Goal: Task Accomplishment & Management: Manage account settings

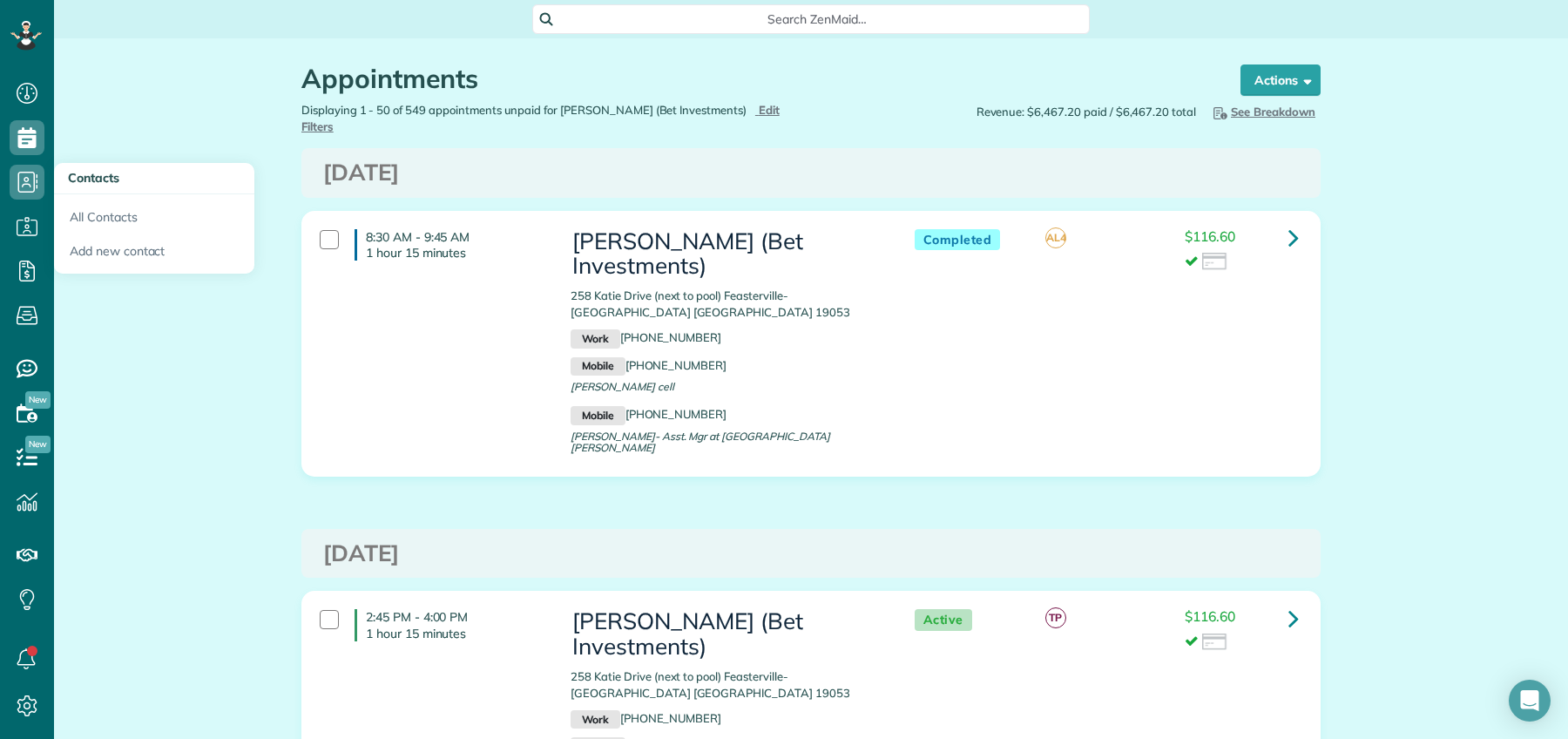
scroll to position [7, 7]
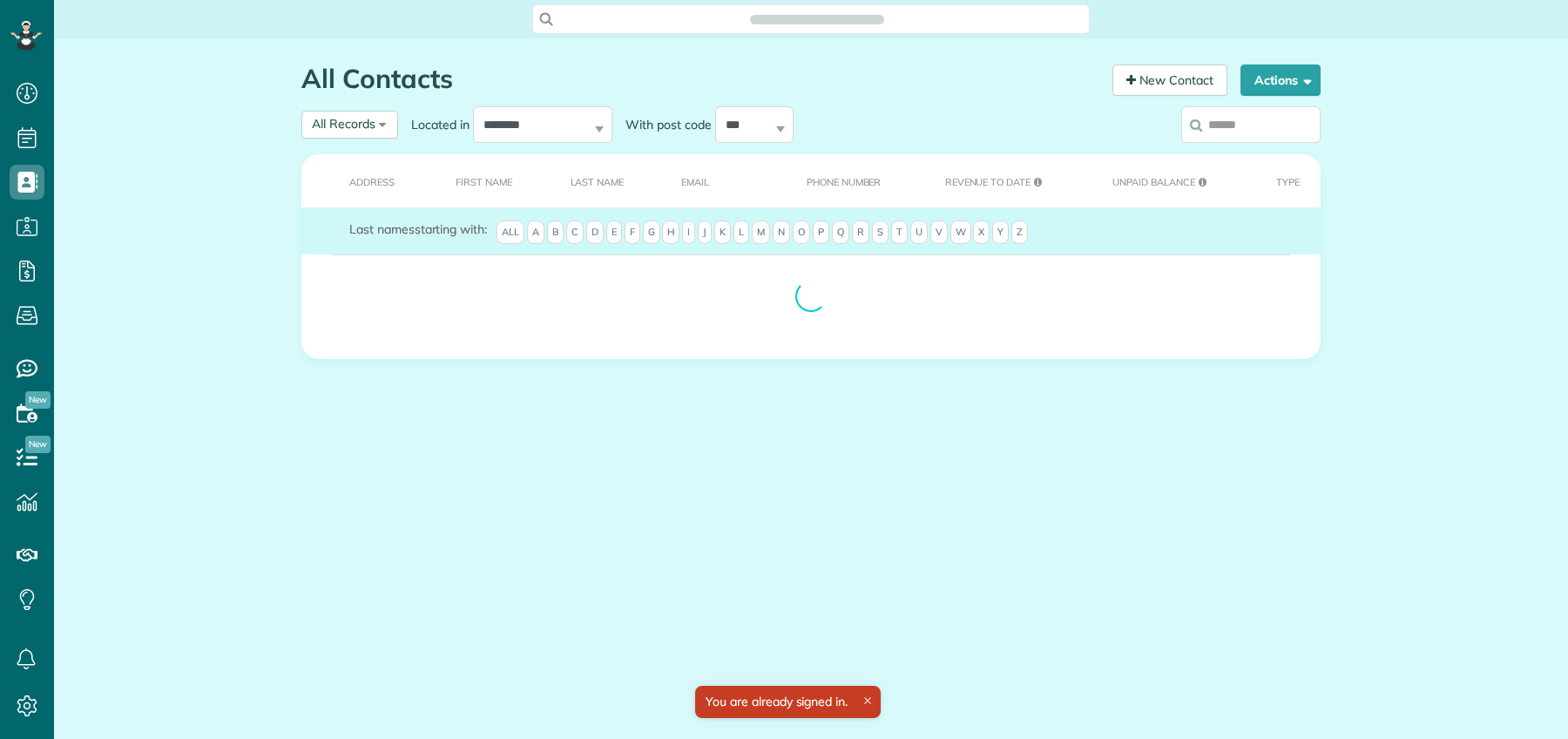
scroll to position [7, 7]
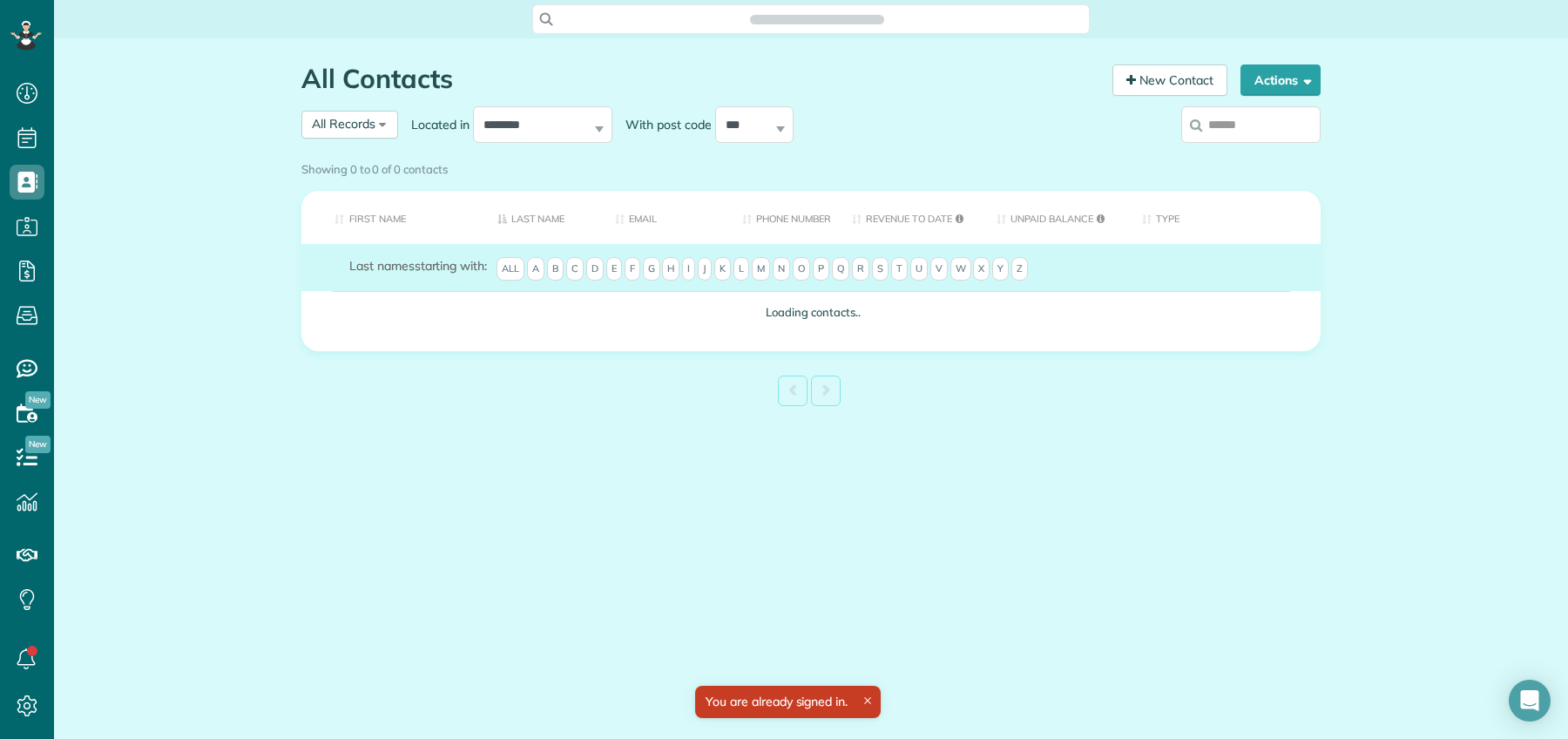
click at [1244, 115] on input "search" at bounding box center [1251, 124] width 139 height 36
type input "**"
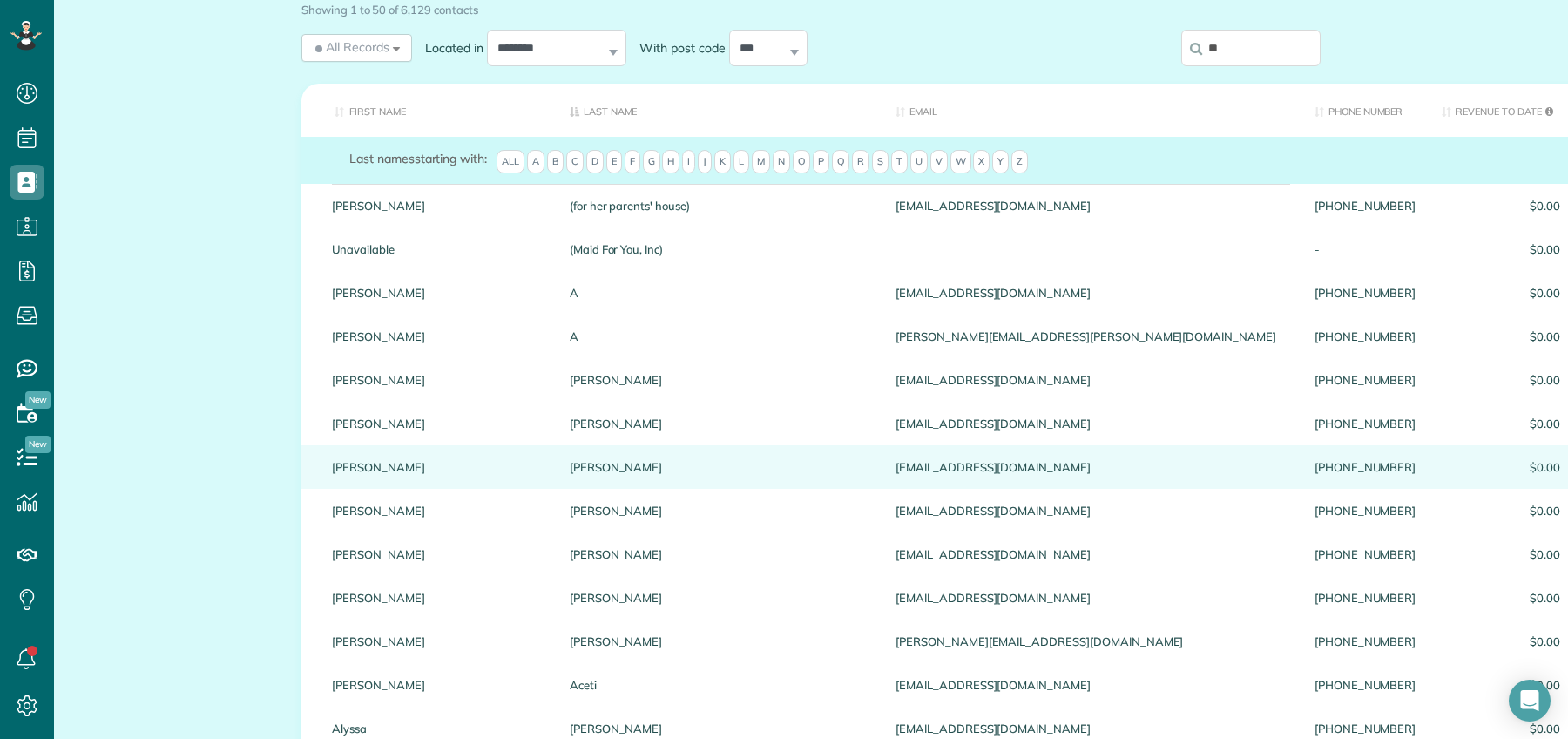
scroll to position [0, 0]
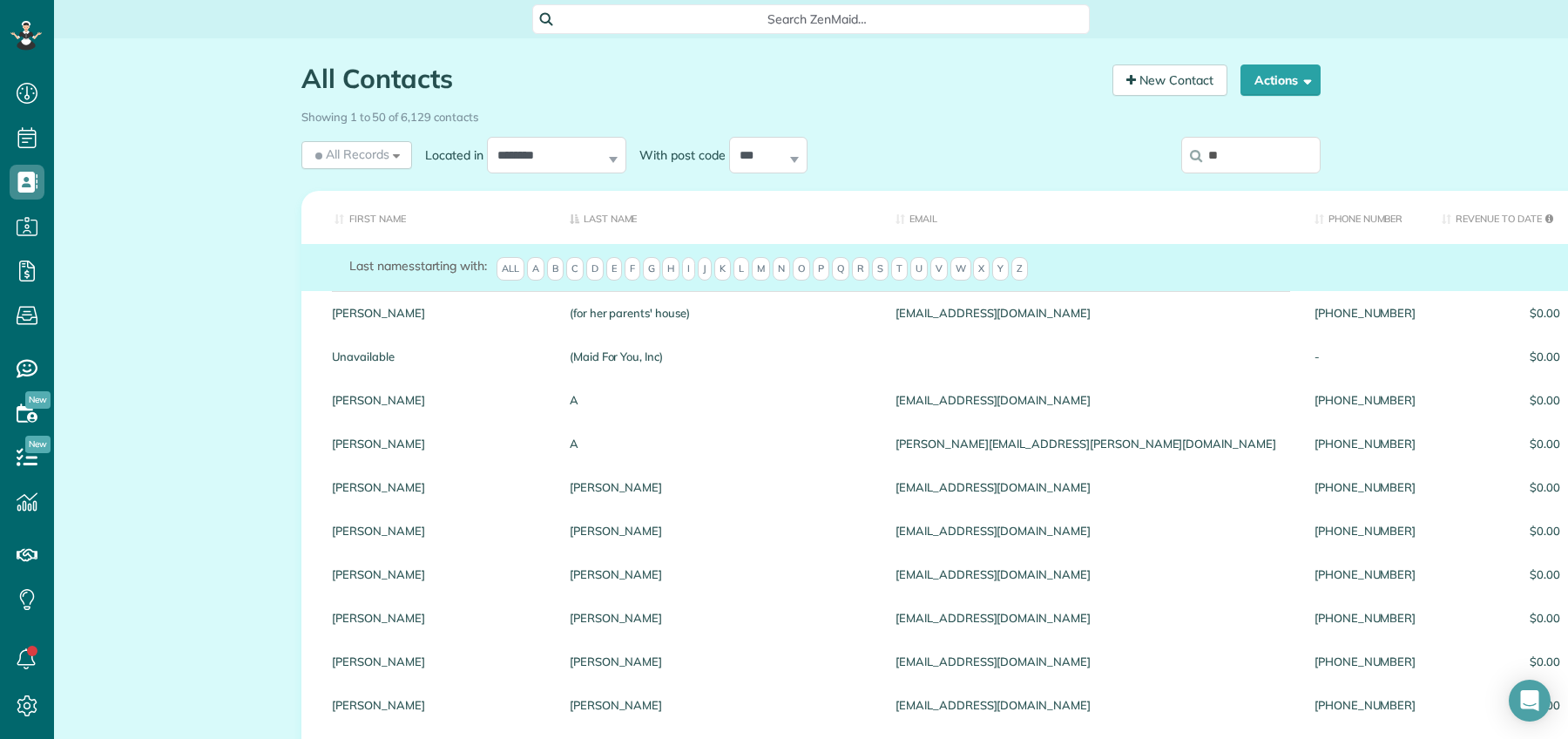
click at [1229, 154] on input "**" at bounding box center [1251, 155] width 139 height 36
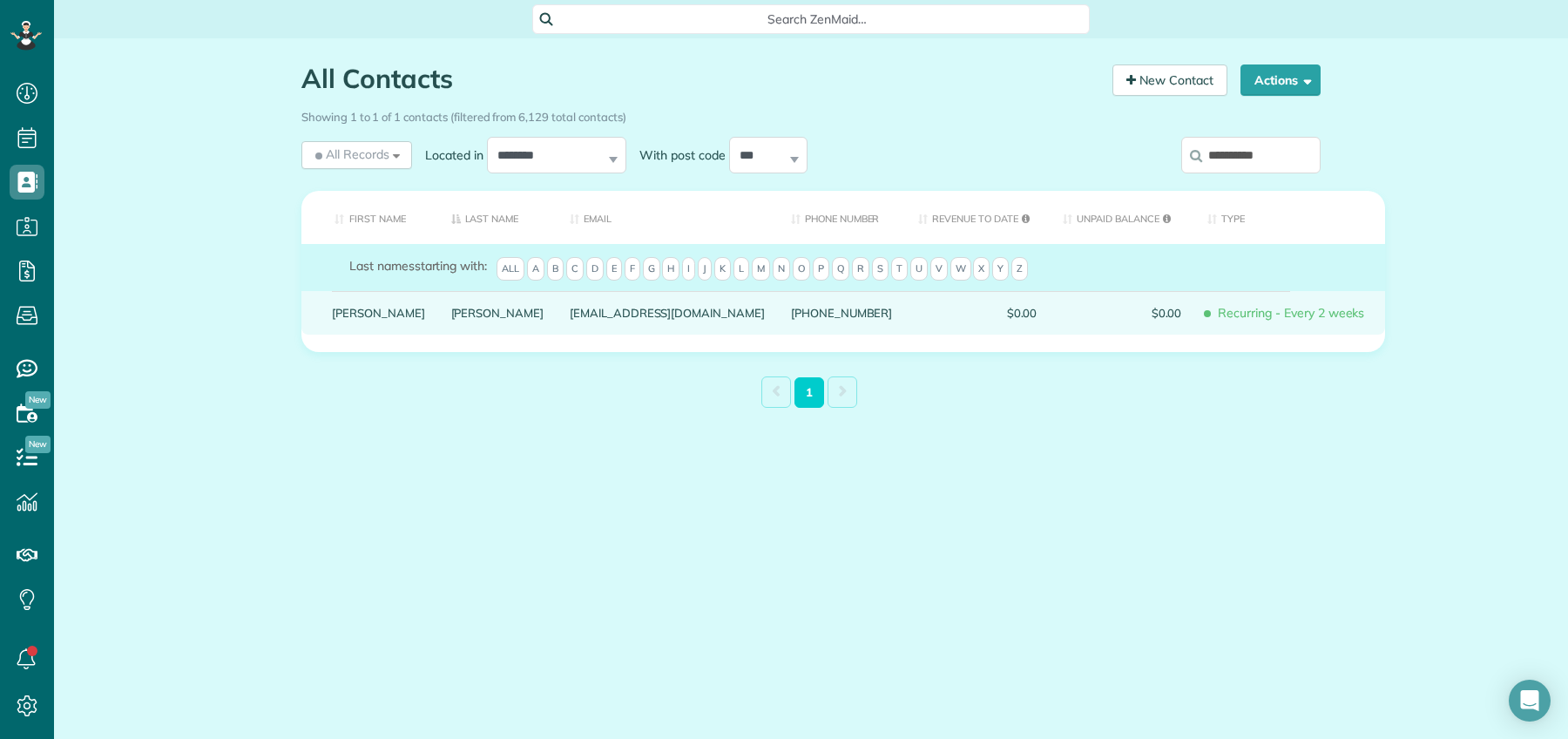
type input "**********"
click at [378, 326] on div "Robin" at bounding box center [379, 312] width 119 height 43
click at [451, 319] on link "Coppinger" at bounding box center [497, 312] width 93 height 12
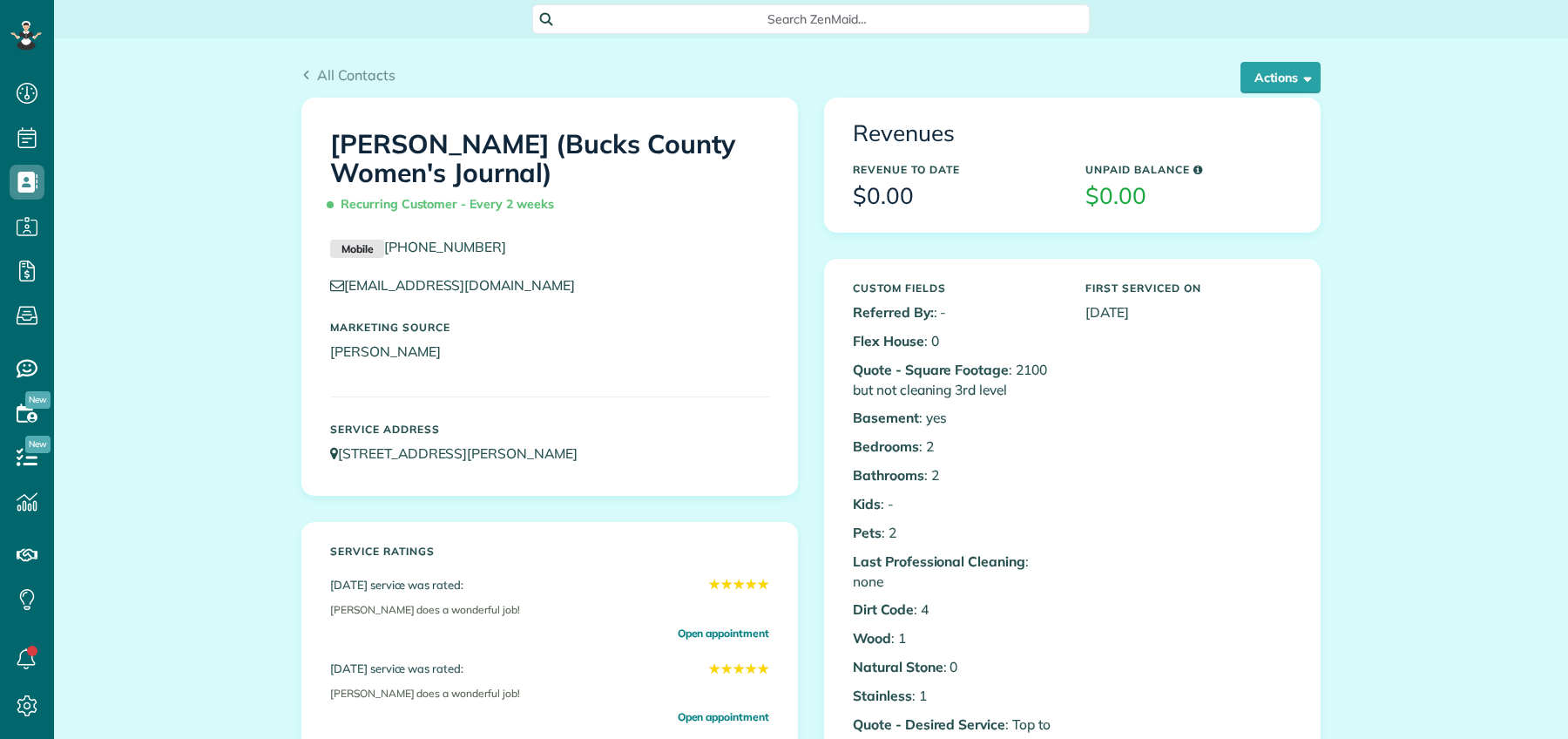
scroll to position [7, 7]
click at [1267, 68] on button "Actions" at bounding box center [1280, 77] width 80 height 31
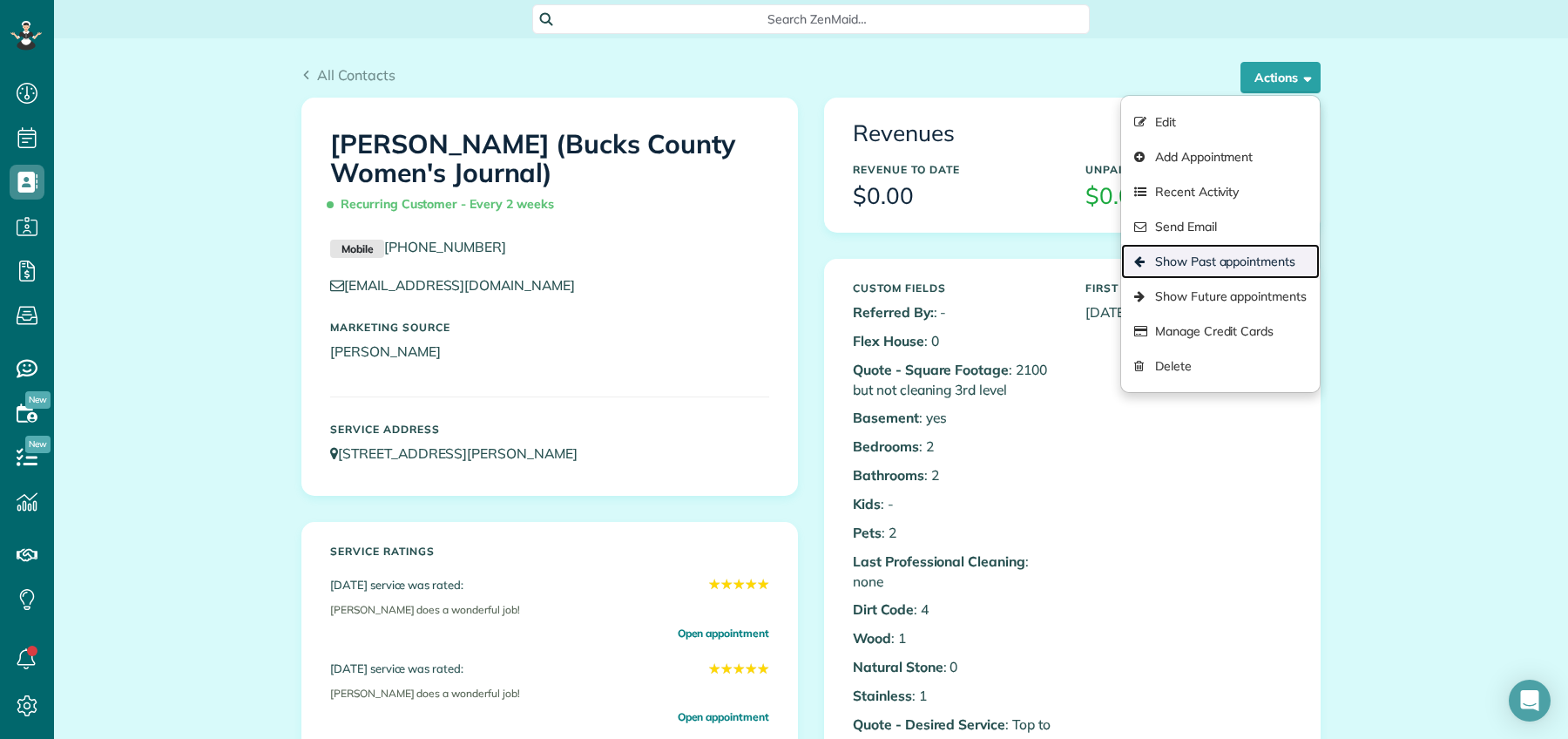
click at [1260, 269] on link "Show Past appointments" at bounding box center [1220, 261] width 199 height 35
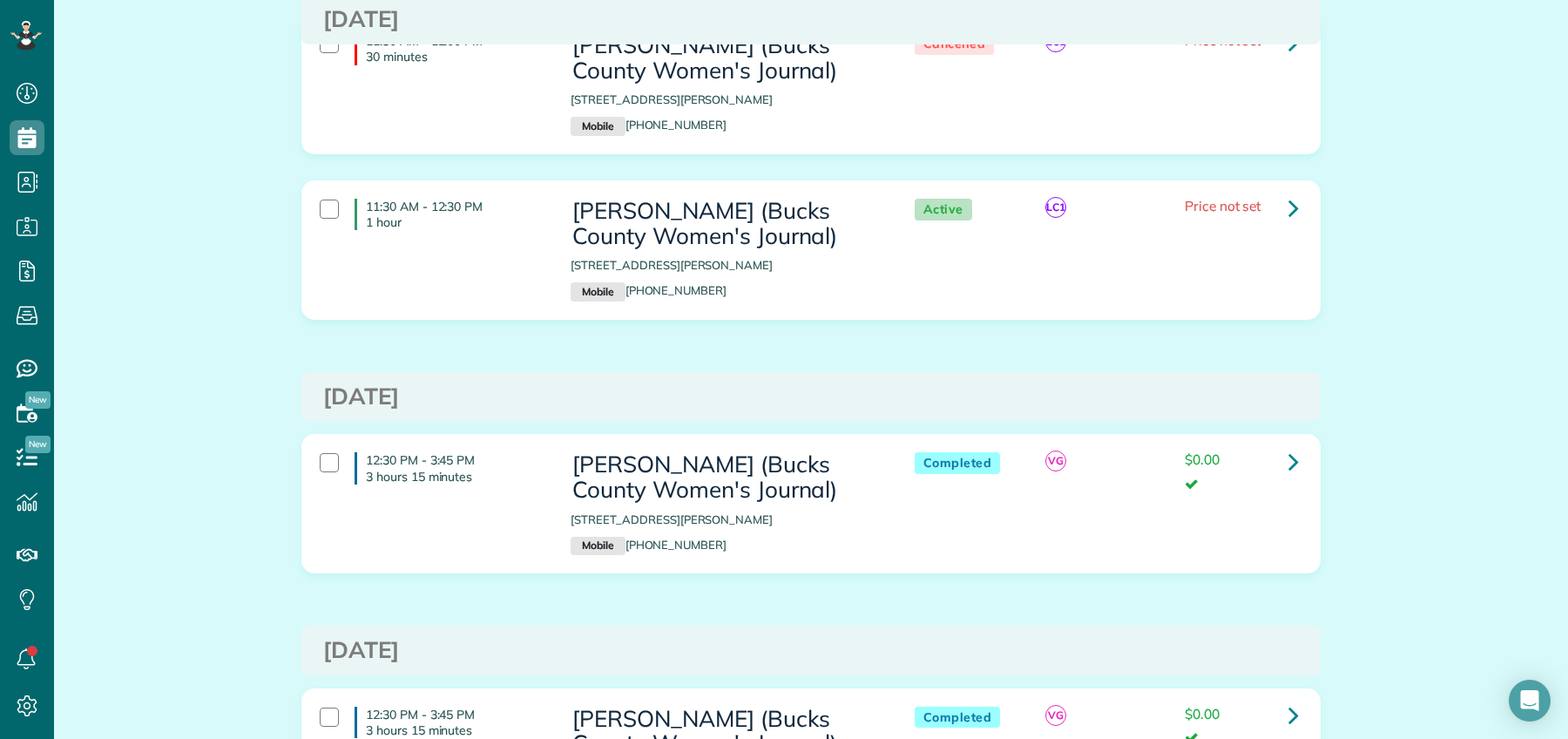
scroll to position [448, 0]
click at [1288, 462] on icon at bounding box center [1293, 461] width 11 height 30
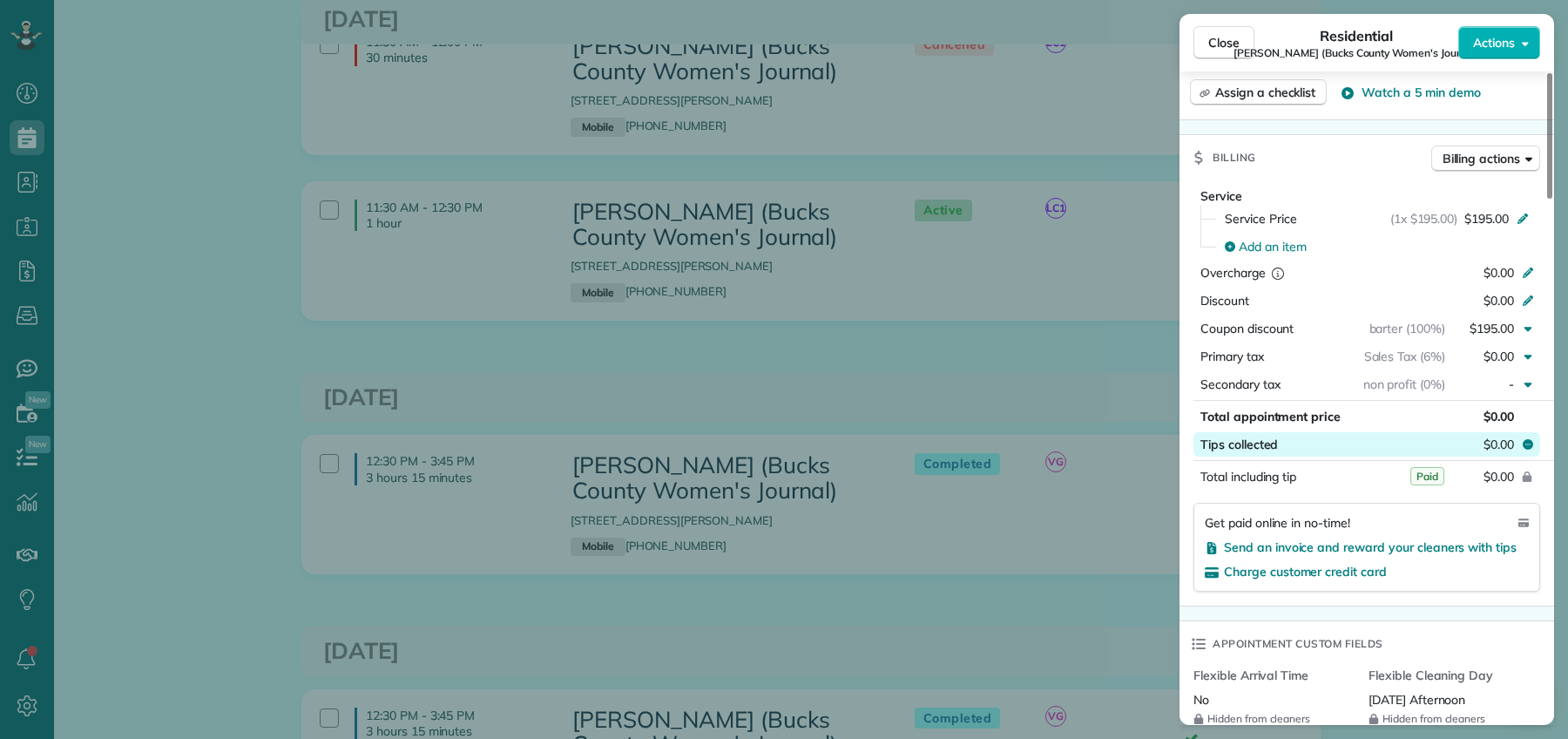
scroll to position [860, 0]
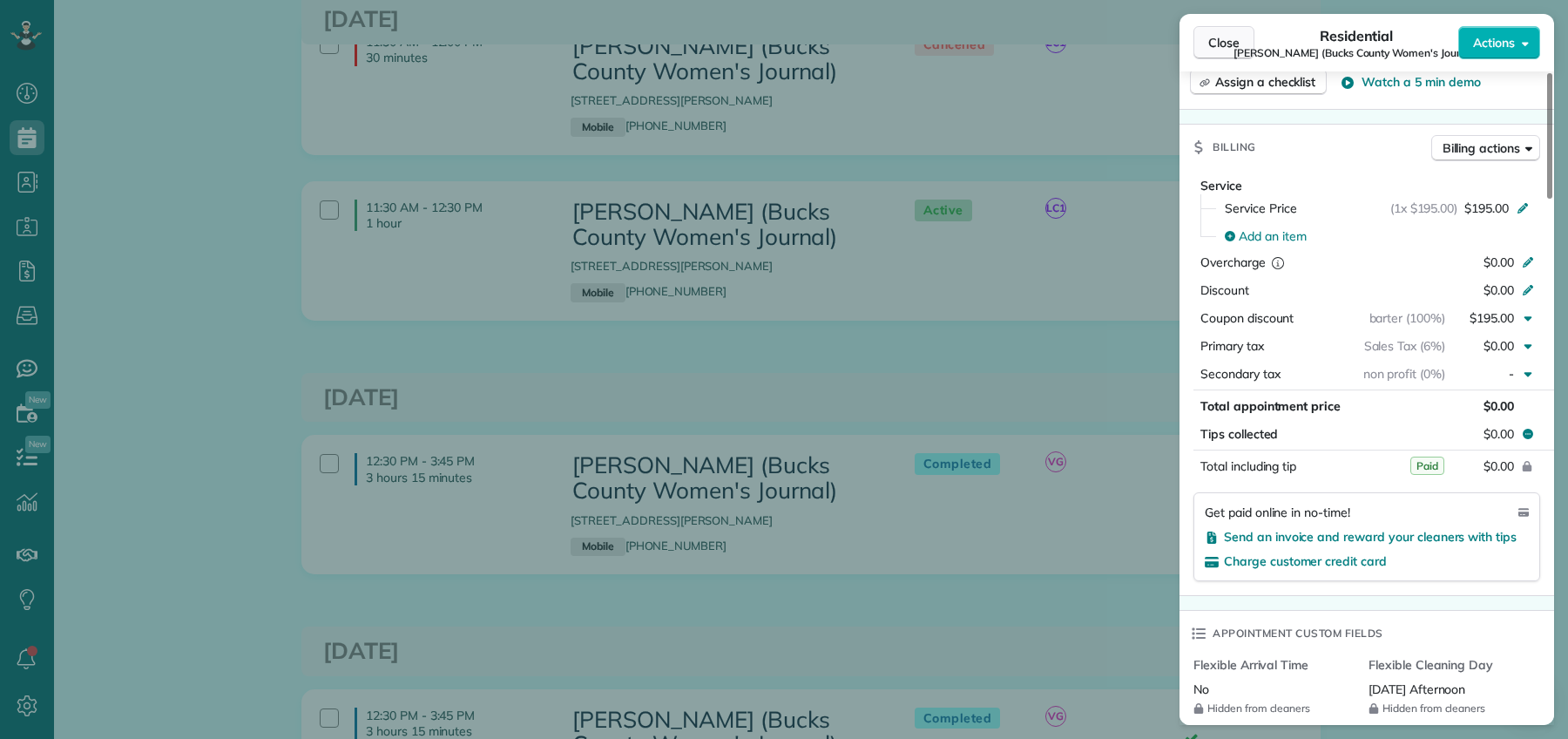
click at [1211, 36] on span "Close" at bounding box center [1223, 43] width 31 height 18
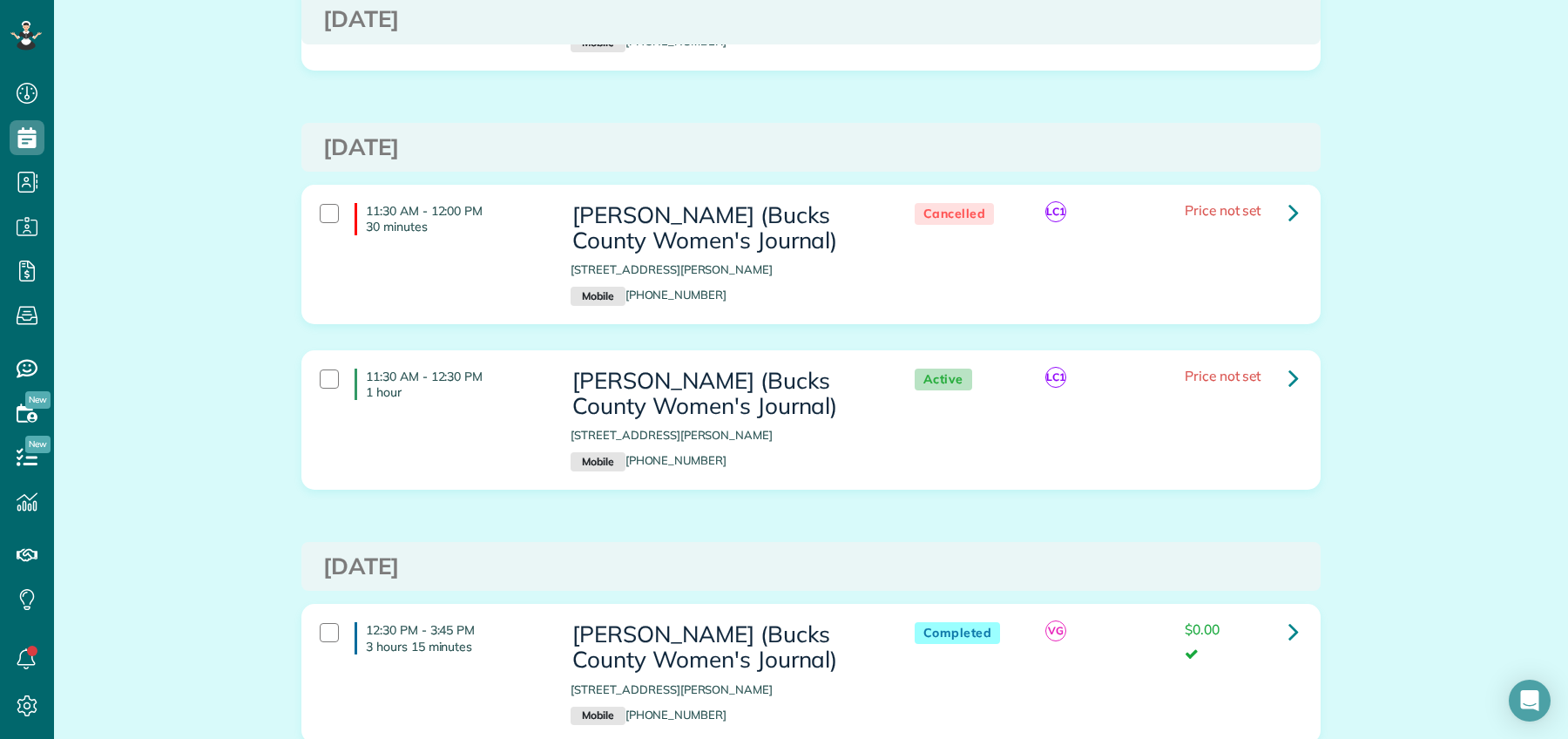
scroll to position [279, 0]
click at [1288, 382] on icon at bounding box center [1293, 378] width 11 height 30
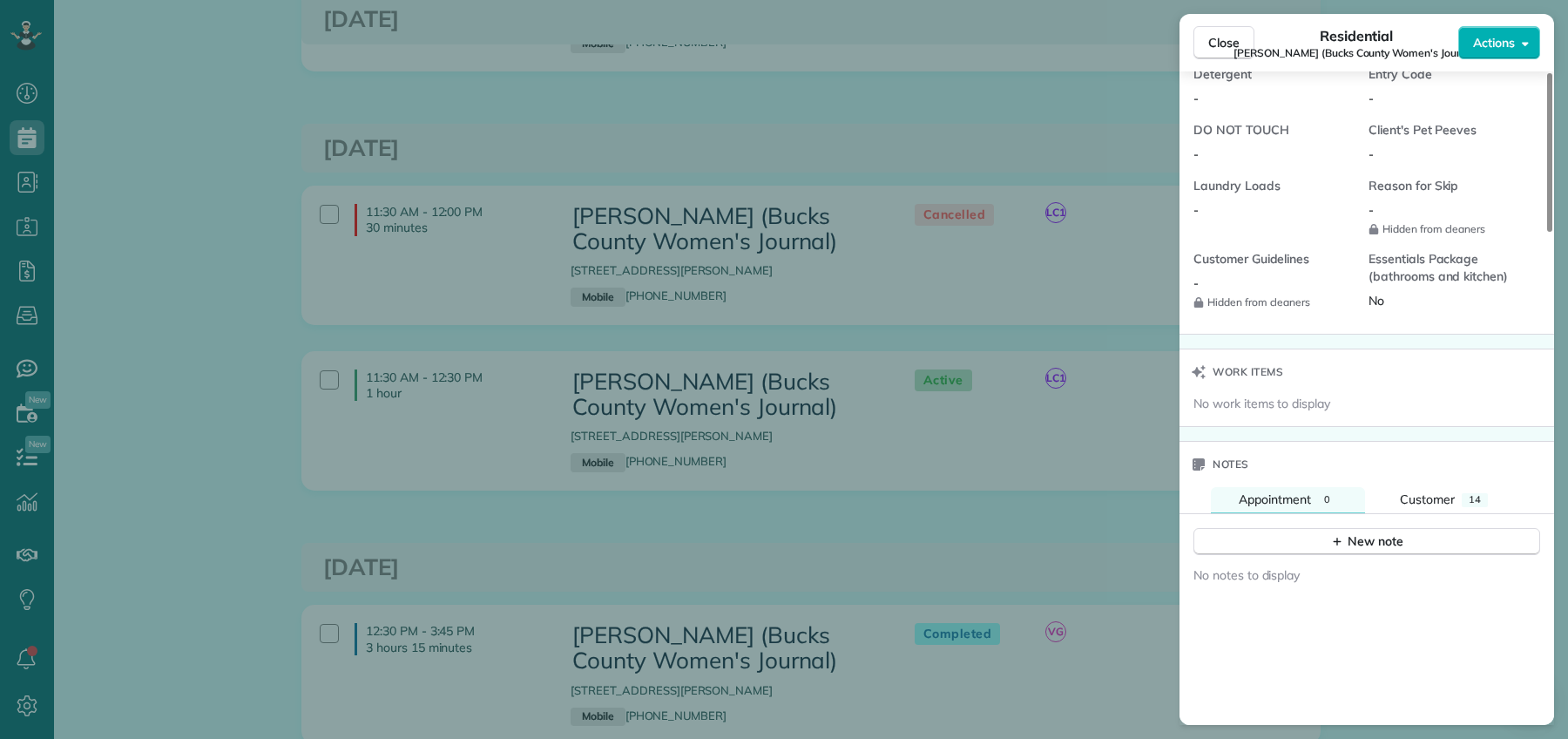
scroll to position [1449, 0]
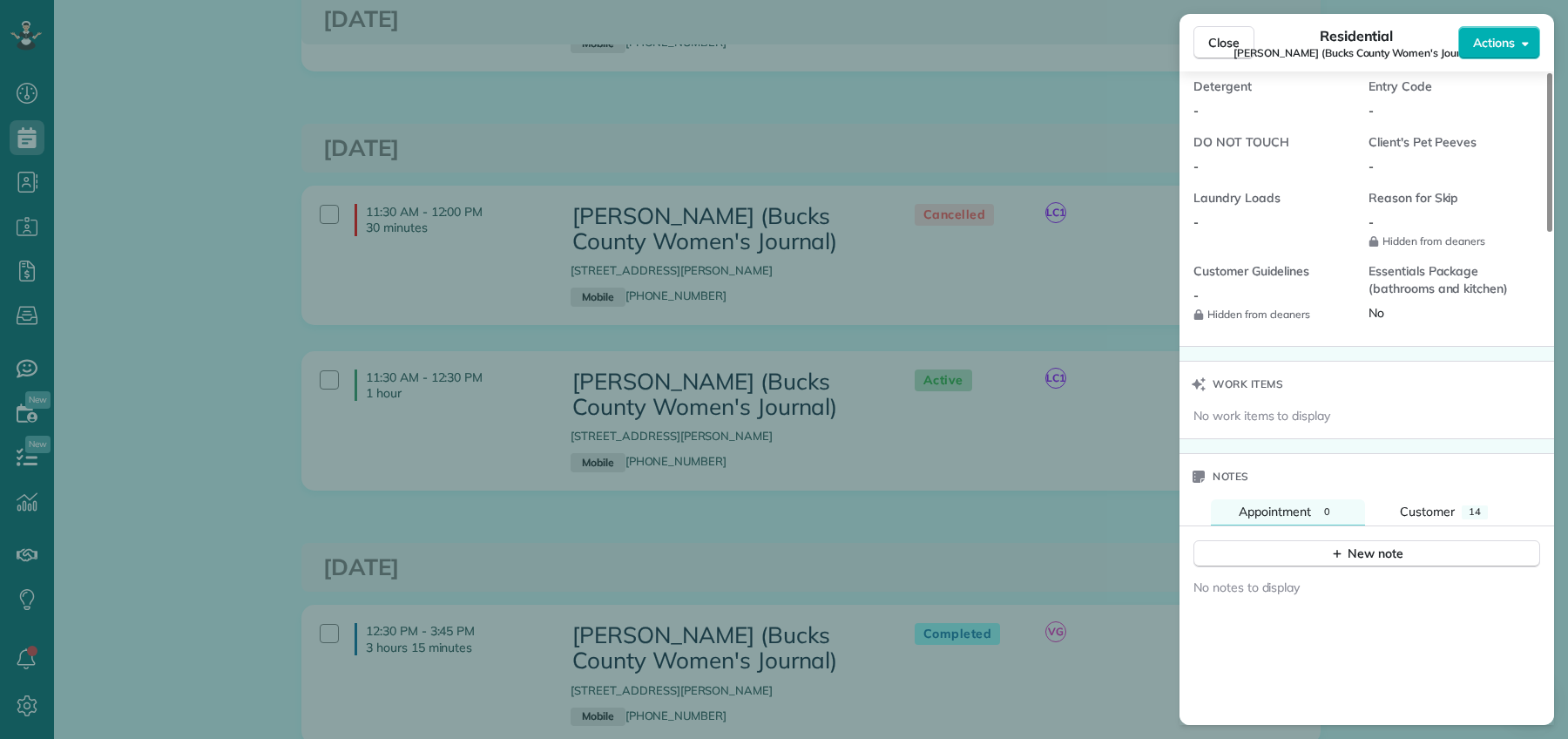
drag, startPoint x: 1221, startPoint y: 41, endPoint x: 1120, endPoint y: 325, distance: 301.4
click at [1221, 41] on span "Close" at bounding box center [1223, 43] width 31 height 18
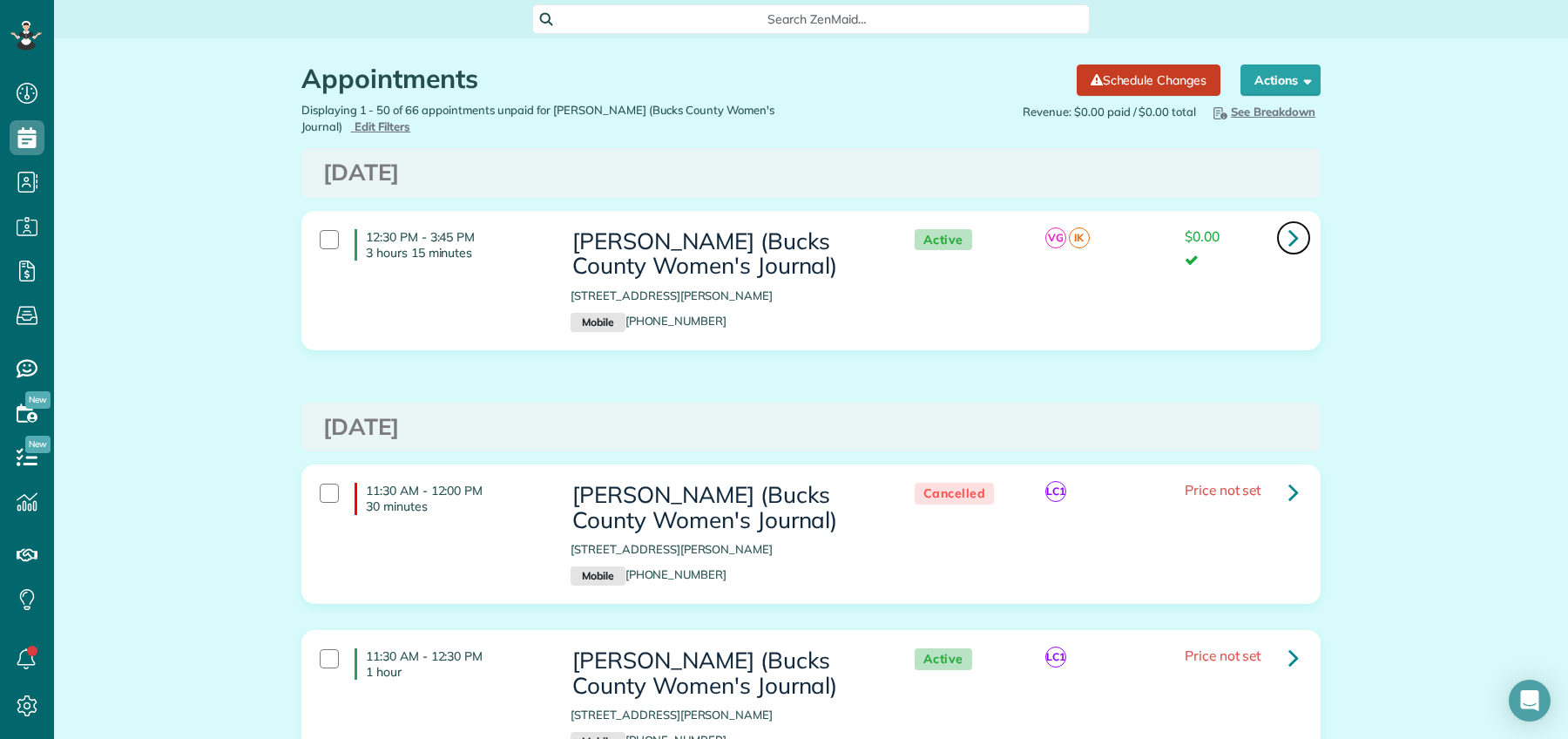
click at [1288, 232] on icon at bounding box center [1293, 237] width 11 height 30
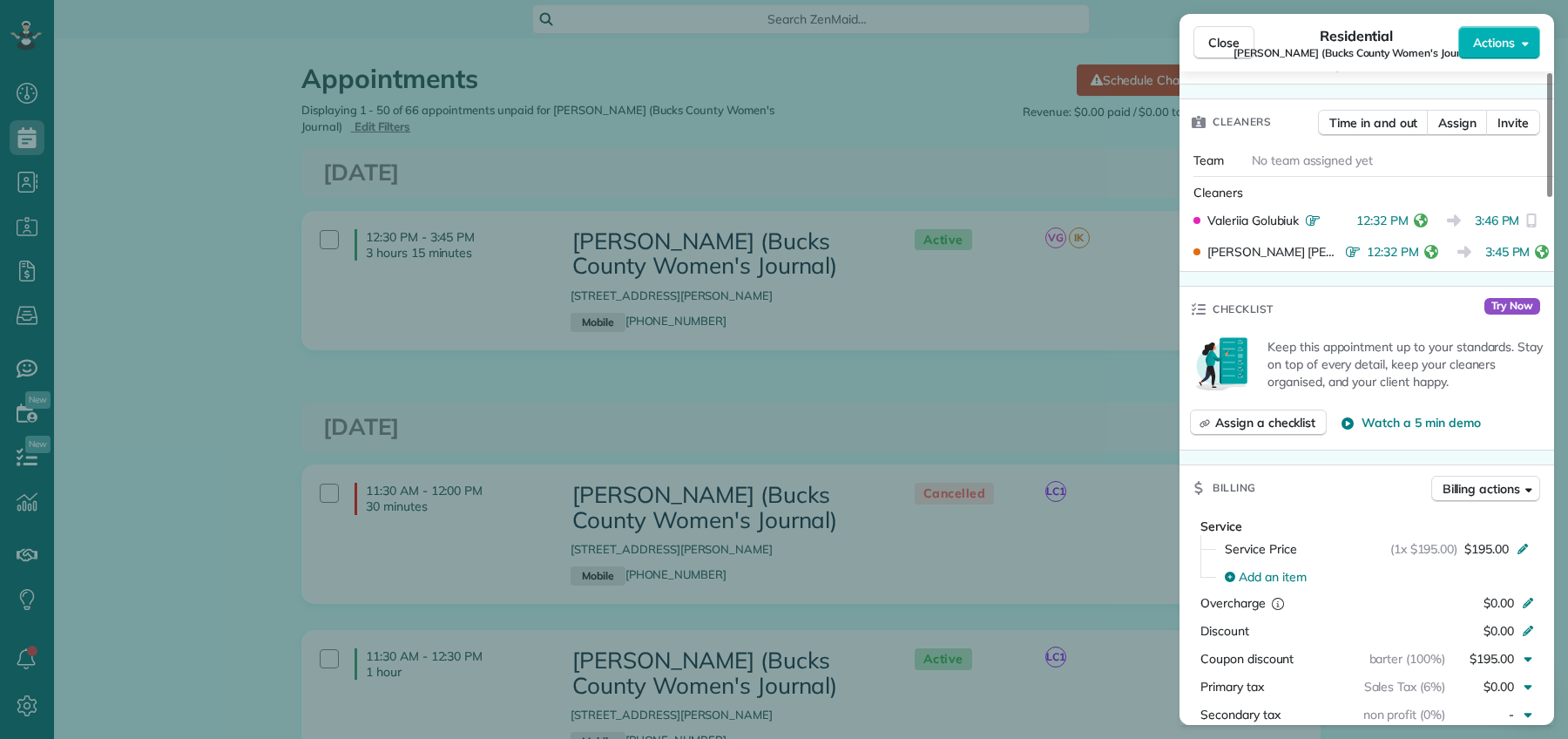
scroll to position [598, 0]
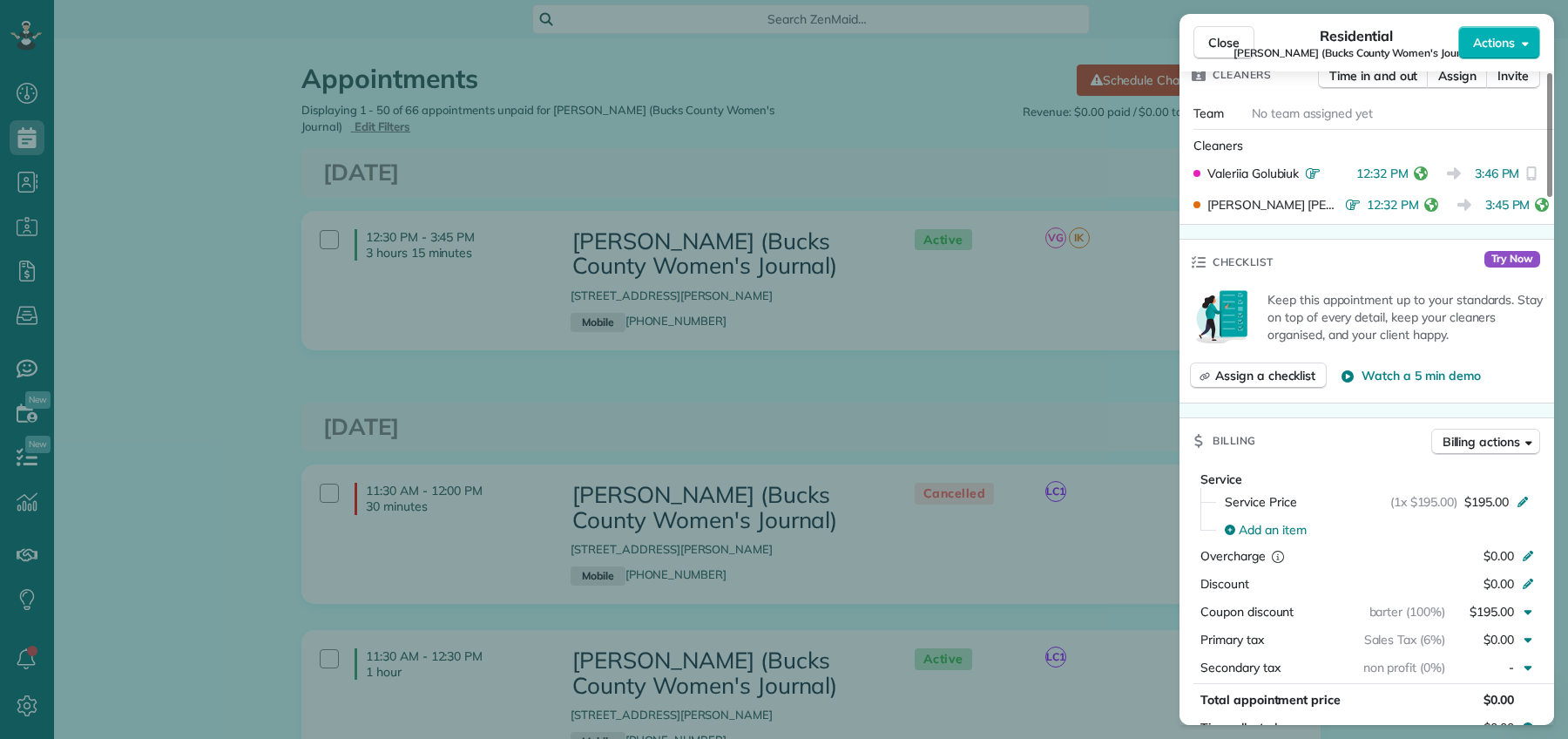
drag, startPoint x: 1218, startPoint y: 34, endPoint x: 1084, endPoint y: 390, distance: 380.4
click at [1218, 34] on span "Close" at bounding box center [1223, 43] width 31 height 18
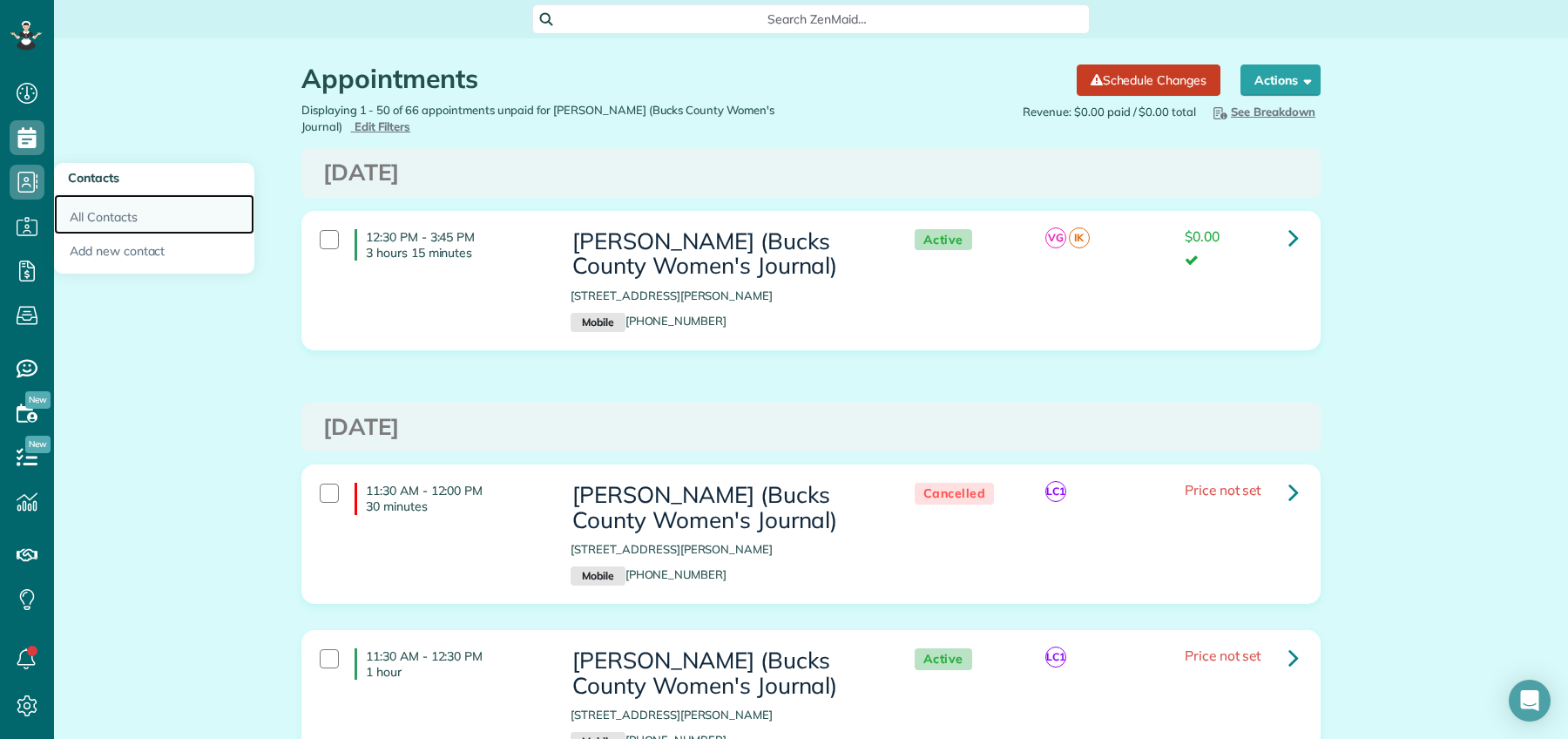
click at [122, 209] on link "All Contacts" at bounding box center [154, 213] width 201 height 40
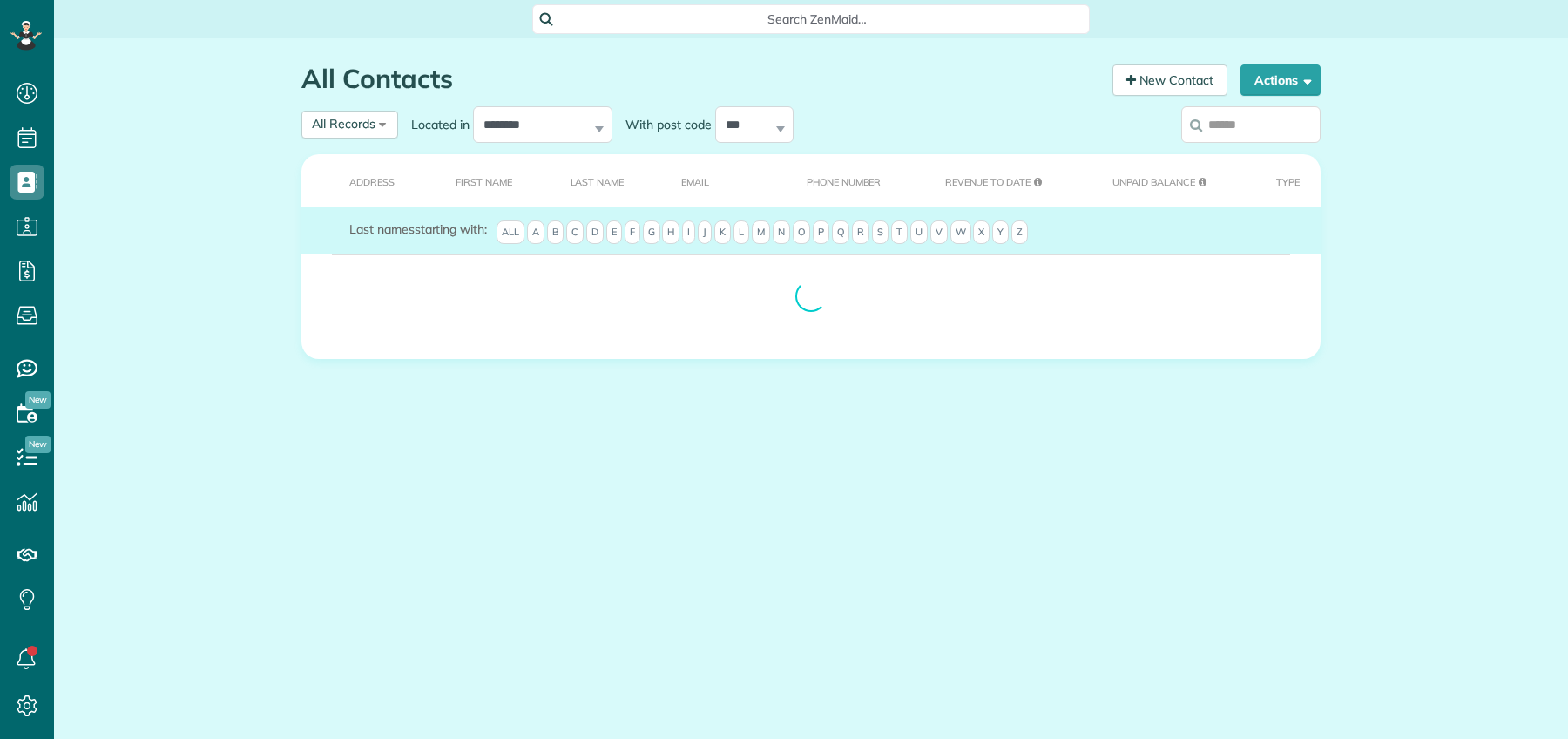
scroll to position [7, 7]
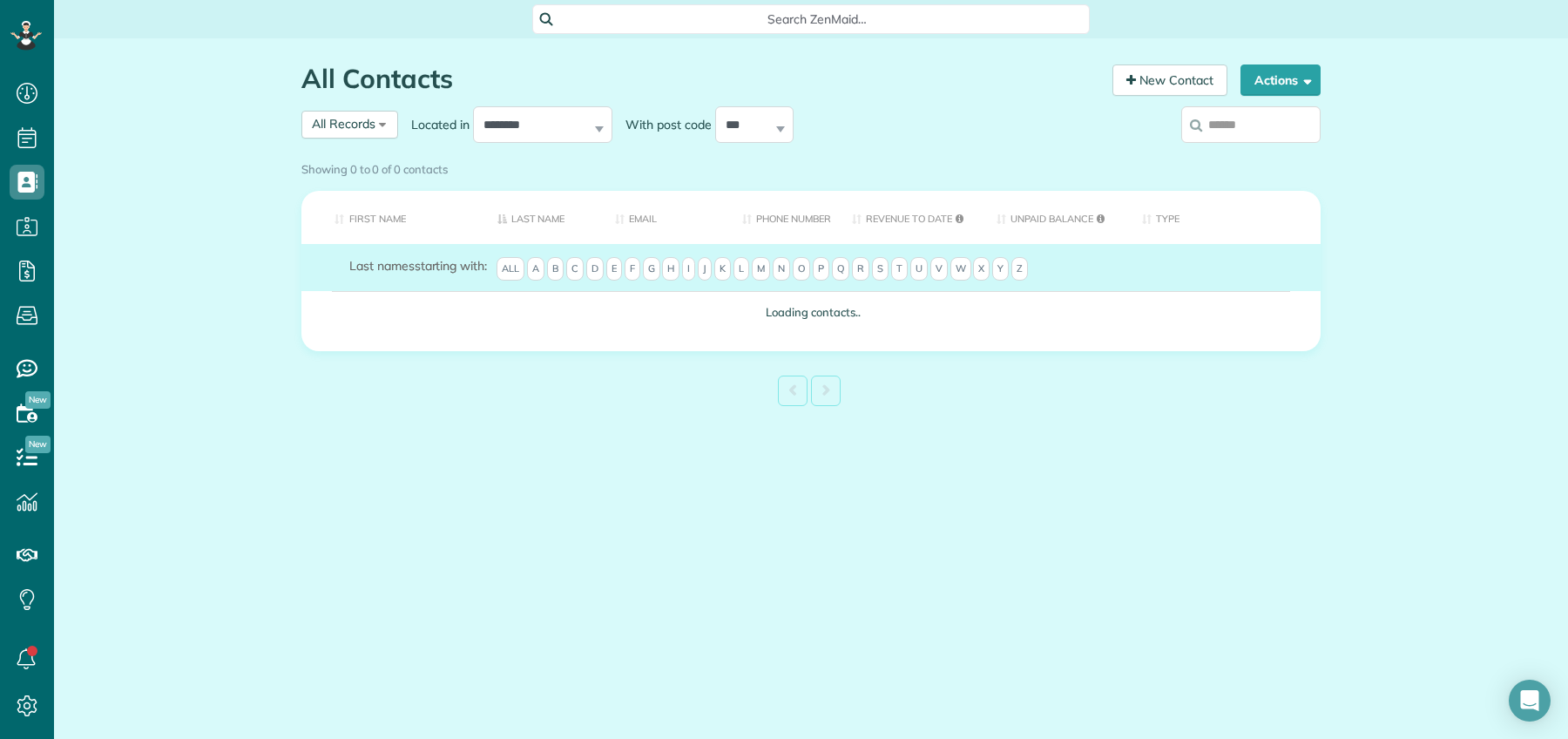
click at [1237, 154] on div "Showing 0 to 0 of 0 contacts" at bounding box center [811, 168] width 1045 height 30
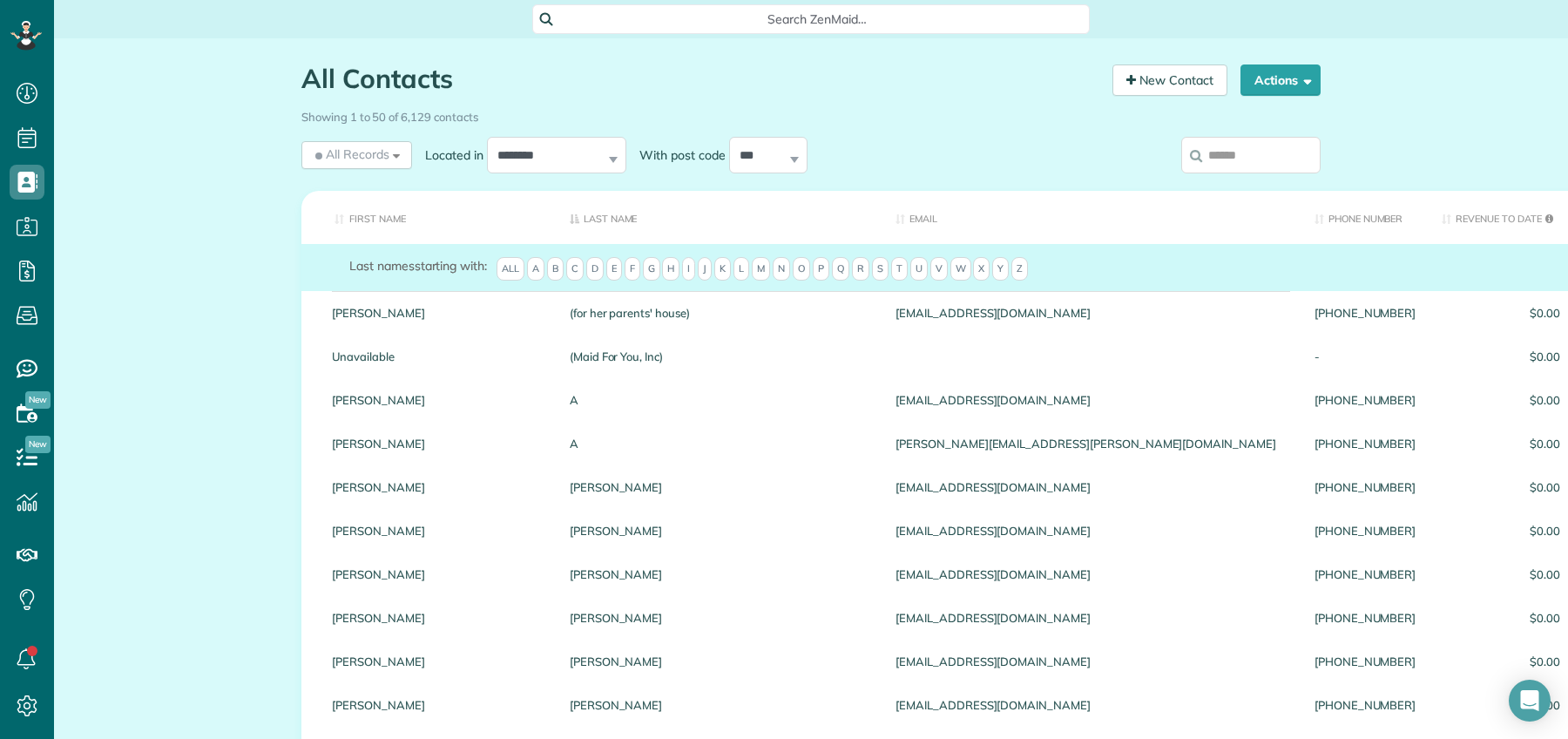
click at [1229, 158] on input "search" at bounding box center [1251, 155] width 139 height 36
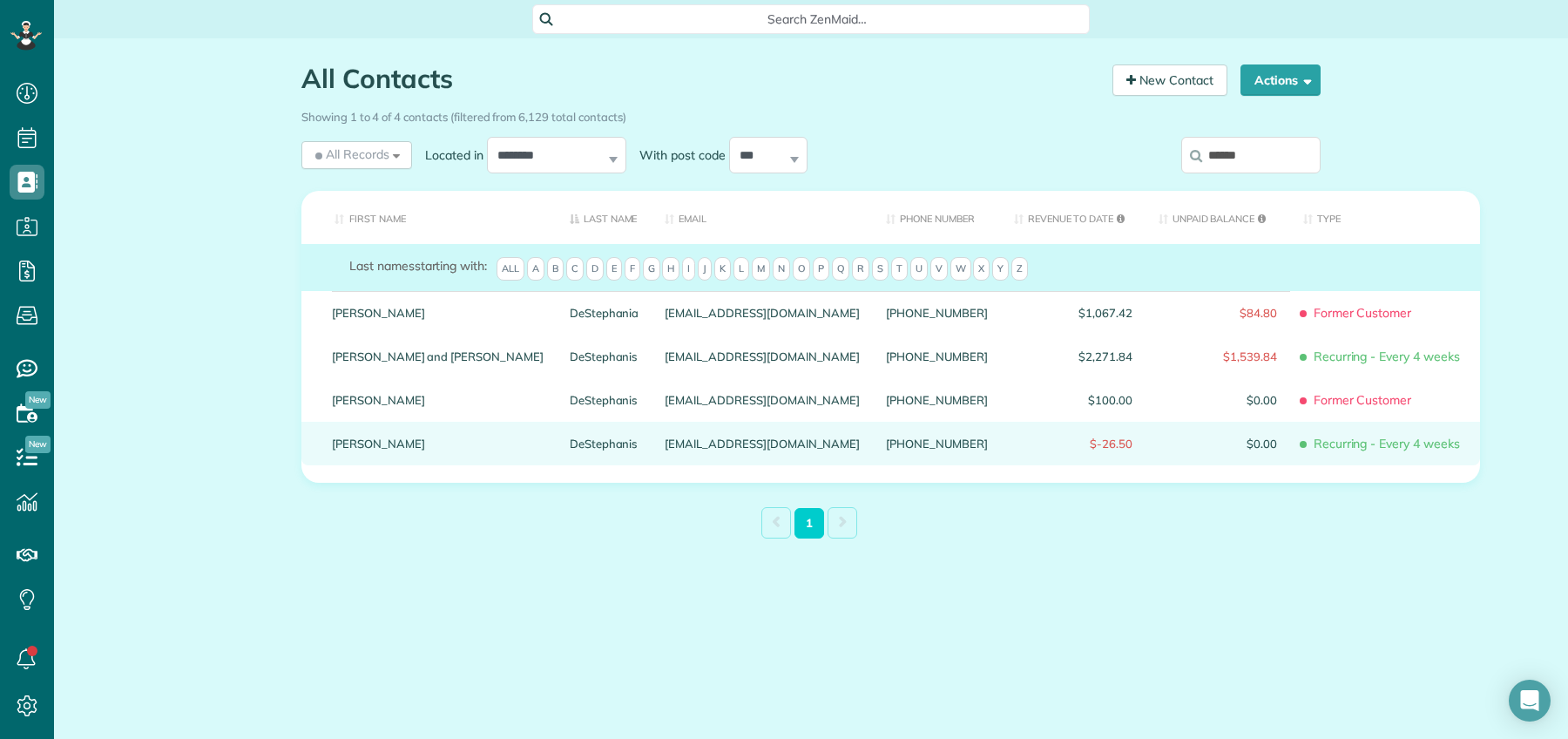
type input "******"
click at [365, 439] on link "Nicholas" at bounding box center [438, 443] width 211 height 12
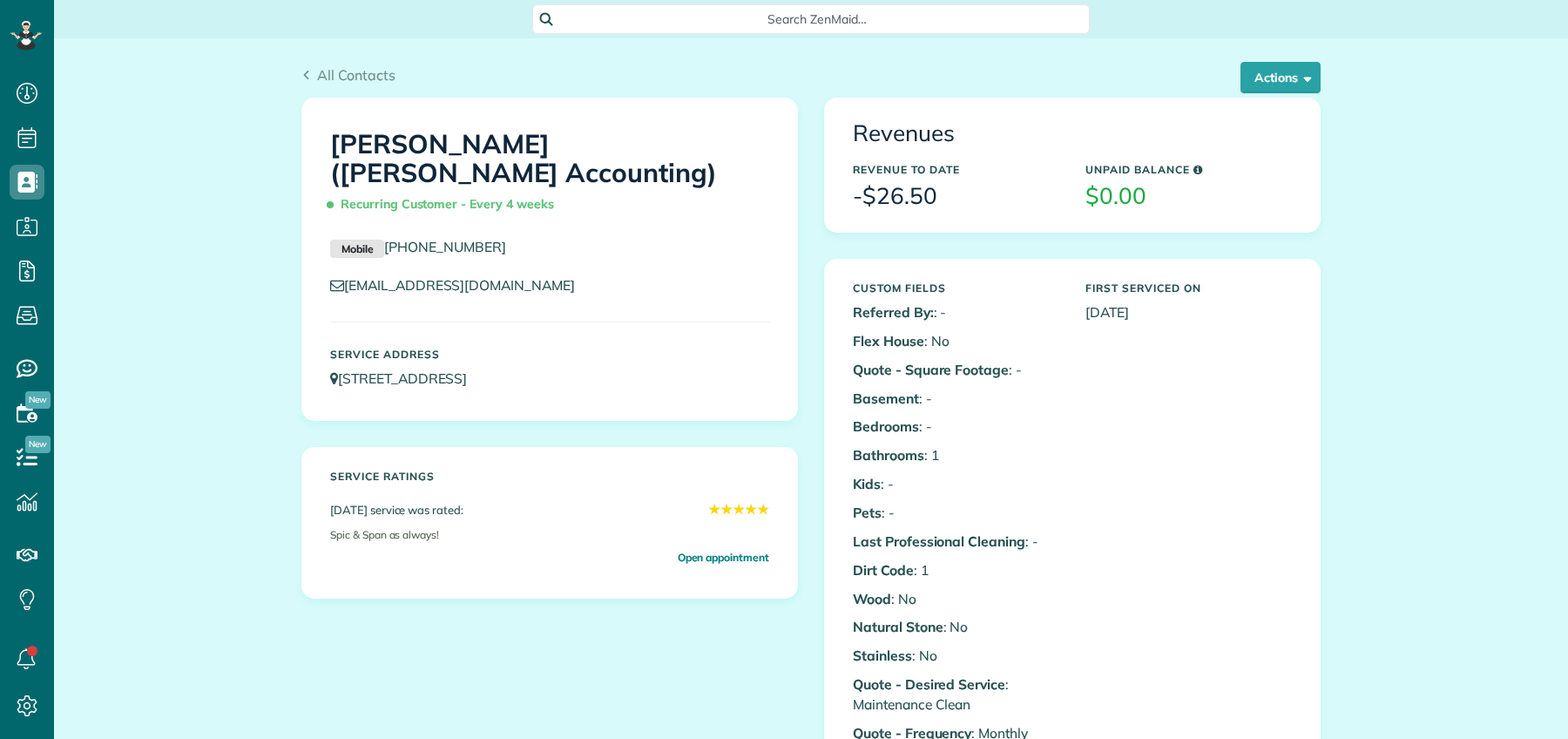
scroll to position [7, 7]
click at [1268, 79] on button "Actions" at bounding box center [1280, 77] width 80 height 31
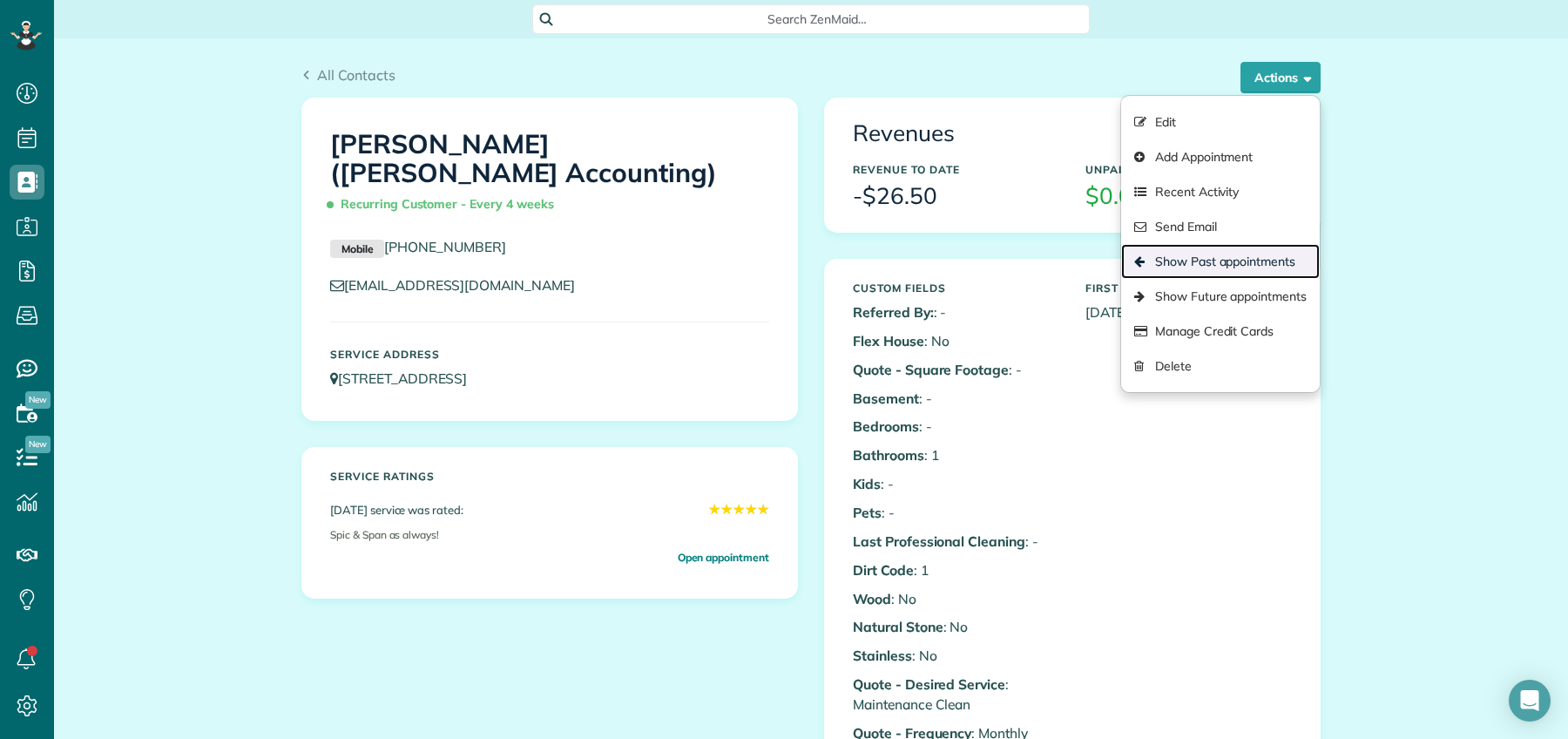
click at [1222, 254] on link "Show Past appointments" at bounding box center [1220, 261] width 199 height 35
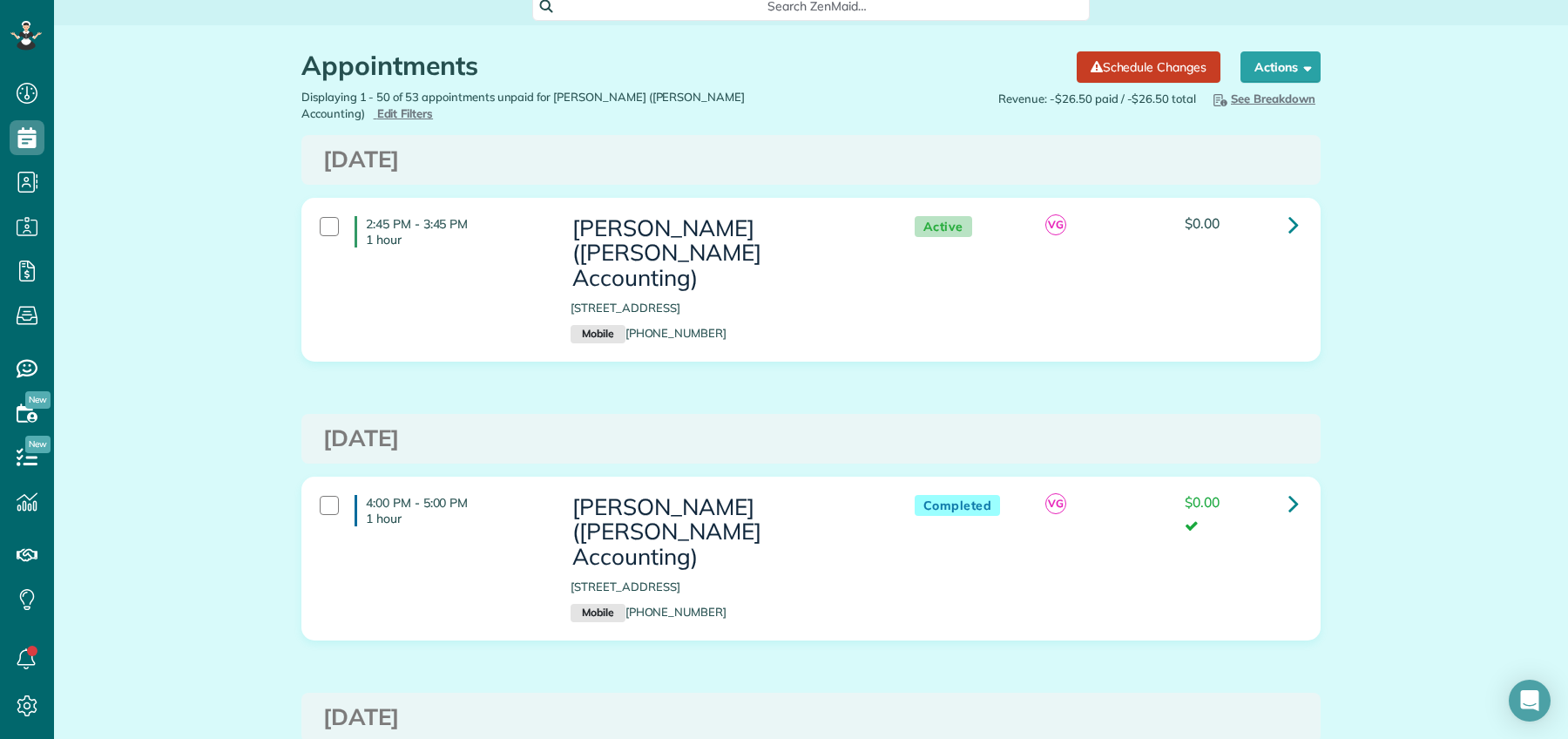
scroll to position [27, 0]
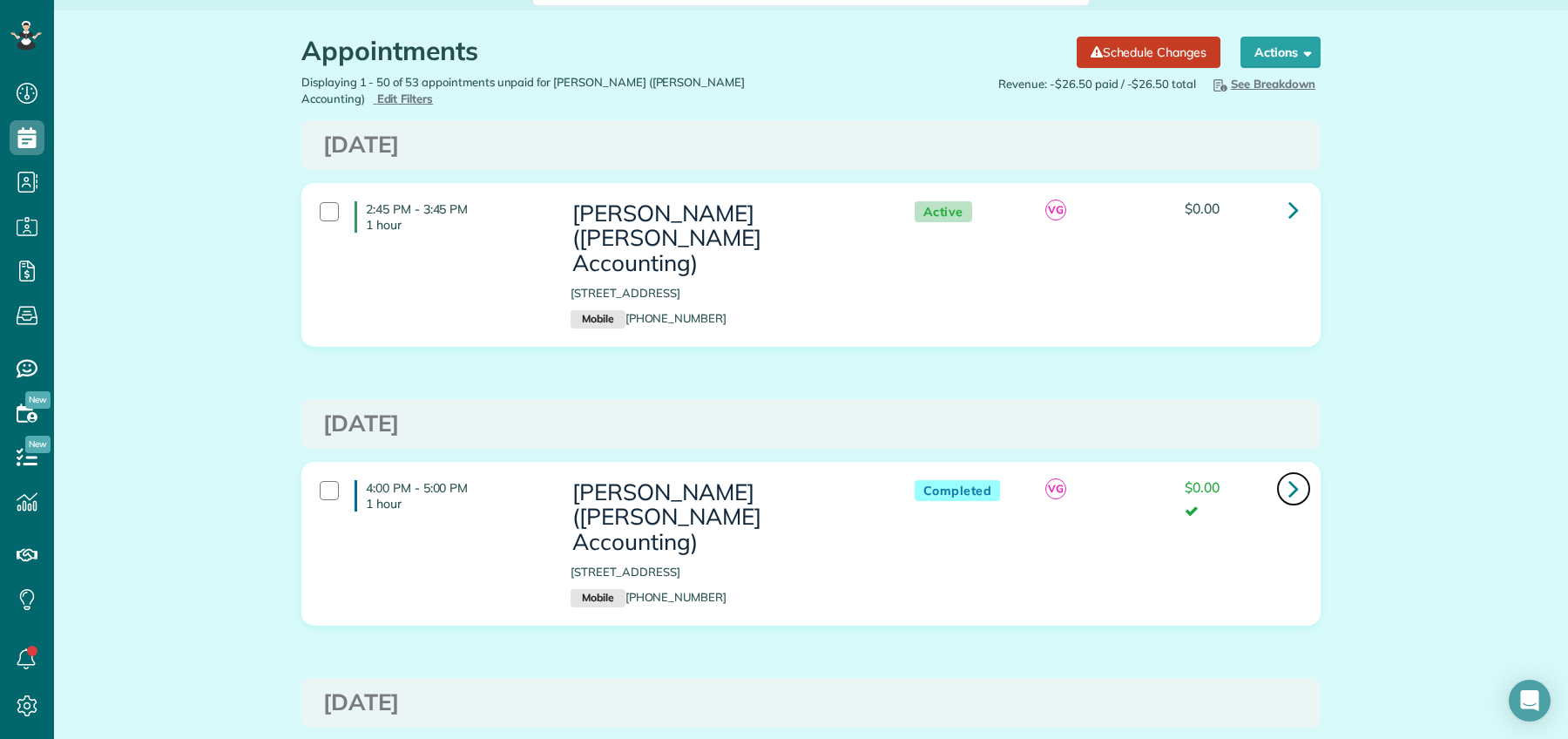
click at [1294, 471] on link at bounding box center [1294, 488] width 35 height 35
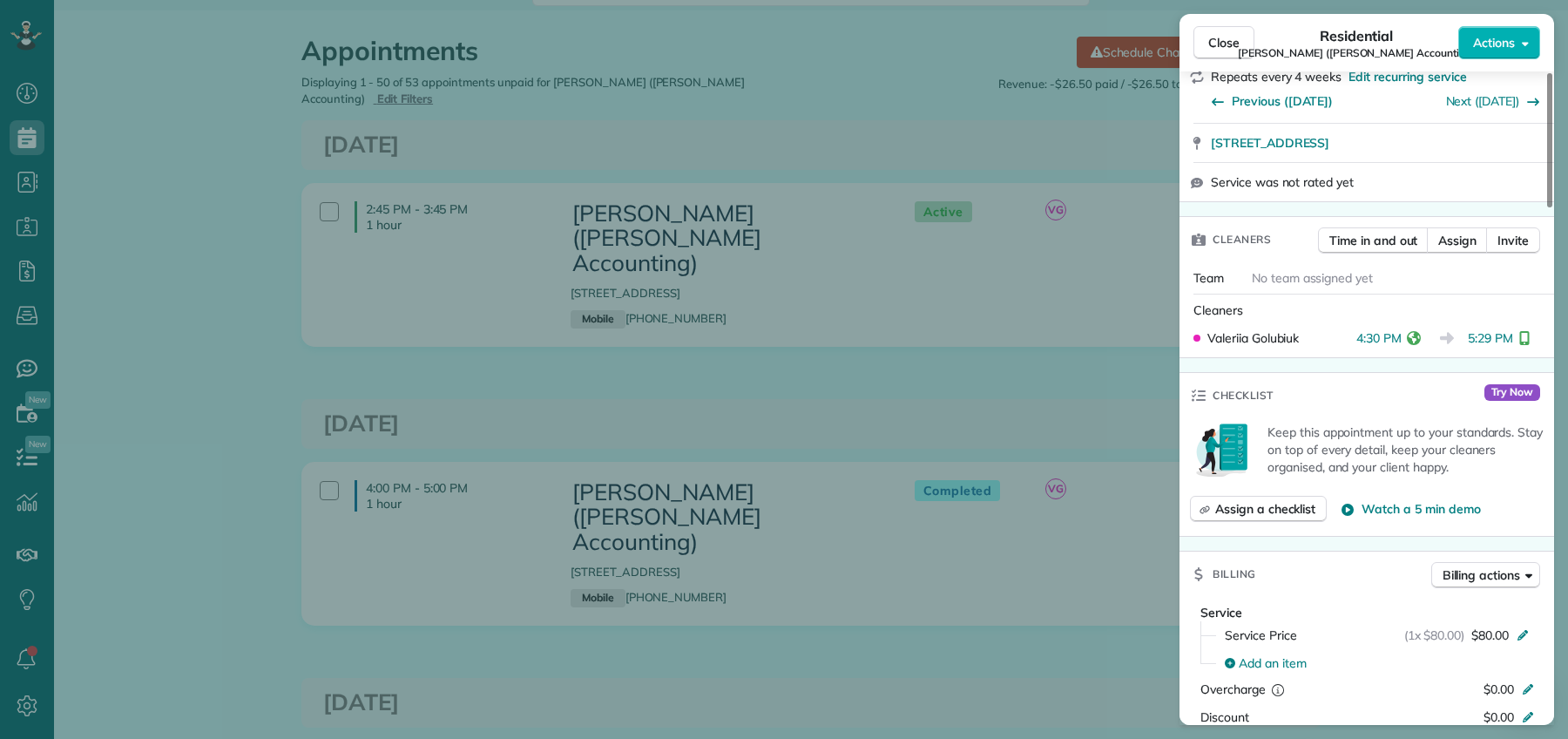
scroll to position [482, 0]
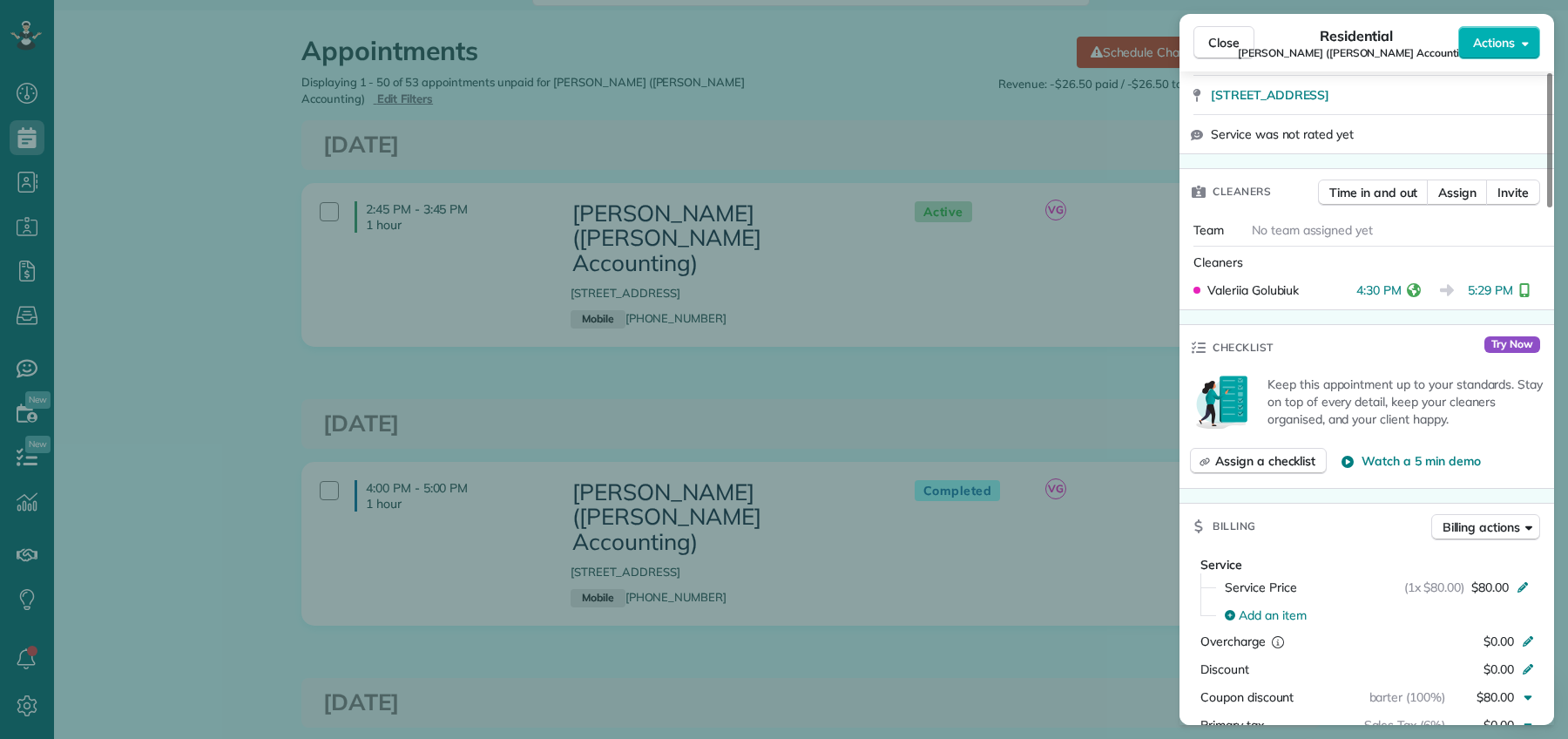
drag, startPoint x: 1213, startPoint y: 43, endPoint x: 1231, endPoint y: 157, distance: 115.4
click at [1213, 43] on span "Close" at bounding box center [1223, 43] width 31 height 18
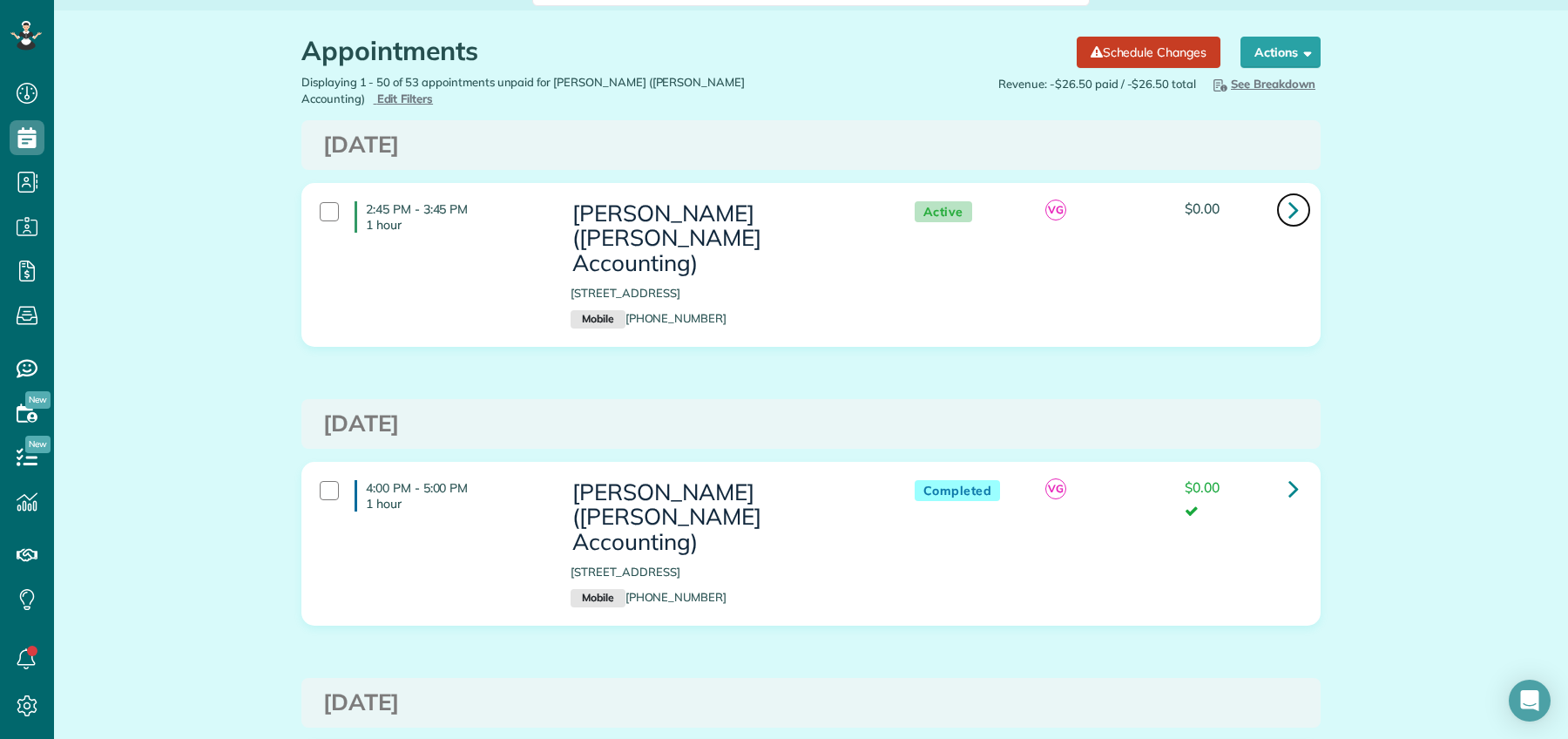
click at [1293, 206] on link at bounding box center [1294, 210] width 35 height 35
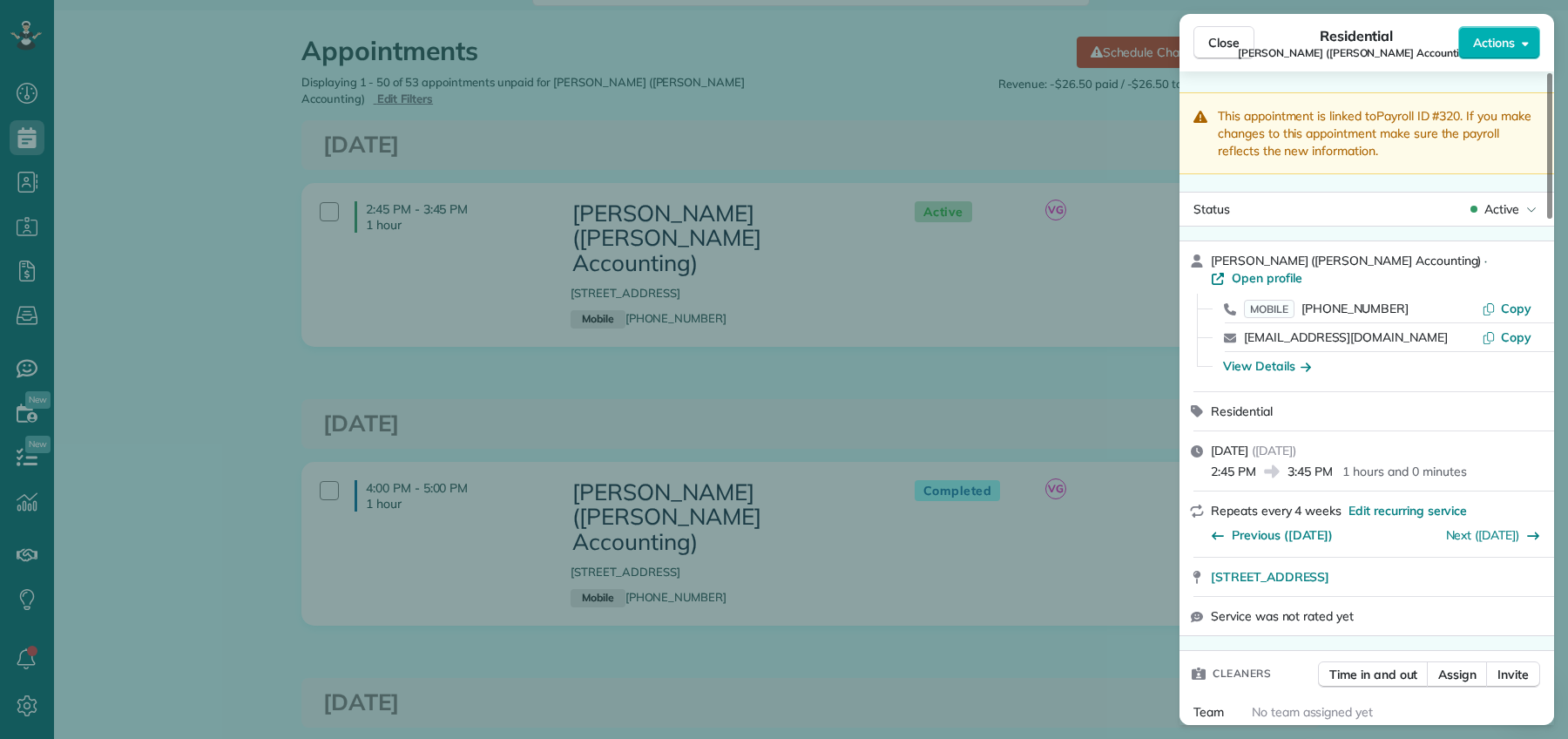
drag, startPoint x: 1222, startPoint y: 53, endPoint x: 1231, endPoint y: 162, distance: 109.4
click at [1222, 54] on button "Close" at bounding box center [1223, 43] width 61 height 33
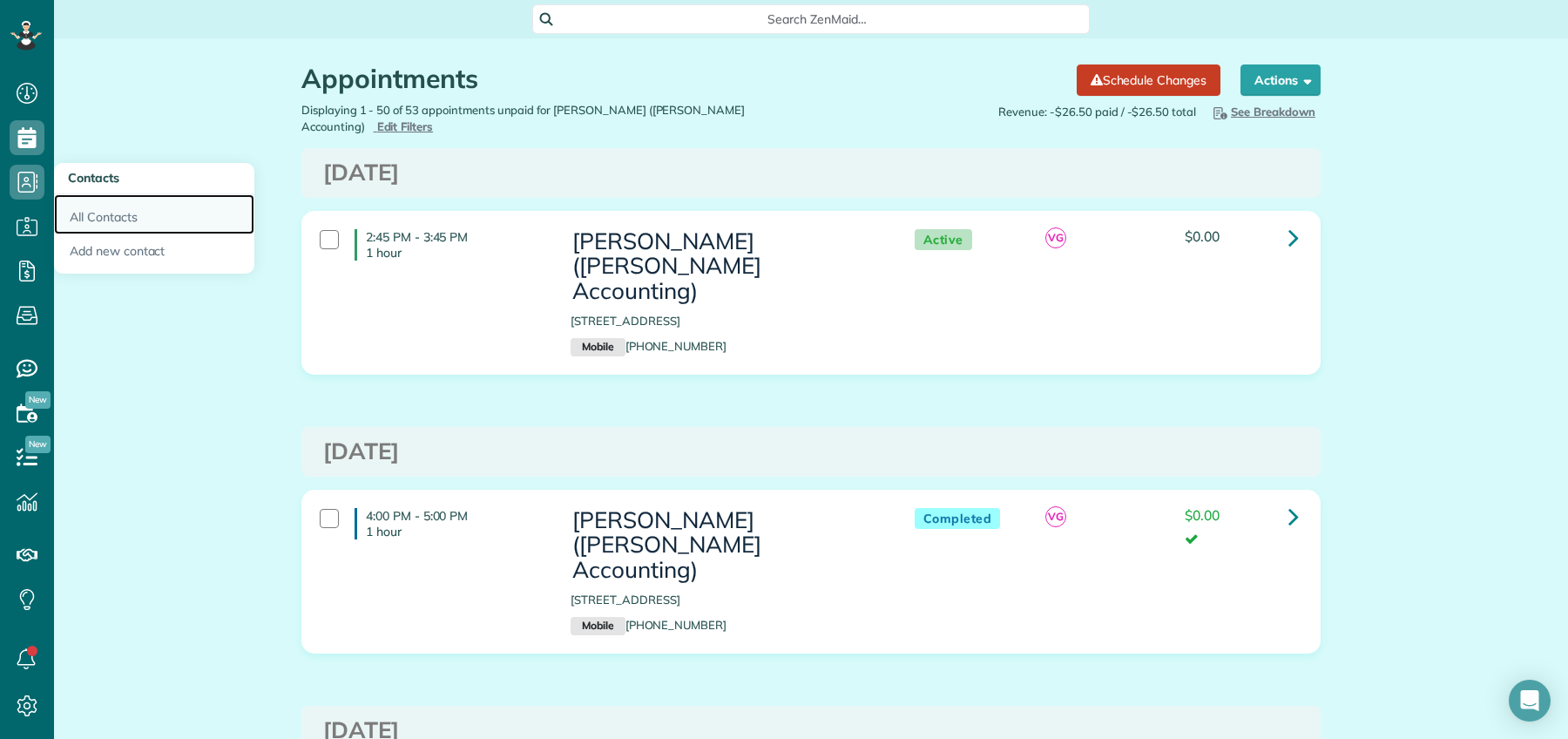
click at [104, 216] on link "All Contacts" at bounding box center [154, 213] width 201 height 40
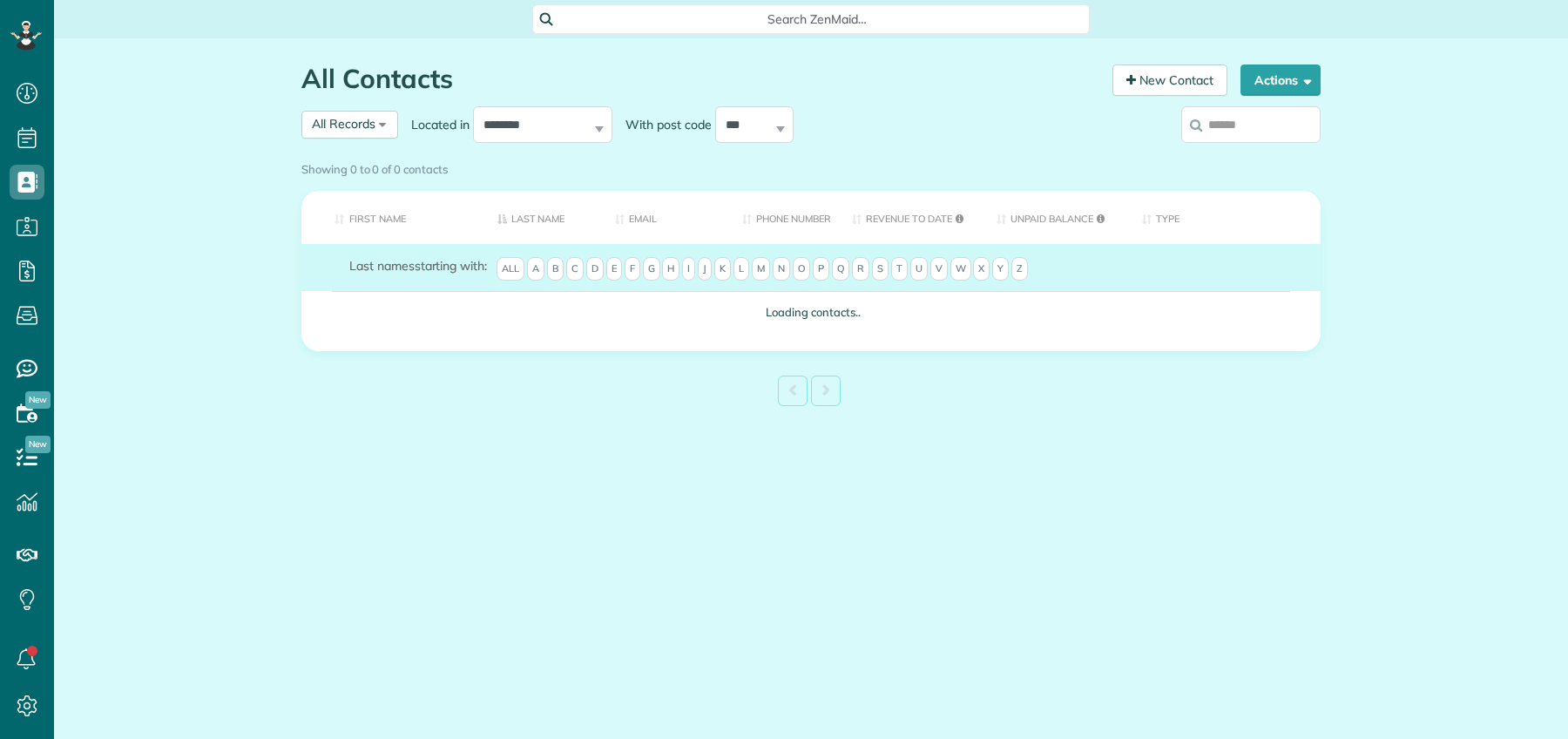
scroll to position [7, 7]
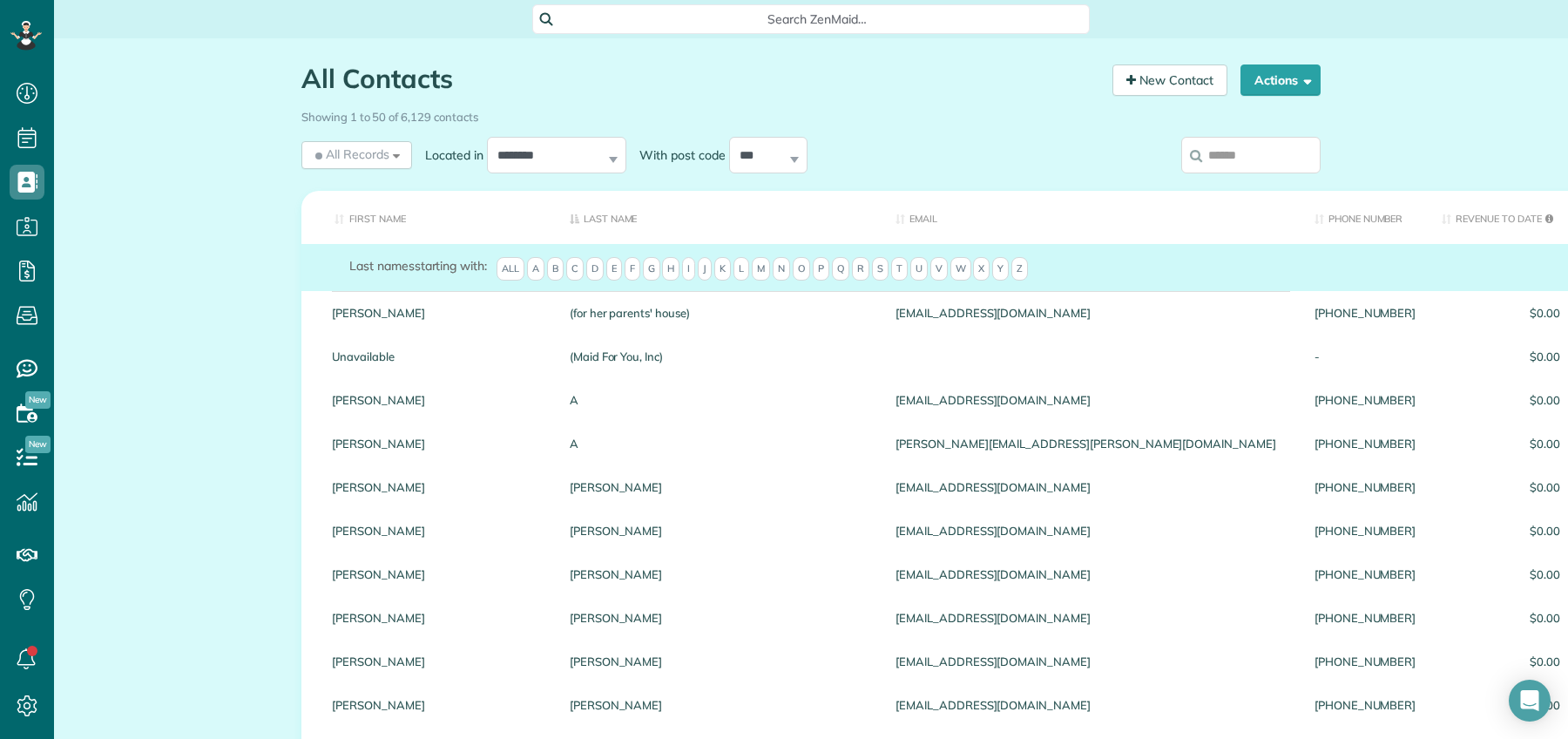
click at [1247, 147] on input "search" at bounding box center [1251, 155] width 139 height 36
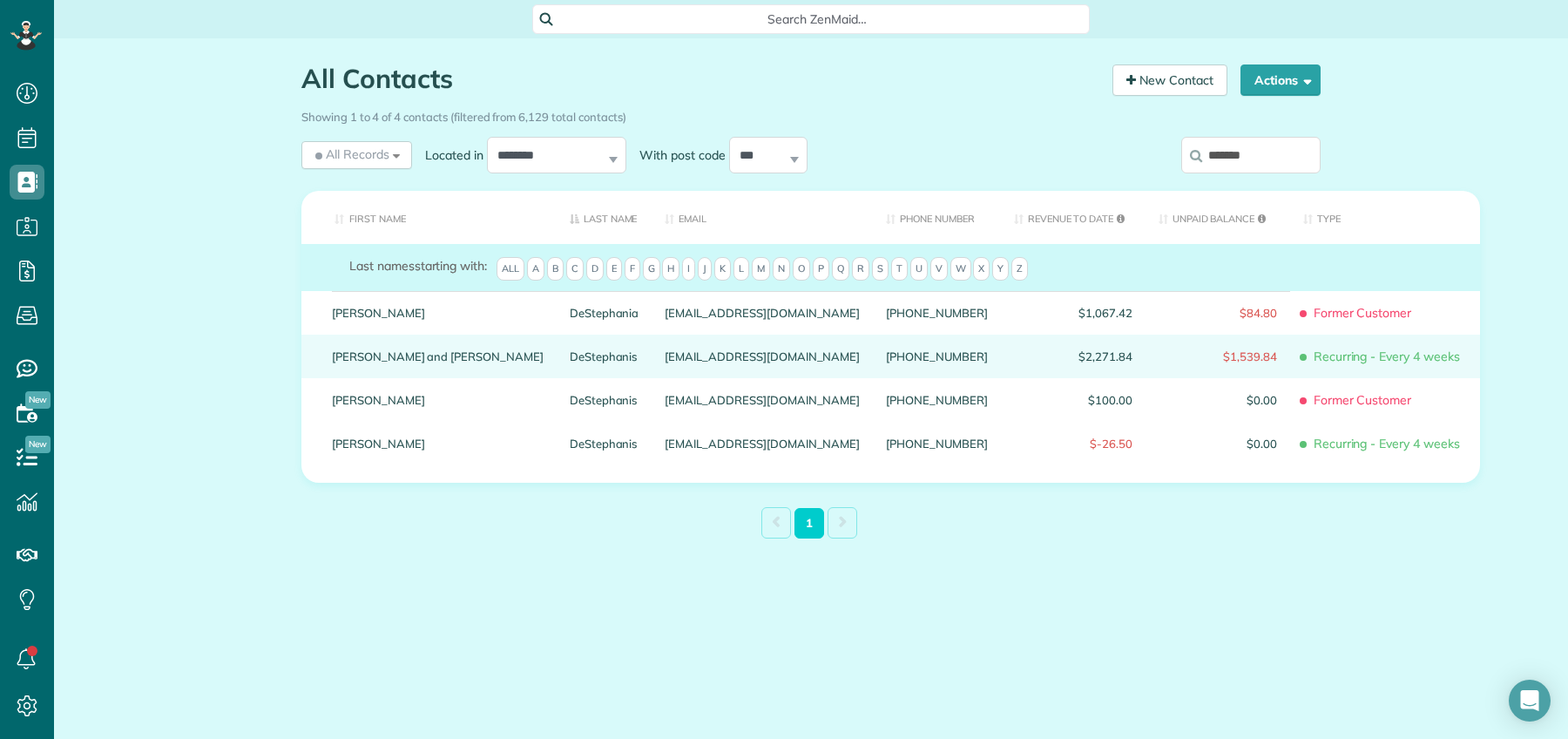
type input "*******"
click at [389, 352] on link "Nick and Kristen" at bounding box center [438, 356] width 211 height 12
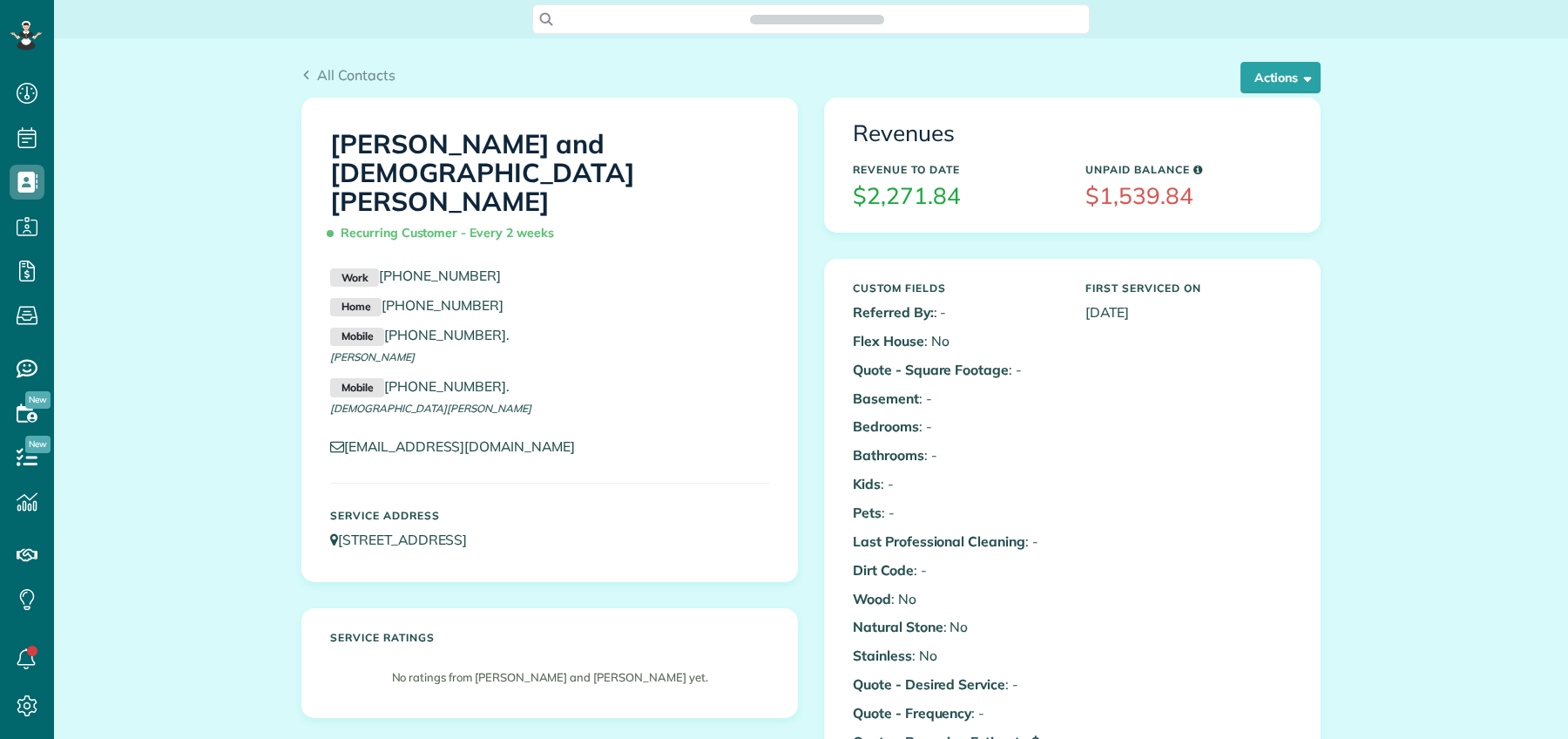
scroll to position [7, 7]
click at [1288, 86] on button "Actions" at bounding box center [1280, 77] width 80 height 31
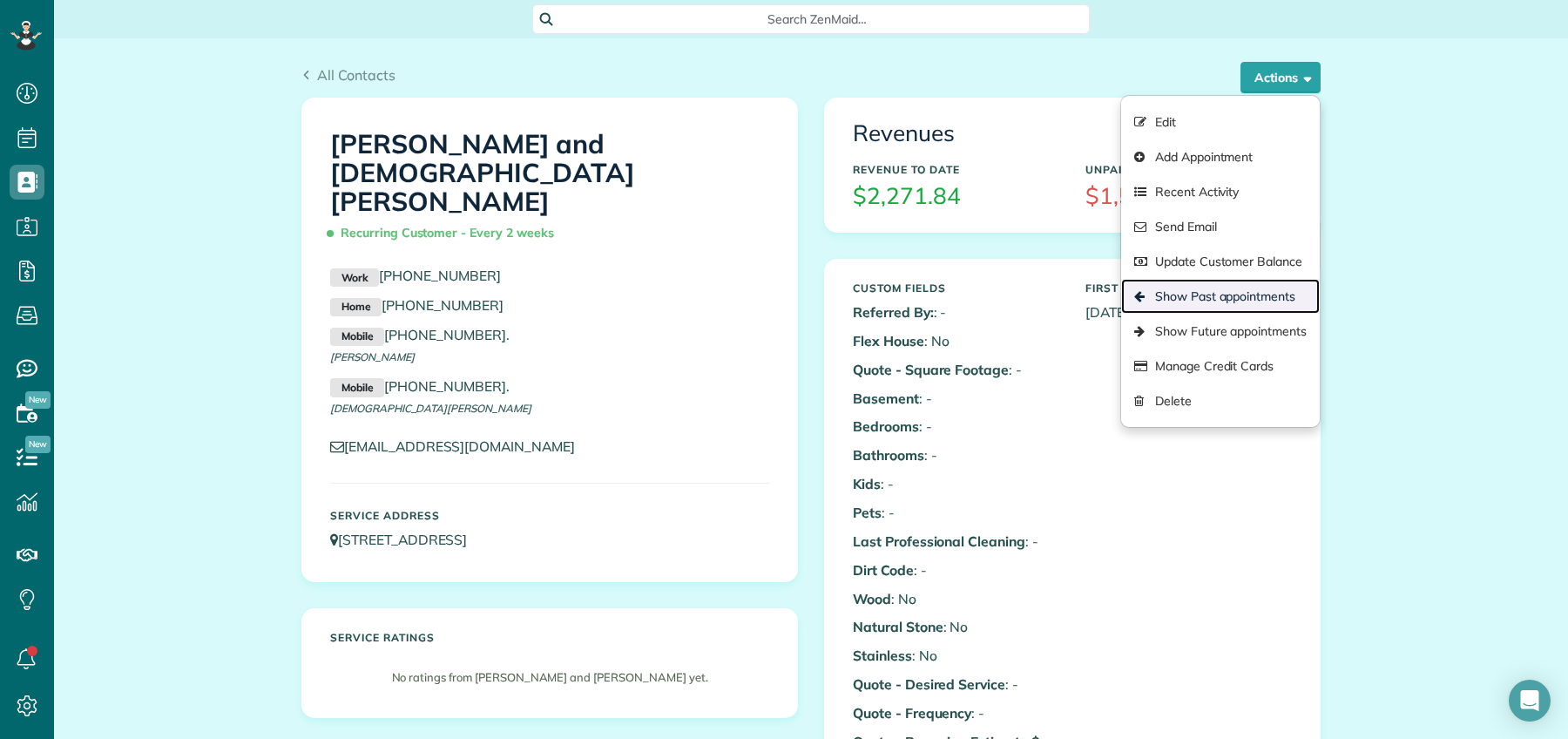
click at [1232, 292] on link "Show Past appointments" at bounding box center [1220, 297] width 199 height 35
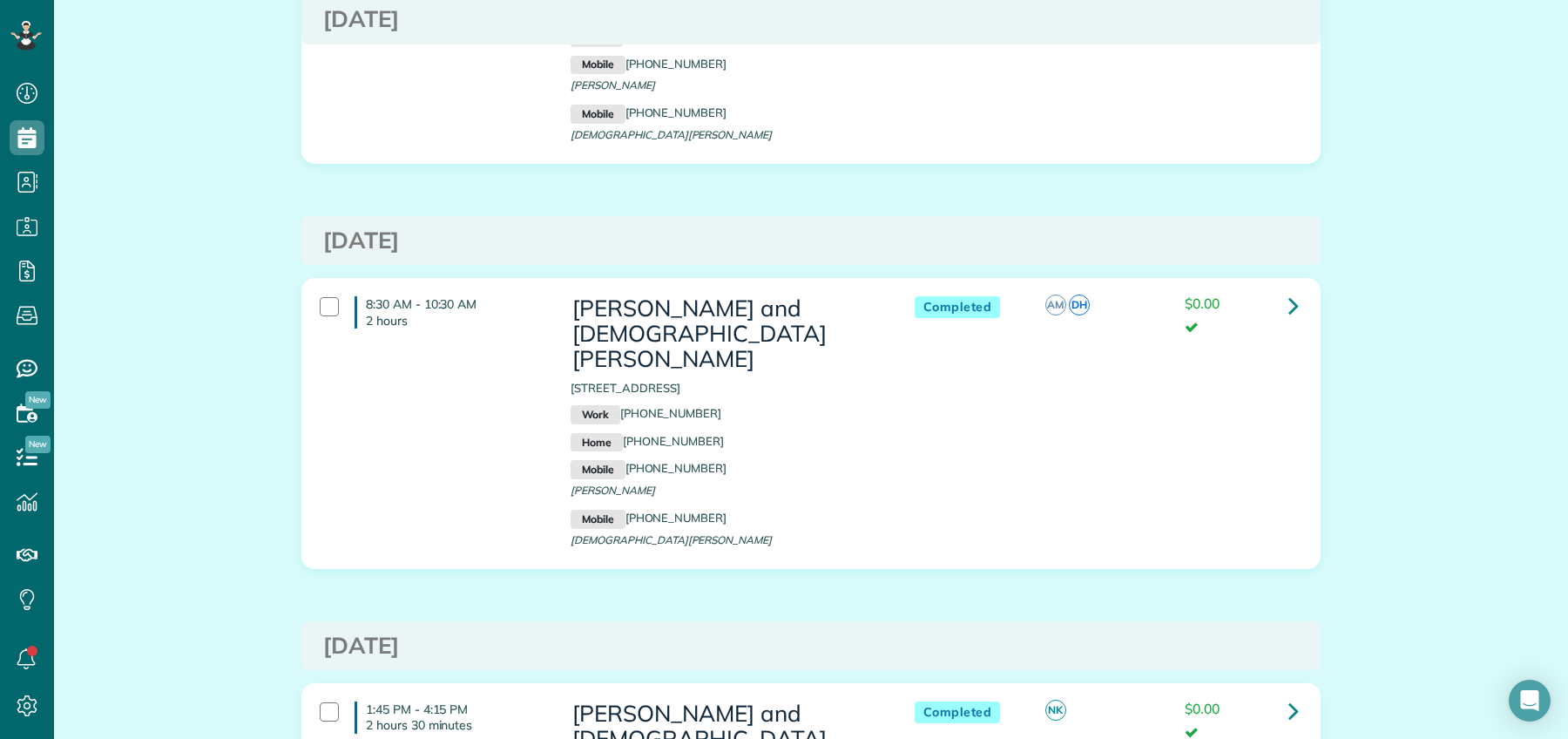
scroll to position [741, 0]
click at [1288, 291] on icon at bounding box center [1293, 305] width 11 height 30
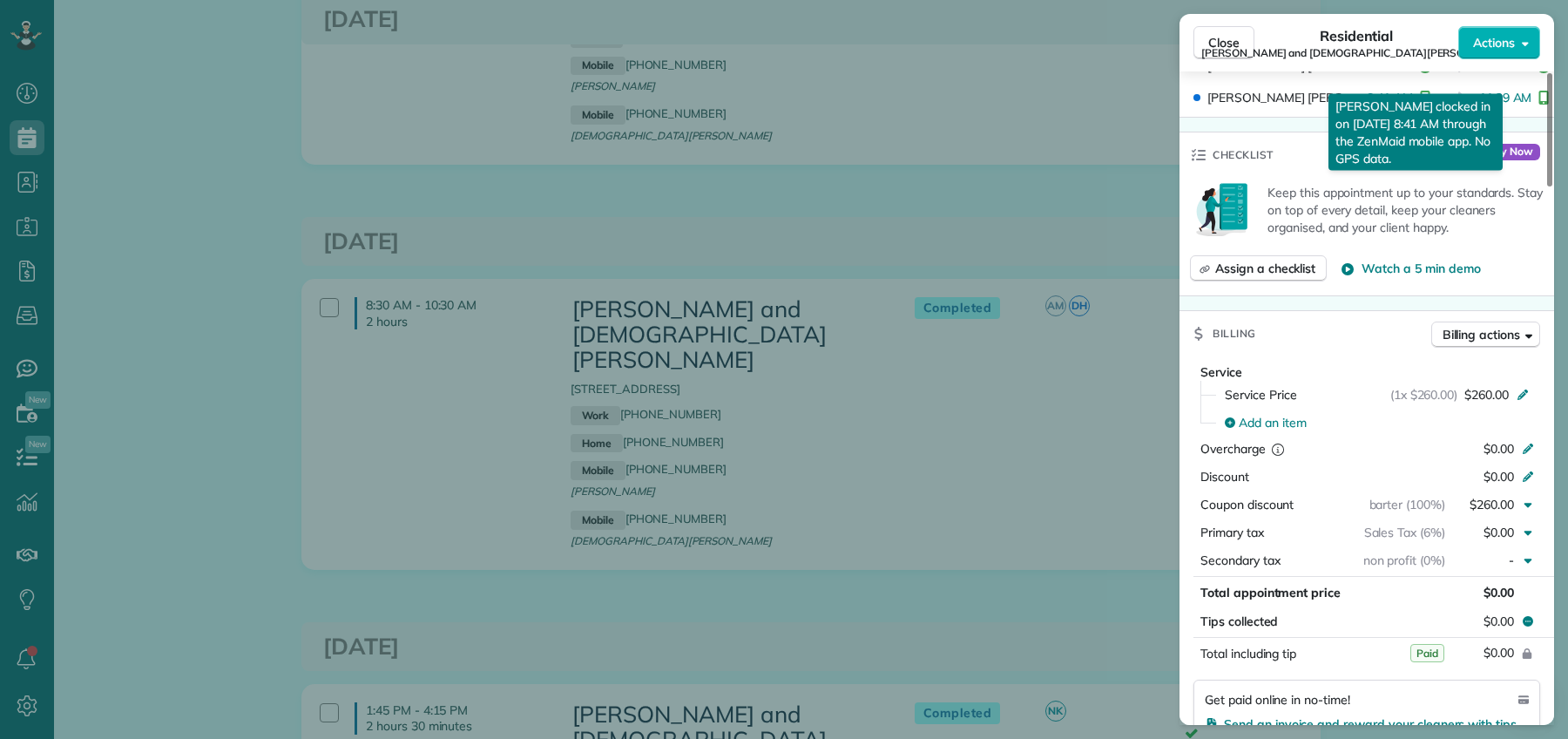
scroll to position [846, 0]
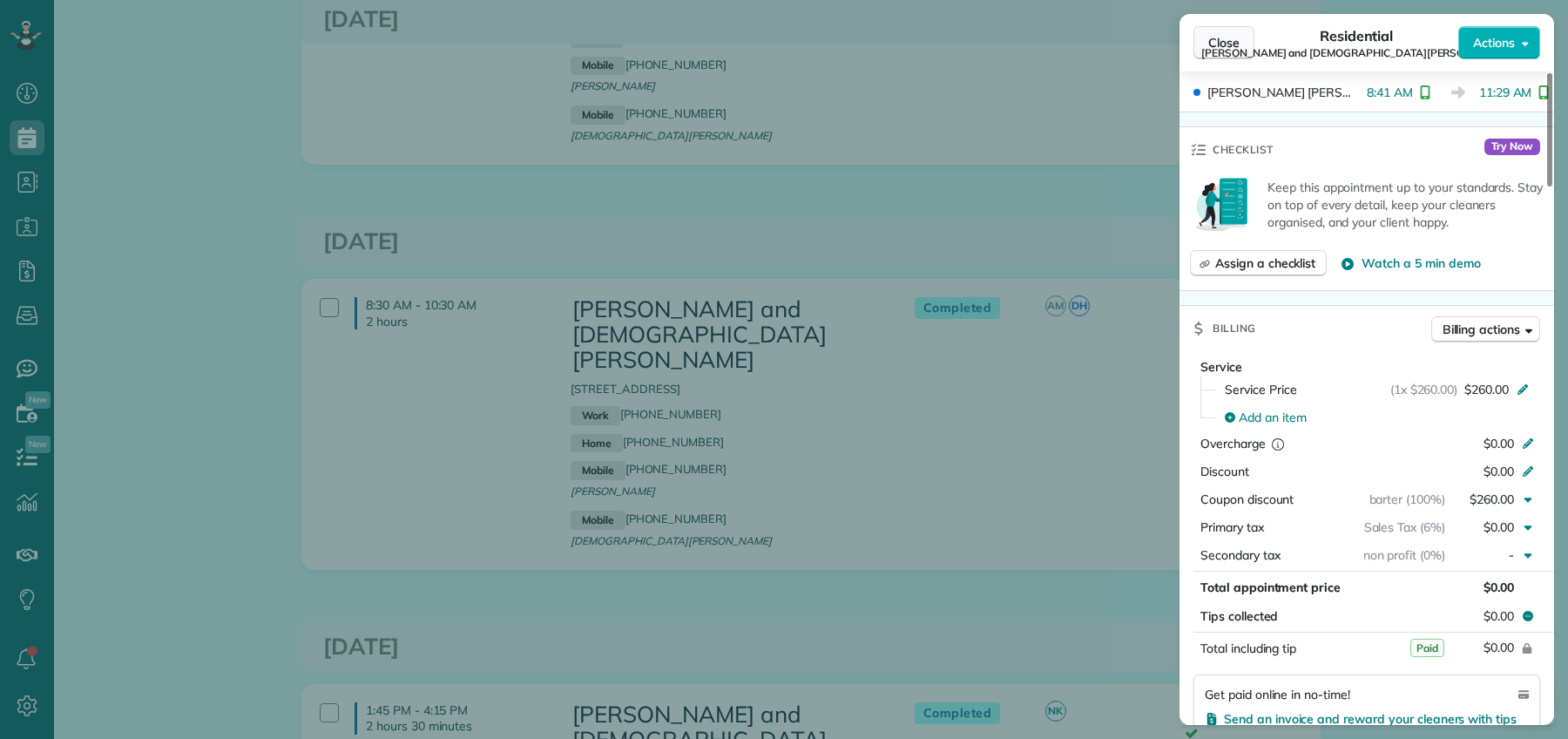
click at [1205, 54] on button "Close" at bounding box center [1223, 43] width 61 height 33
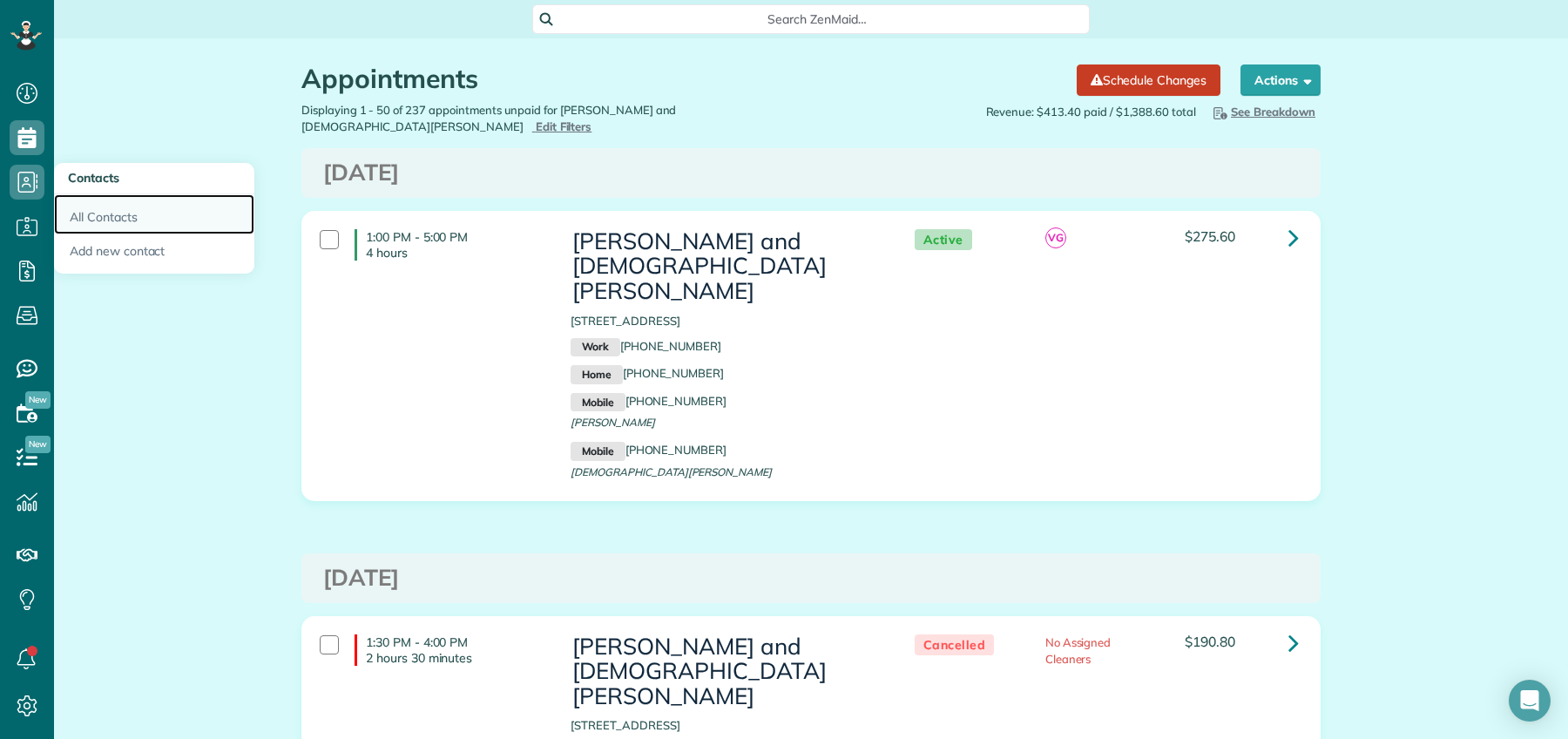
click at [83, 220] on link "All Contacts" at bounding box center [154, 213] width 201 height 40
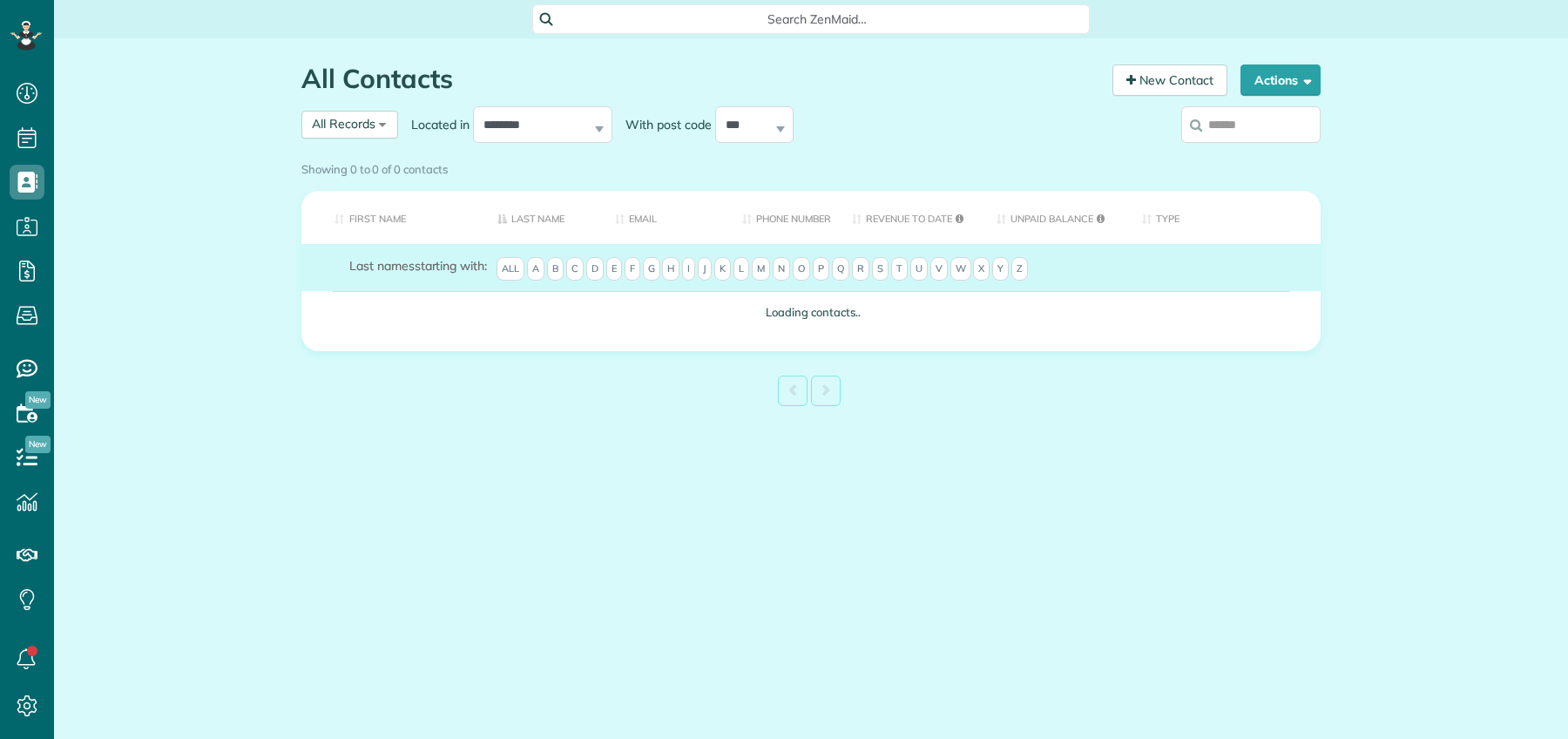
scroll to position [7, 7]
click at [1245, 154] on div "Showing 0 to 0 of 0 contacts" at bounding box center [811, 168] width 1045 height 30
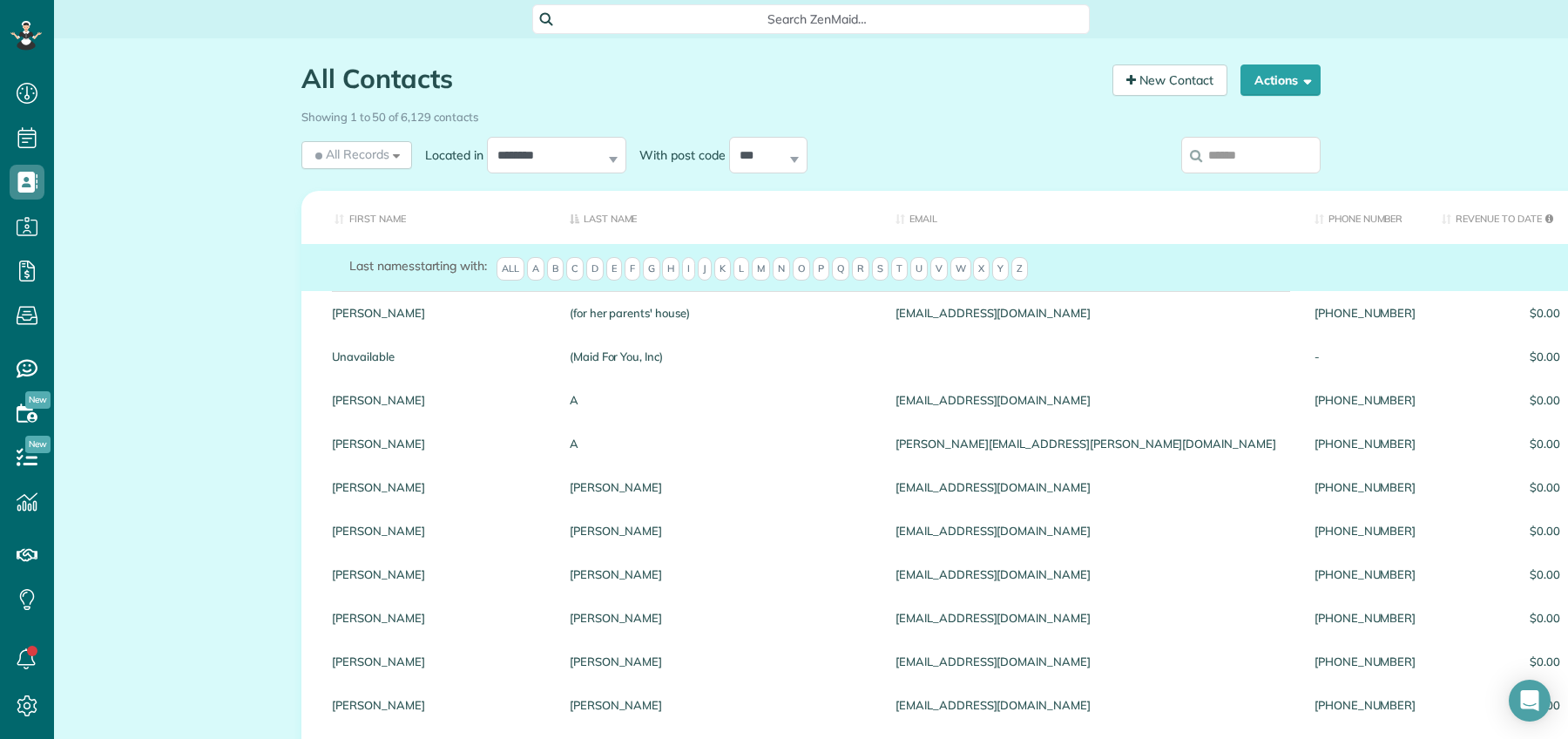
click at [1262, 150] on input "search" at bounding box center [1251, 155] width 139 height 36
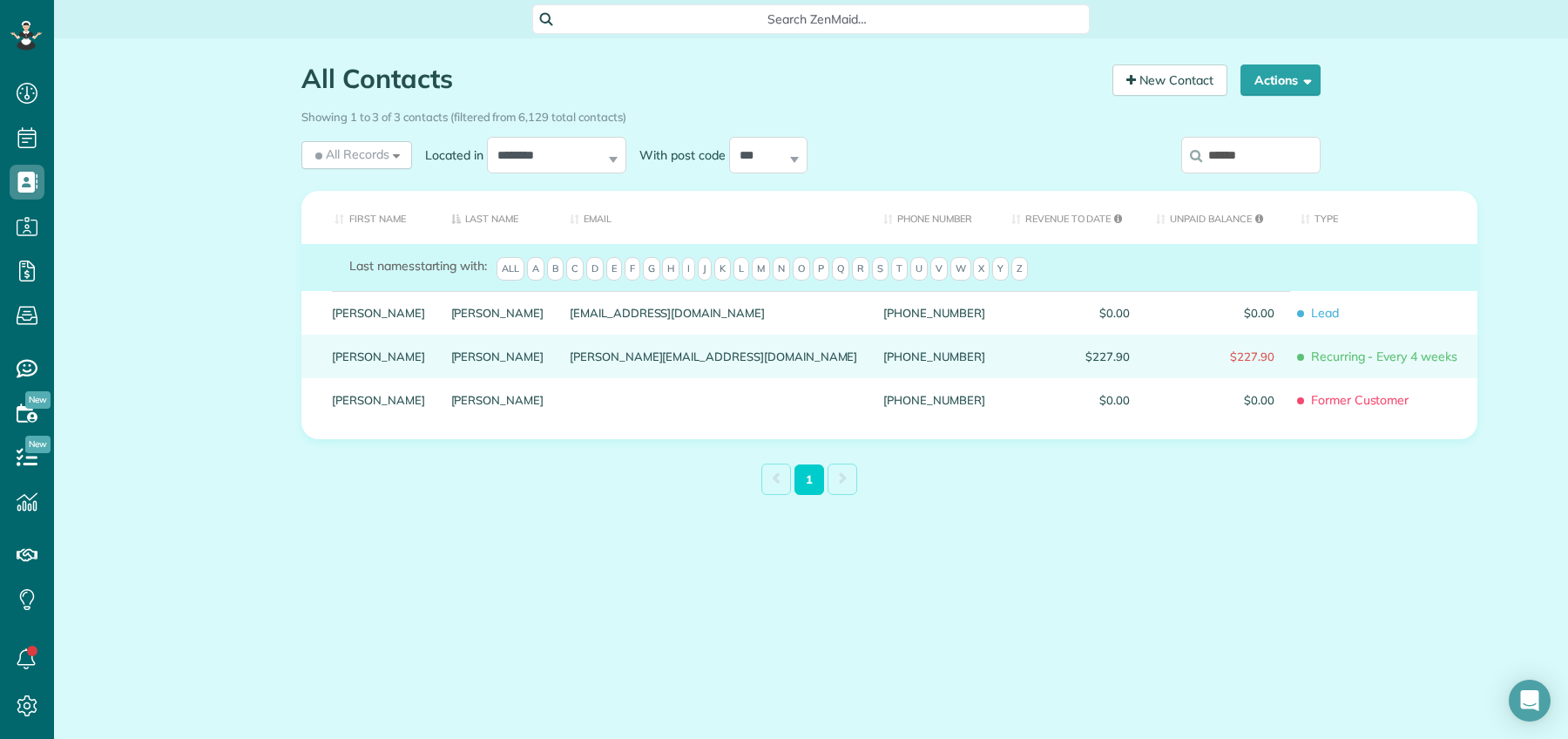
type input "******"
click at [451, 362] on link "Jankauskas" at bounding box center [497, 356] width 93 height 12
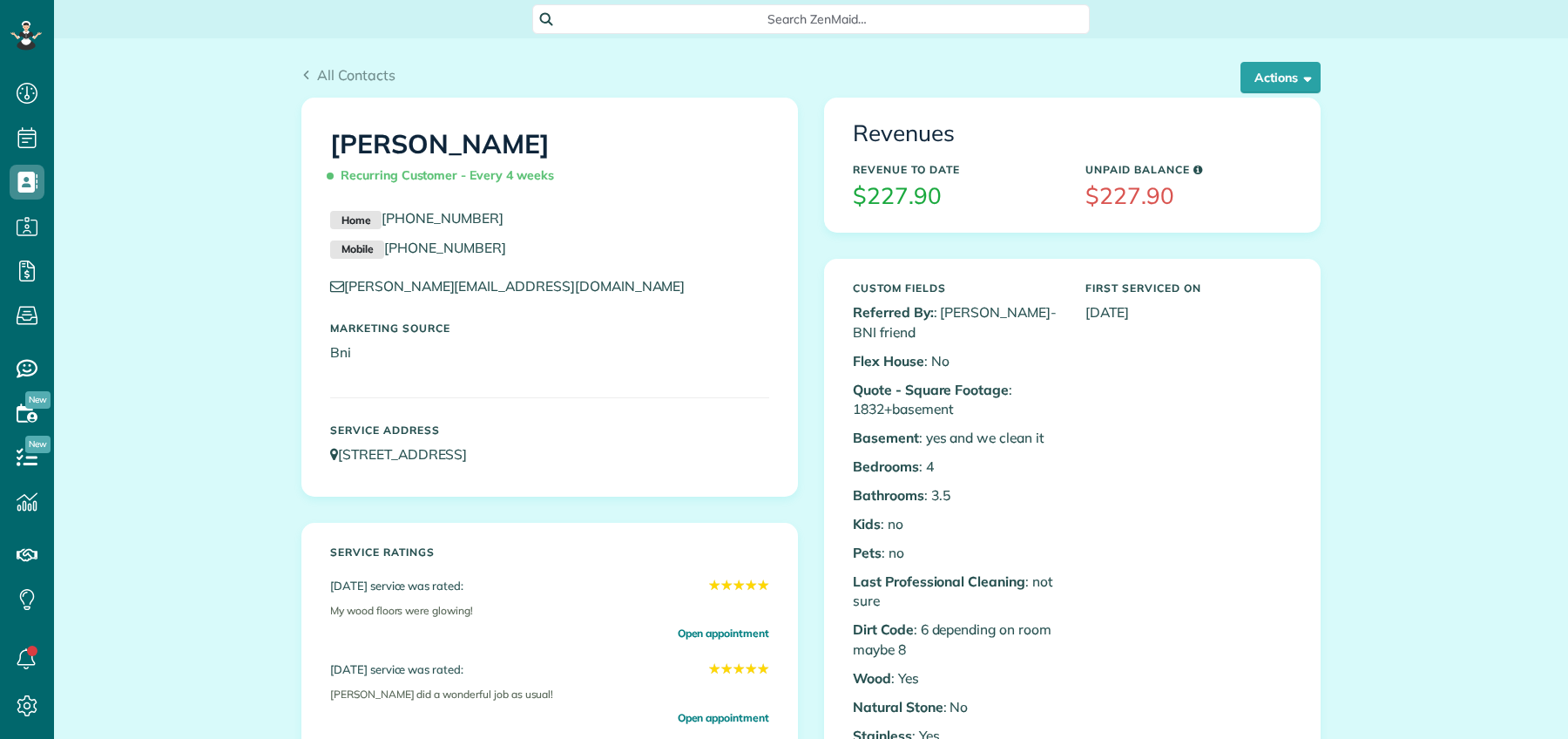
scroll to position [7, 7]
click at [1252, 84] on button "Actions" at bounding box center [1280, 77] width 80 height 31
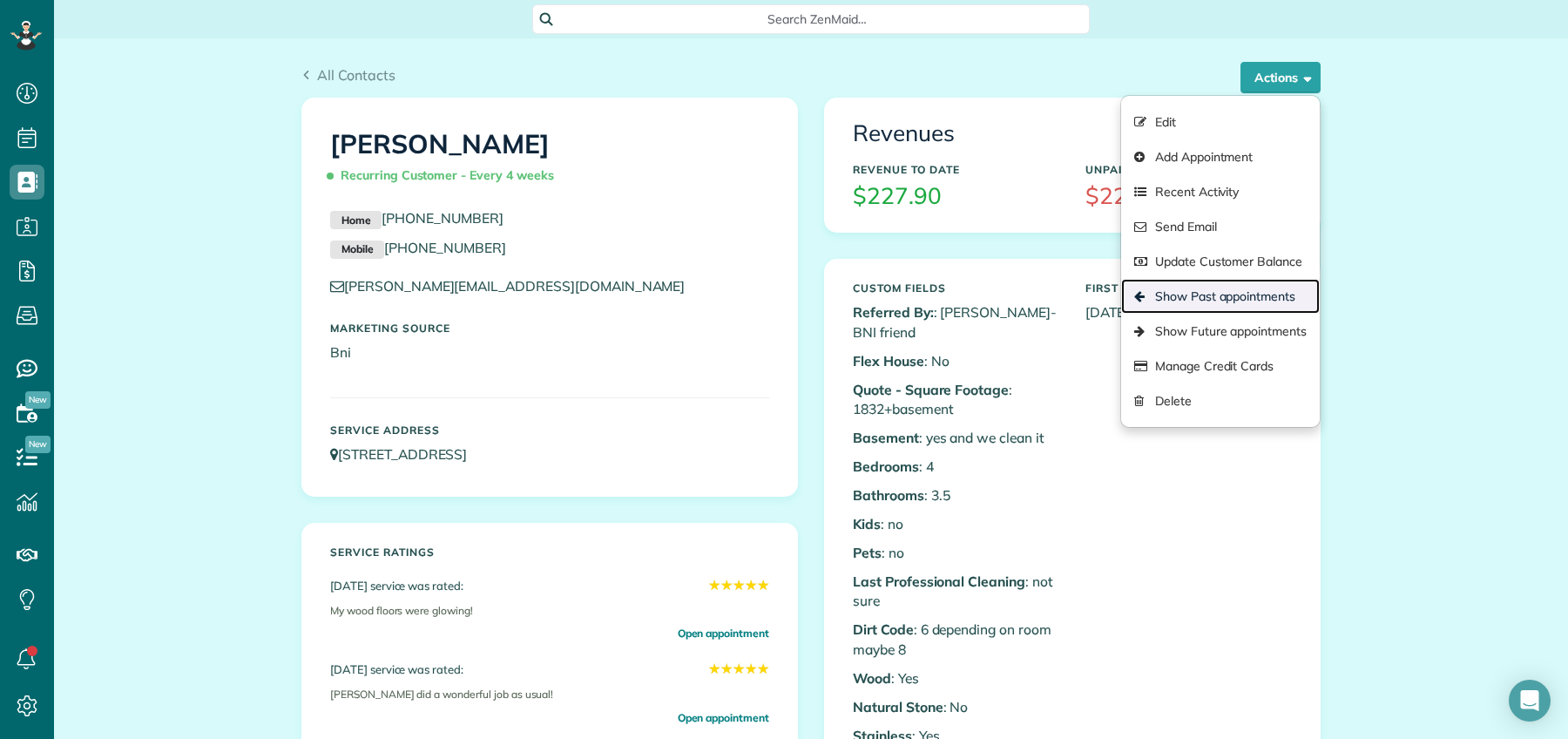
click at [1233, 297] on link "Show Past appointments" at bounding box center [1220, 297] width 199 height 35
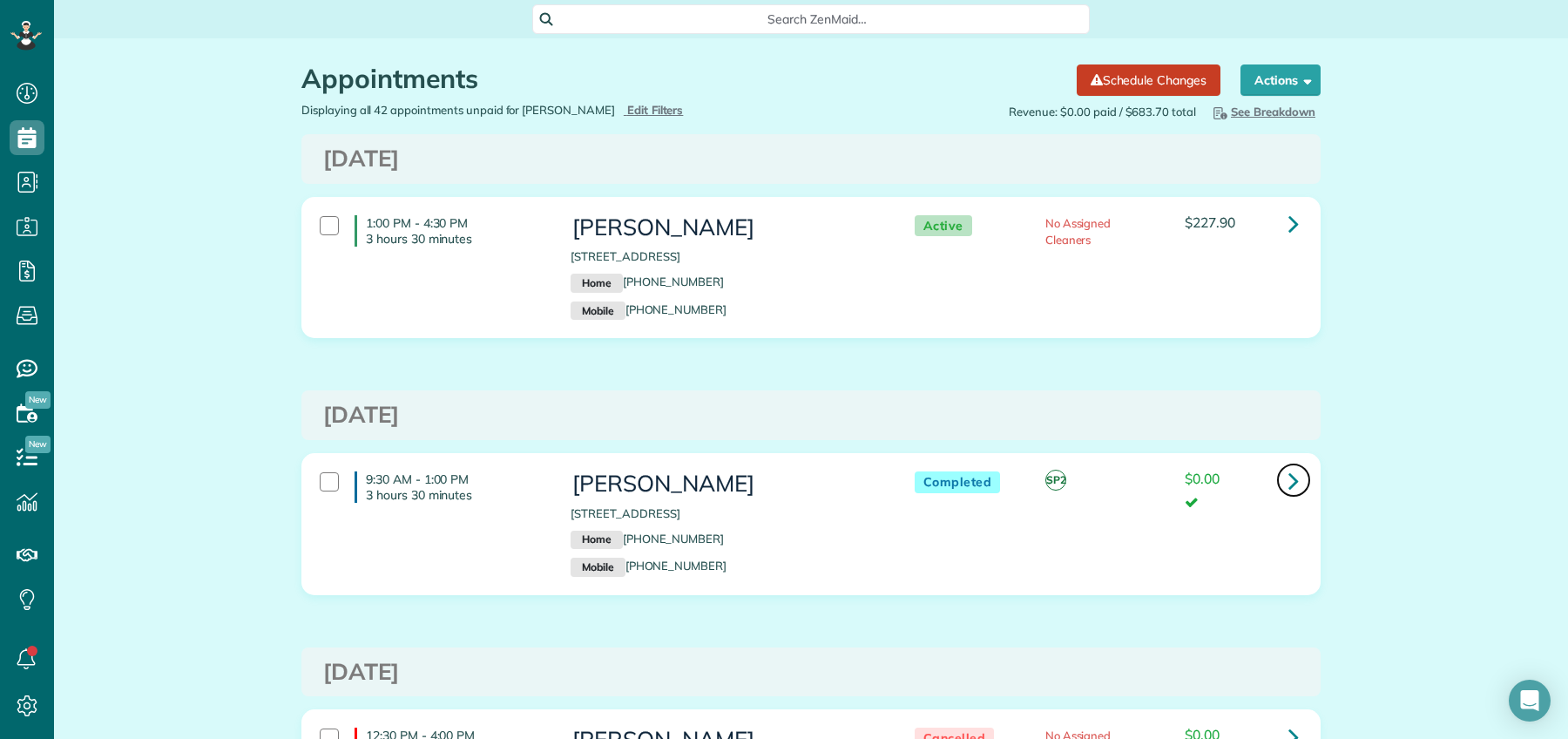
click at [1288, 481] on icon at bounding box center [1293, 480] width 11 height 30
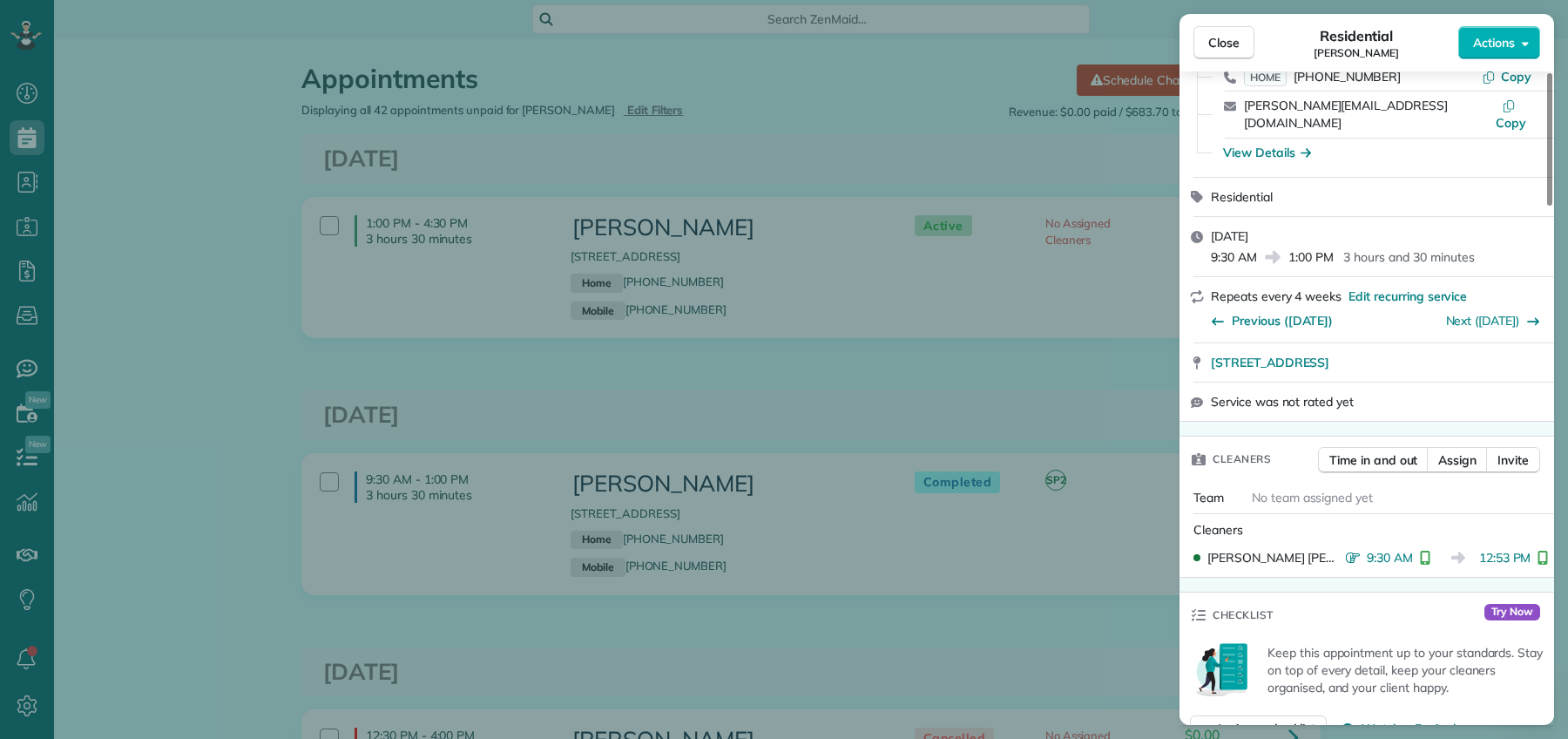
scroll to position [178, 0]
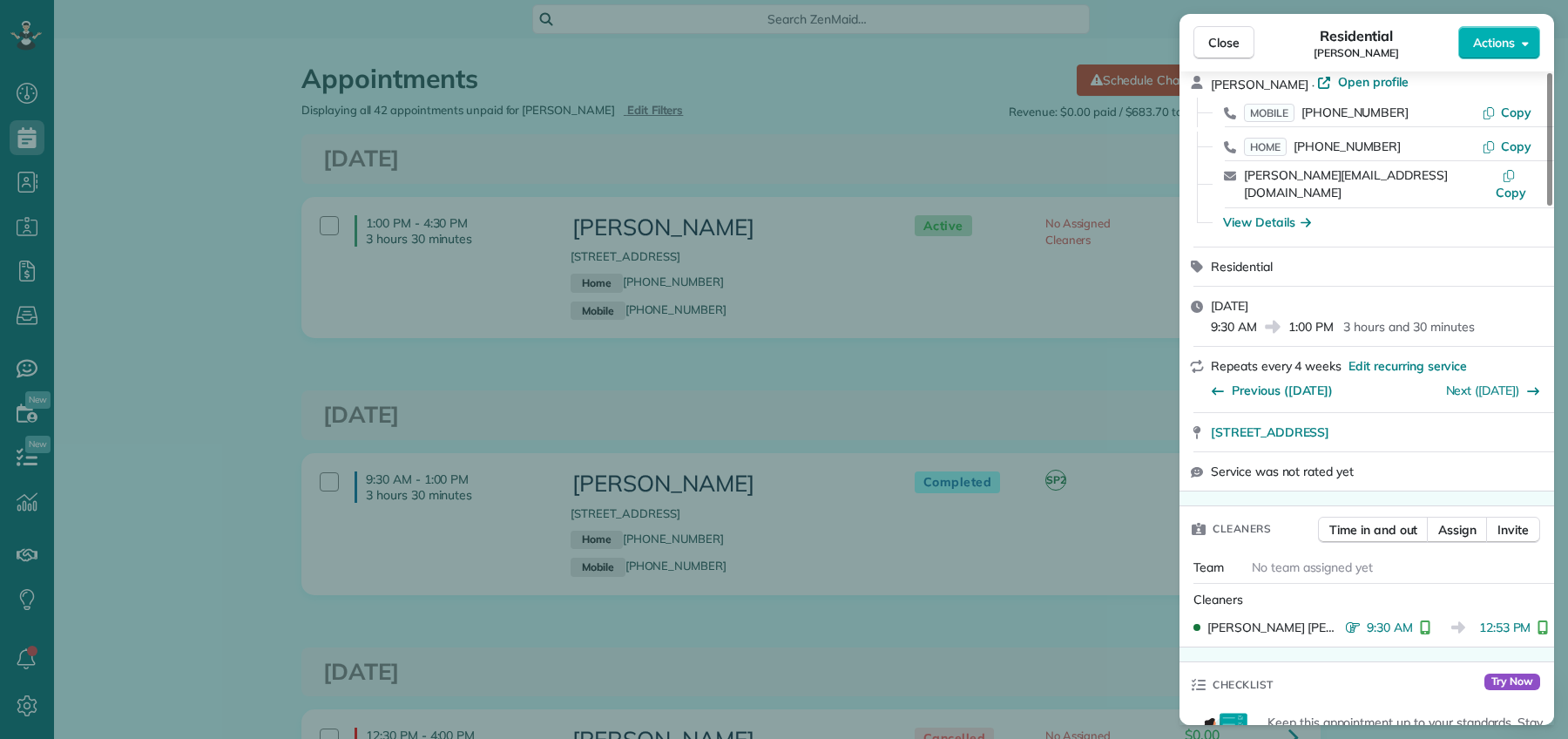
drag, startPoint x: 1251, startPoint y: 37, endPoint x: 1265, endPoint y: 45, distance: 16.1
click at [1251, 38] on button "Close" at bounding box center [1223, 43] width 61 height 33
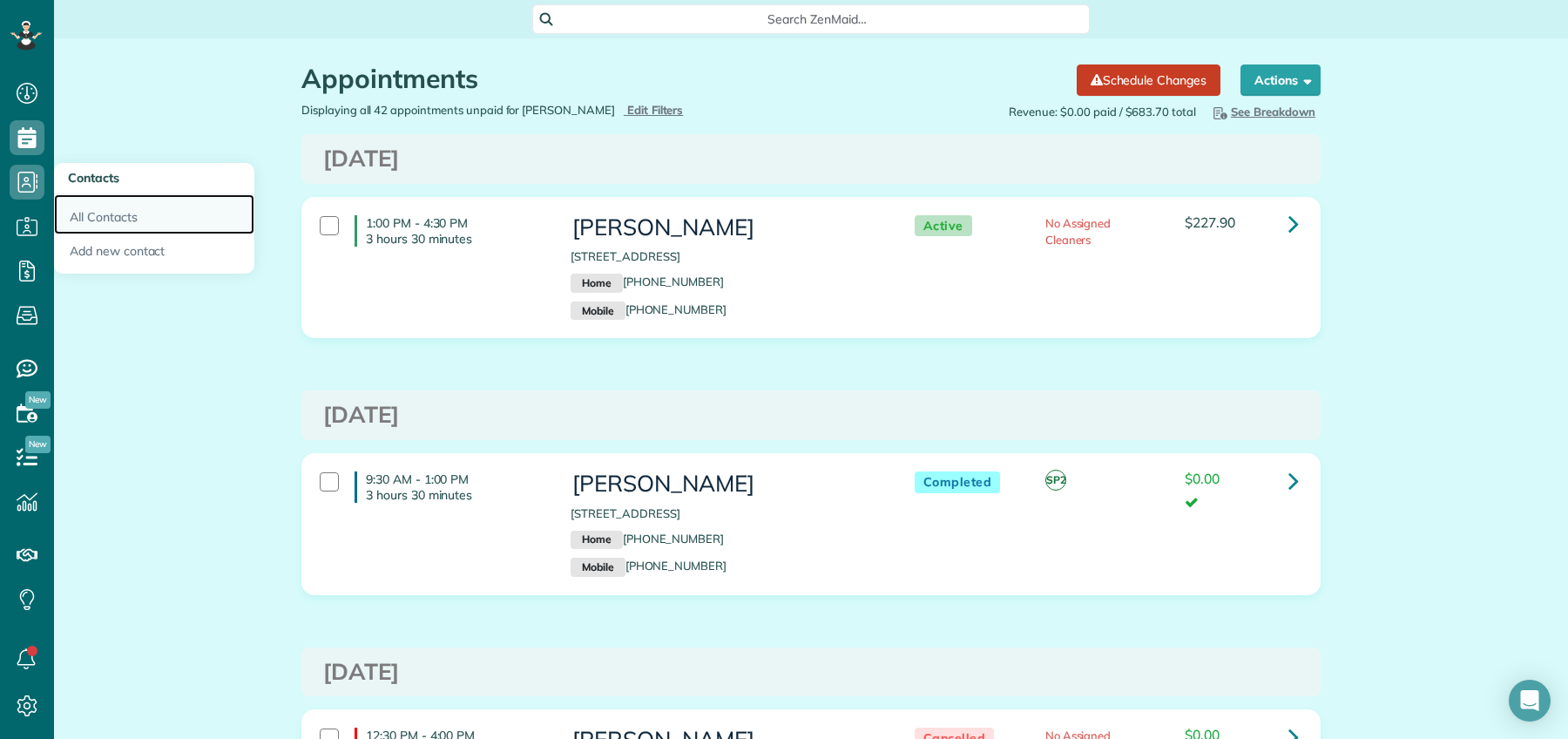
click at [120, 211] on link "All Contacts" at bounding box center [154, 213] width 201 height 40
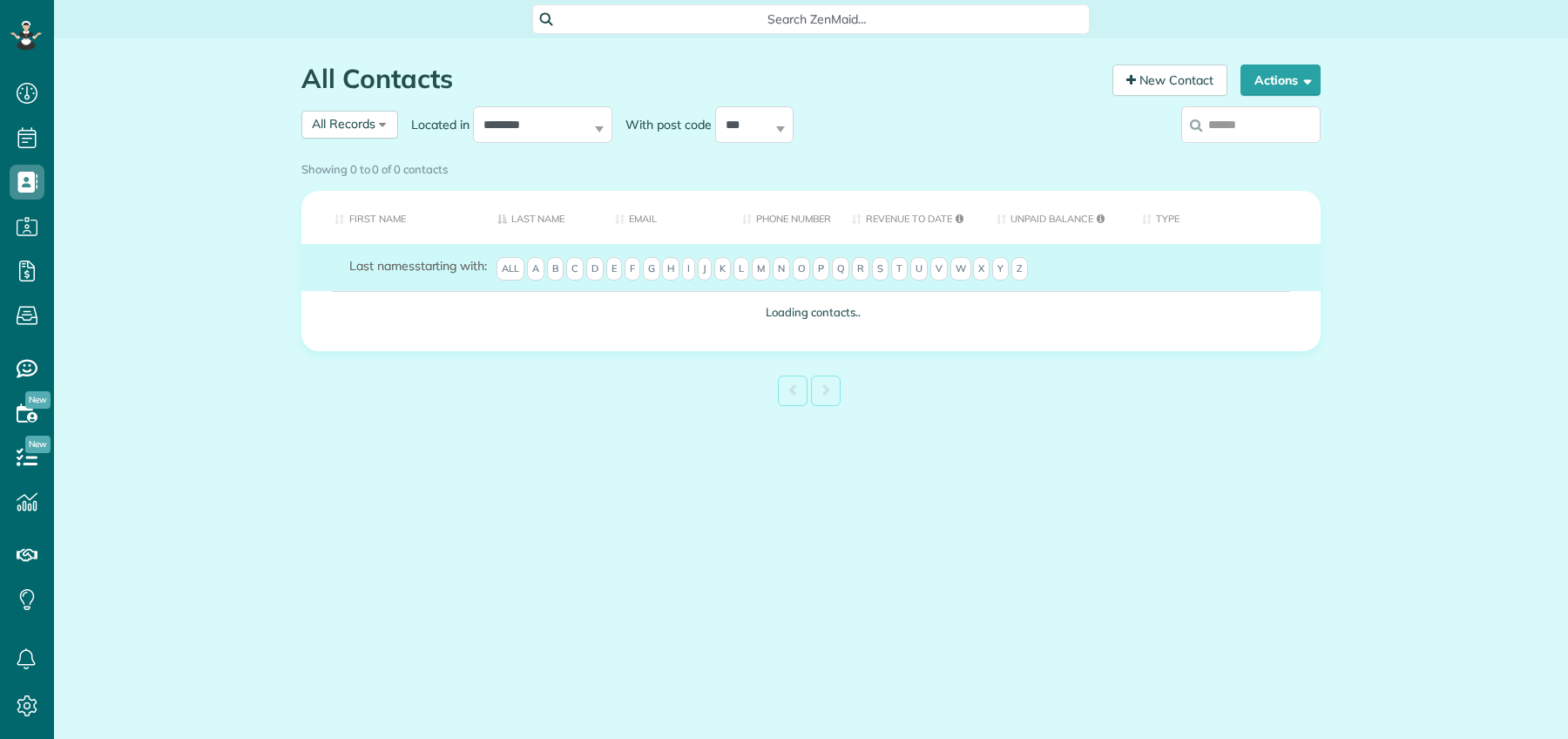
scroll to position [7, 7]
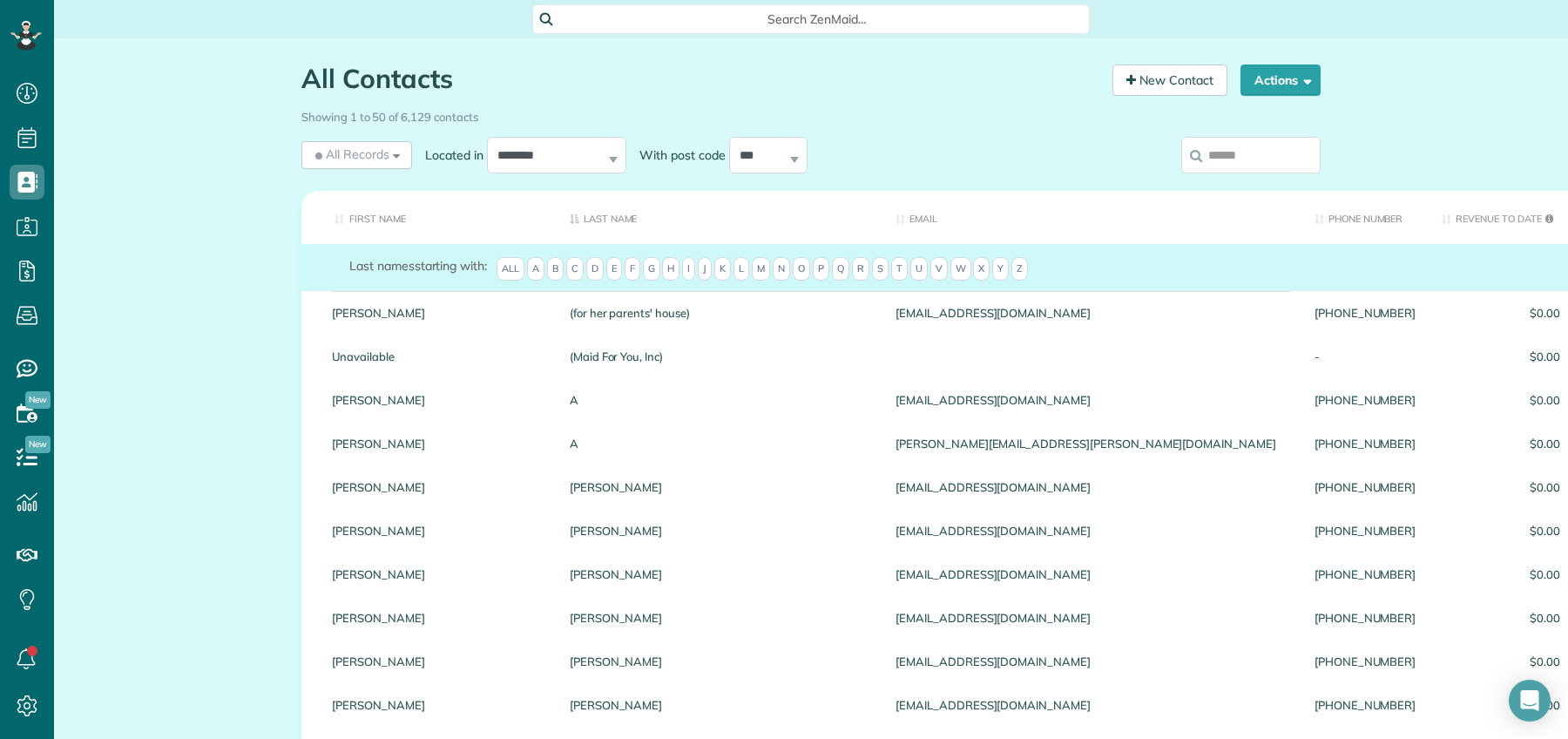
click at [1243, 154] on input "search" at bounding box center [1251, 155] width 139 height 36
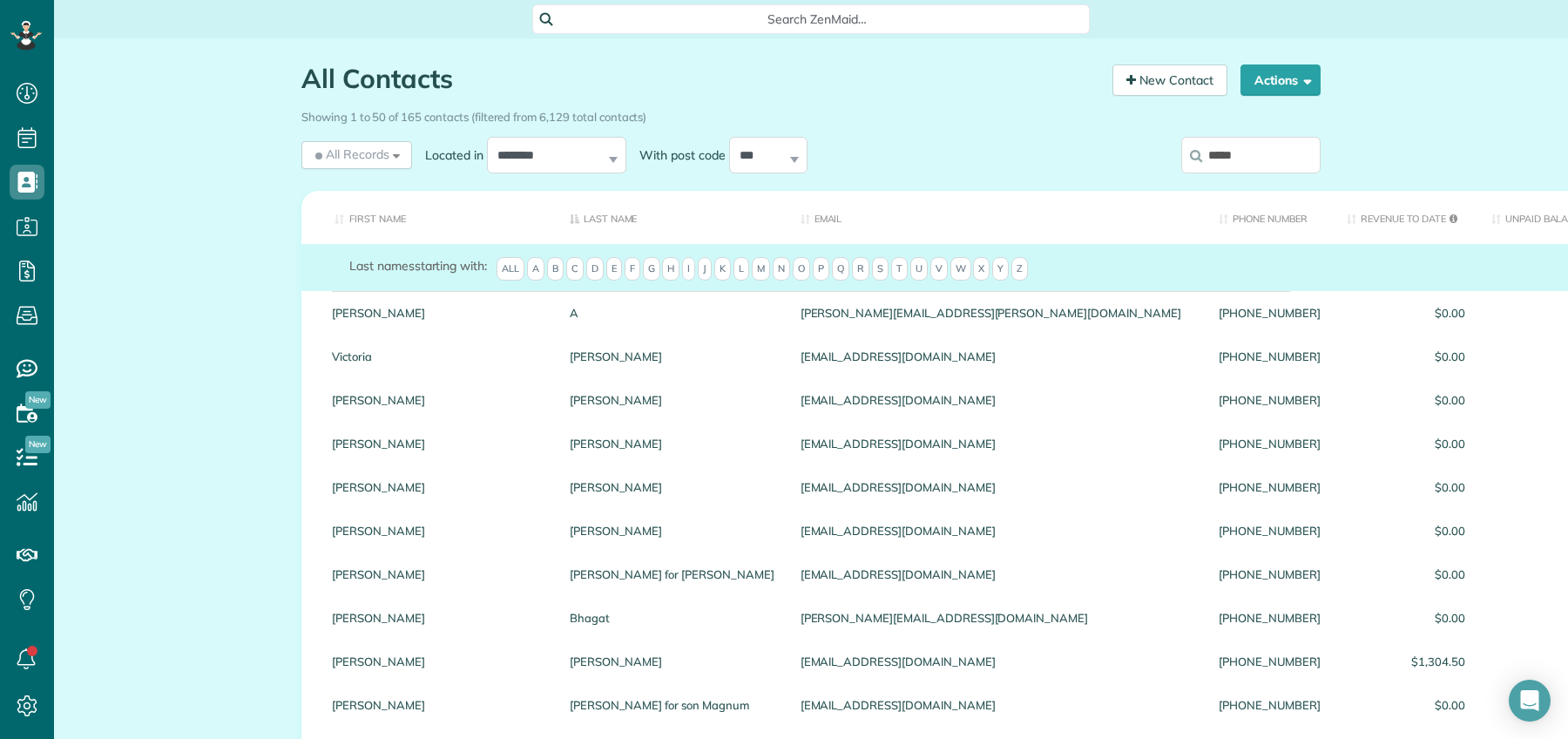
click at [1272, 156] on input "*****" at bounding box center [1251, 155] width 139 height 36
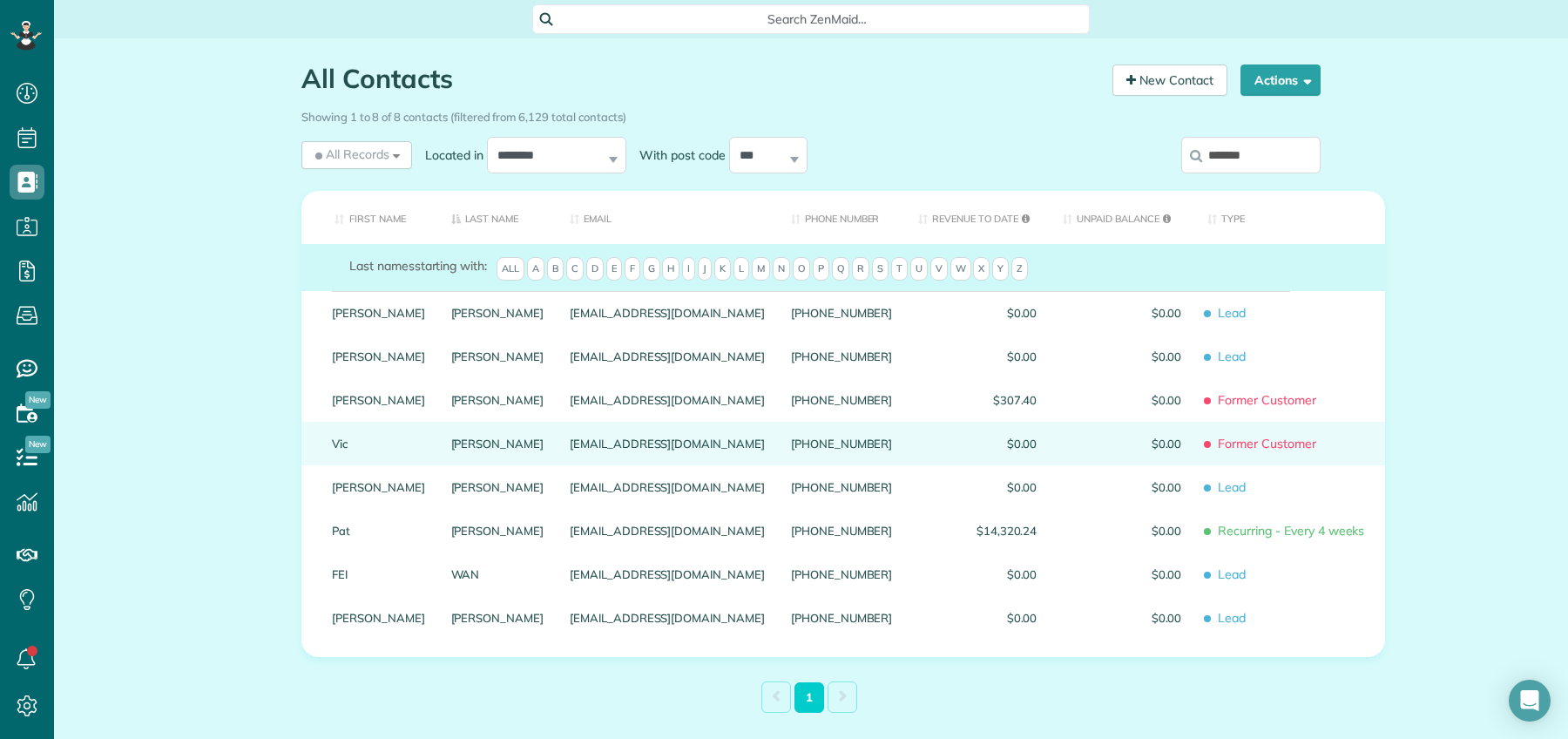
type input "*******"
click at [332, 449] on link "Vic" at bounding box center [378, 443] width 93 height 12
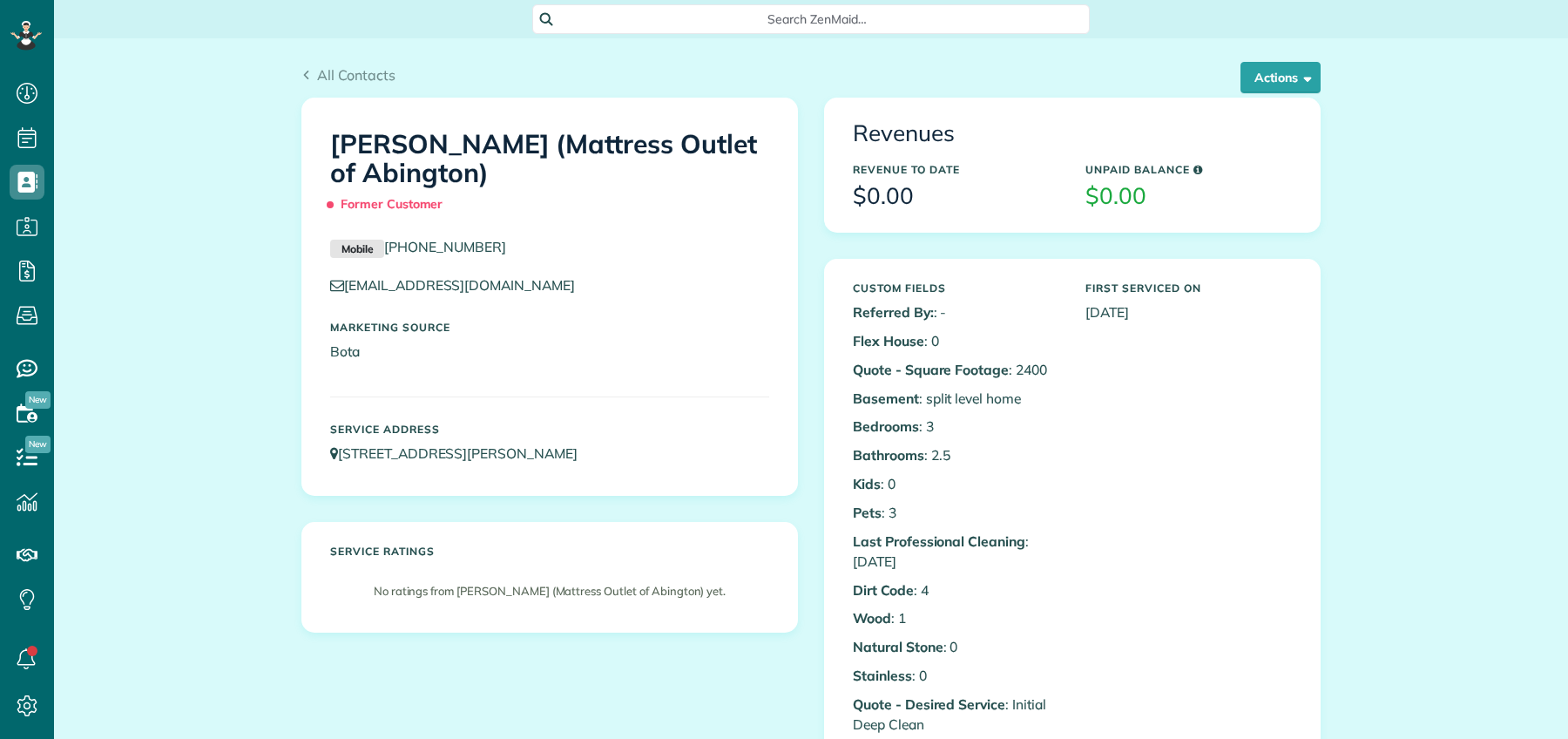
scroll to position [7, 7]
click at [1267, 86] on button "Actions" at bounding box center [1280, 77] width 80 height 31
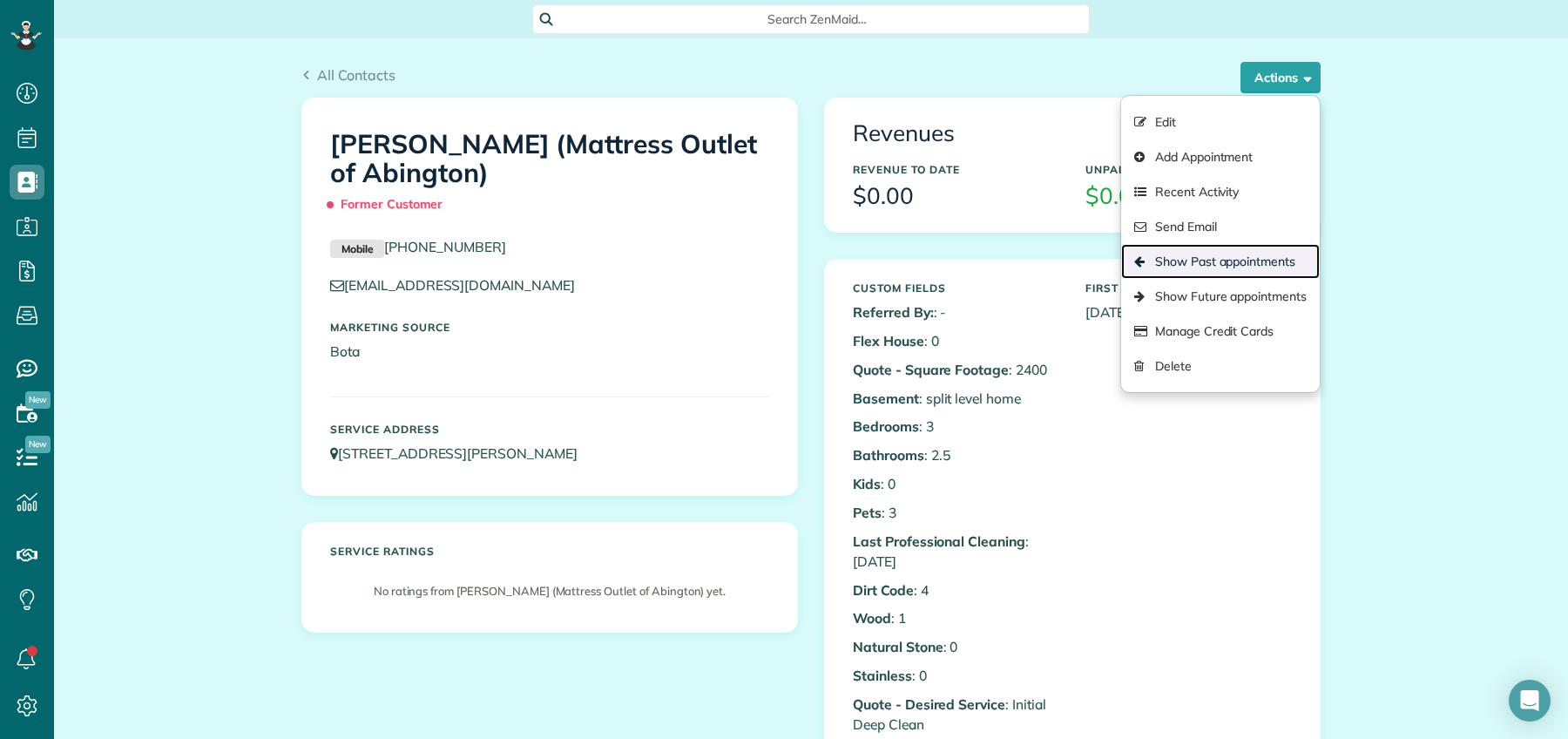
click at [1234, 271] on link "Show Past appointments" at bounding box center [1220, 261] width 199 height 35
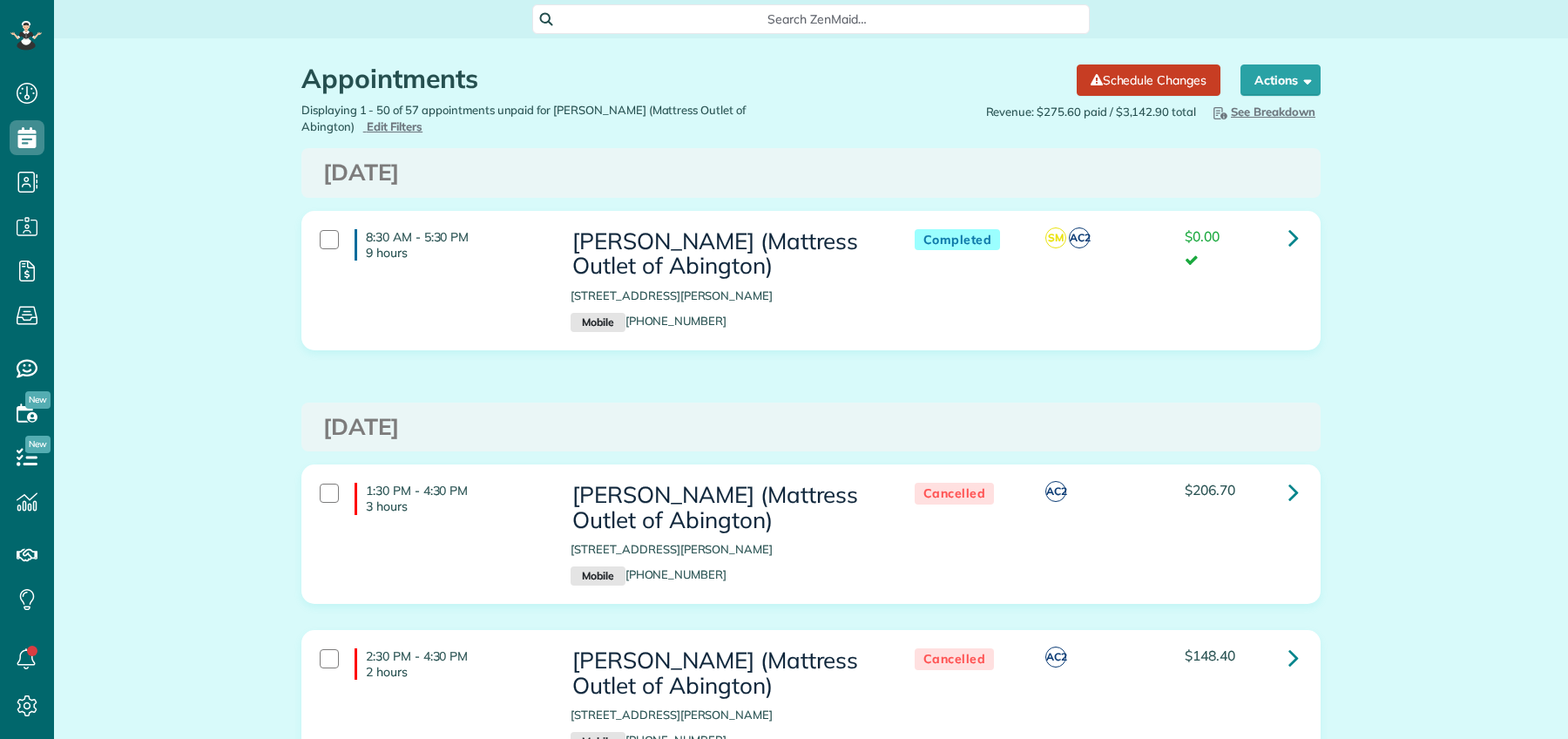
scroll to position [7, 7]
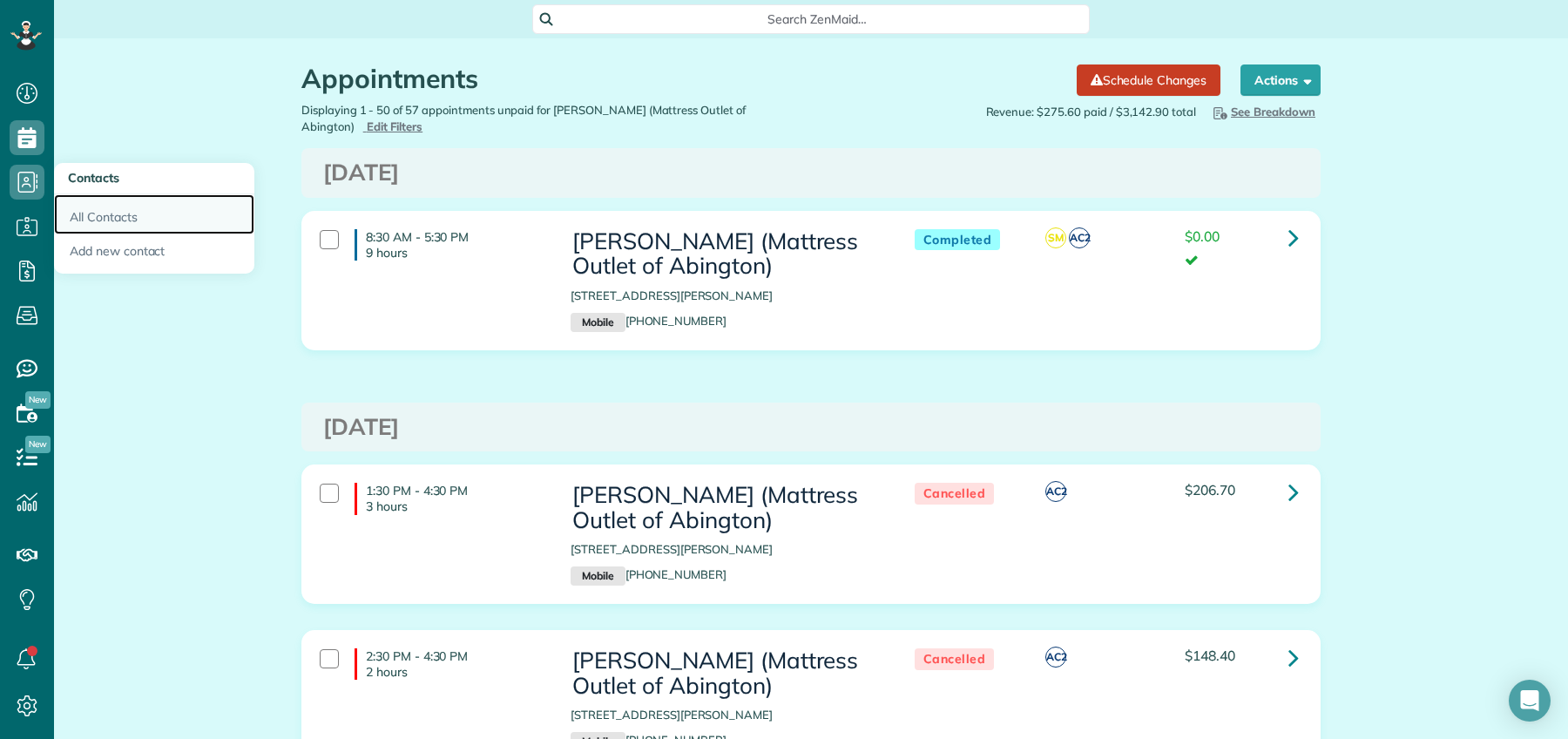
click at [77, 217] on link "All Contacts" at bounding box center [154, 213] width 201 height 40
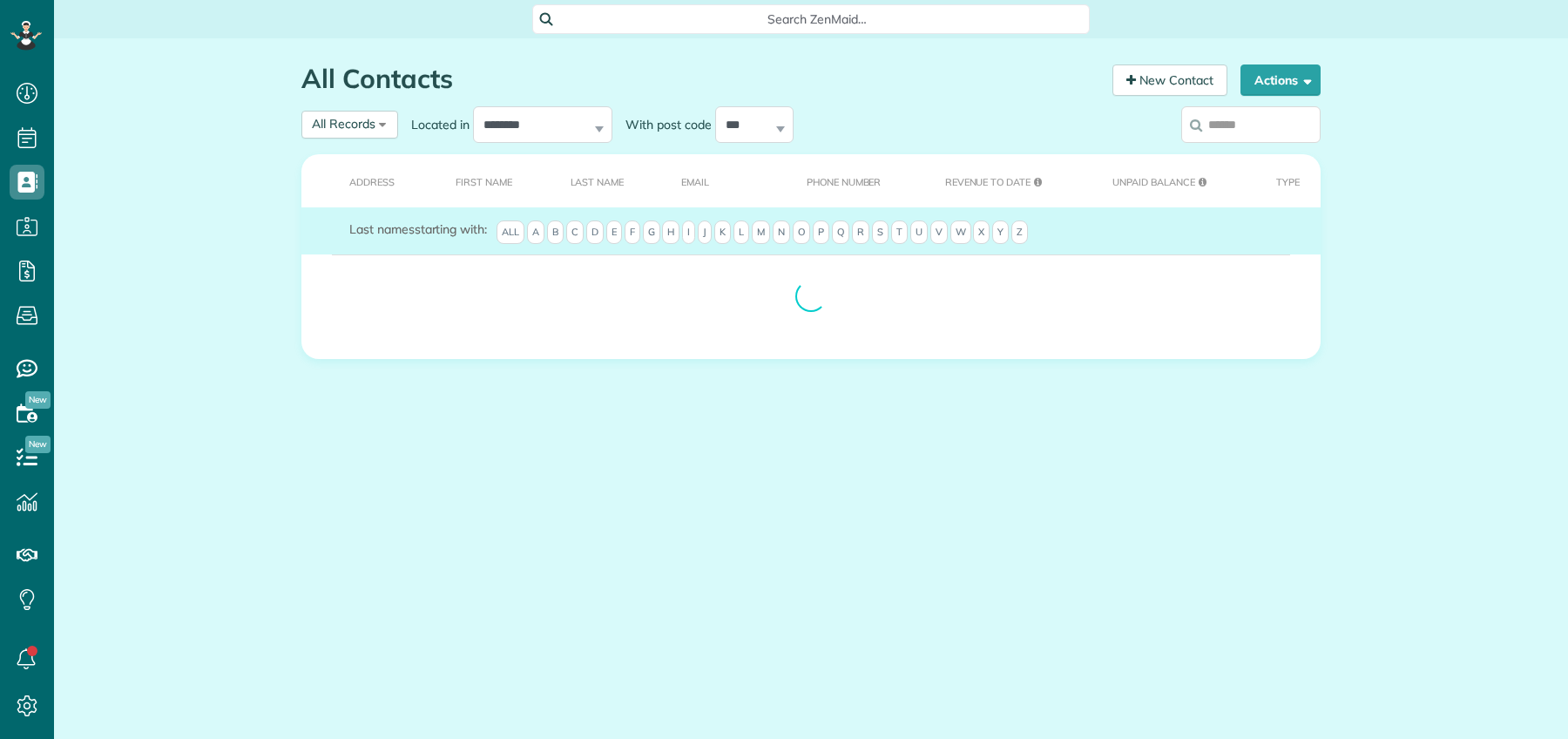
click at [1268, 120] on input "search" at bounding box center [1251, 124] width 139 height 36
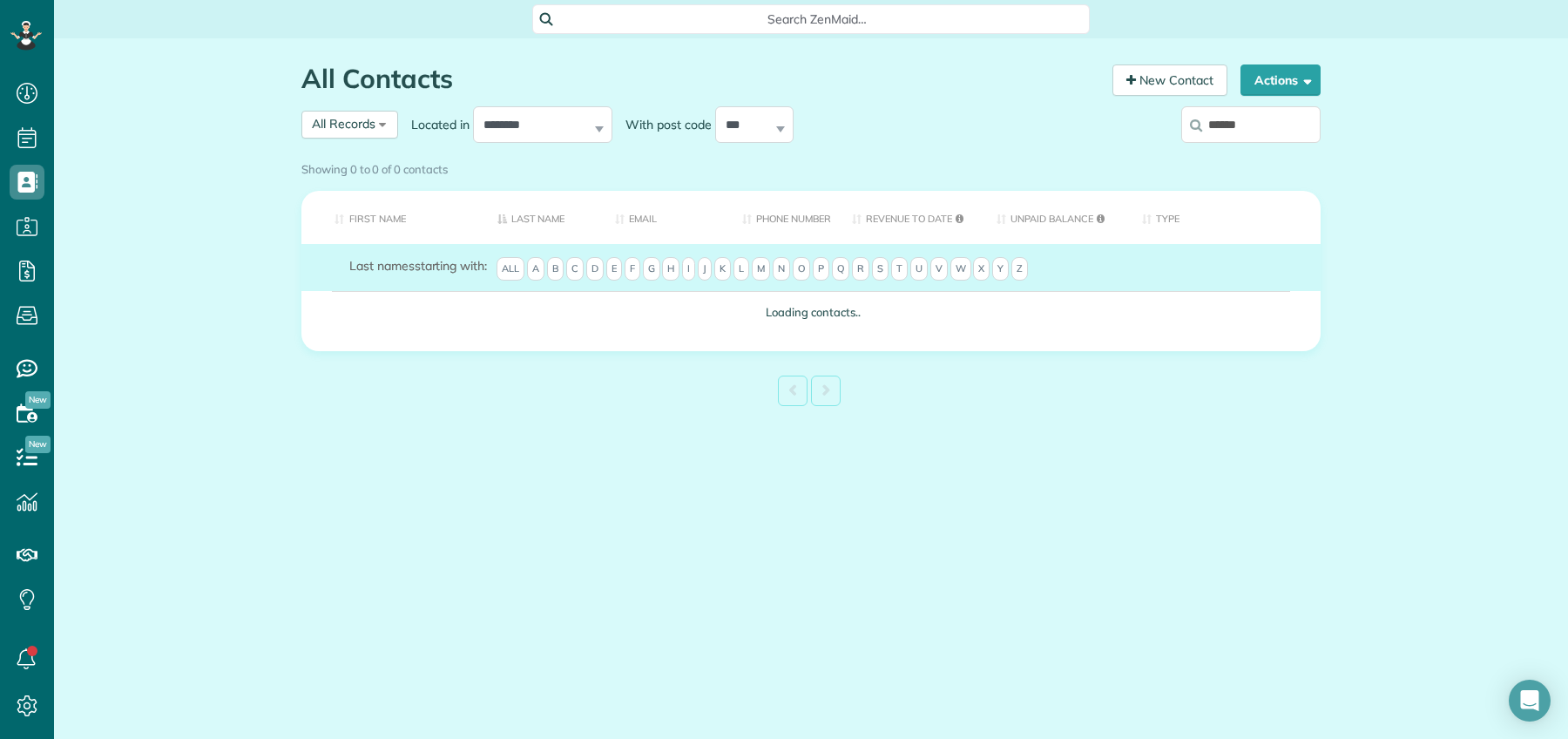
type input "******"
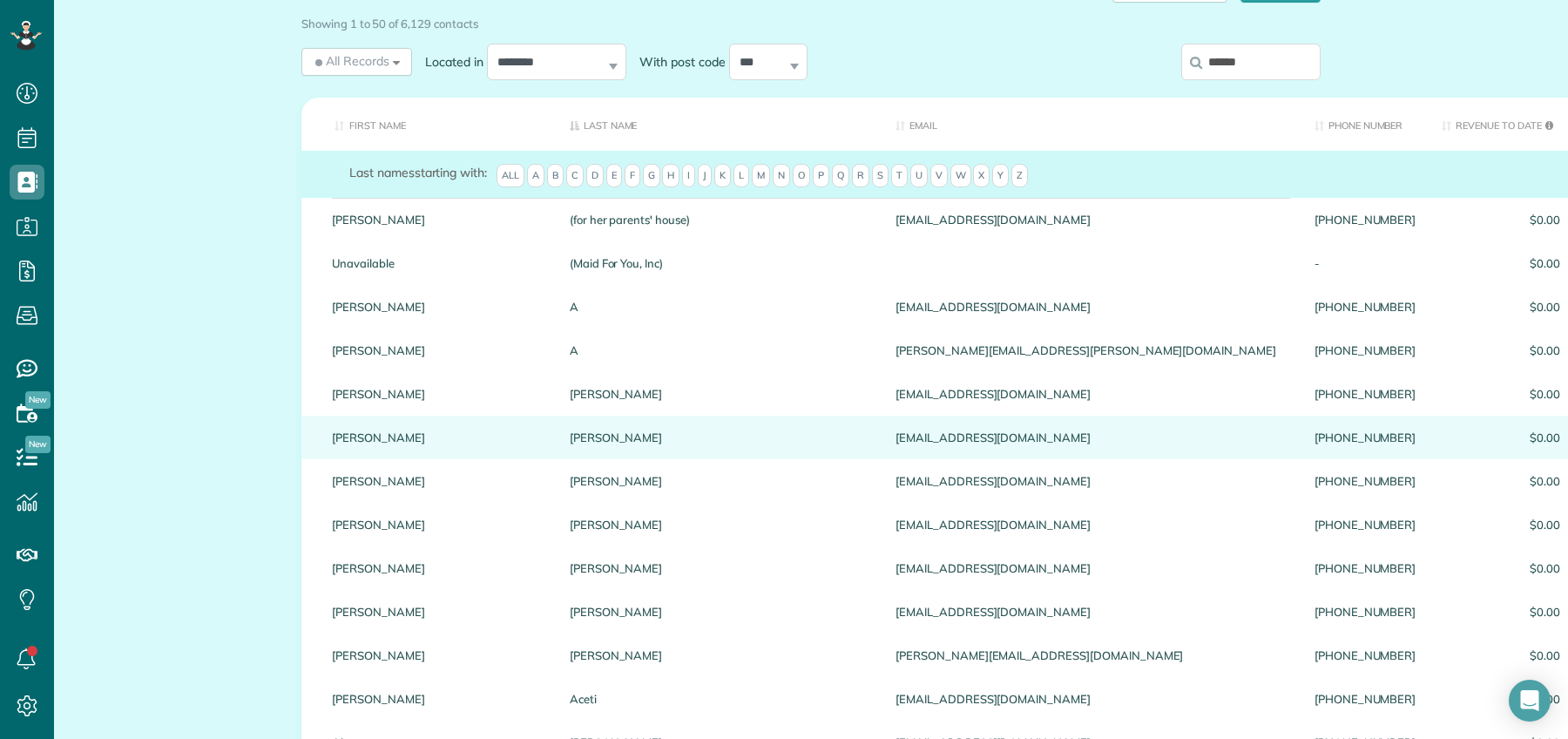
scroll to position [0, 0]
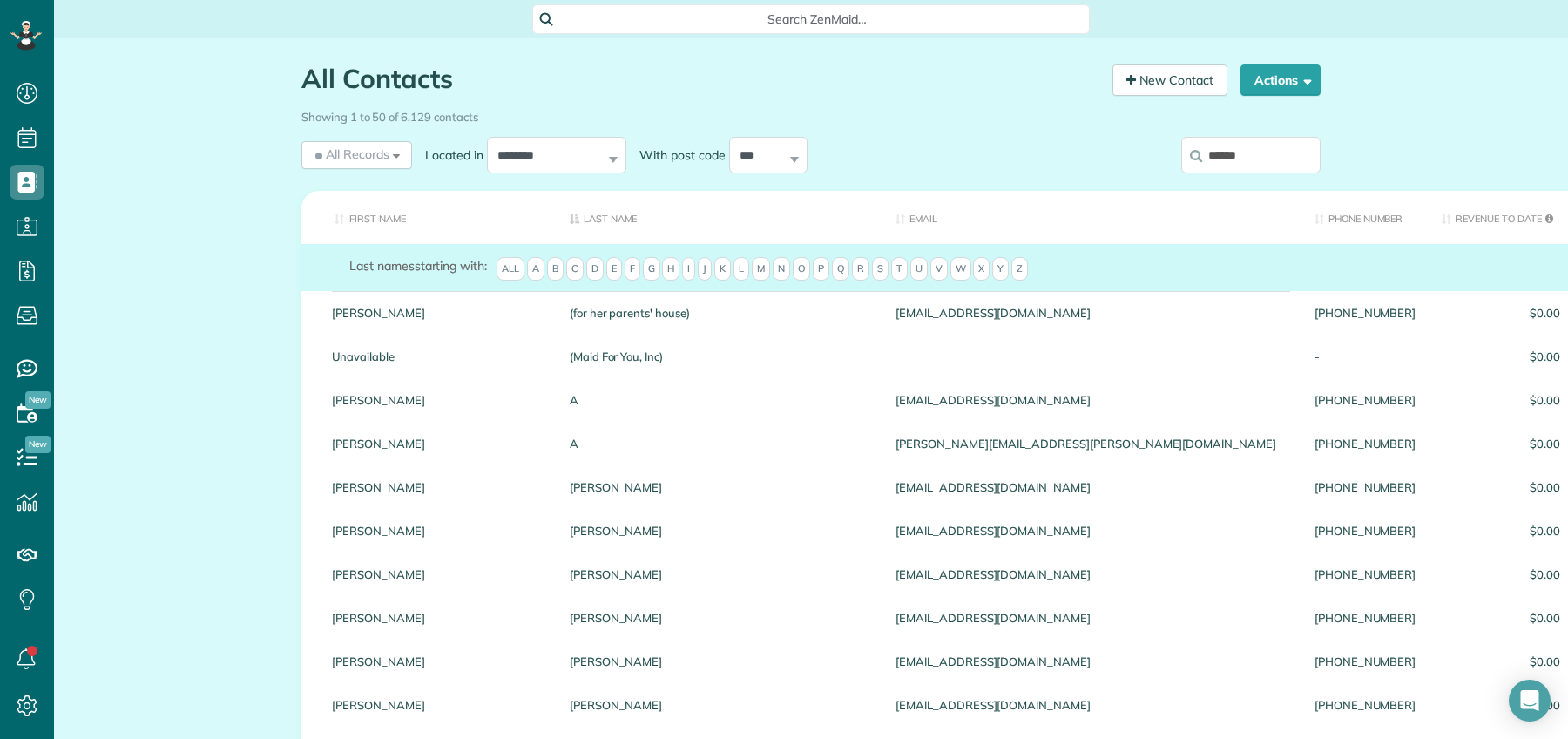
click at [1264, 161] on input "******" at bounding box center [1251, 155] width 139 height 36
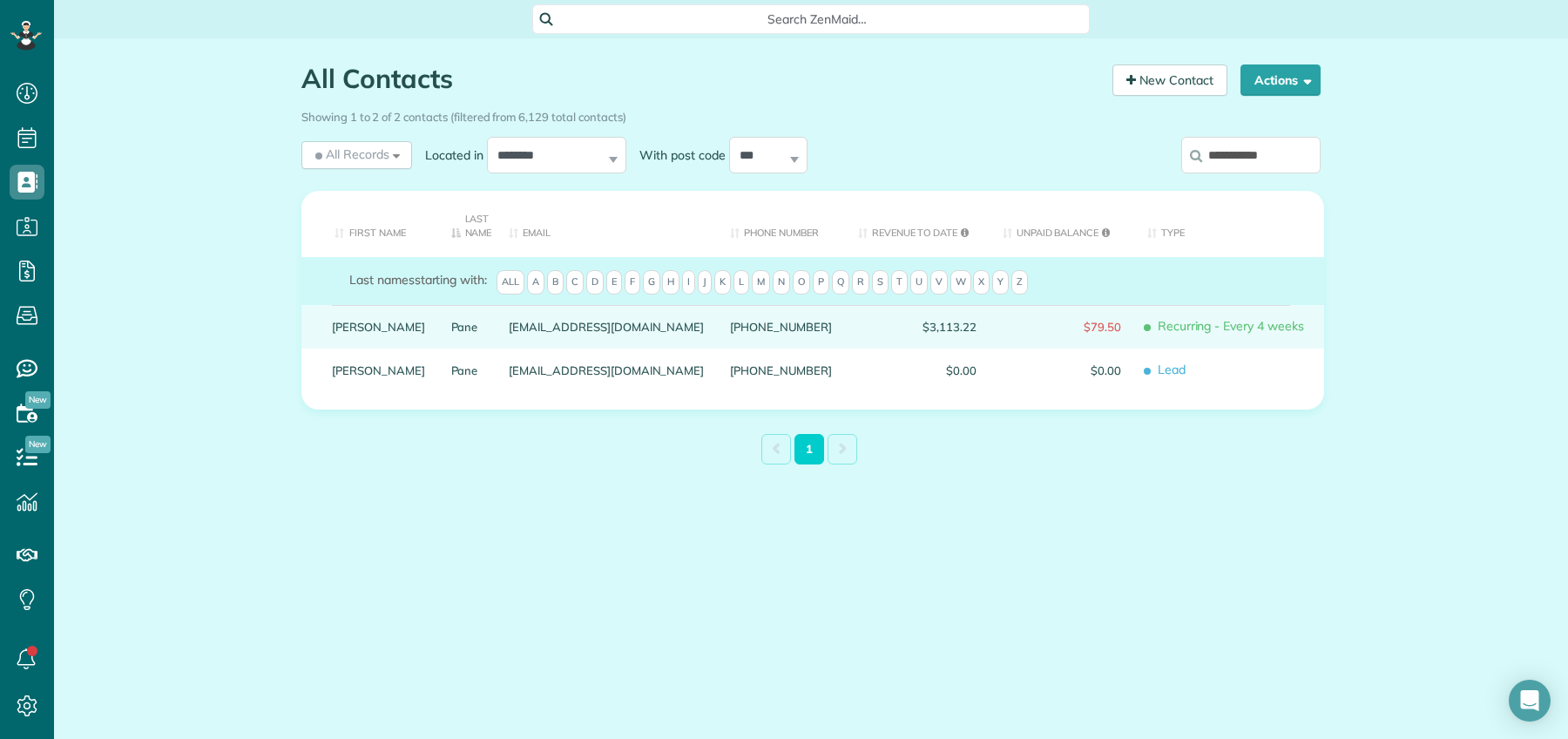
type input "**********"
click at [438, 336] on div "Pane" at bounding box center [468, 326] width 59 height 43
click at [360, 325] on link "Denise" at bounding box center [378, 326] width 93 height 12
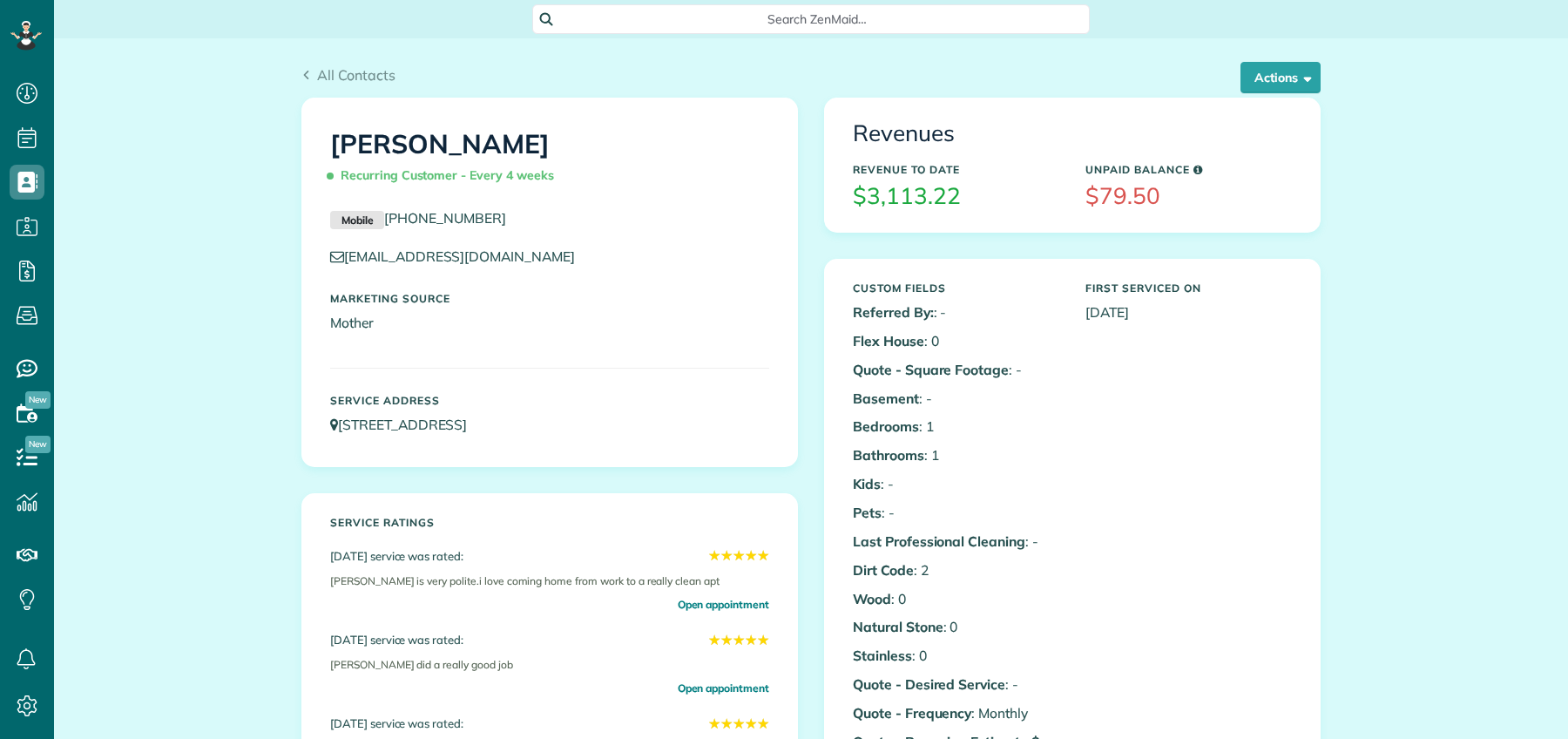
scroll to position [7, 7]
click at [1268, 66] on button "Actions" at bounding box center [1280, 77] width 80 height 31
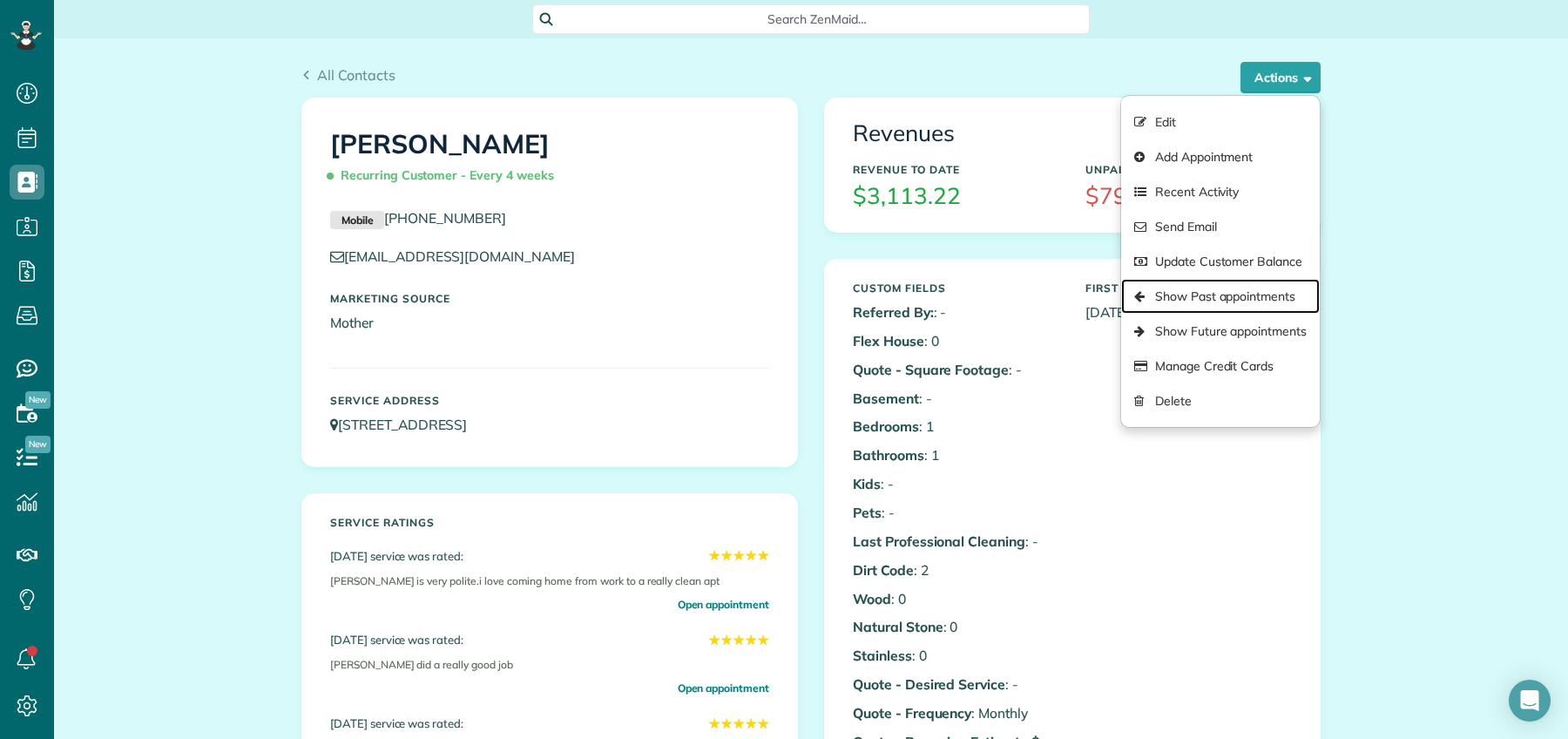
click at [1166, 294] on link "Show Past appointments" at bounding box center [1220, 297] width 199 height 35
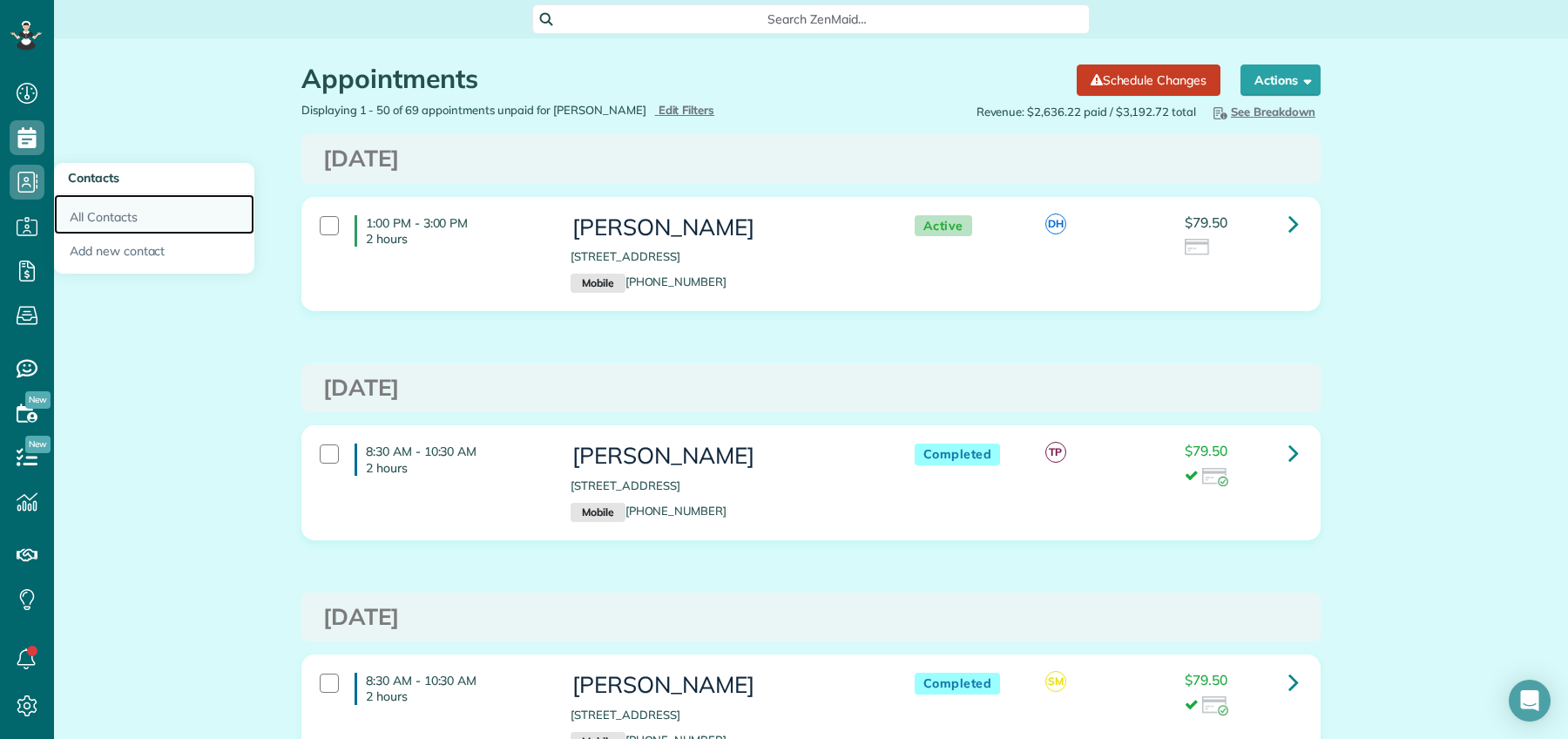
click at [145, 218] on link "All Contacts" at bounding box center [154, 213] width 201 height 40
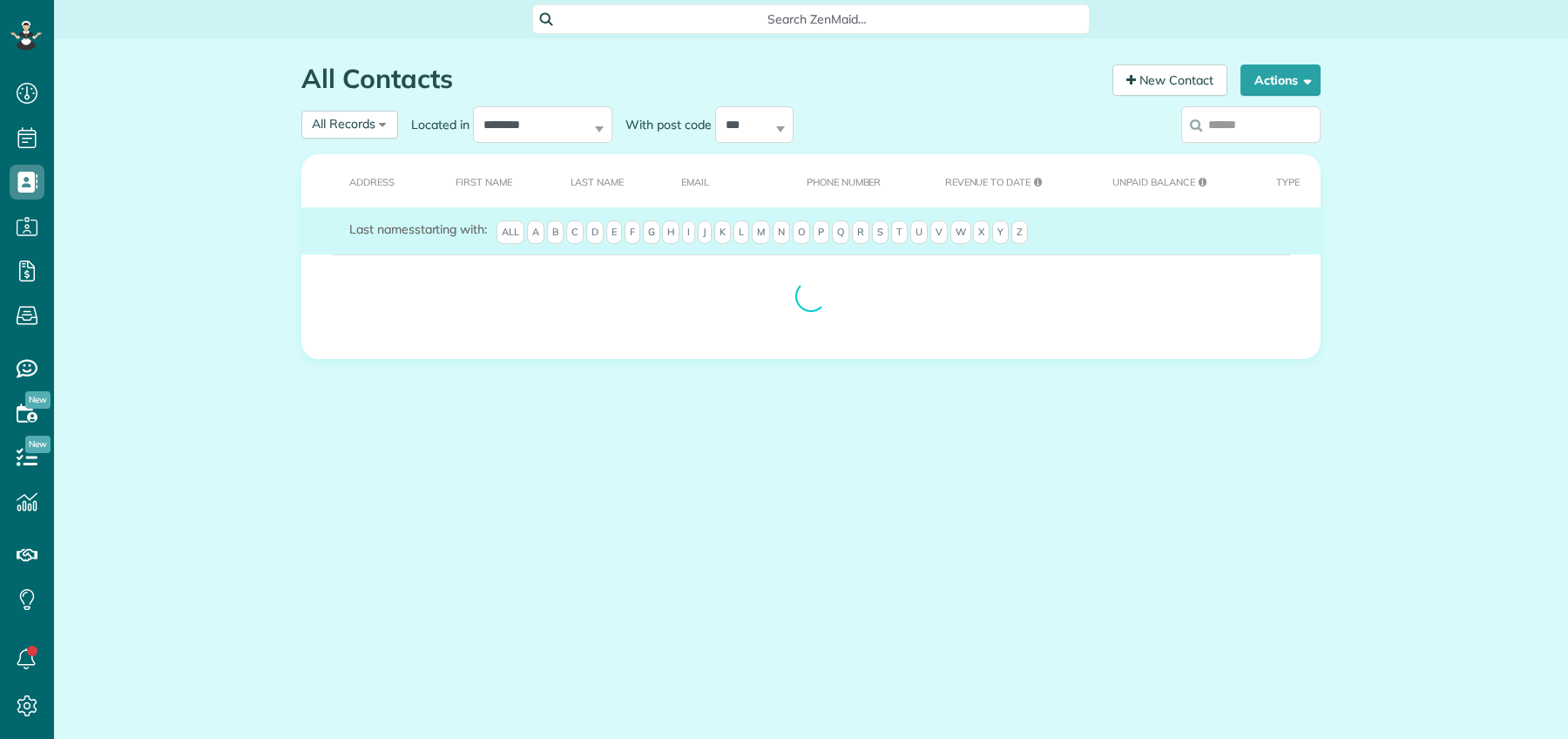
scroll to position [7, 7]
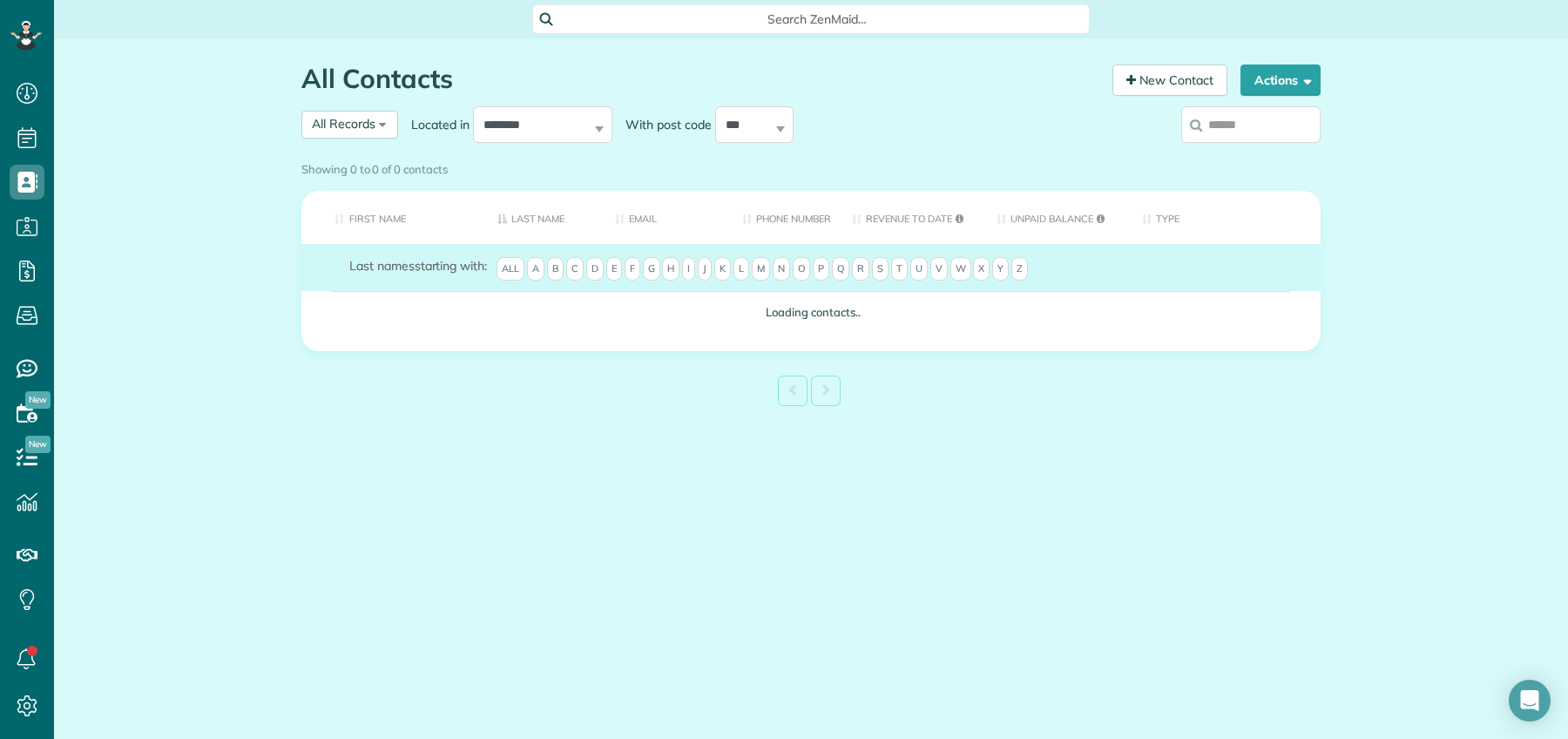
click at [1255, 129] on input "search" at bounding box center [1251, 124] width 139 height 36
type input "******"
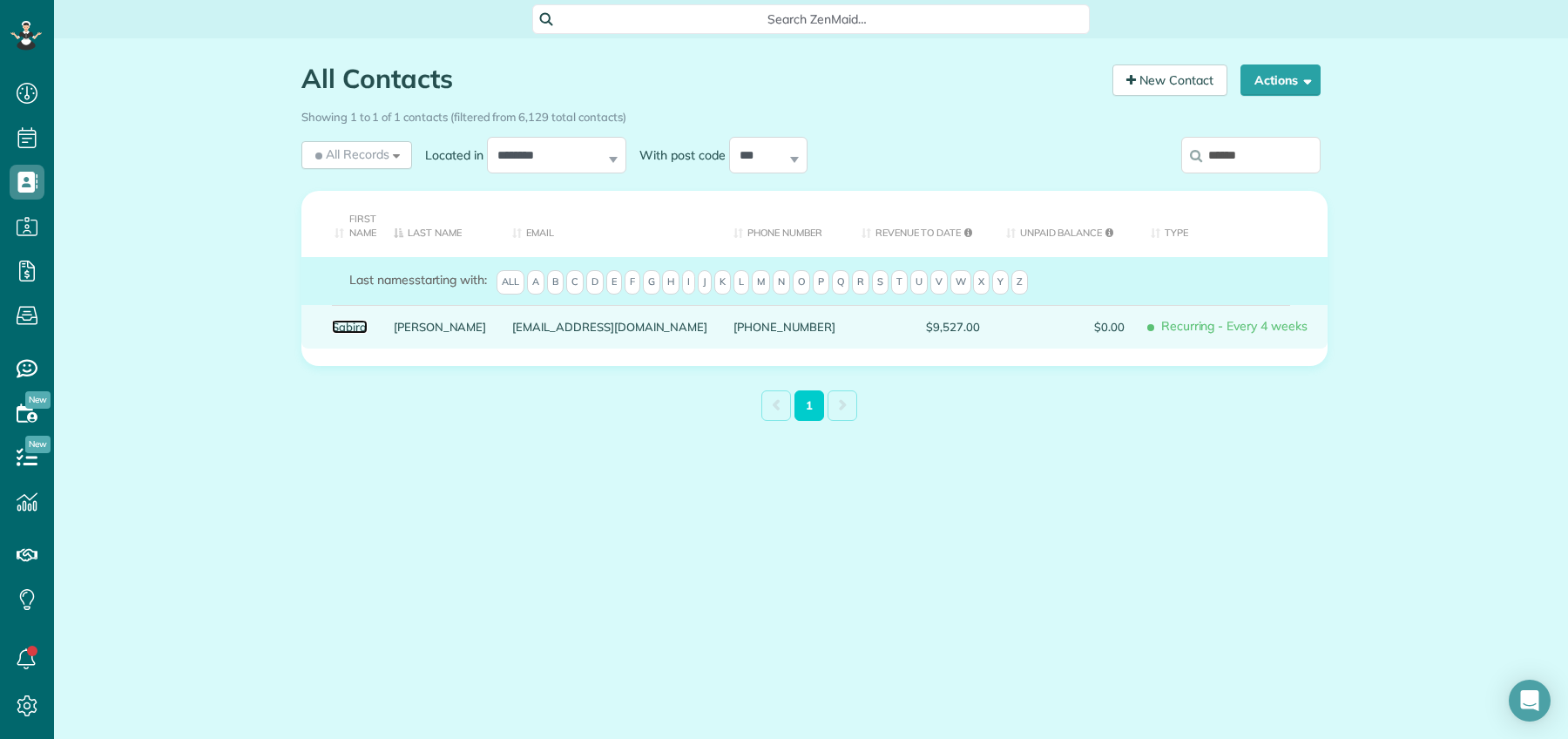
click at [362, 320] on link "Sabira" at bounding box center [349, 326] width 35 height 12
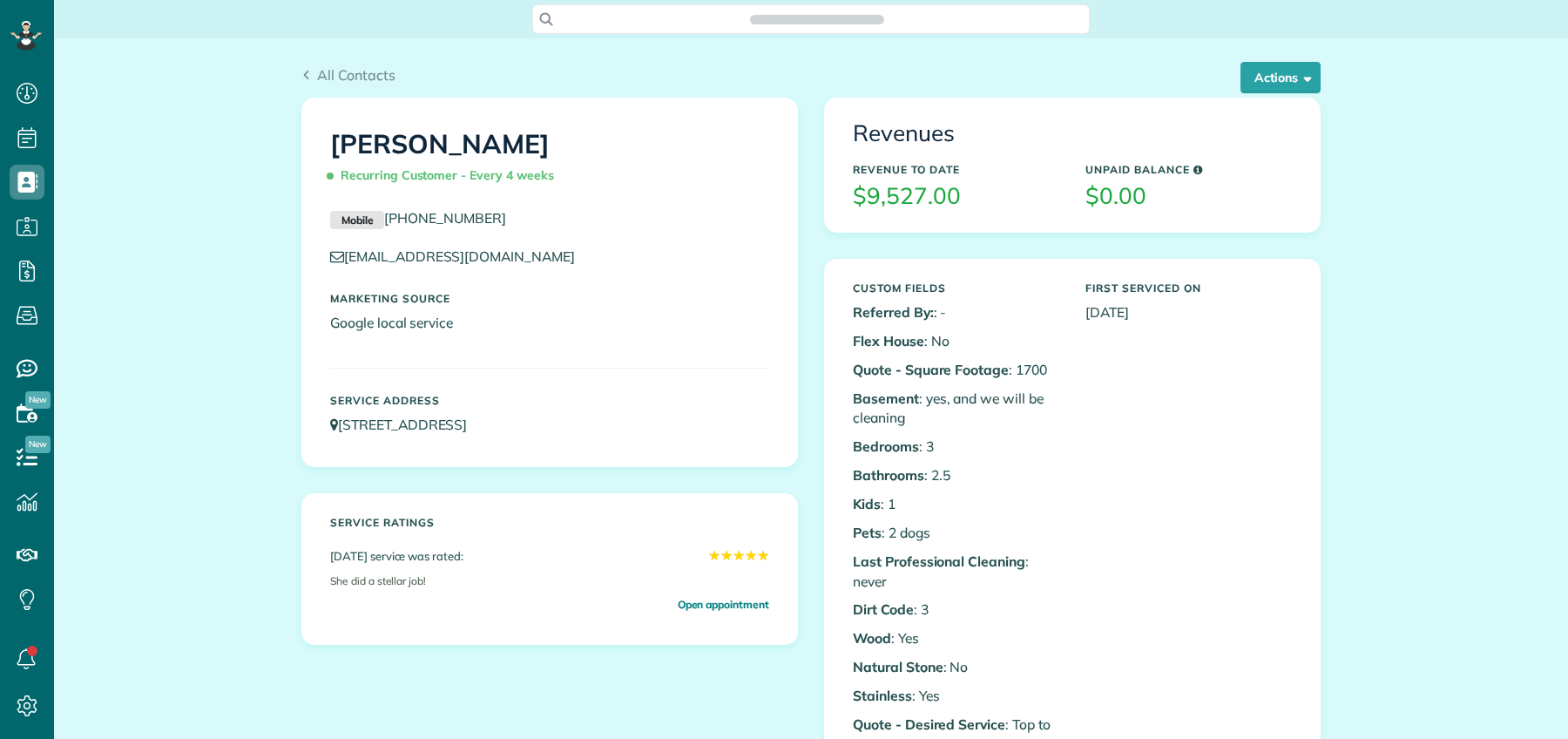
scroll to position [7, 7]
click at [1271, 74] on button "Actions" at bounding box center [1280, 77] width 80 height 31
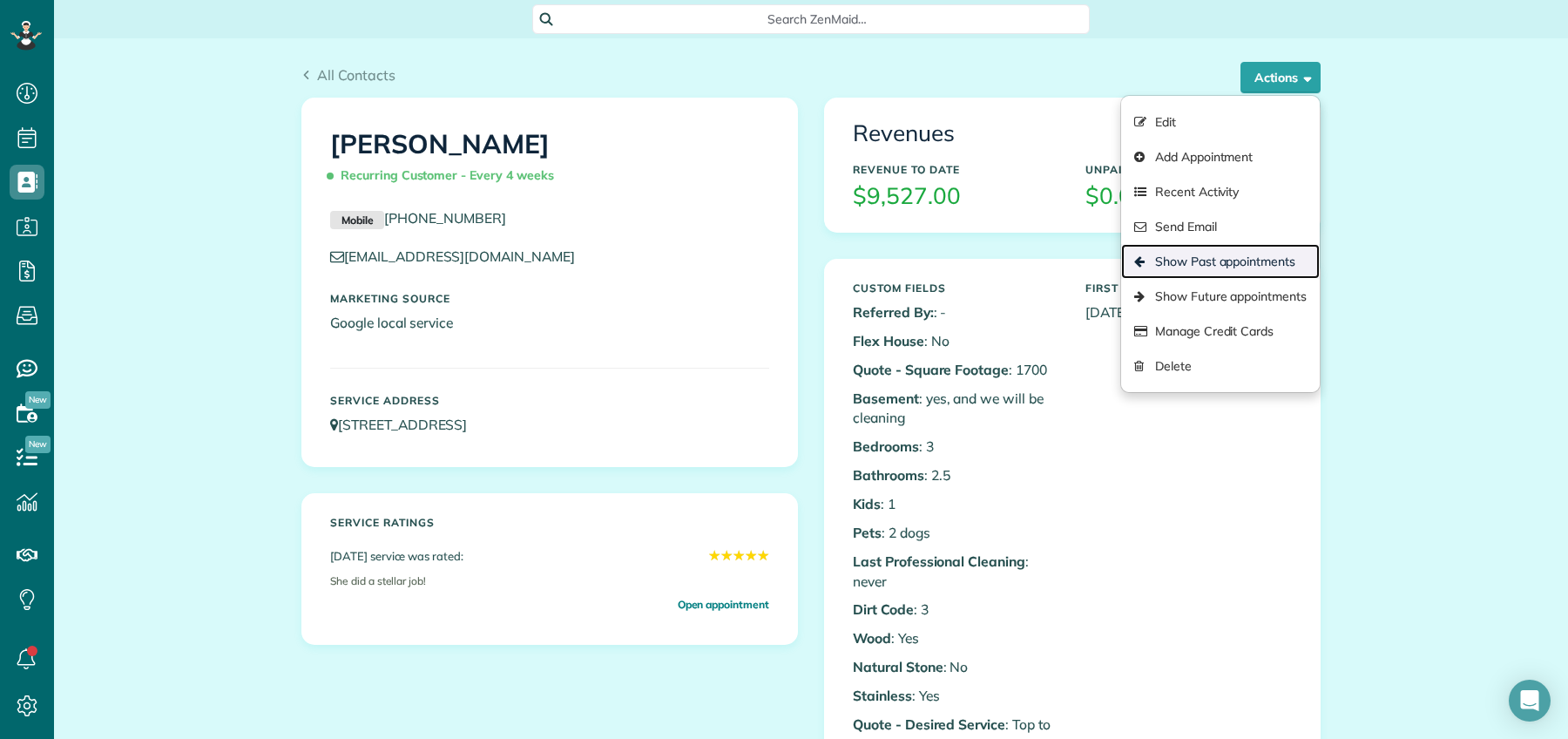
click at [1224, 263] on link "Show Past appointments" at bounding box center [1220, 261] width 199 height 35
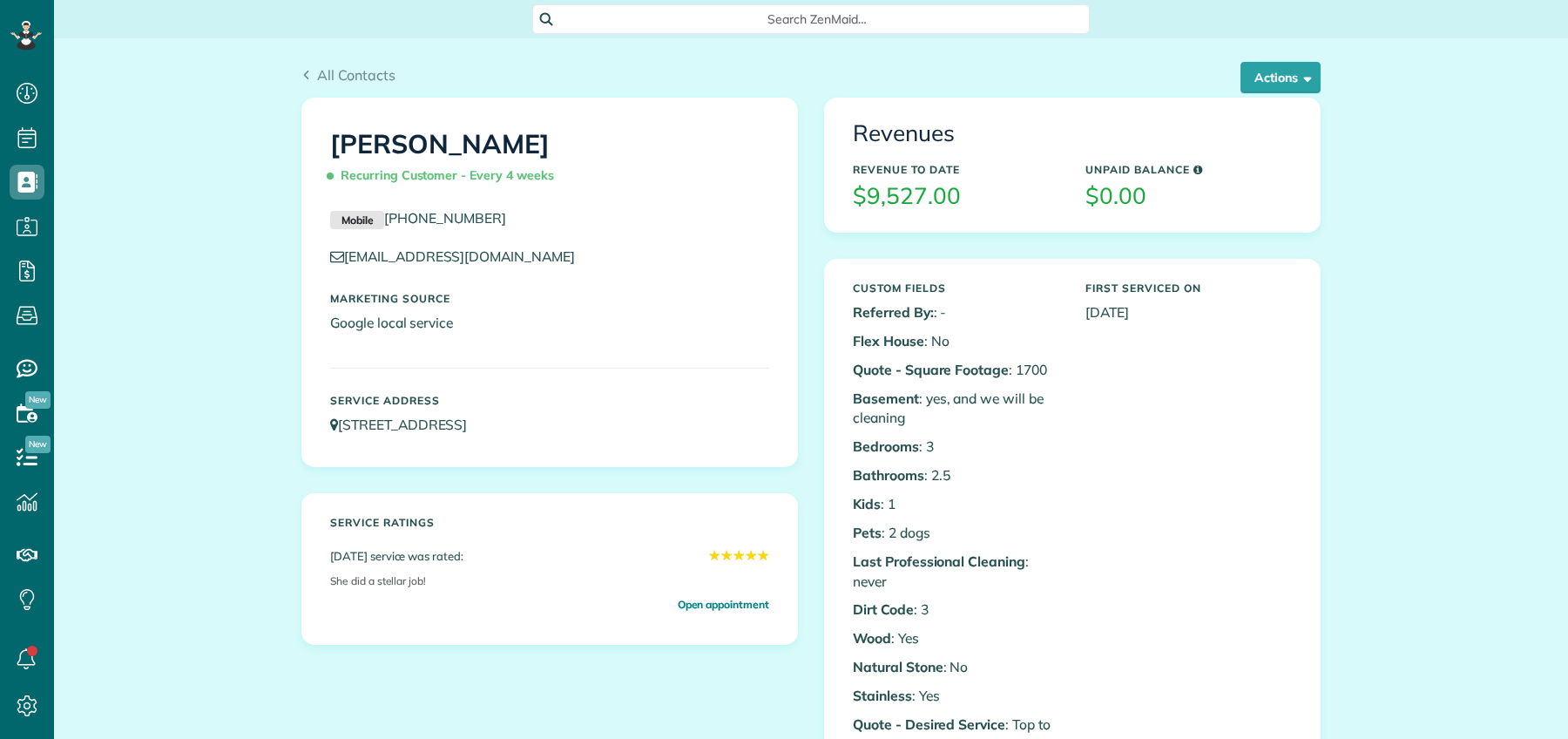
scroll to position [7, 7]
click at [1262, 77] on button "Actions" at bounding box center [1280, 77] width 80 height 31
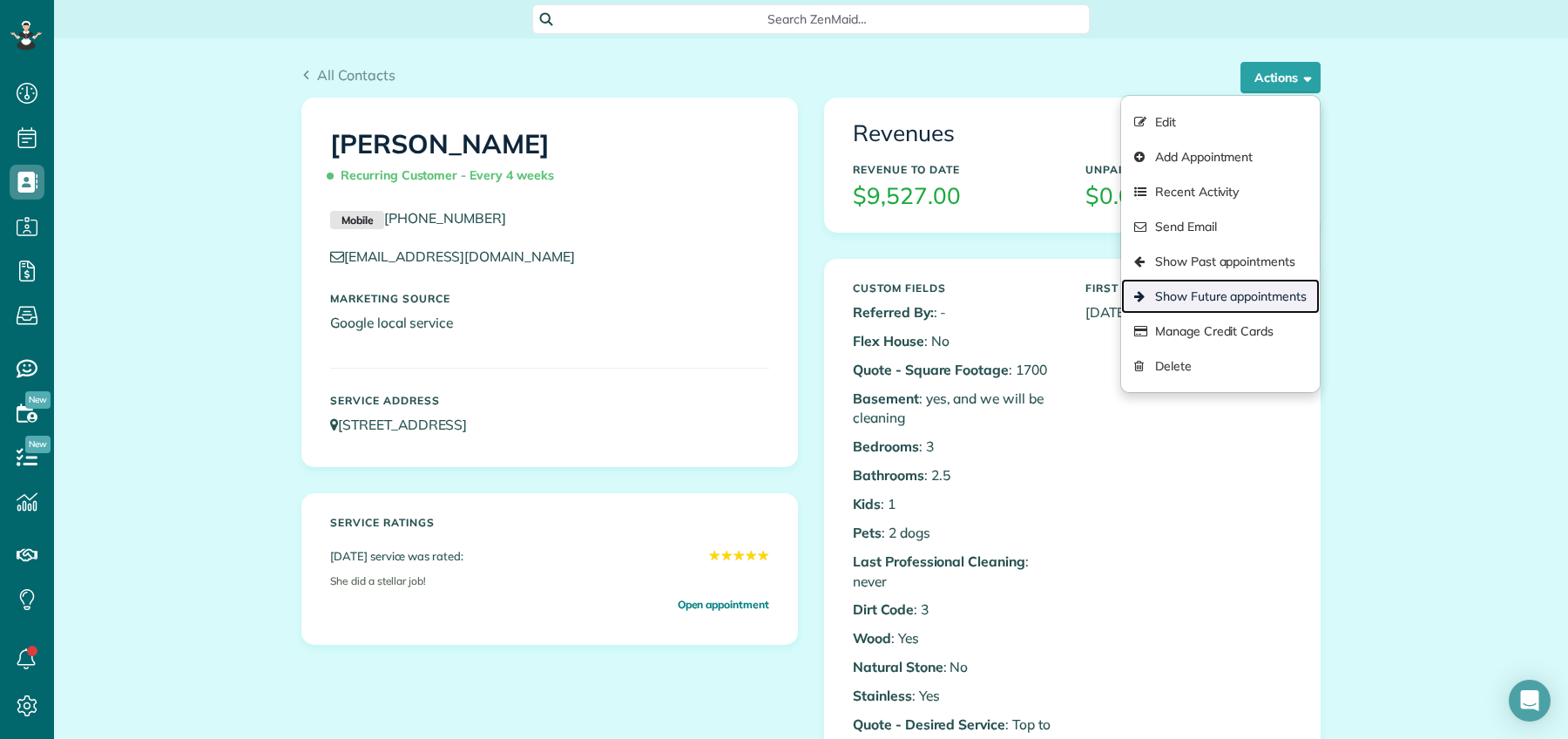
click at [1239, 289] on link "Show Future appointments" at bounding box center [1220, 297] width 199 height 35
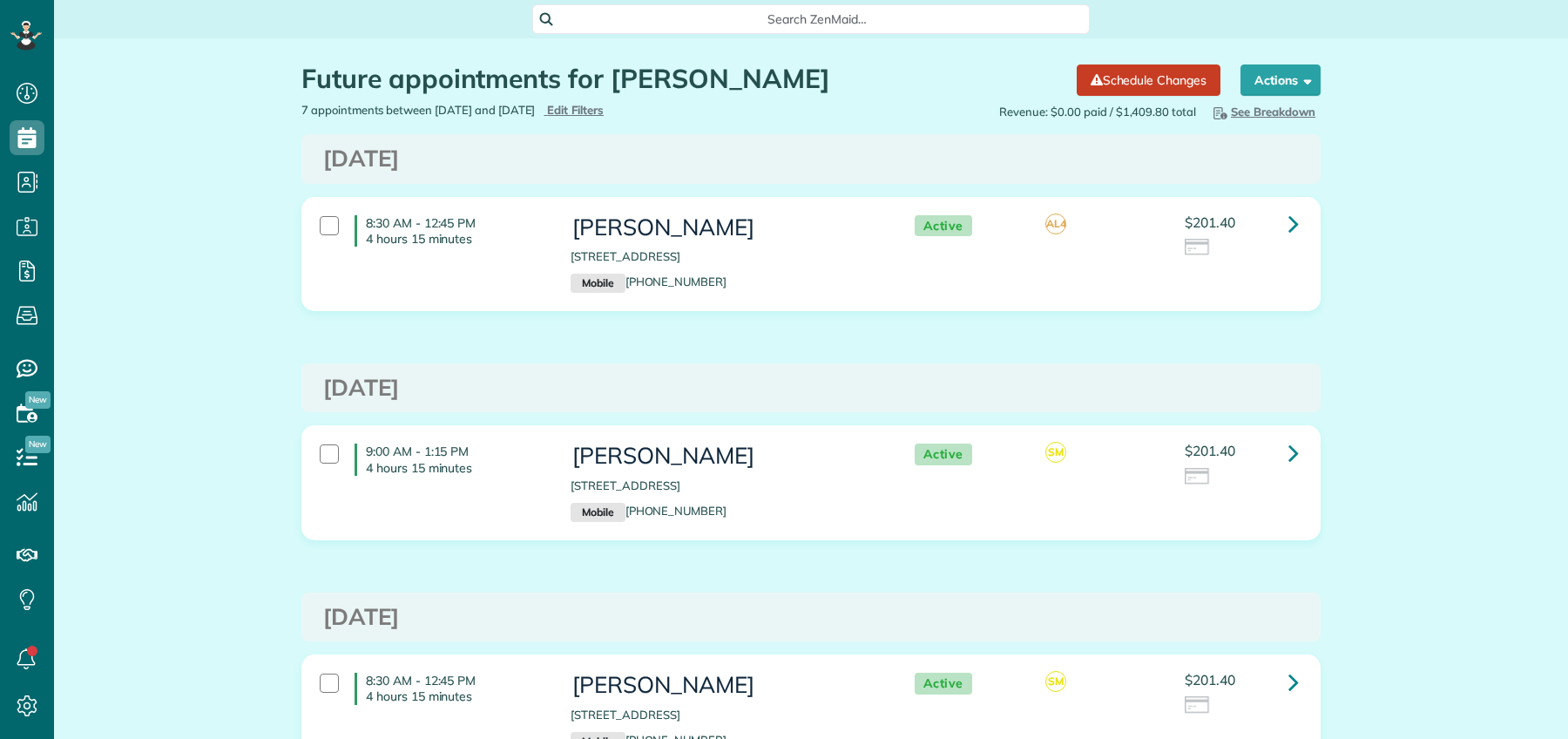
scroll to position [7, 7]
click at [1288, 223] on icon at bounding box center [1293, 223] width 11 height 30
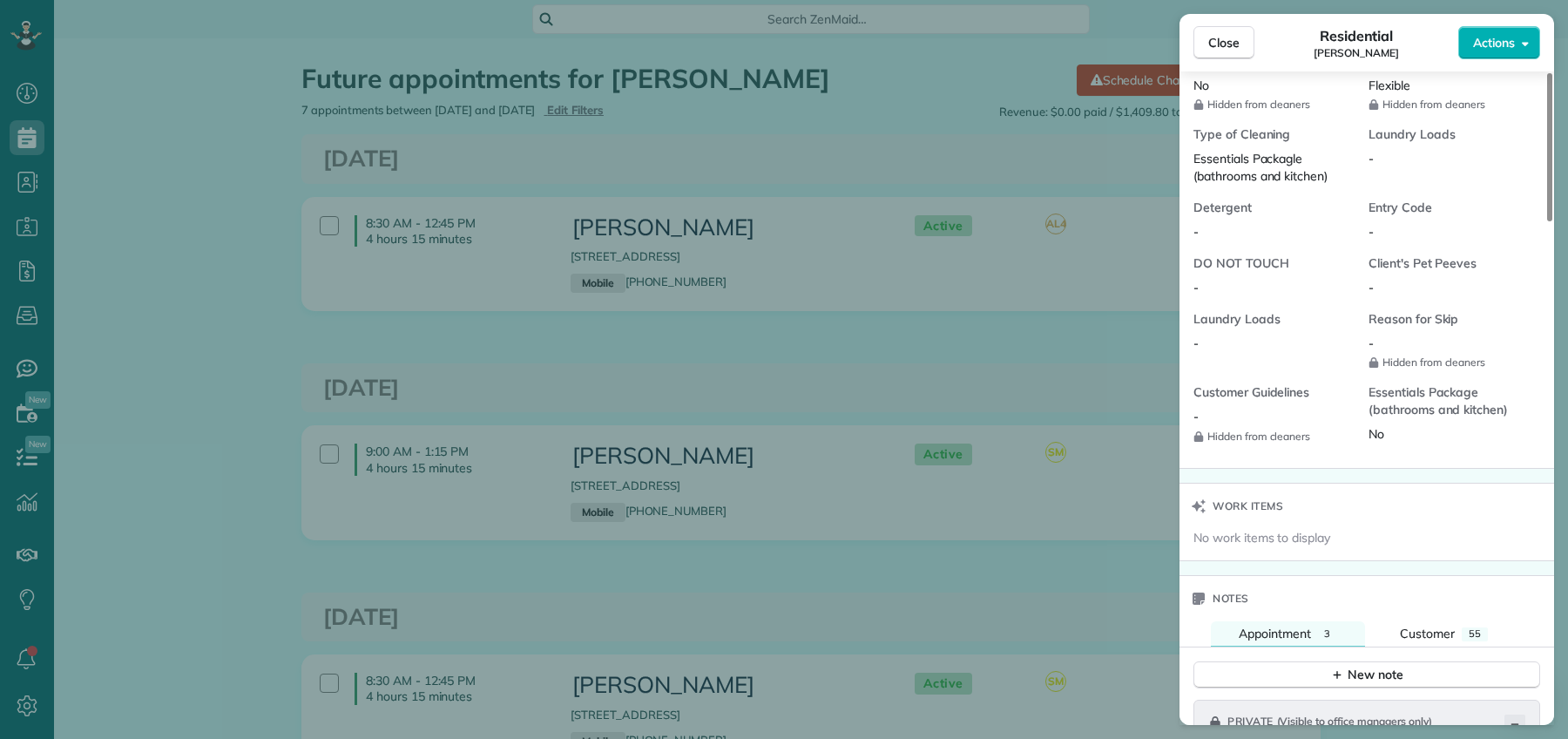
scroll to position [1719, 0]
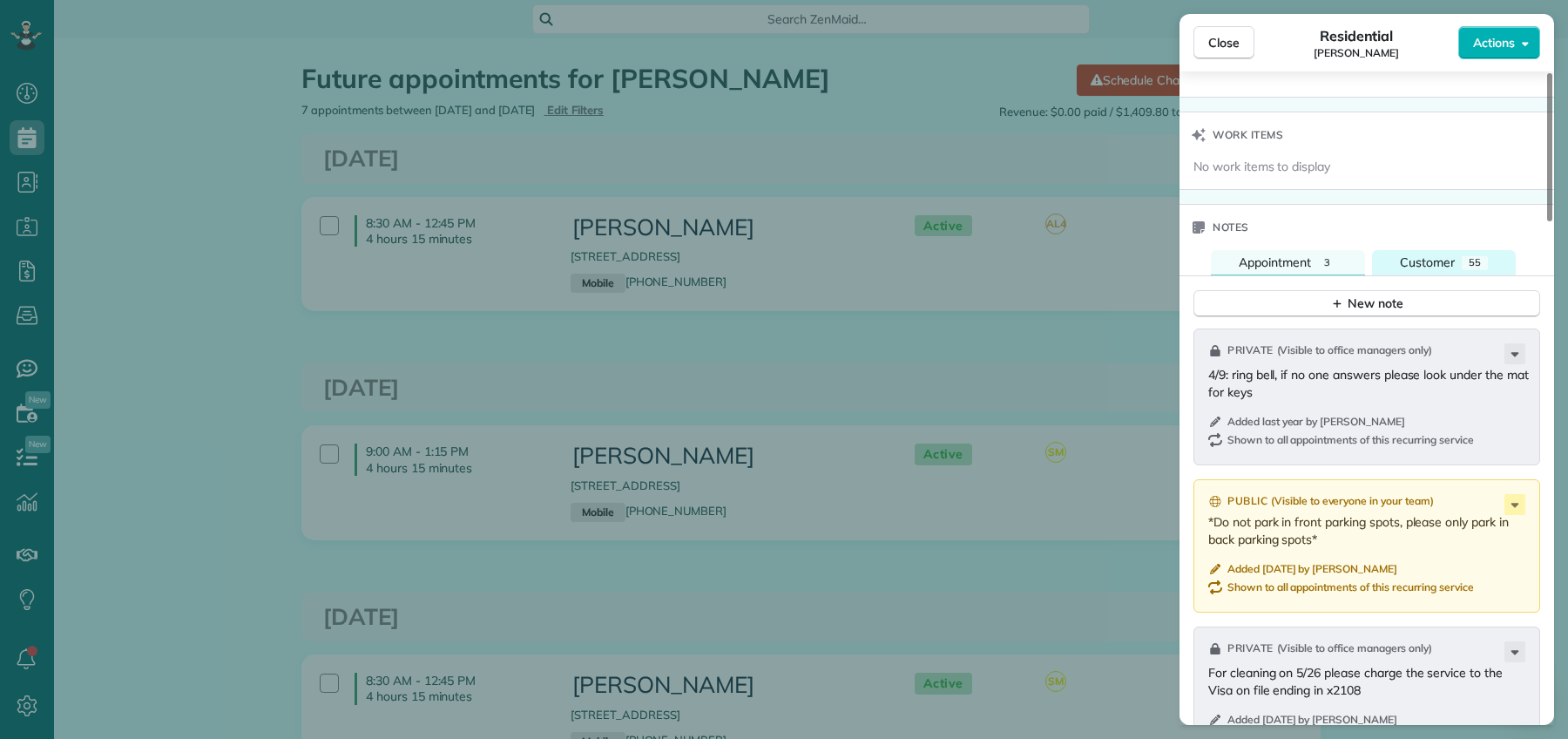
click at [1449, 272] on div "Customer" at bounding box center [1427, 262] width 55 height 19
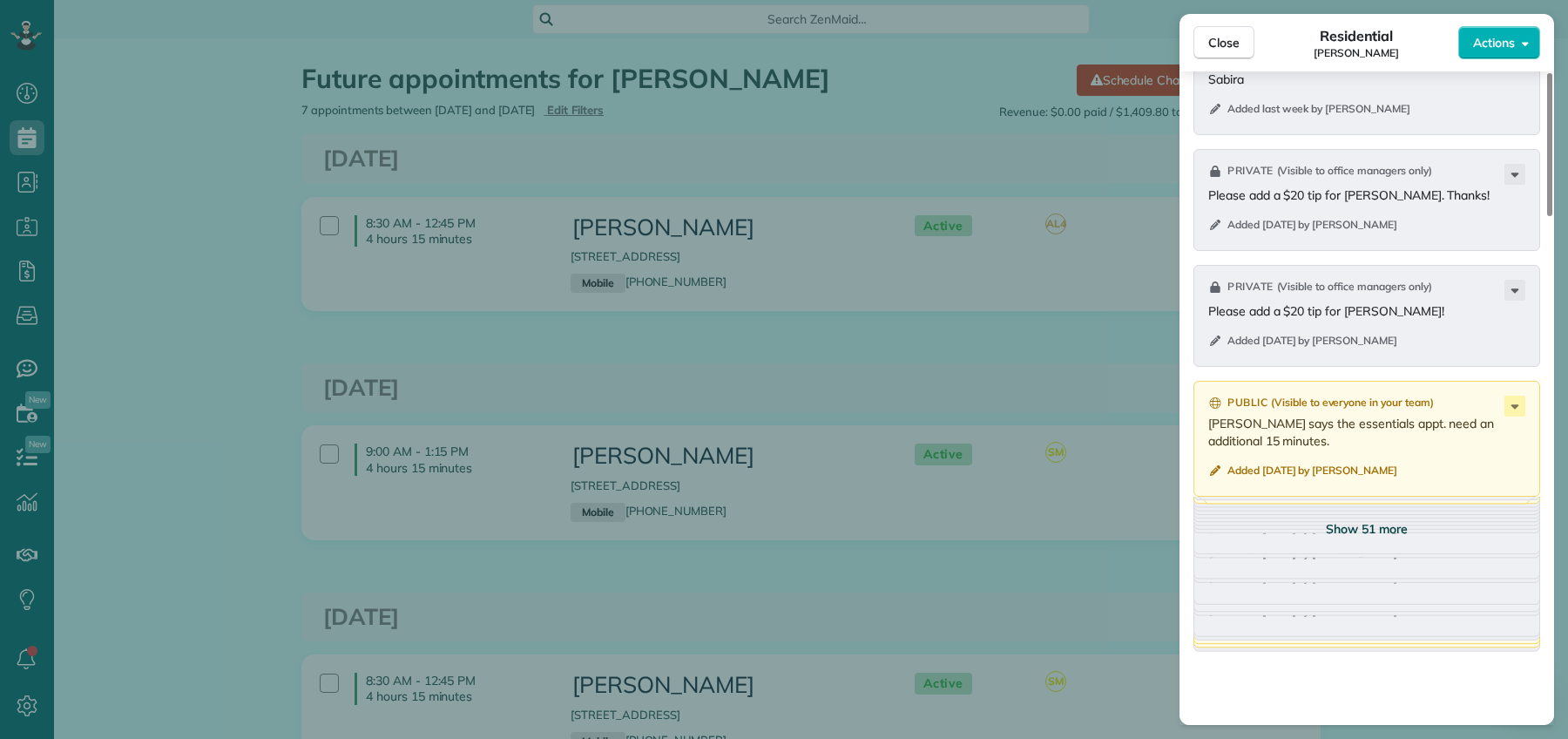
scroll to position [2083, 0]
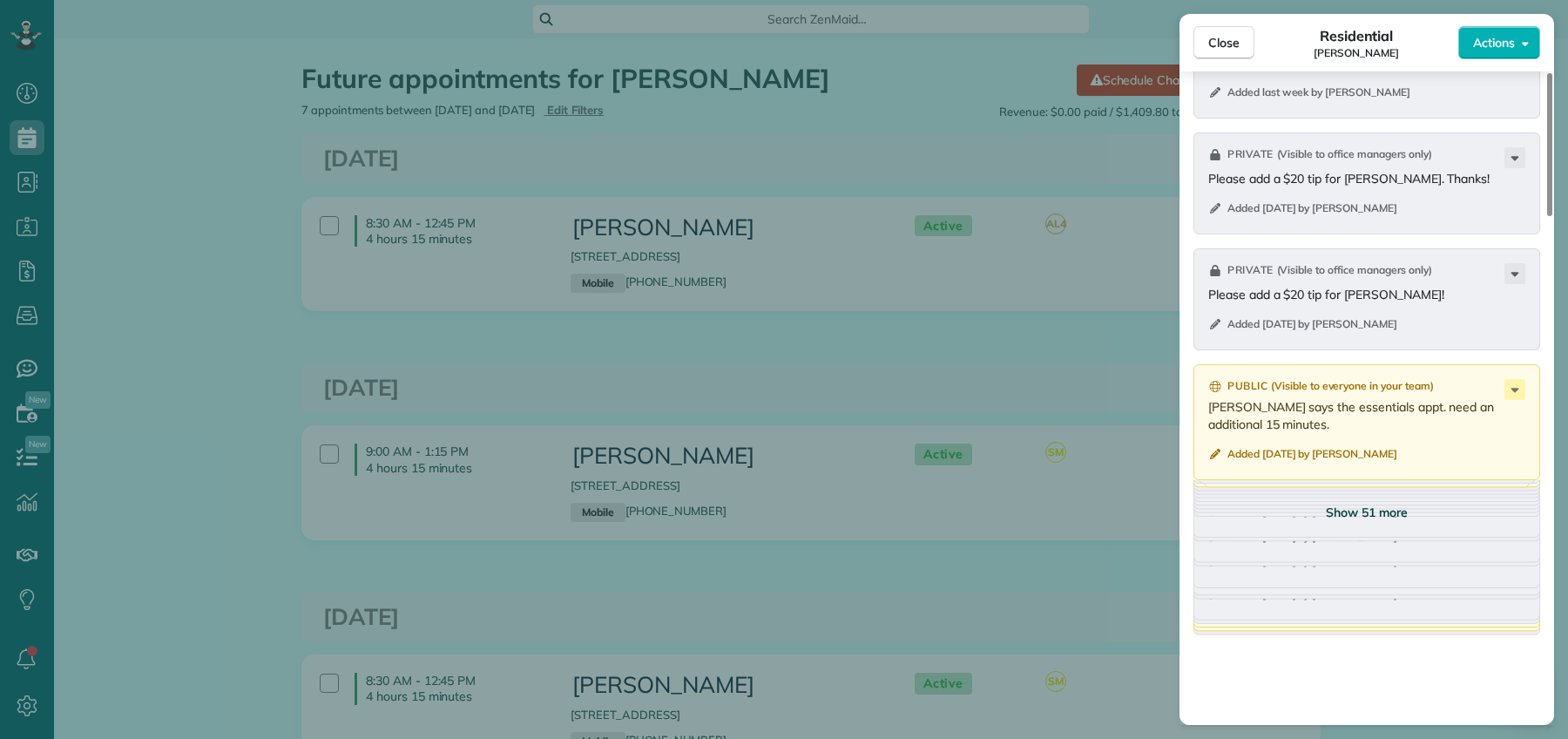
click at [1381, 518] on span "Show 51 more" at bounding box center [1366, 512] width 82 height 18
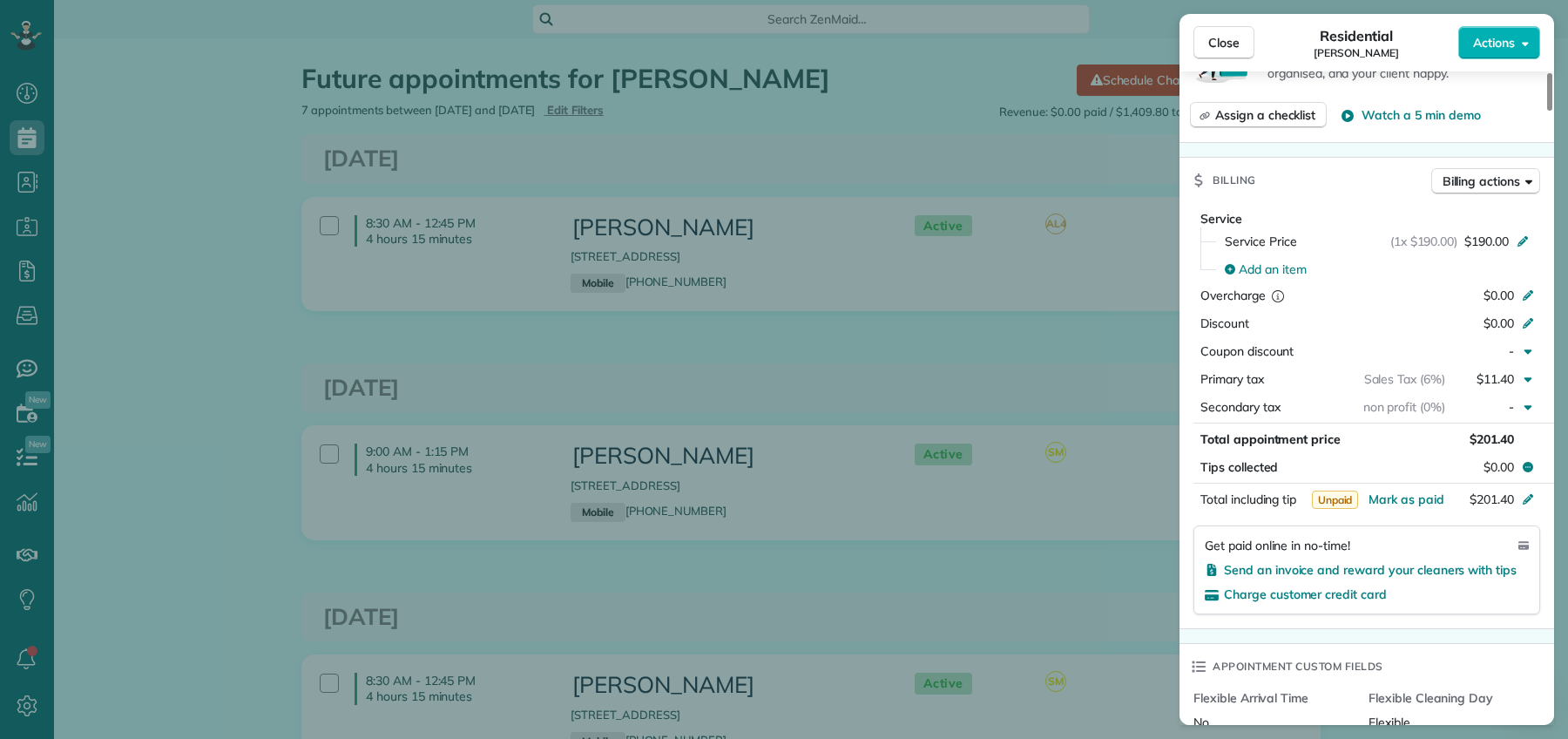
scroll to position [431, 0]
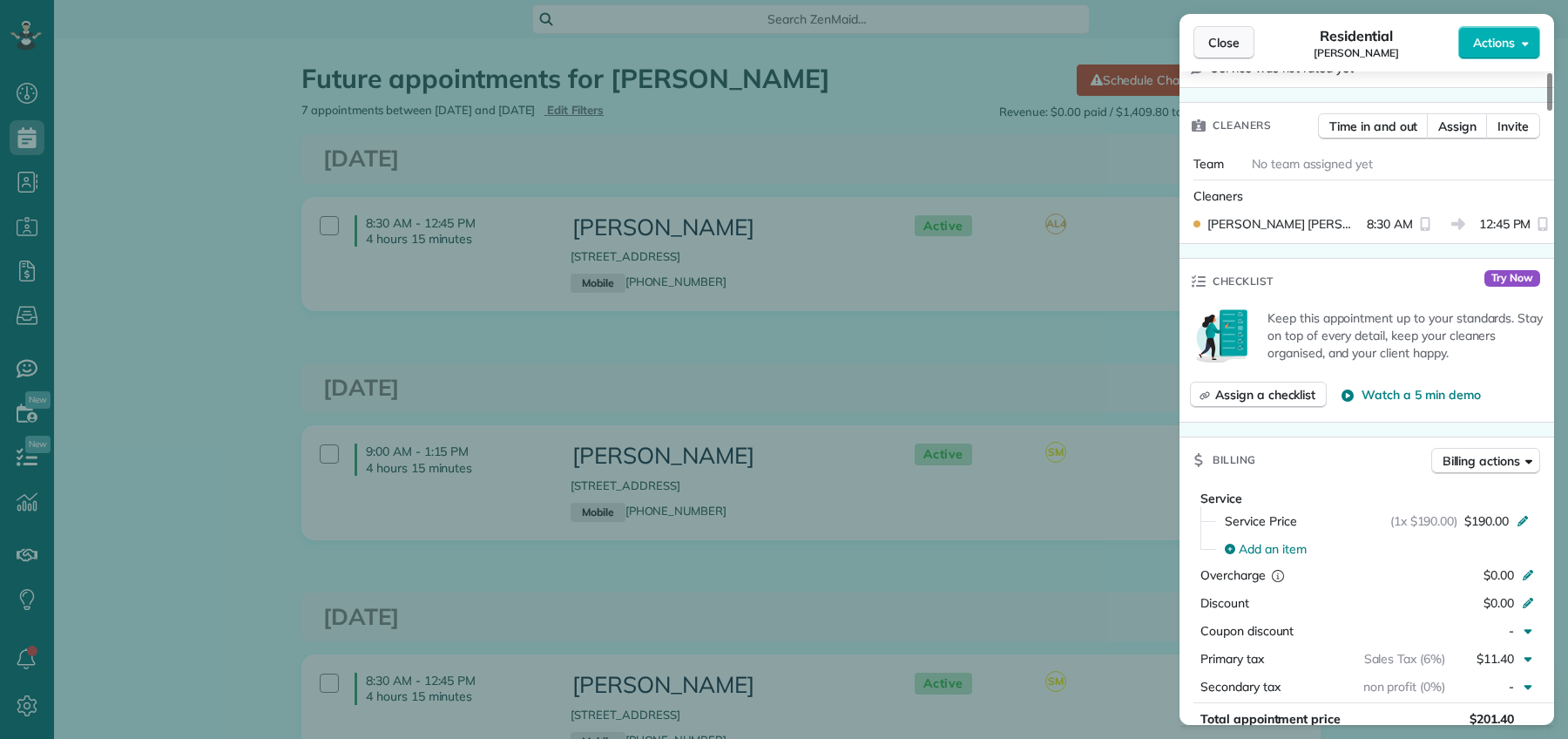
click at [1234, 54] on button "Close" at bounding box center [1223, 43] width 61 height 33
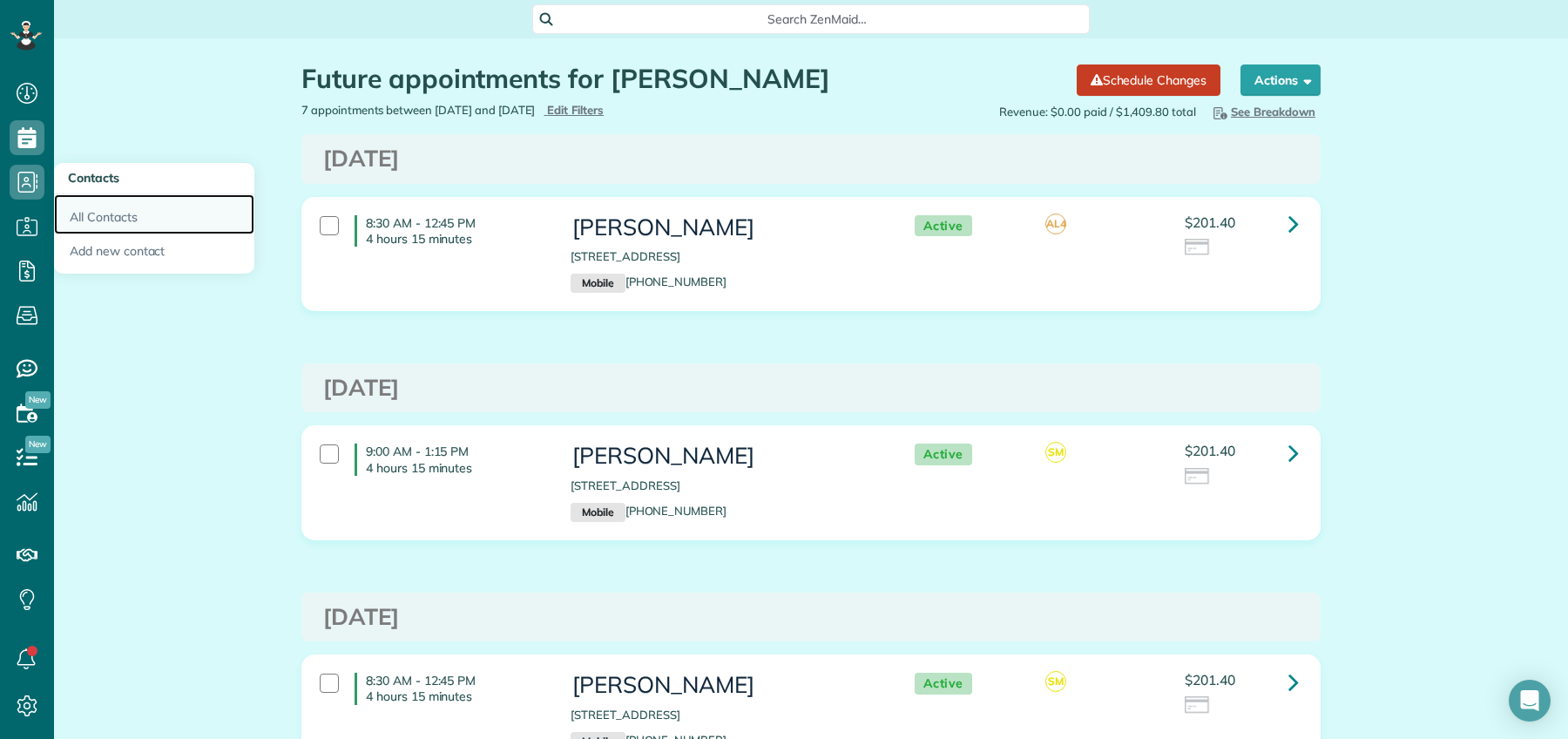
click at [109, 217] on link "All Contacts" at bounding box center [154, 213] width 201 height 40
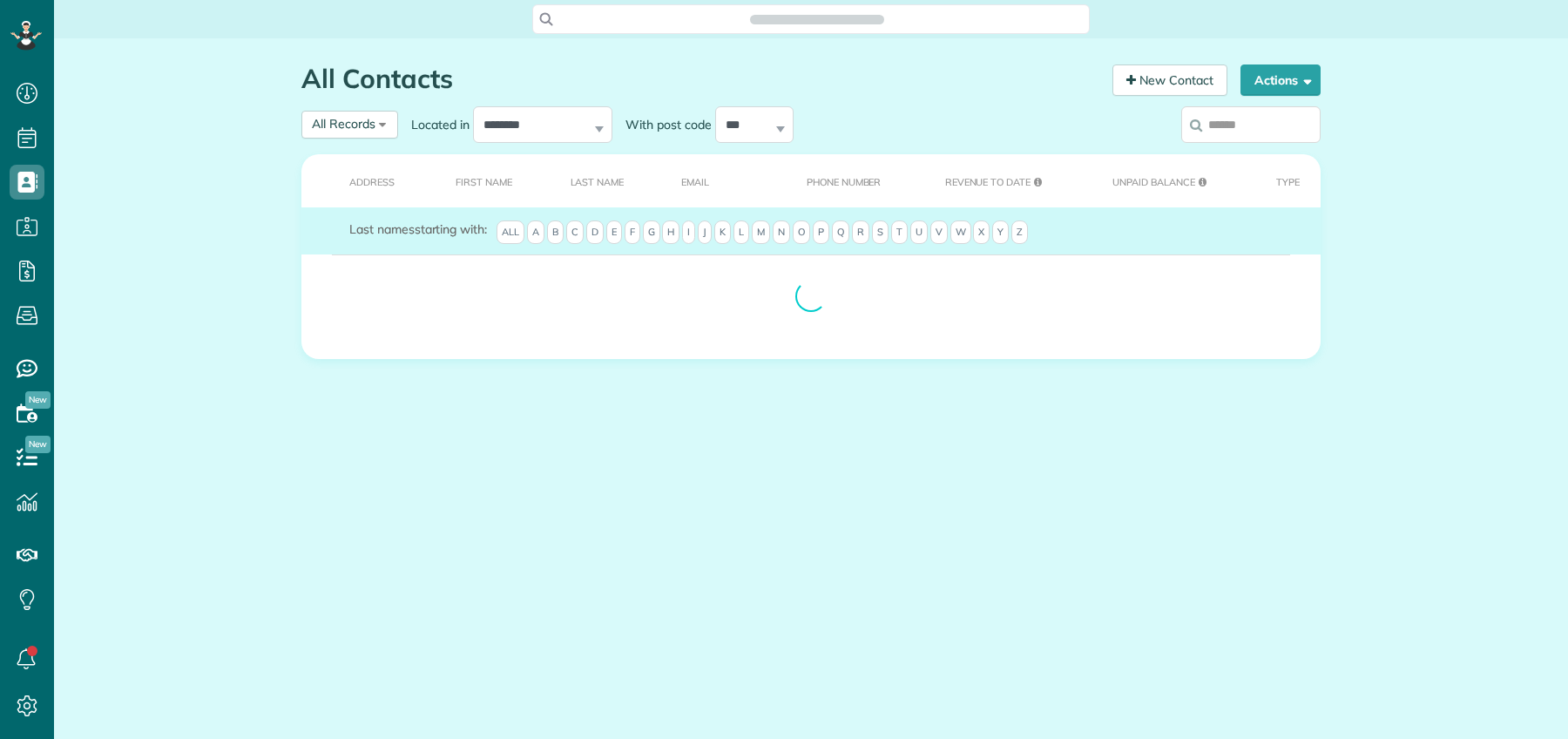
scroll to position [7, 7]
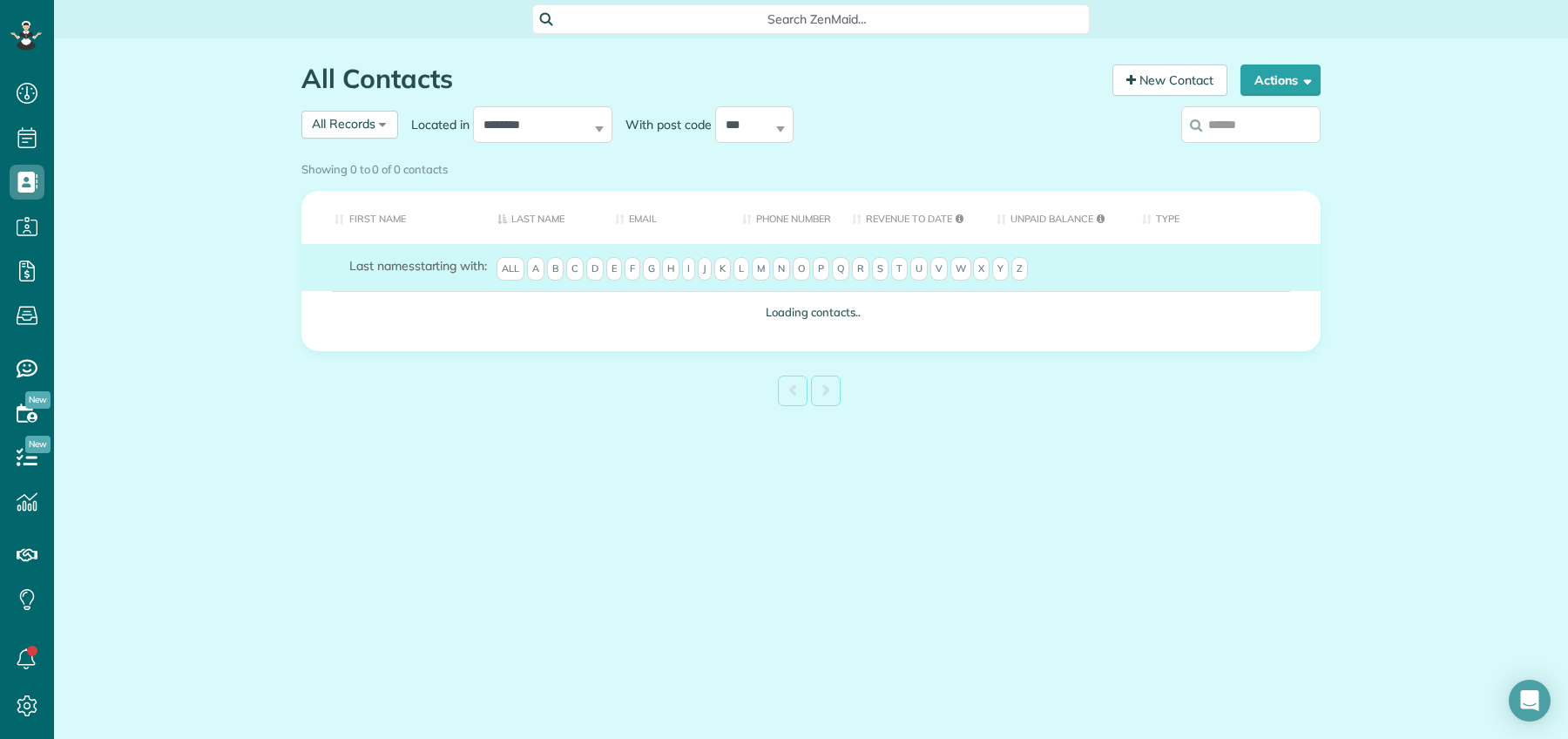
click at [1255, 133] on label at bounding box center [1251, 124] width 139 height 45
click at [1255, 133] on input "search" at bounding box center [1251, 124] width 139 height 36
click at [1249, 154] on div "Showing 0 to 0 of 0 contacts" at bounding box center [810, 165] width 1019 height 23
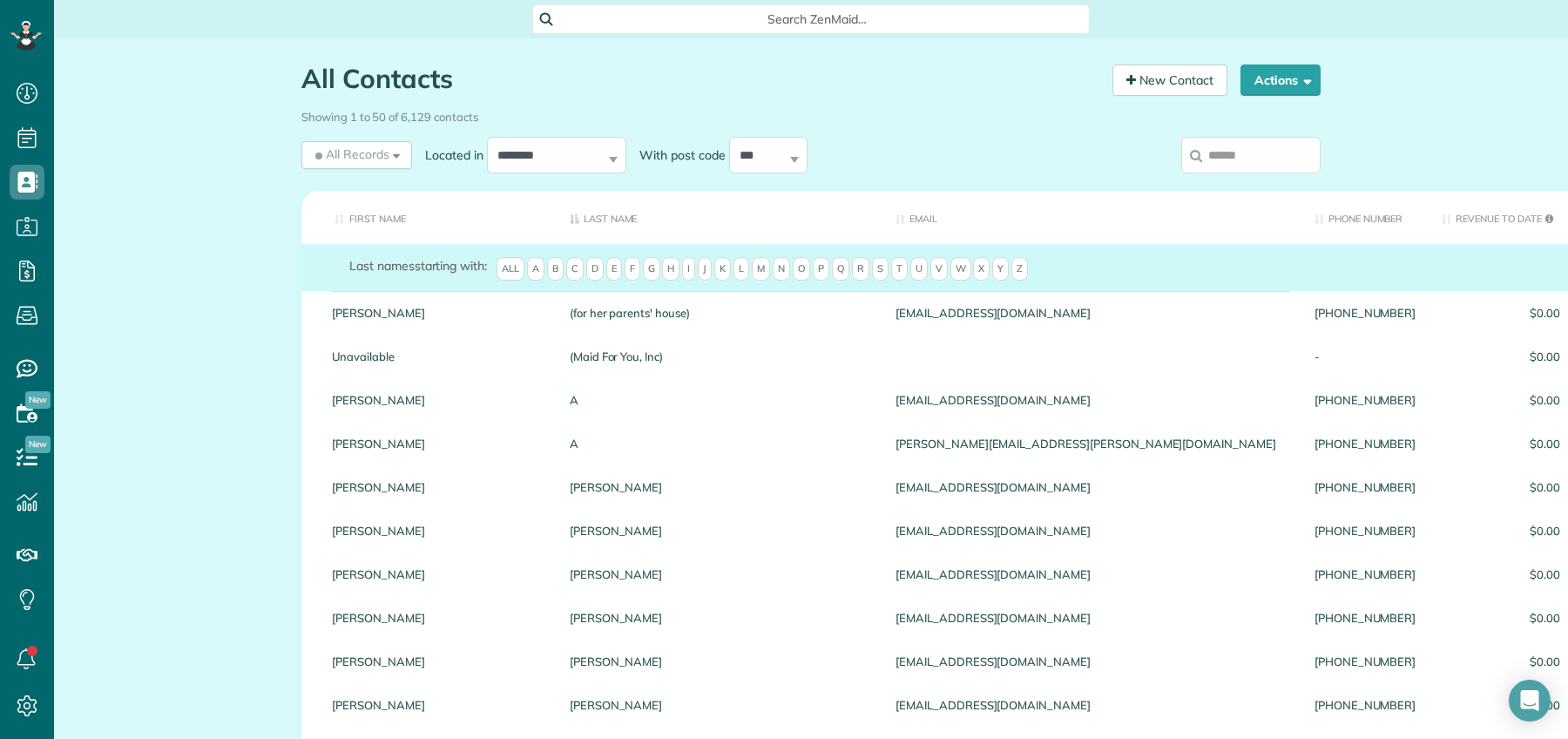
drag, startPoint x: 1218, startPoint y: 165, endPoint x: 1226, endPoint y: 159, distance: 10.0
click at [1222, 162] on input "search" at bounding box center [1251, 155] width 139 height 36
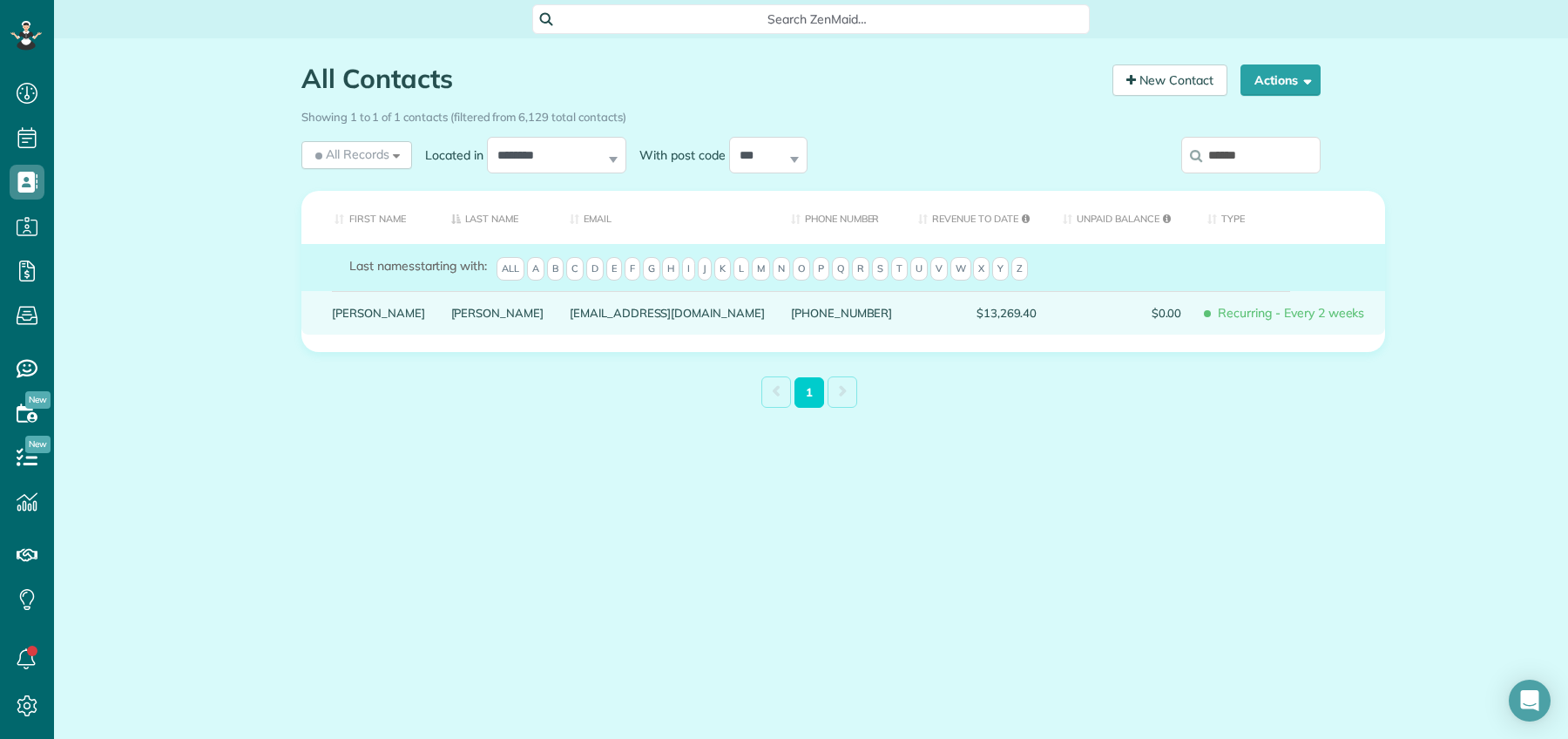
type input "******"
click at [367, 319] on link "Jonathan" at bounding box center [378, 312] width 93 height 12
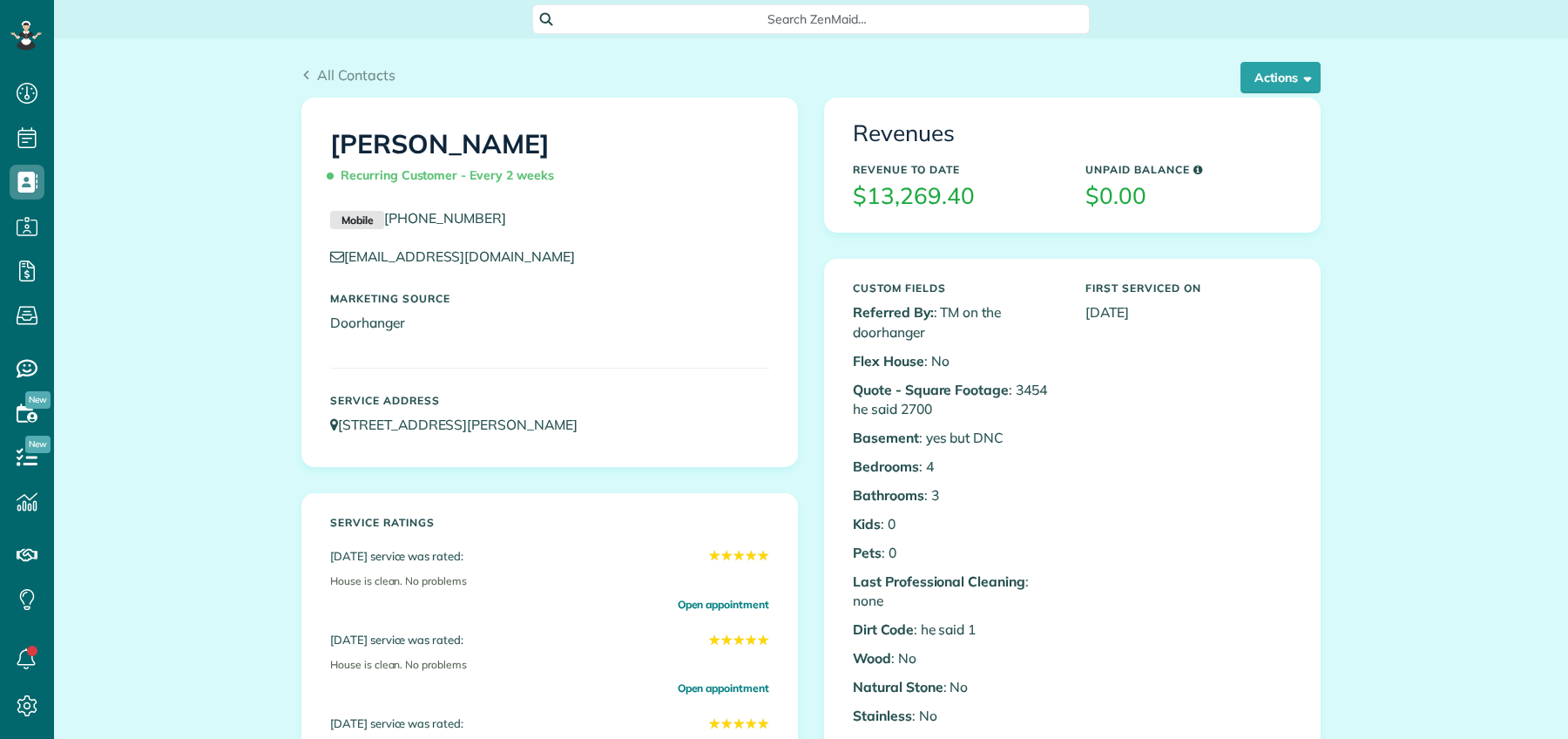
scroll to position [7, 7]
click at [1296, 92] on button "Actions" at bounding box center [1280, 77] width 80 height 31
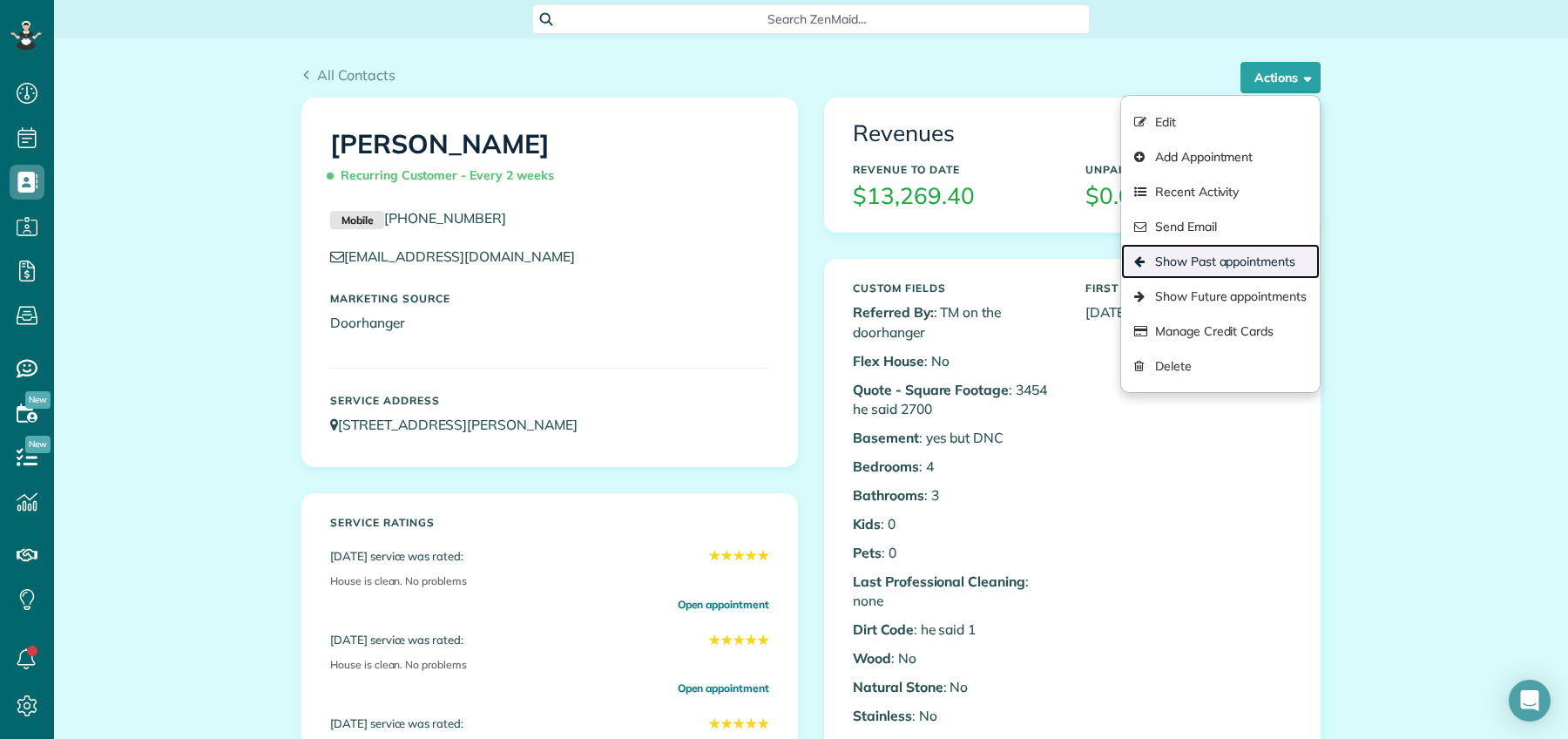
click at [1223, 260] on link "Show Past appointments" at bounding box center [1220, 261] width 199 height 35
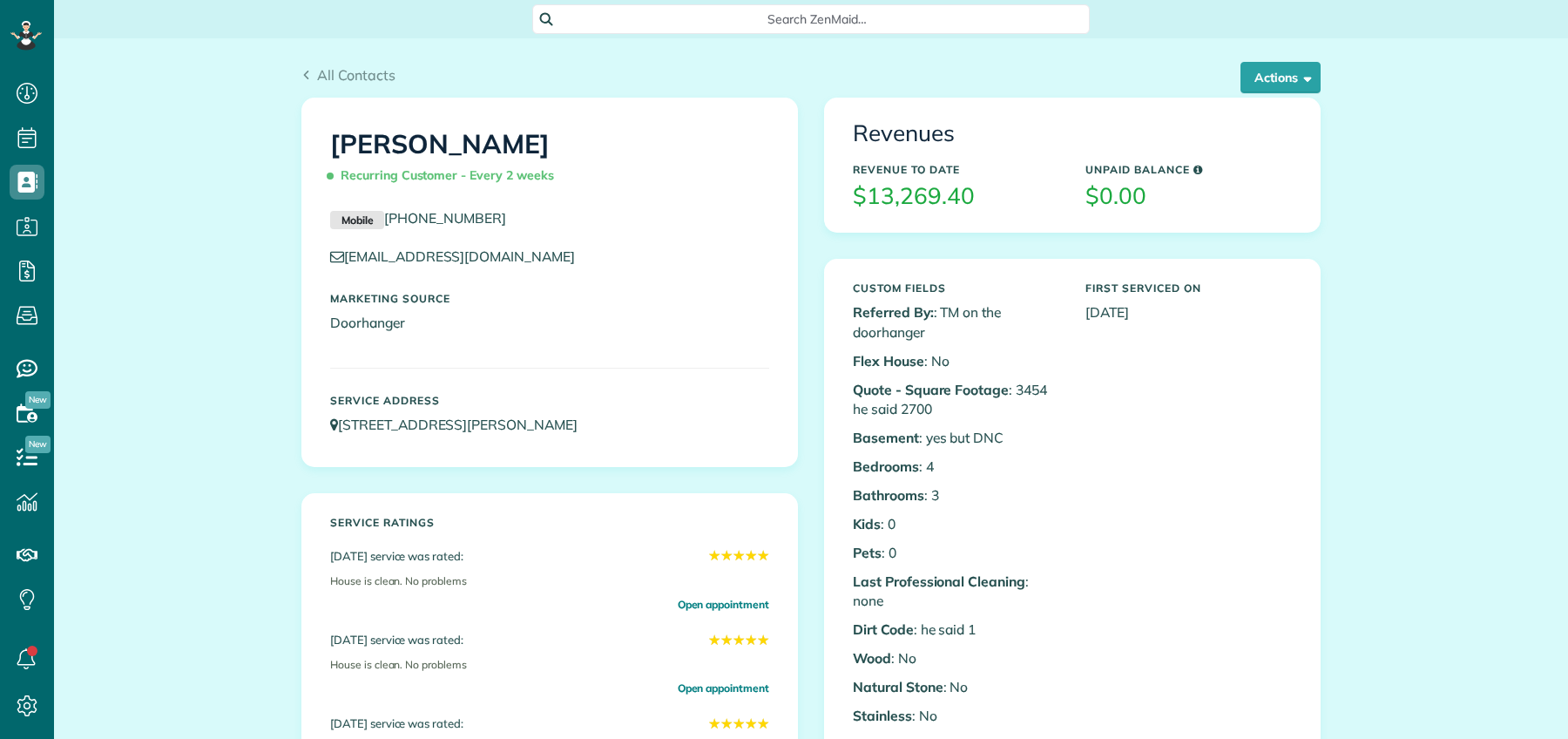
scroll to position [7, 7]
click at [318, 76] on span "All Contacts" at bounding box center [356, 75] width 78 height 18
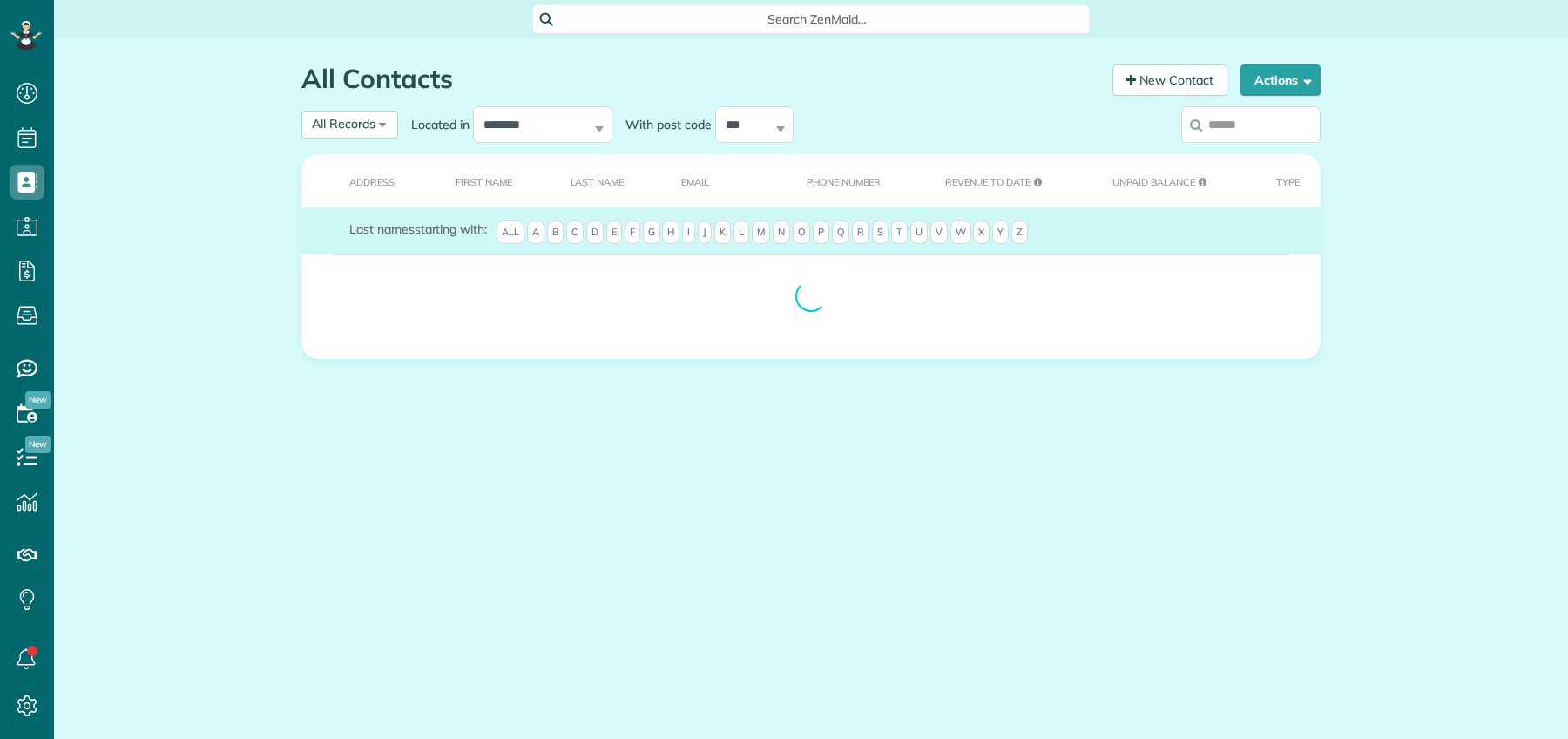
scroll to position [7, 7]
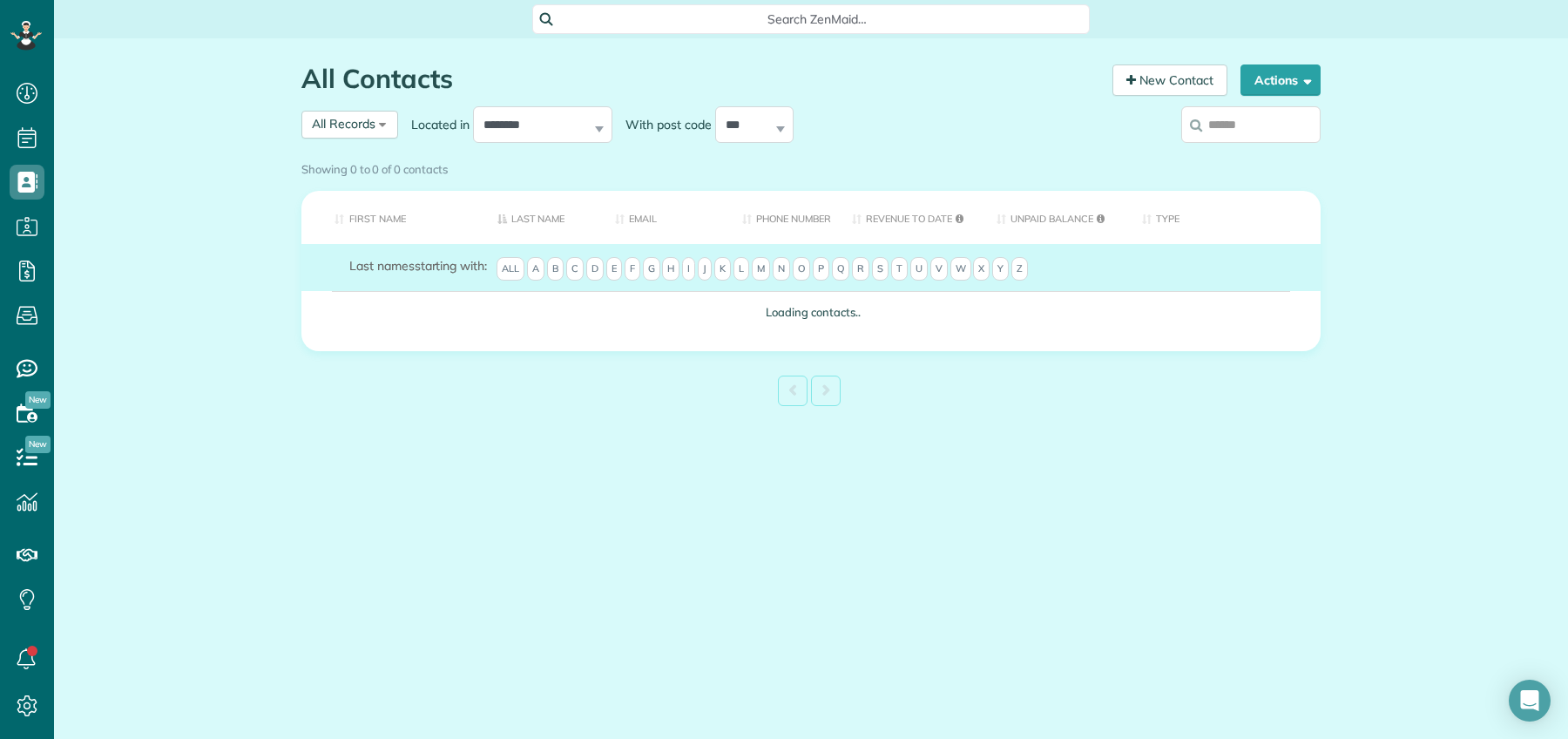
click at [1261, 132] on input "search" at bounding box center [1251, 124] width 139 height 36
type input "**"
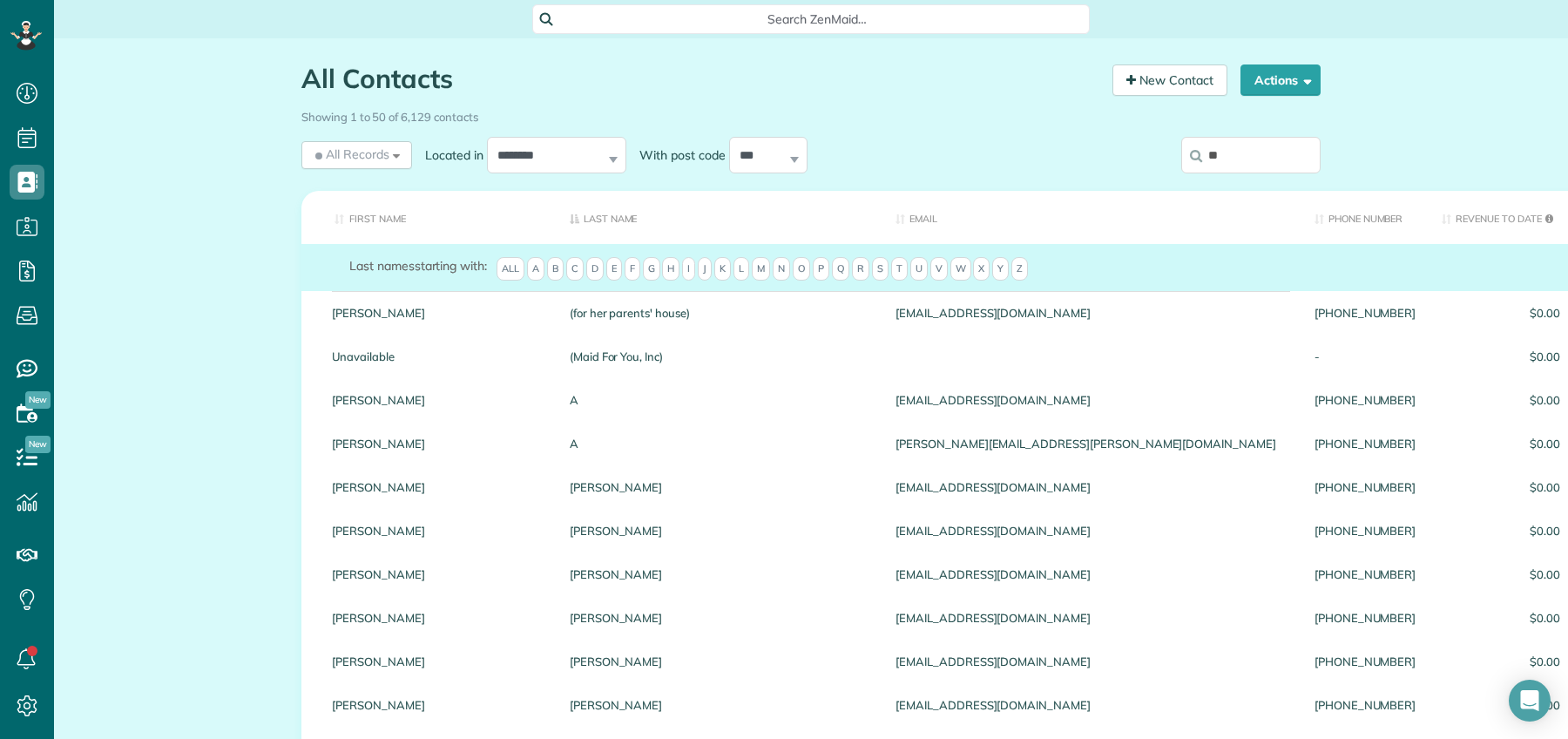
click at [1237, 157] on input "**" at bounding box center [1251, 155] width 139 height 36
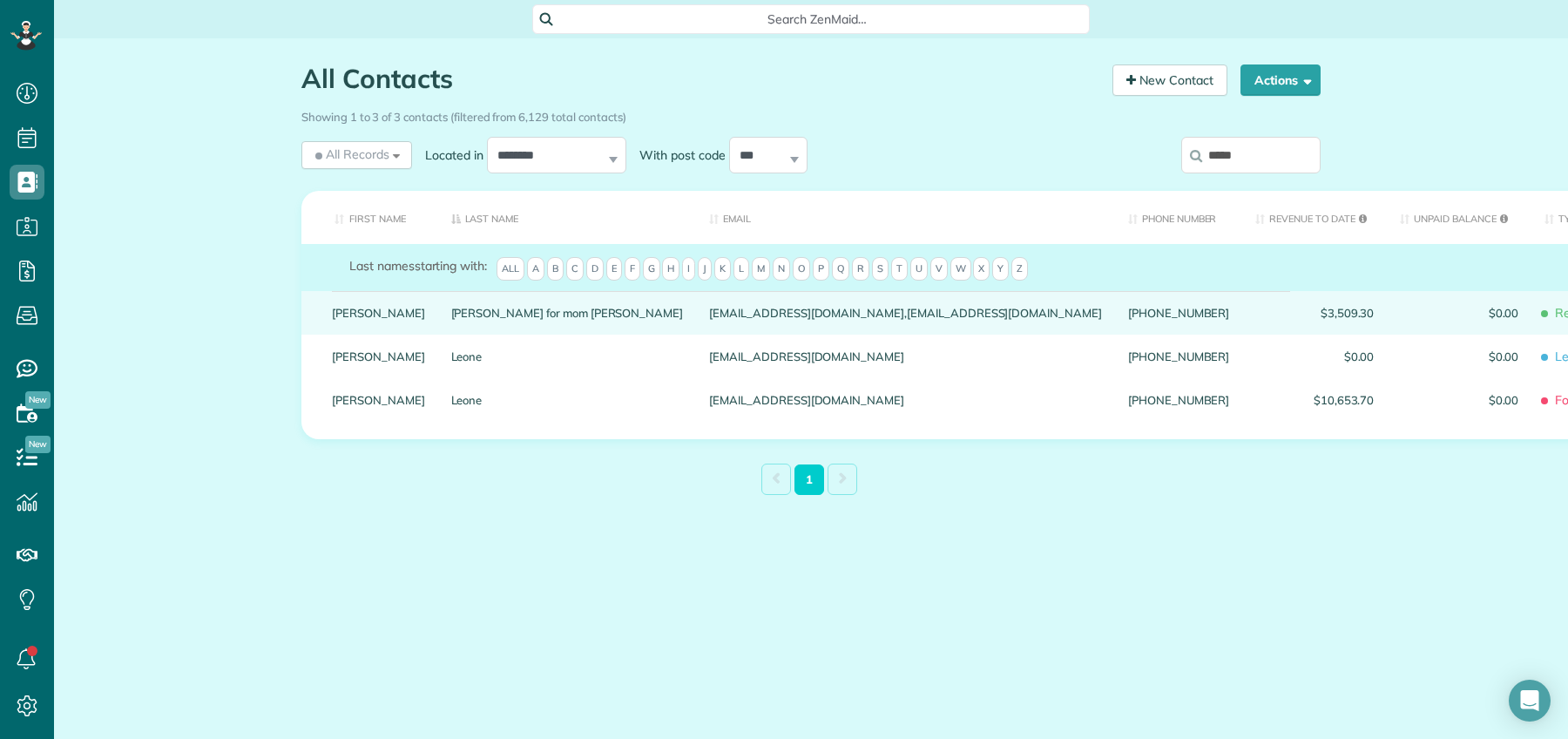
type input "*****"
click at [438, 335] on div "Ferrell for mom Josephine Leone" at bounding box center [568, 312] width 258 height 43
click at [451, 319] on link "Ferrell for mom Josephine Leone" at bounding box center [568, 312] width 233 height 12
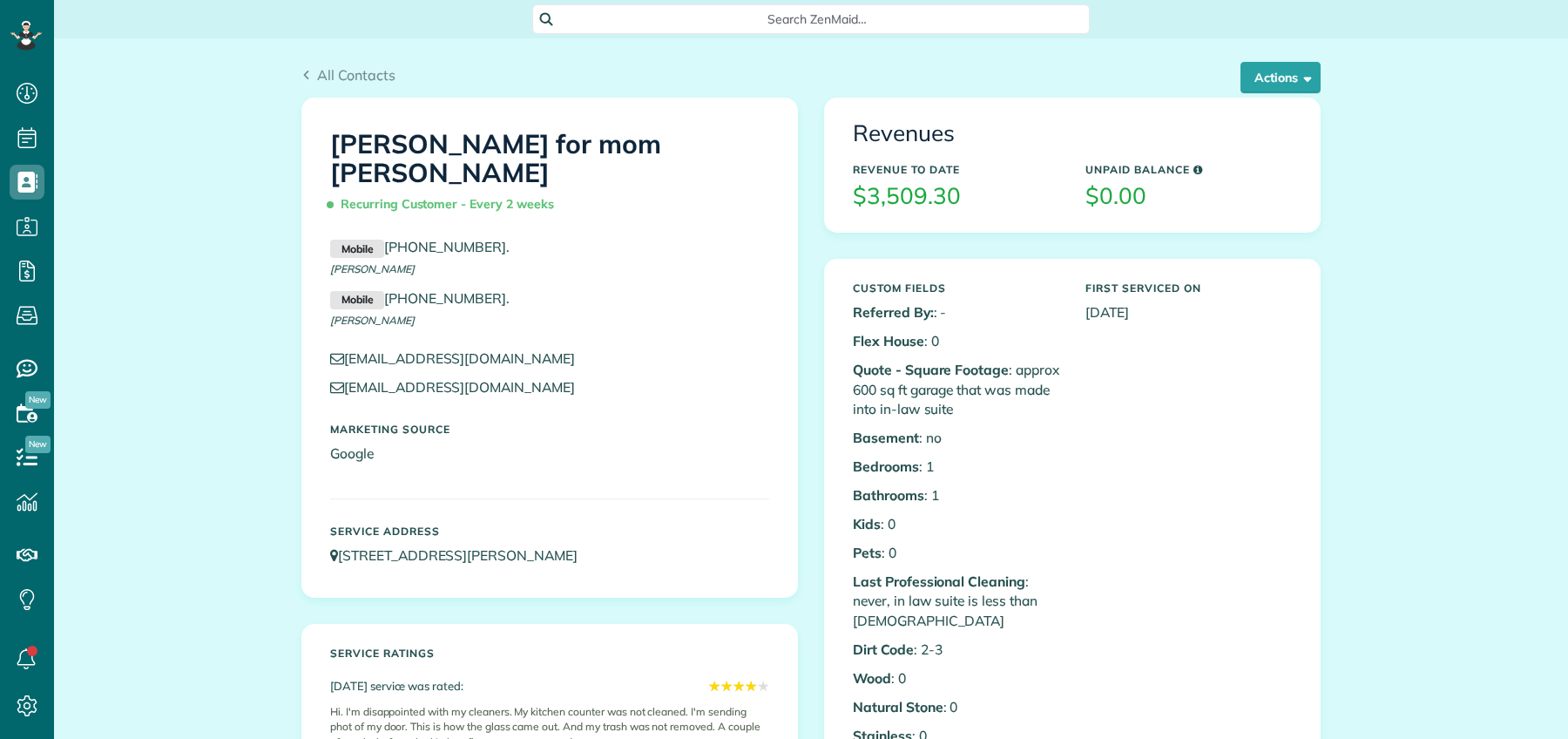
scroll to position [7, 7]
click at [1298, 75] on span "button" at bounding box center [1304, 76] width 13 height 13
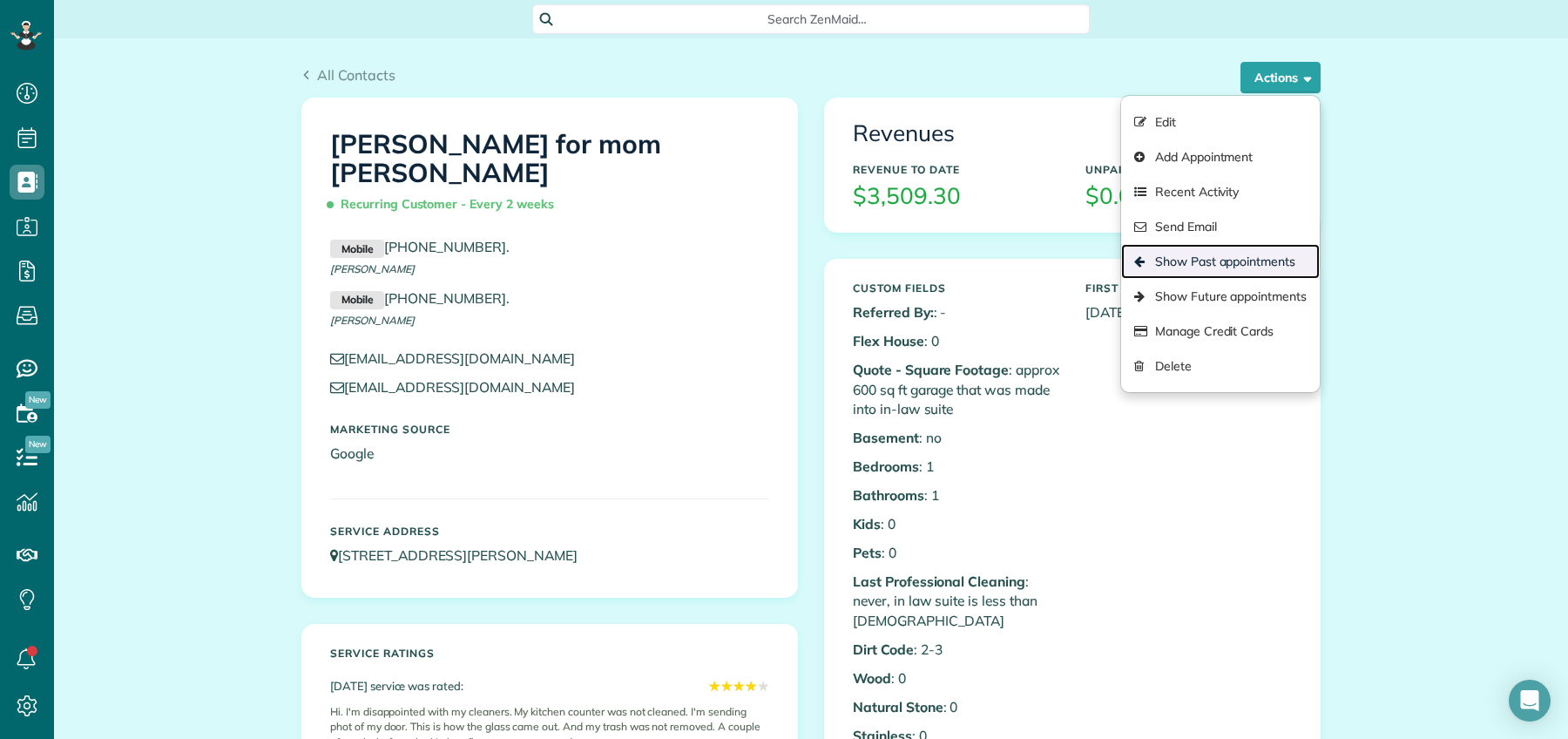
click at [1268, 251] on link "Show Past appointments" at bounding box center [1220, 261] width 199 height 35
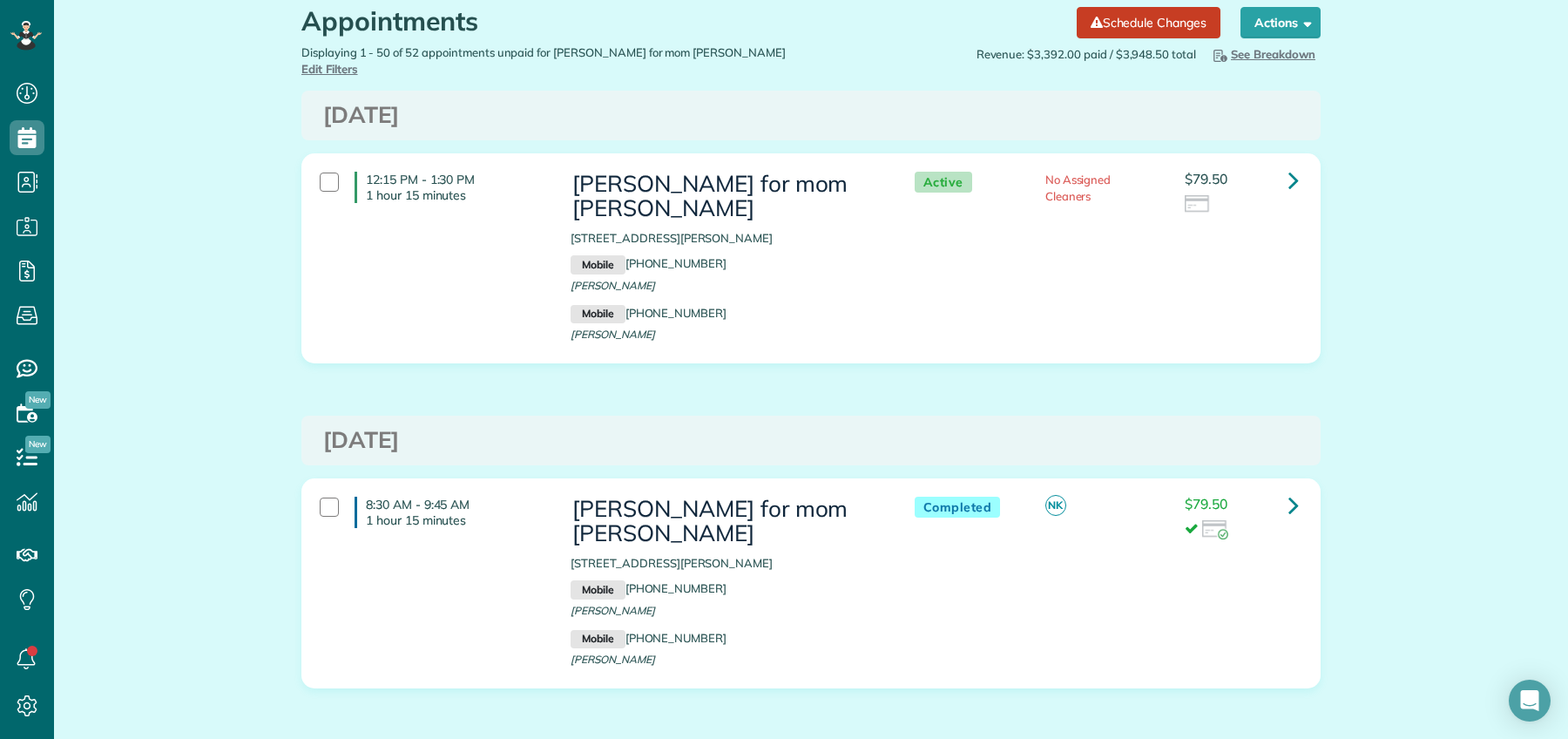
scroll to position [53, 0]
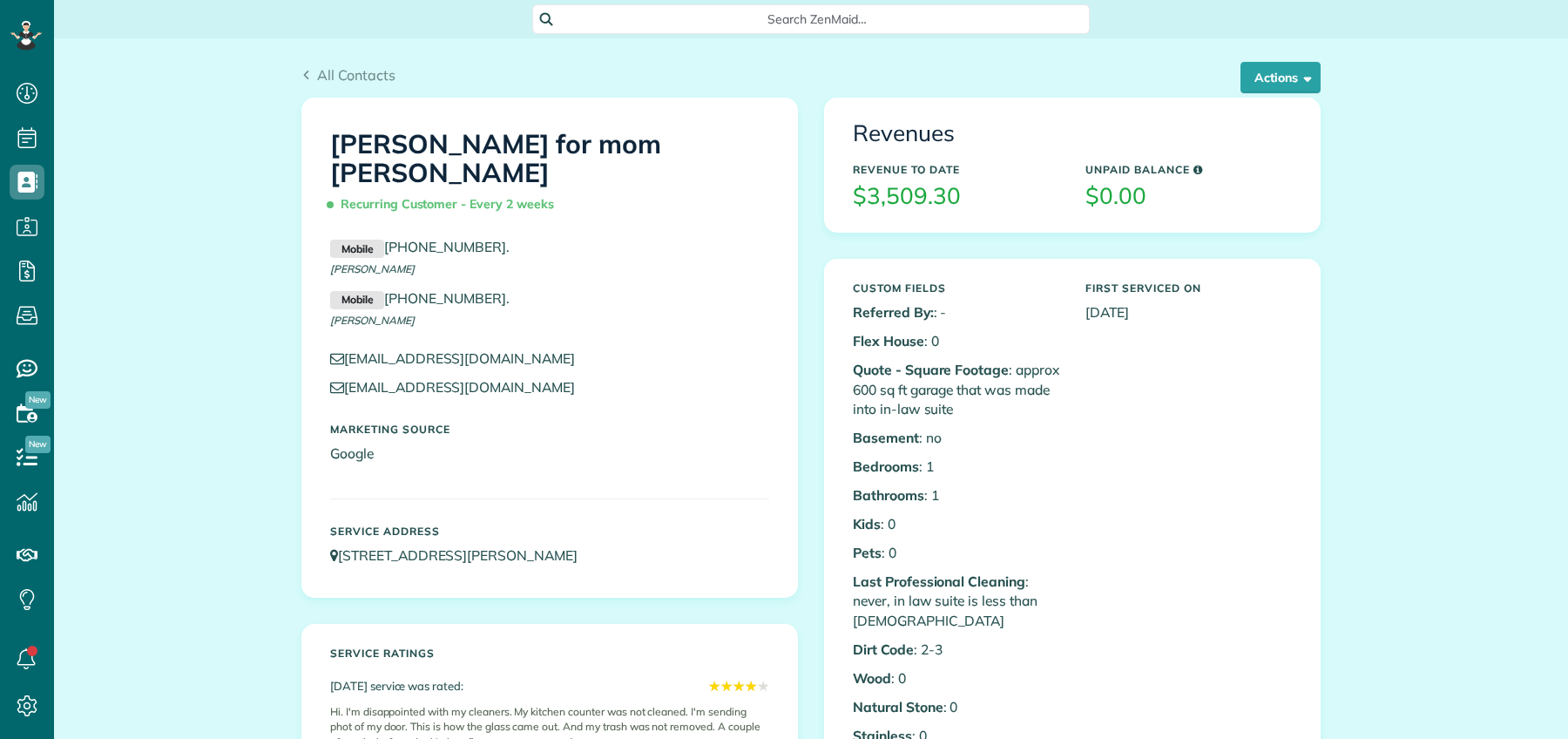
scroll to position [7, 7]
click at [339, 78] on span "All Contacts" at bounding box center [356, 75] width 78 height 18
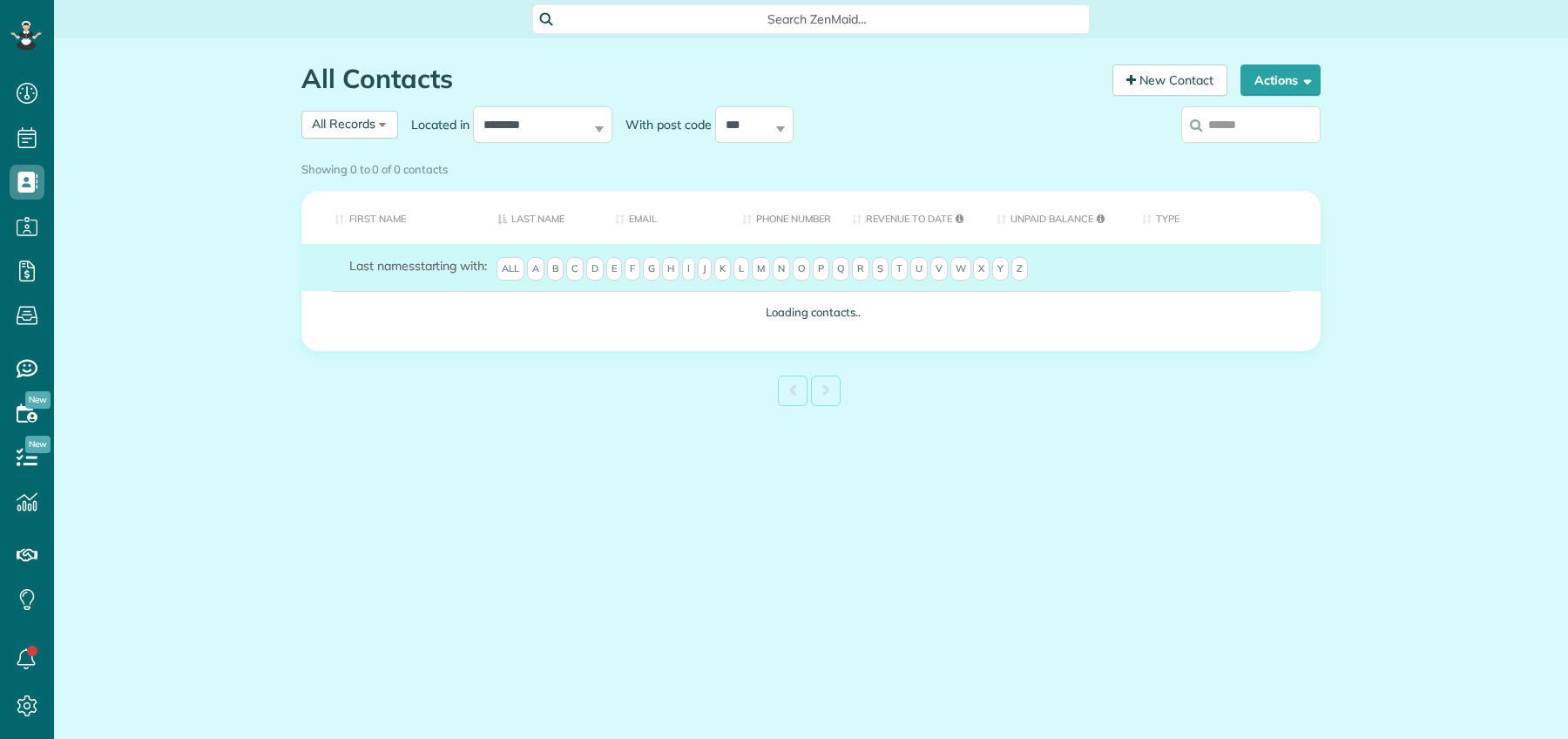
scroll to position [7, 7]
click at [1235, 154] on div "Showing 0 to 0 of 0 contacts" at bounding box center [811, 168] width 1045 height 30
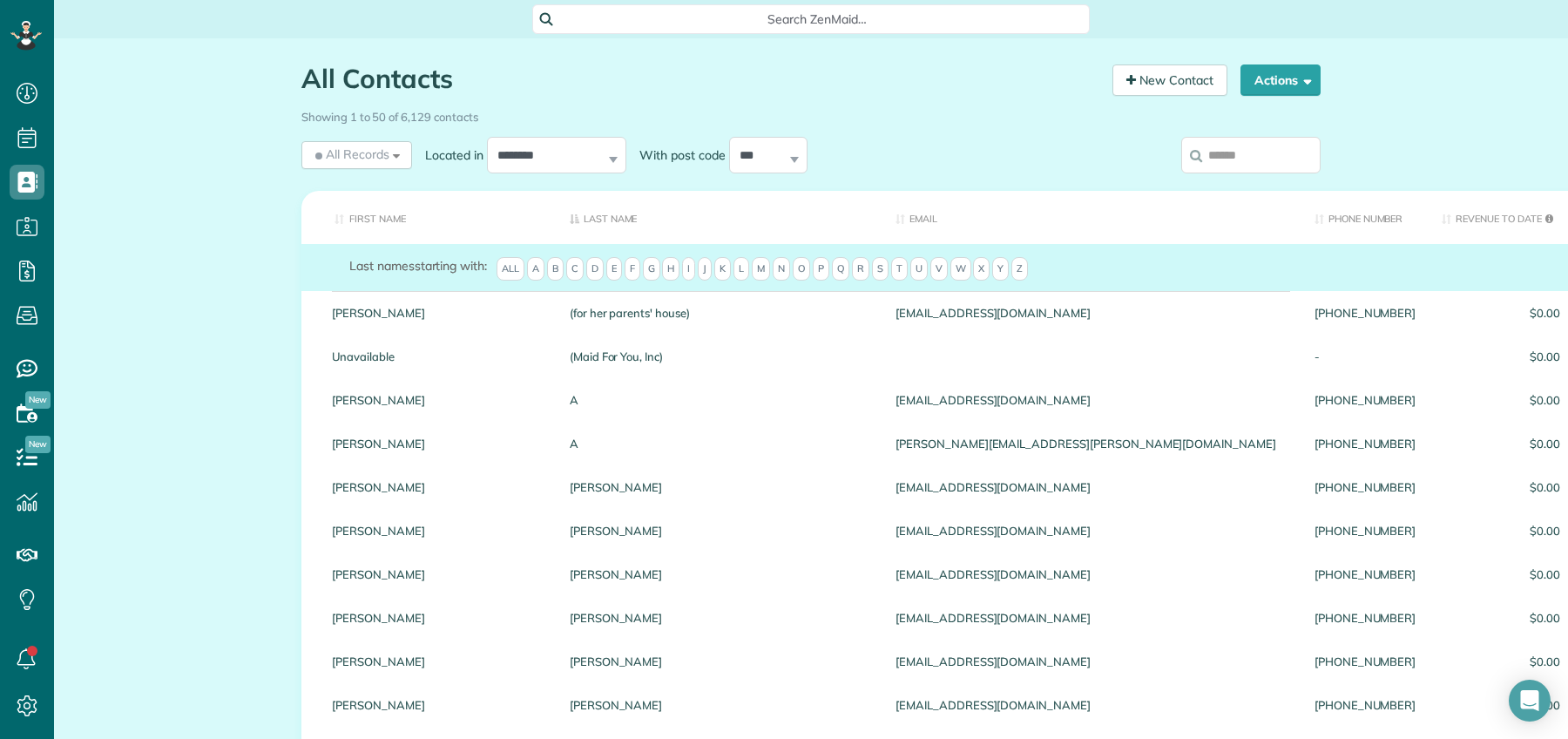
click at [1245, 156] on input "search" at bounding box center [1251, 155] width 139 height 36
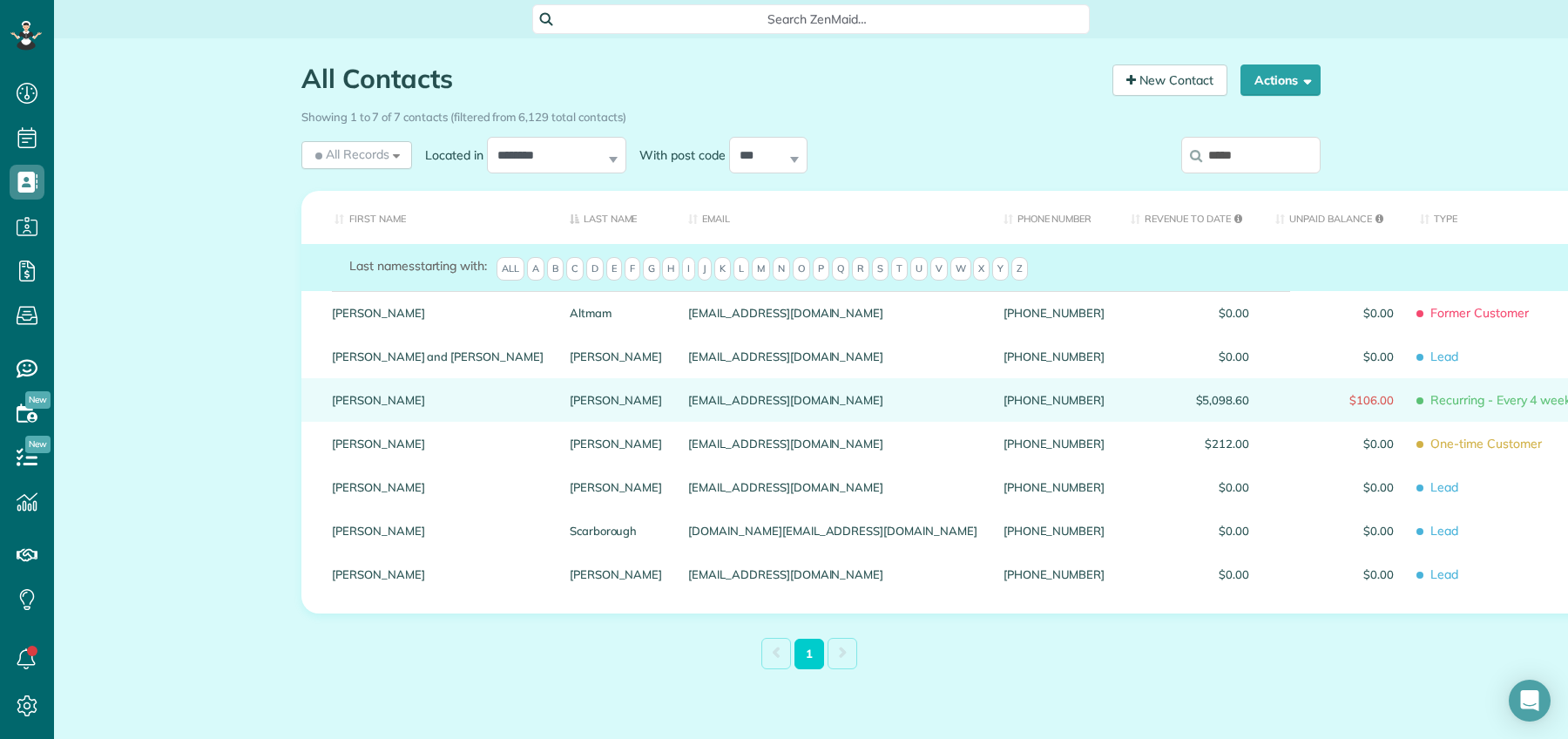
type input "*****"
click at [344, 403] on link "Barry" at bounding box center [438, 399] width 211 height 12
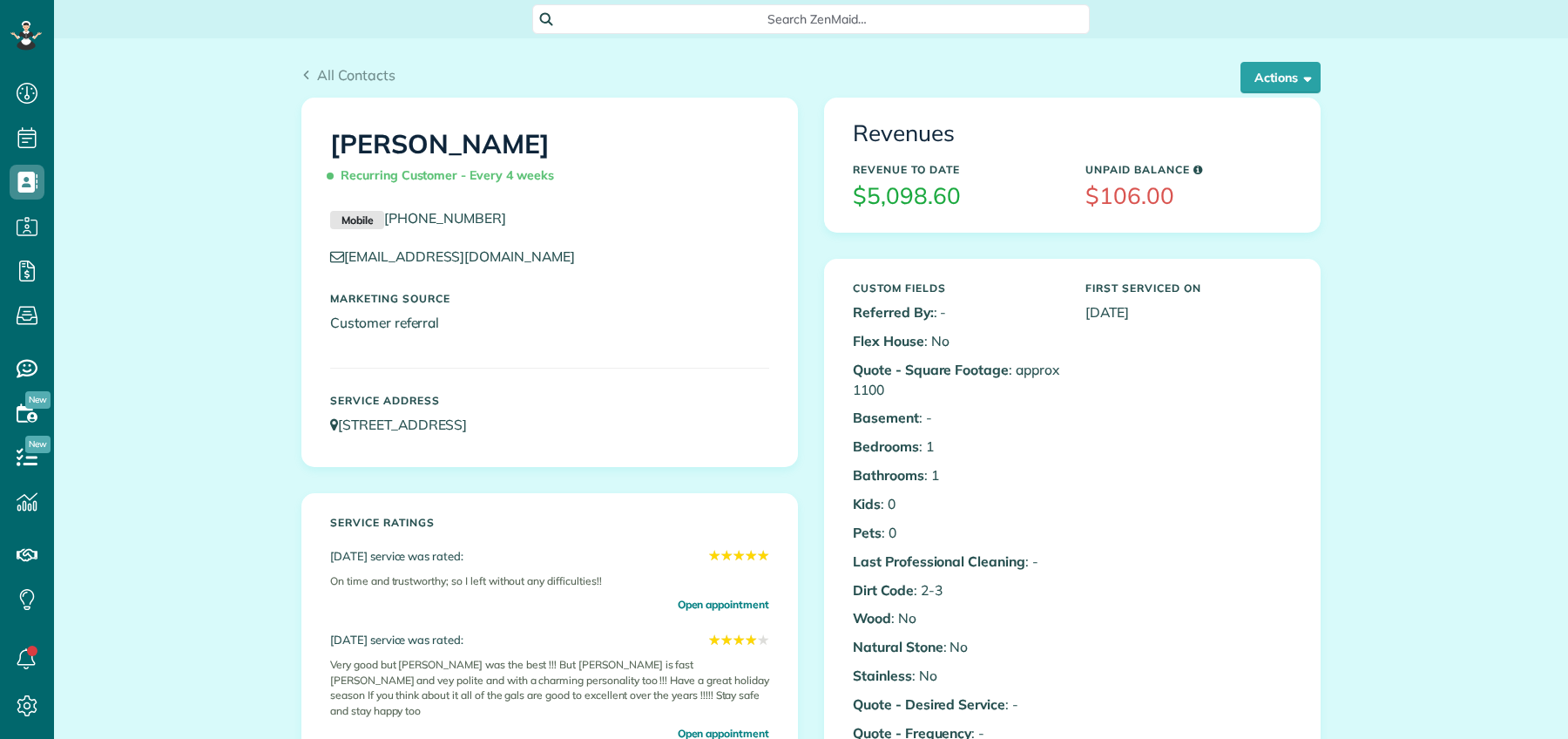
scroll to position [7, 7]
click at [1291, 67] on button "Actions" at bounding box center [1280, 77] width 80 height 31
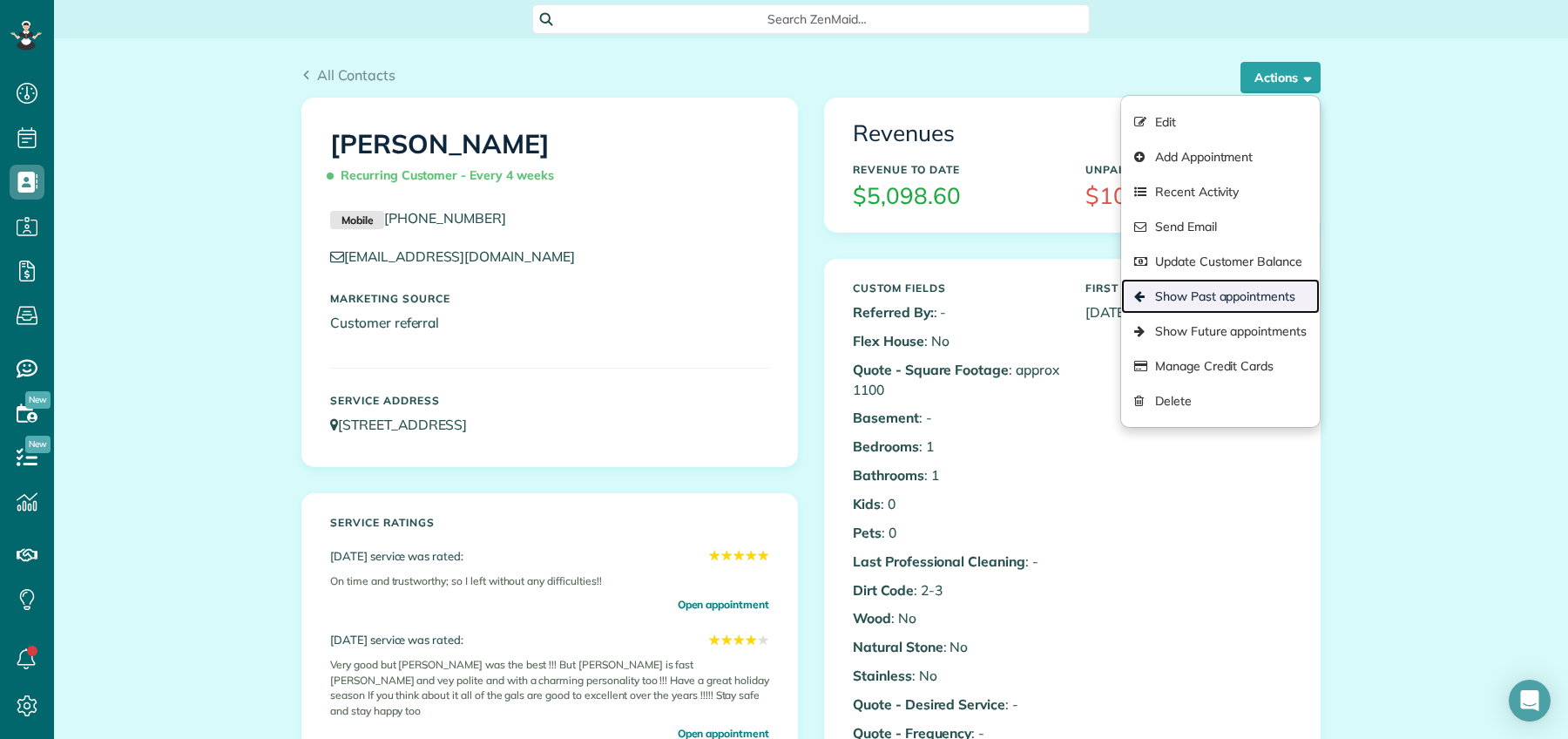
click at [1244, 287] on link "Show Past appointments" at bounding box center [1220, 297] width 199 height 35
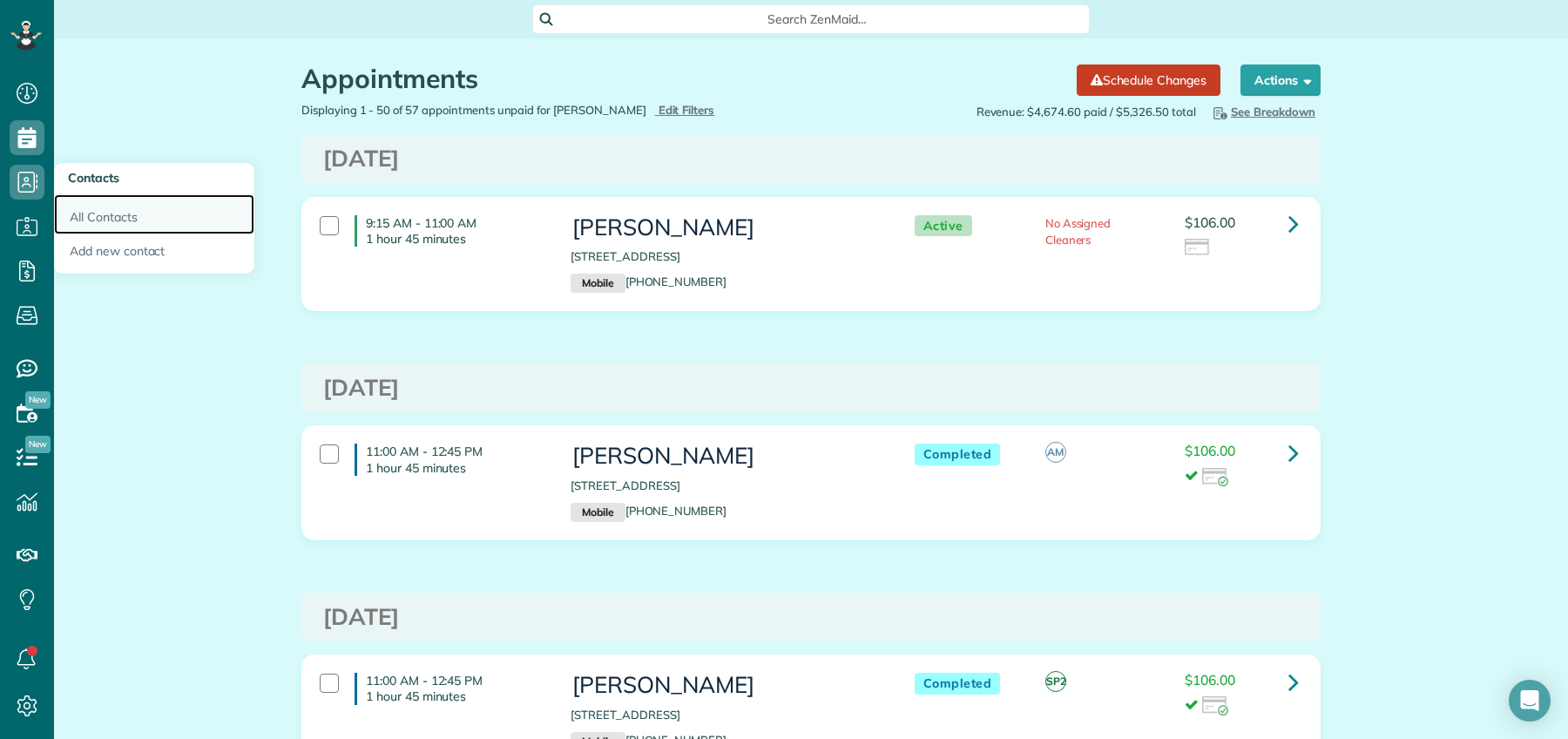
click at [105, 217] on link "All Contacts" at bounding box center [154, 213] width 201 height 40
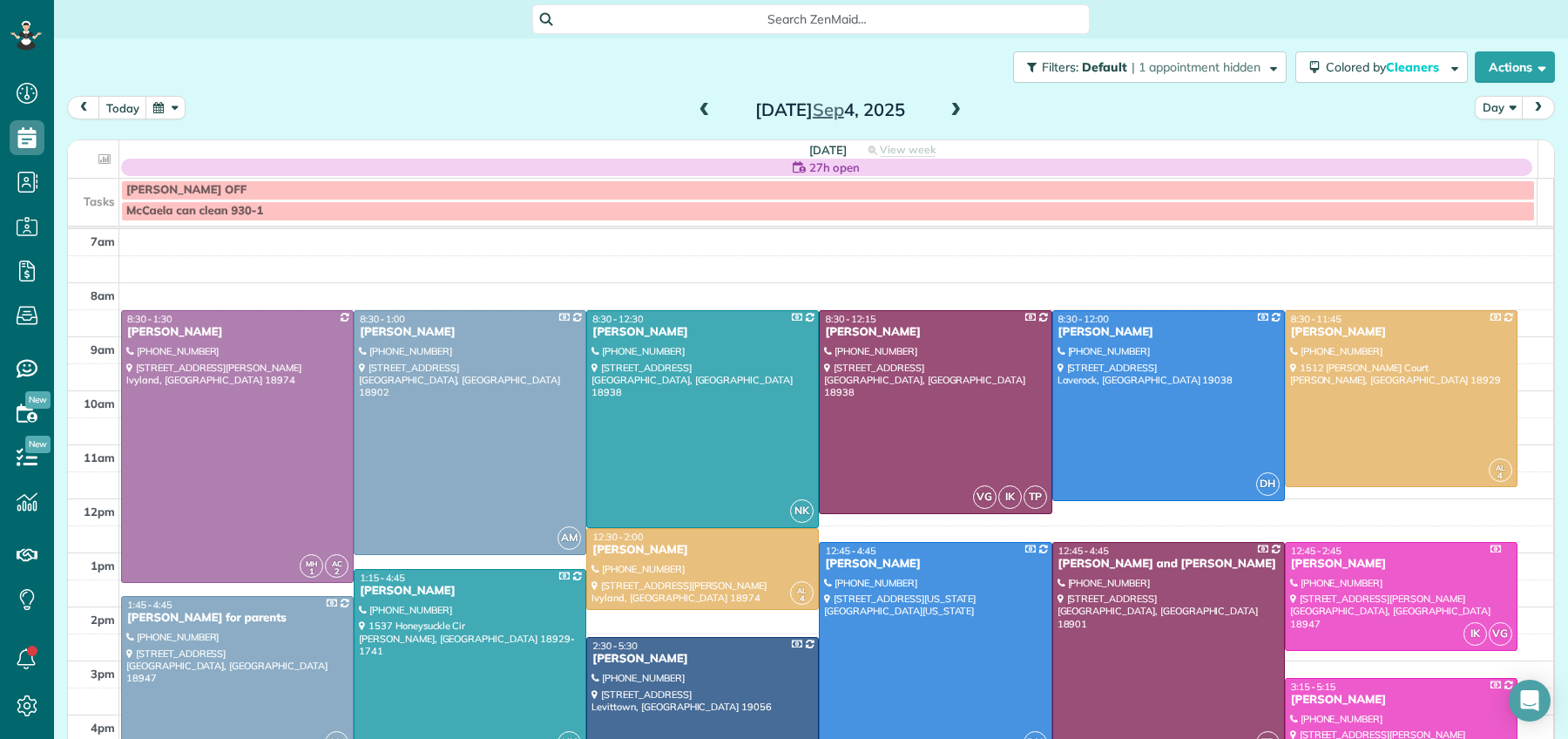
scroll to position [7, 7]
click at [953, 105] on span at bounding box center [955, 111] width 20 height 16
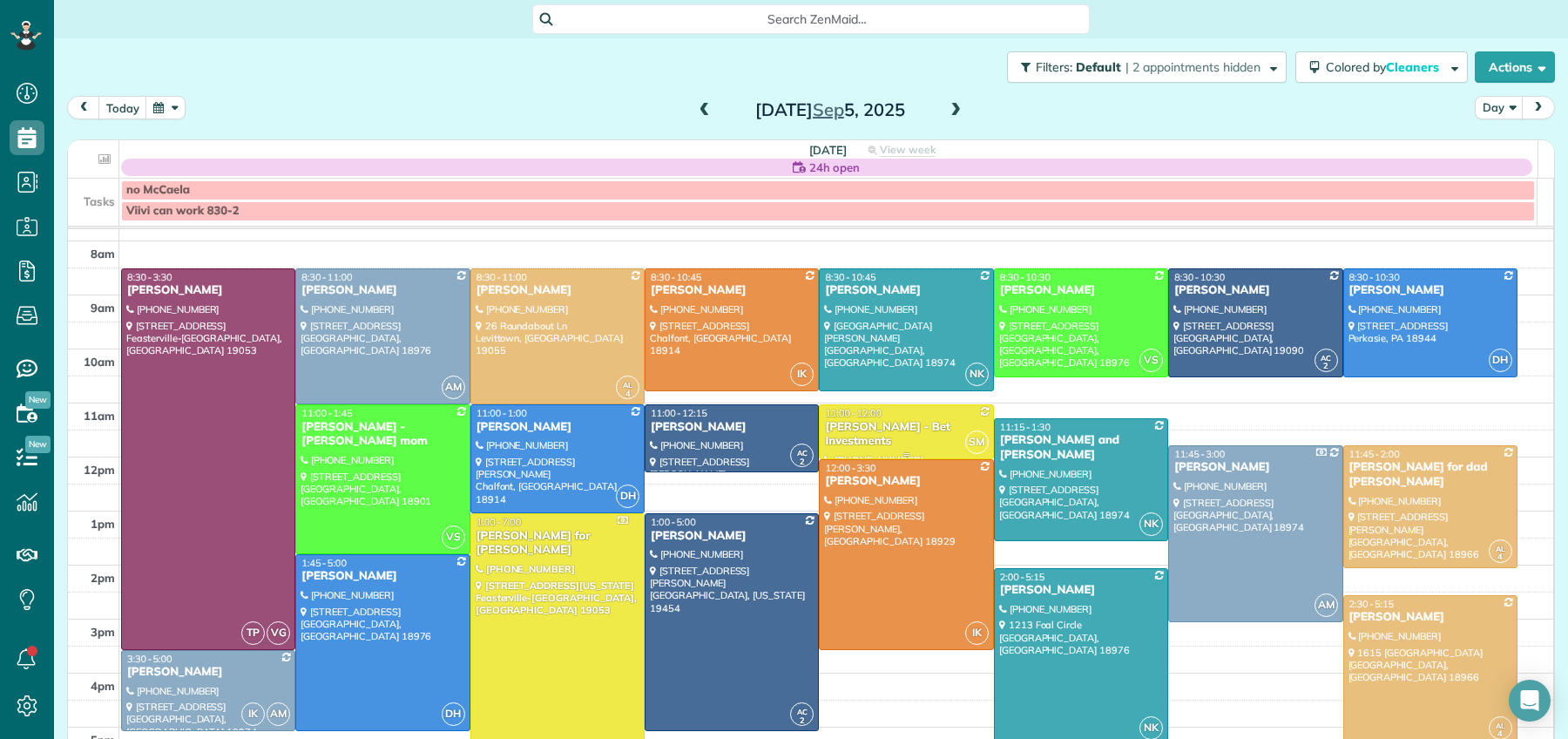
scroll to position [53, 0]
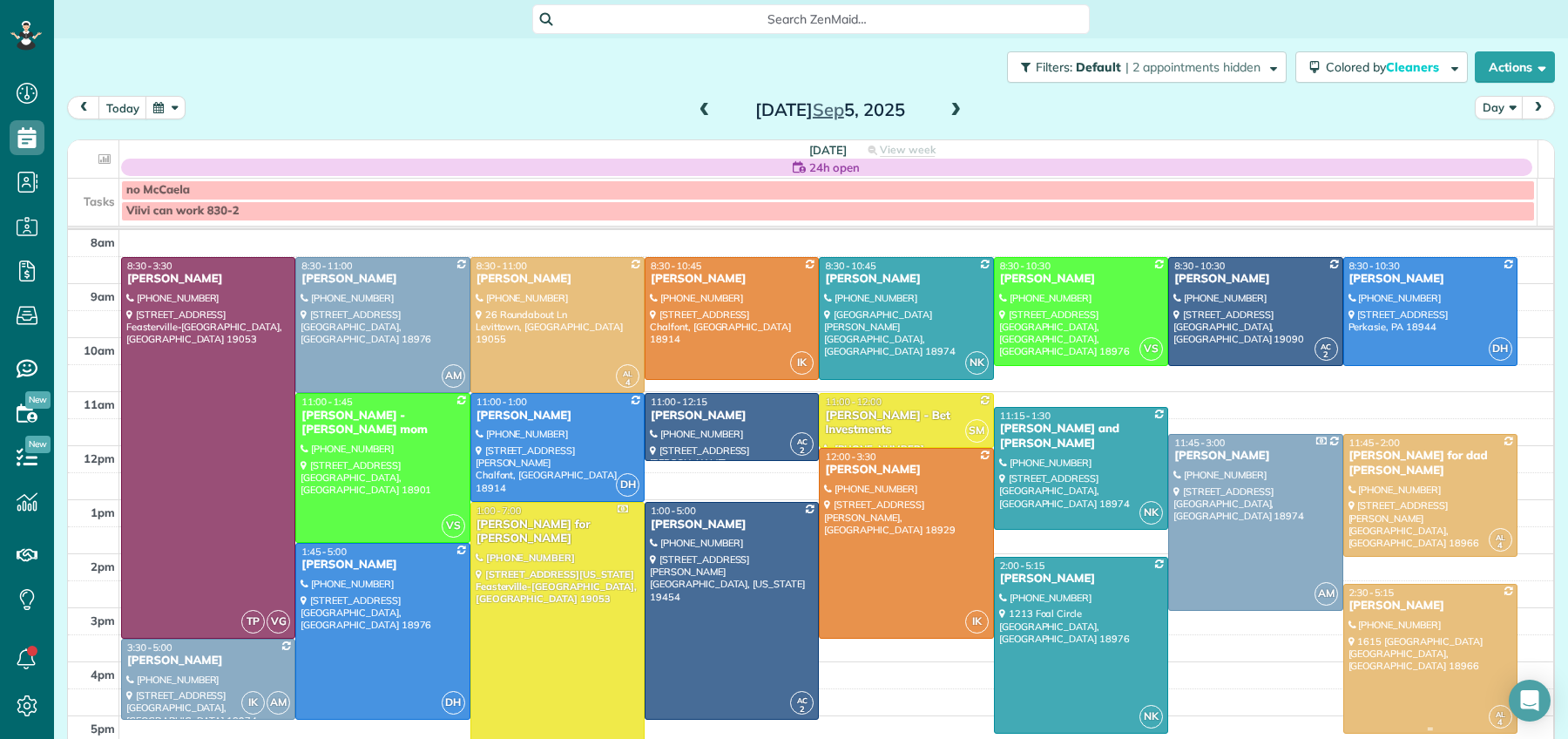
click at [1359, 598] on span "2:30 - 5:15" at bounding box center [1371, 592] width 45 height 12
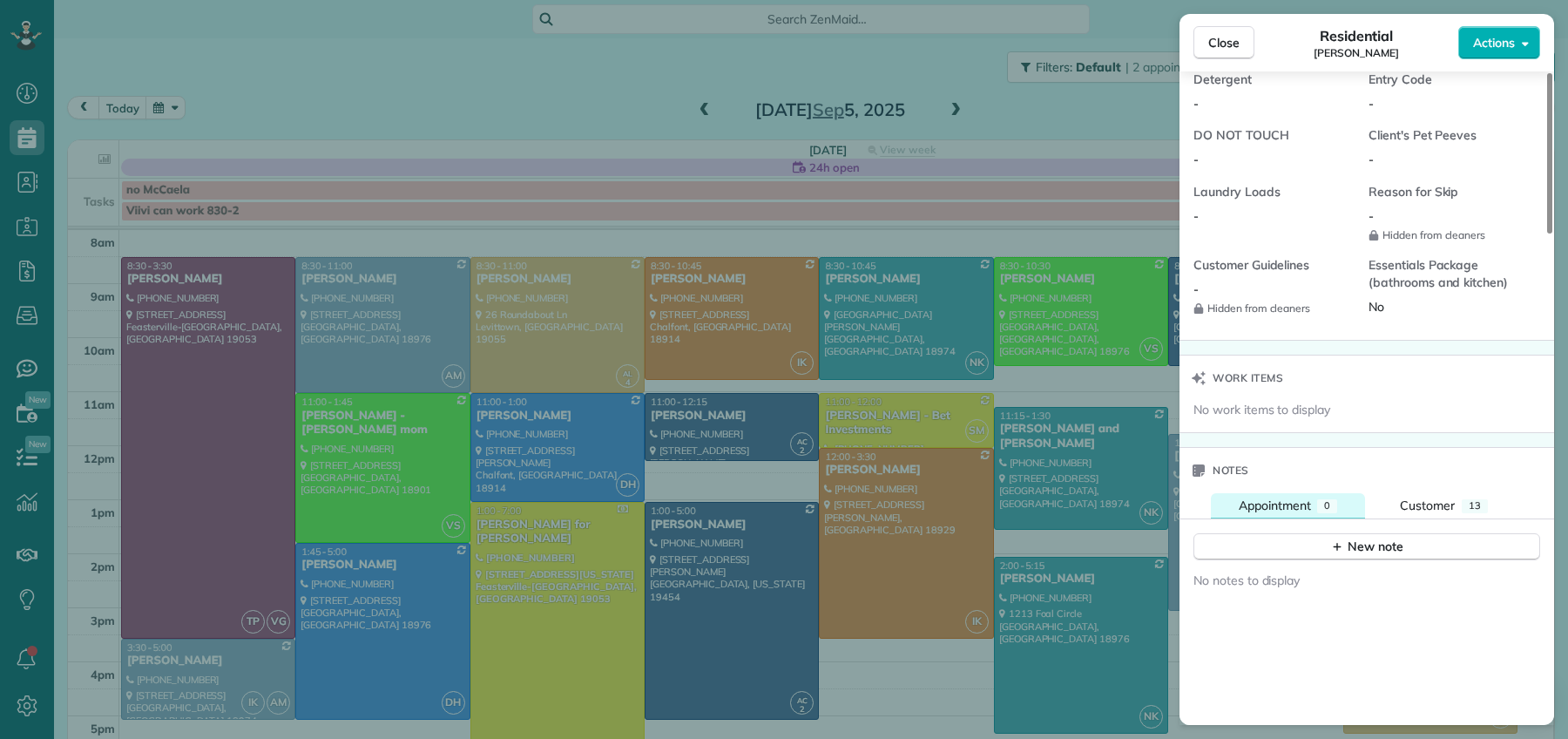
scroll to position [1529, 0]
click at [1347, 542] on div "New note" at bounding box center [1366, 542] width 73 height 19
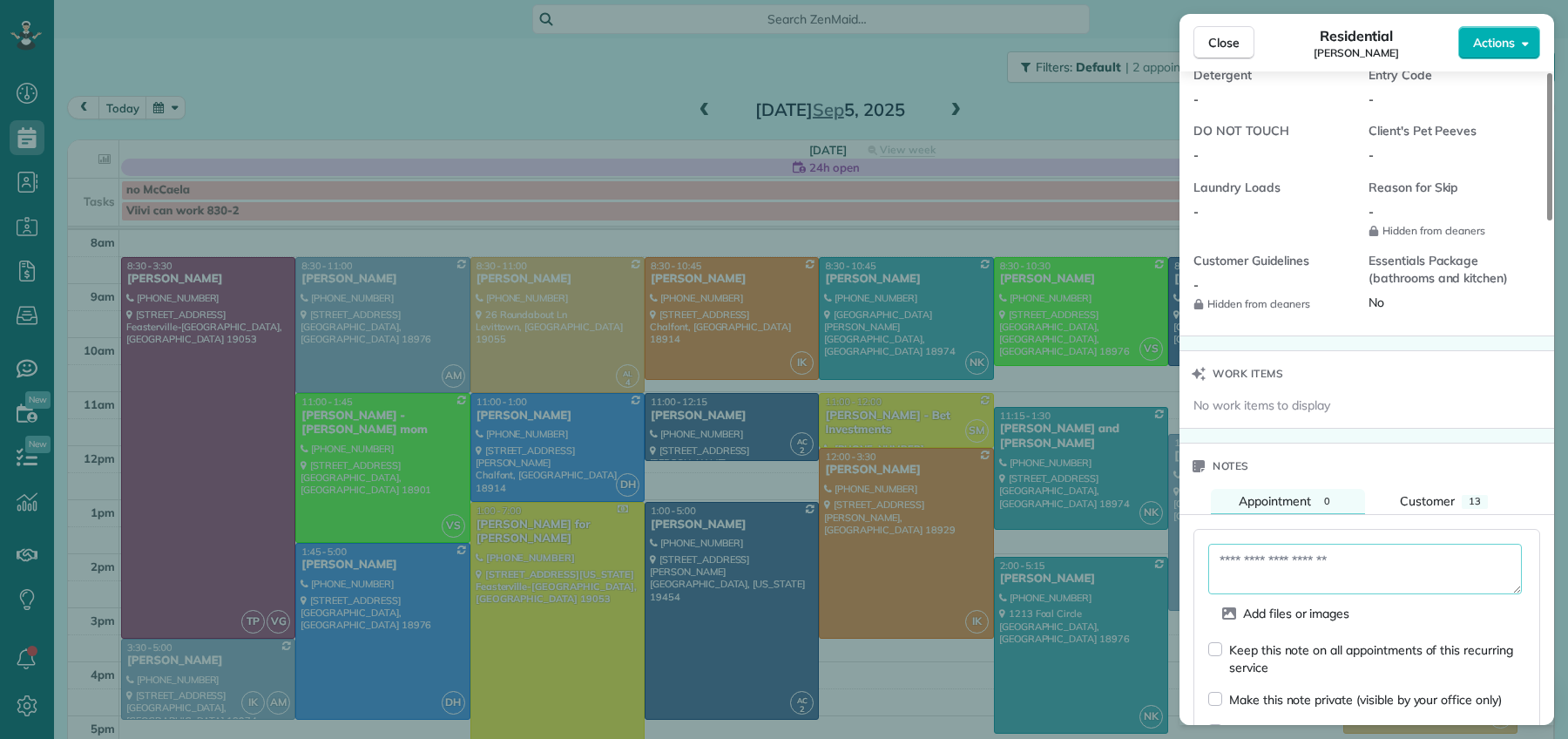
click at [1282, 560] on textarea at bounding box center [1364, 569] width 313 height 51
drag, startPoint x: 1230, startPoint y: 587, endPoint x: 1243, endPoint y: 671, distance: 85.0
click at [1231, 589] on textarea "**********" at bounding box center [1364, 569] width 313 height 51
drag, startPoint x: 1395, startPoint y: 581, endPoint x: 1427, endPoint y: 612, distance: 44.6
click at [1395, 581] on textarea "**********" at bounding box center [1364, 569] width 313 height 51
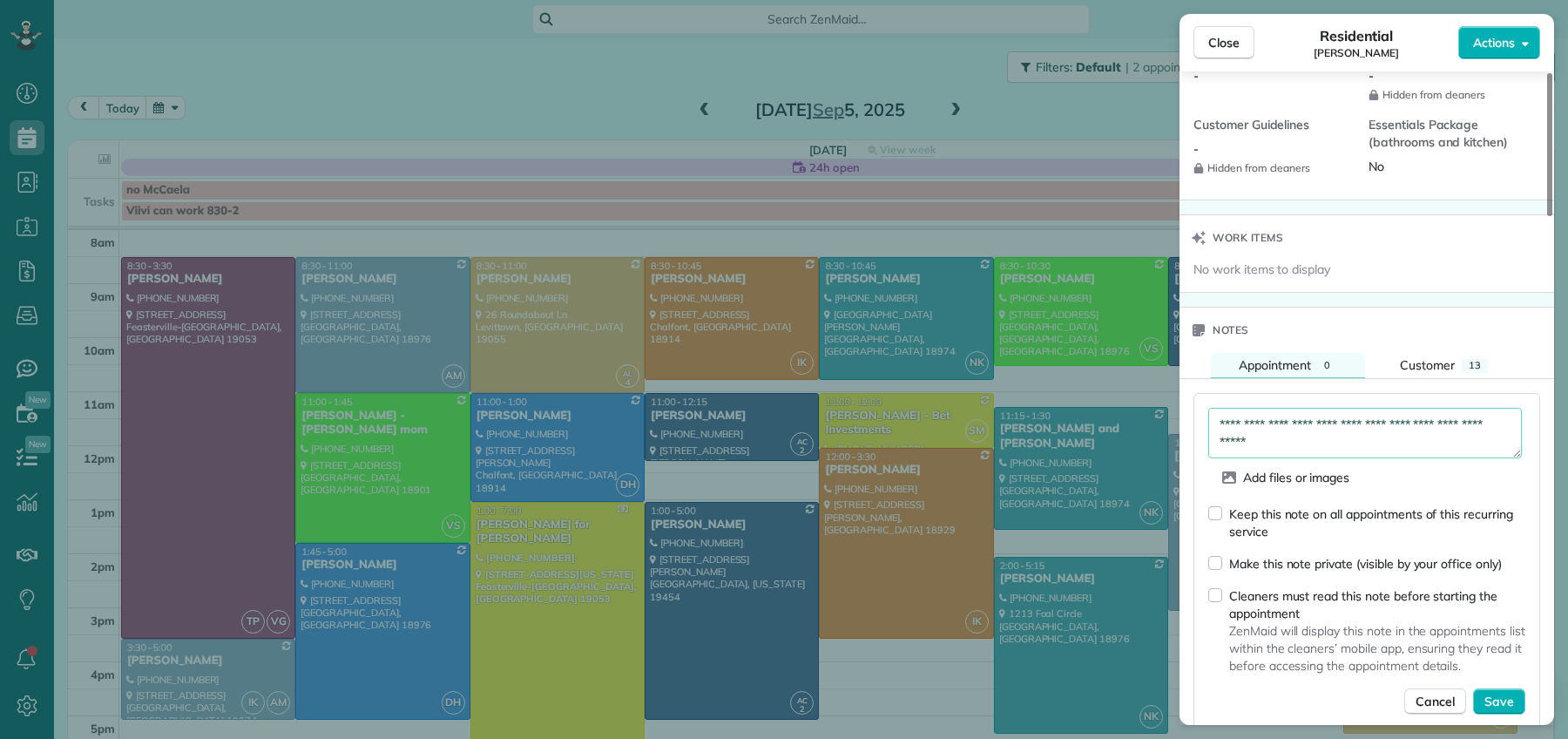
scroll to position [1670, 0]
type textarea "**********"
click at [1512, 691] on div "Keep this note on all appointments of this recurring service Make this note pri…" at bounding box center [1366, 605] width 317 height 209
click at [1487, 699] on span "Save" at bounding box center [1499, 697] width 29 height 18
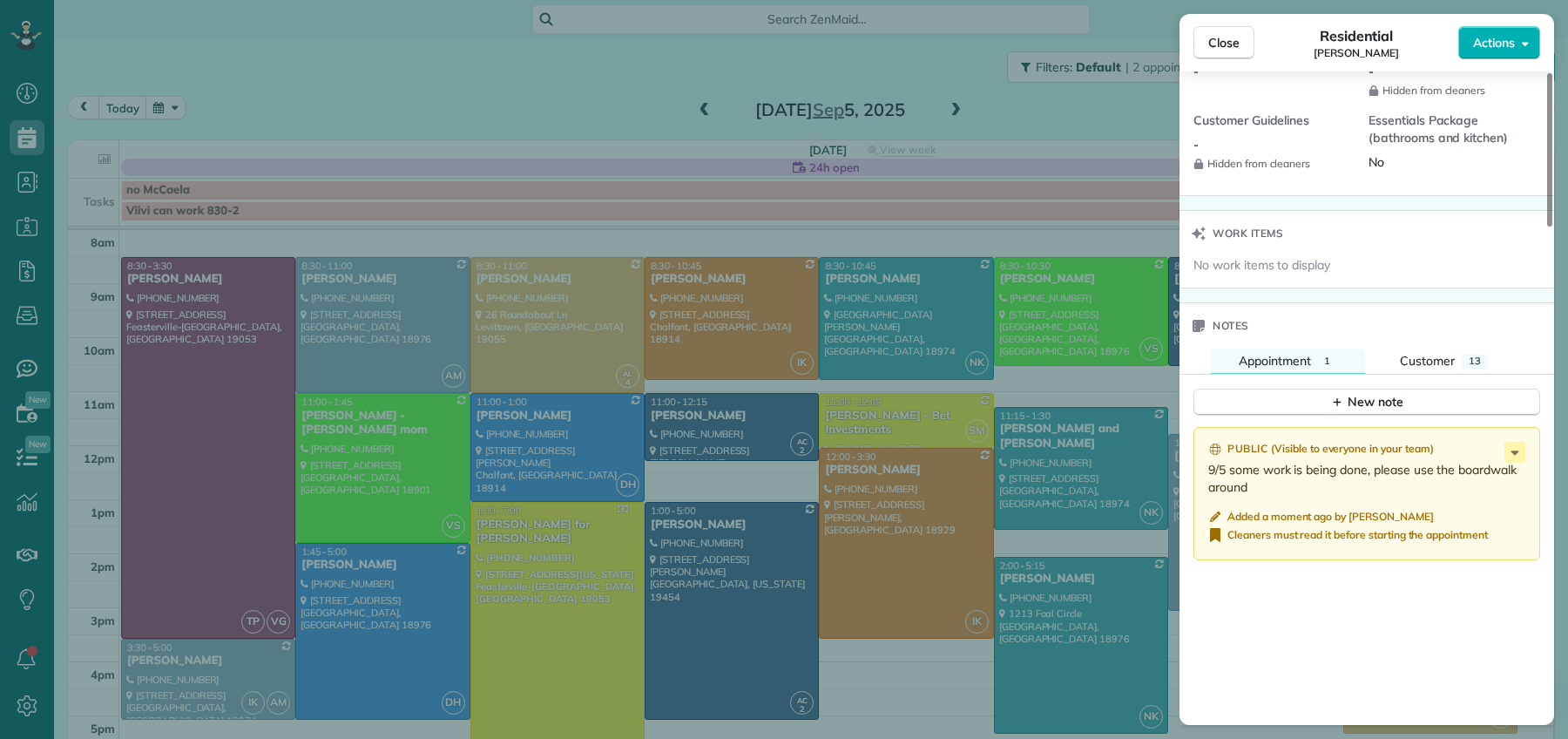
click at [1227, 35] on span "Close" at bounding box center [1223, 43] width 31 height 18
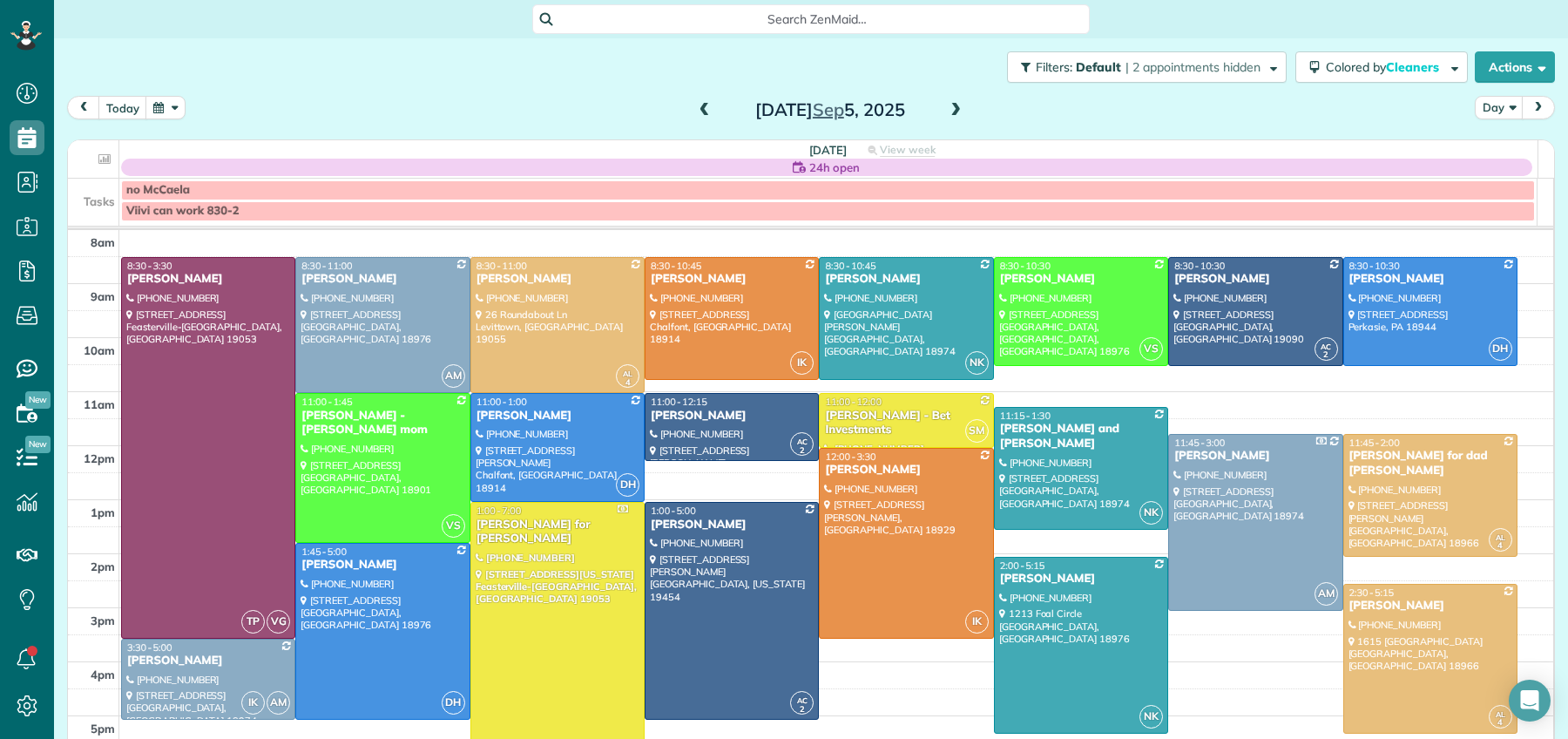
click at [945, 107] on span at bounding box center [955, 111] width 20 height 16
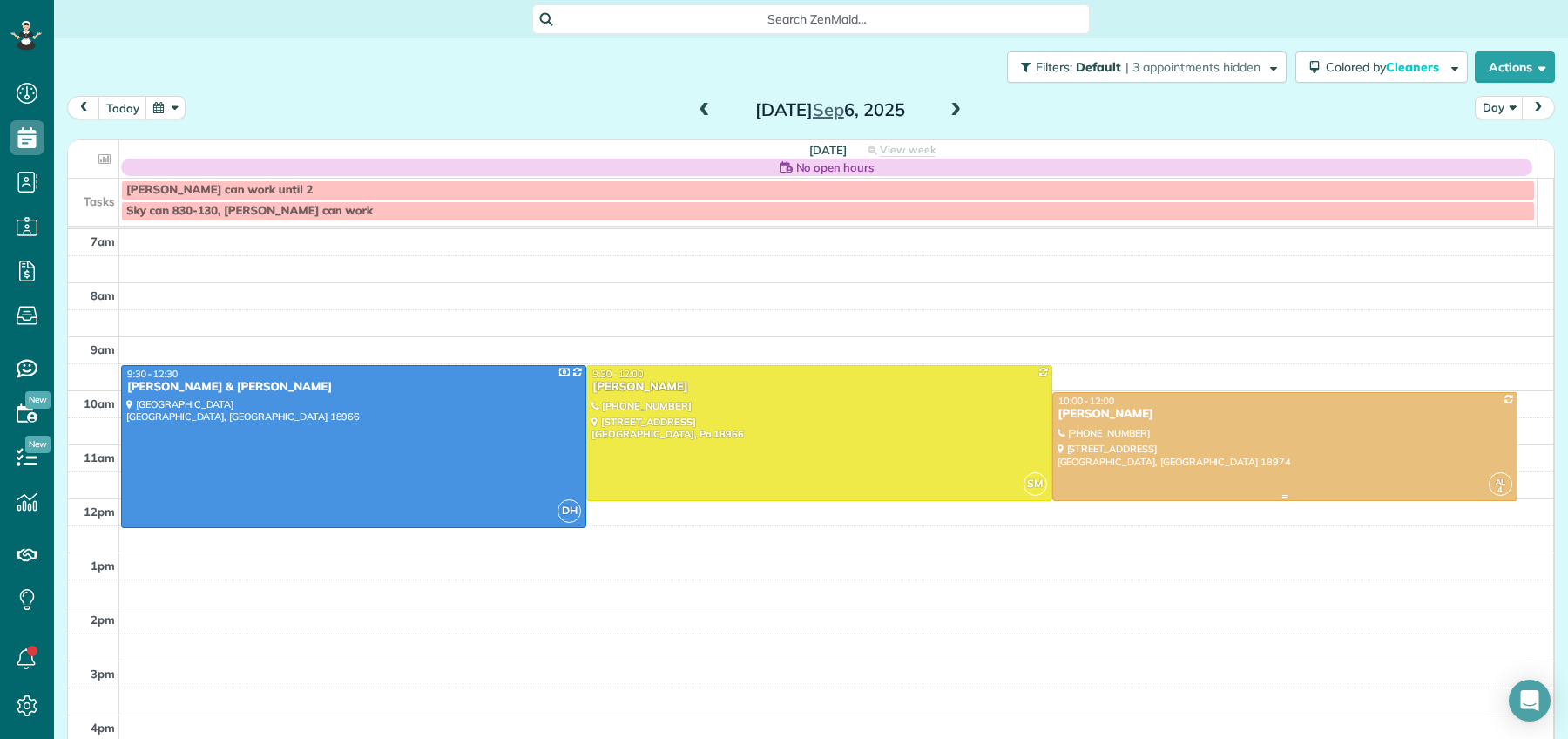
click at [1088, 413] on div "Jenea Lomas" at bounding box center [1284, 414] width 454 height 15
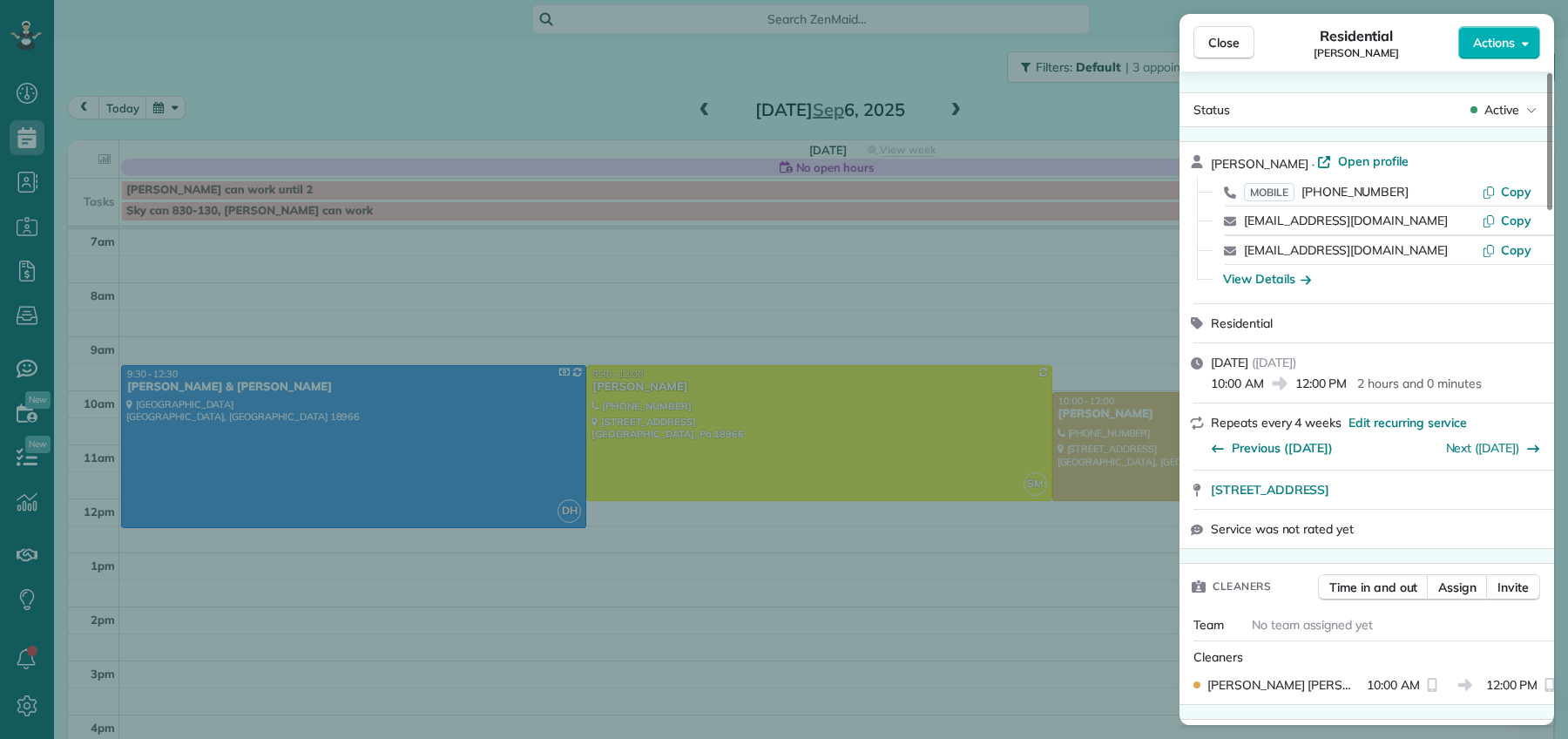
click at [1198, 49] on button "Close" at bounding box center [1223, 43] width 61 height 33
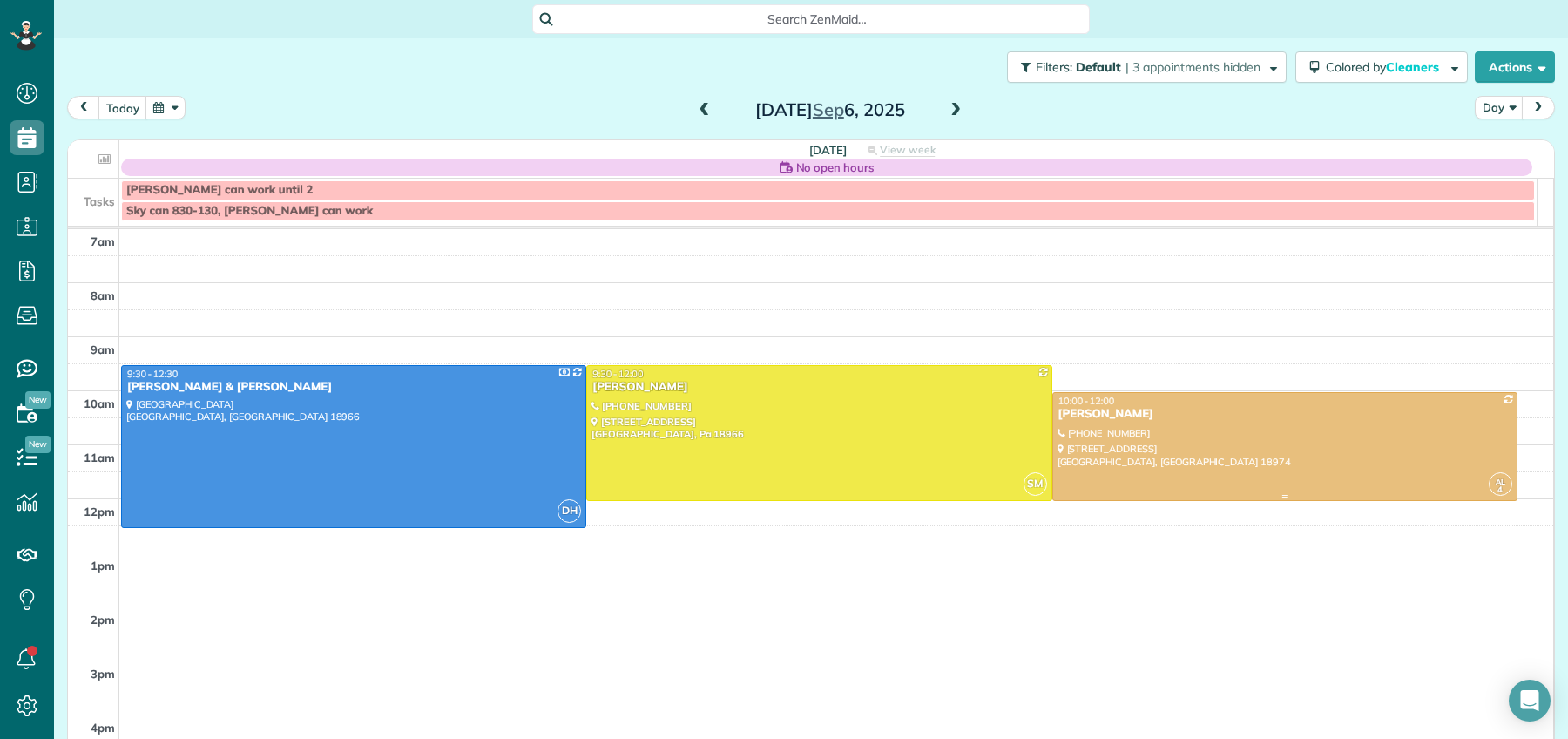
click at [1080, 419] on div "Jenea Lomas" at bounding box center [1284, 414] width 454 height 15
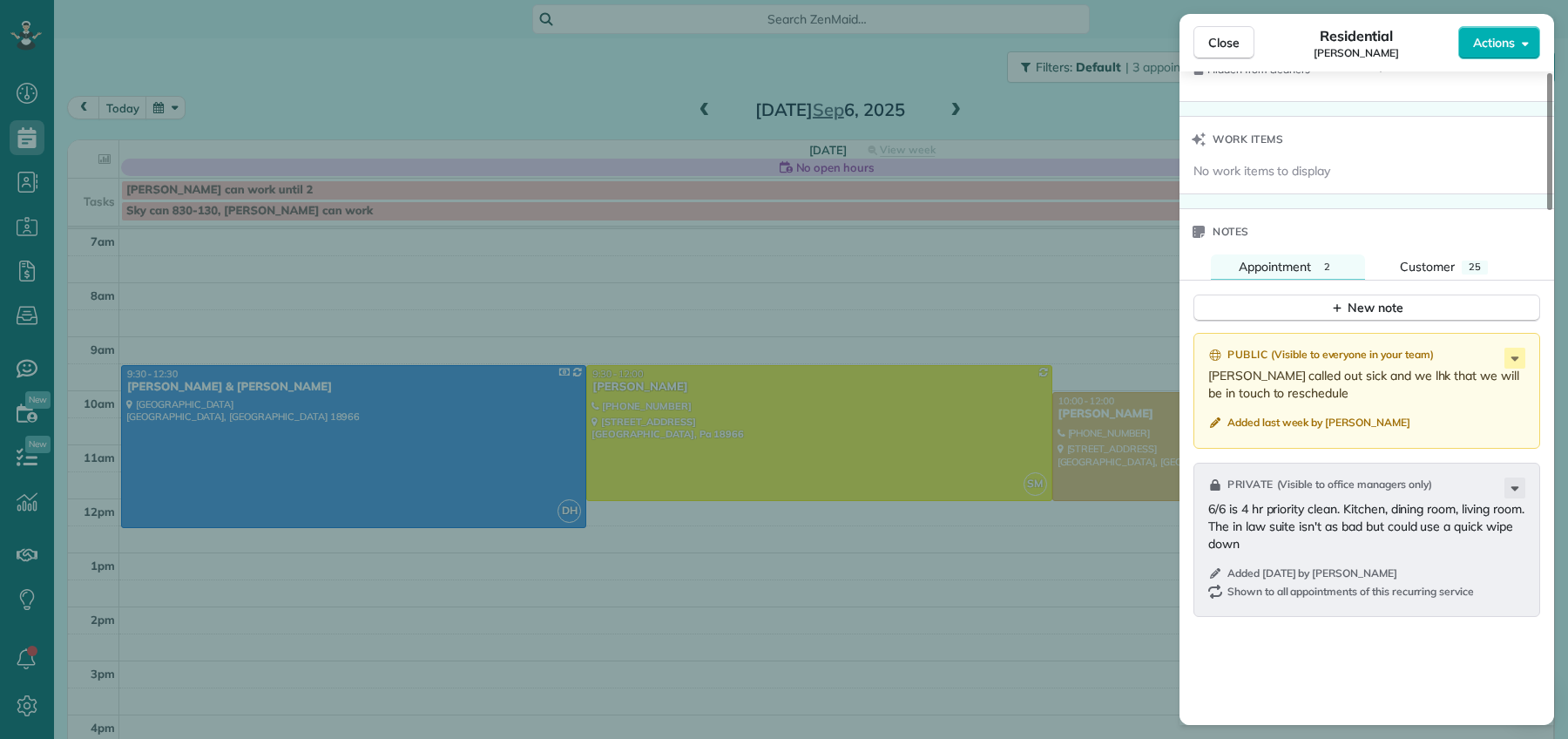
scroll to position [1786, 0]
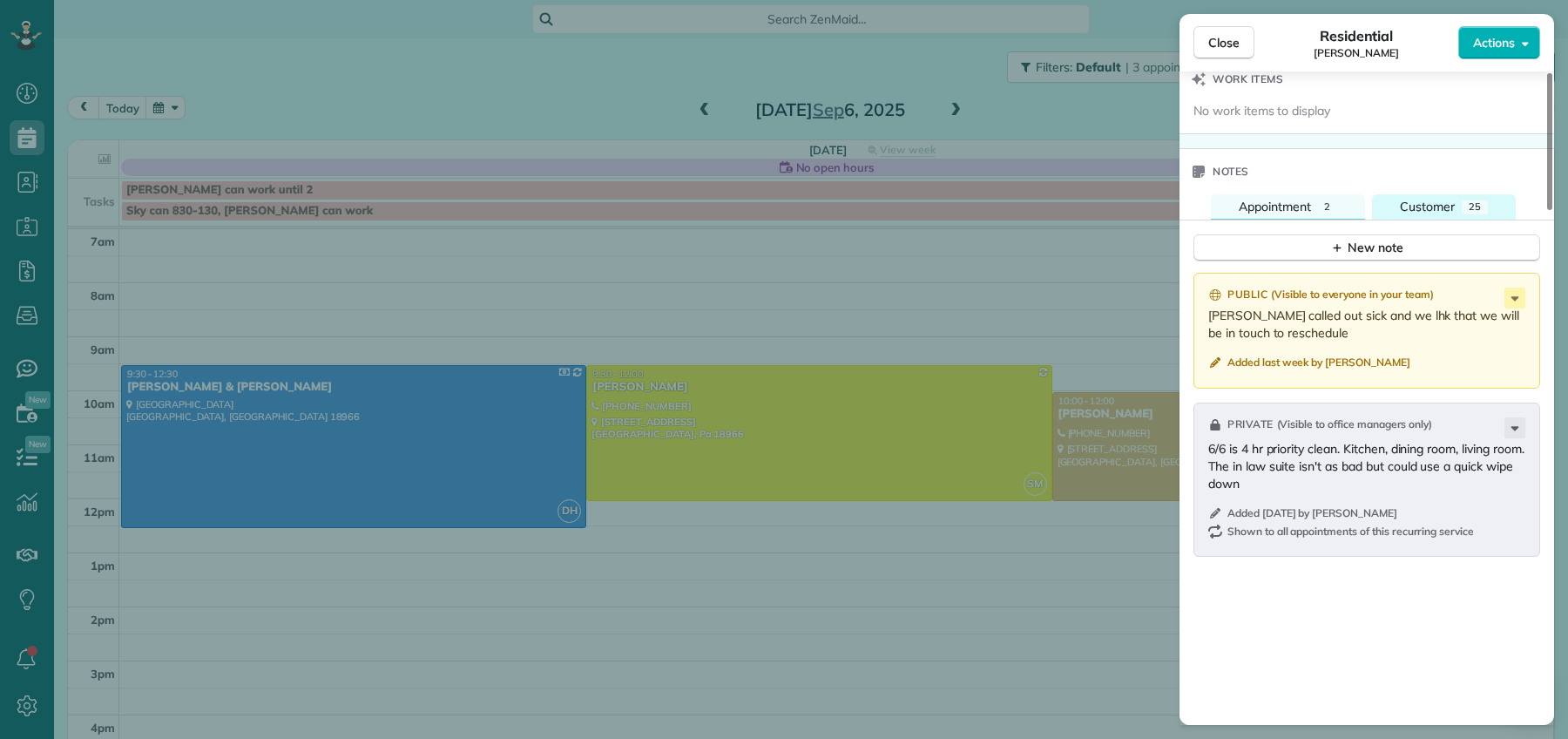
click at [1423, 206] on span "Customer" at bounding box center [1427, 207] width 55 height 16
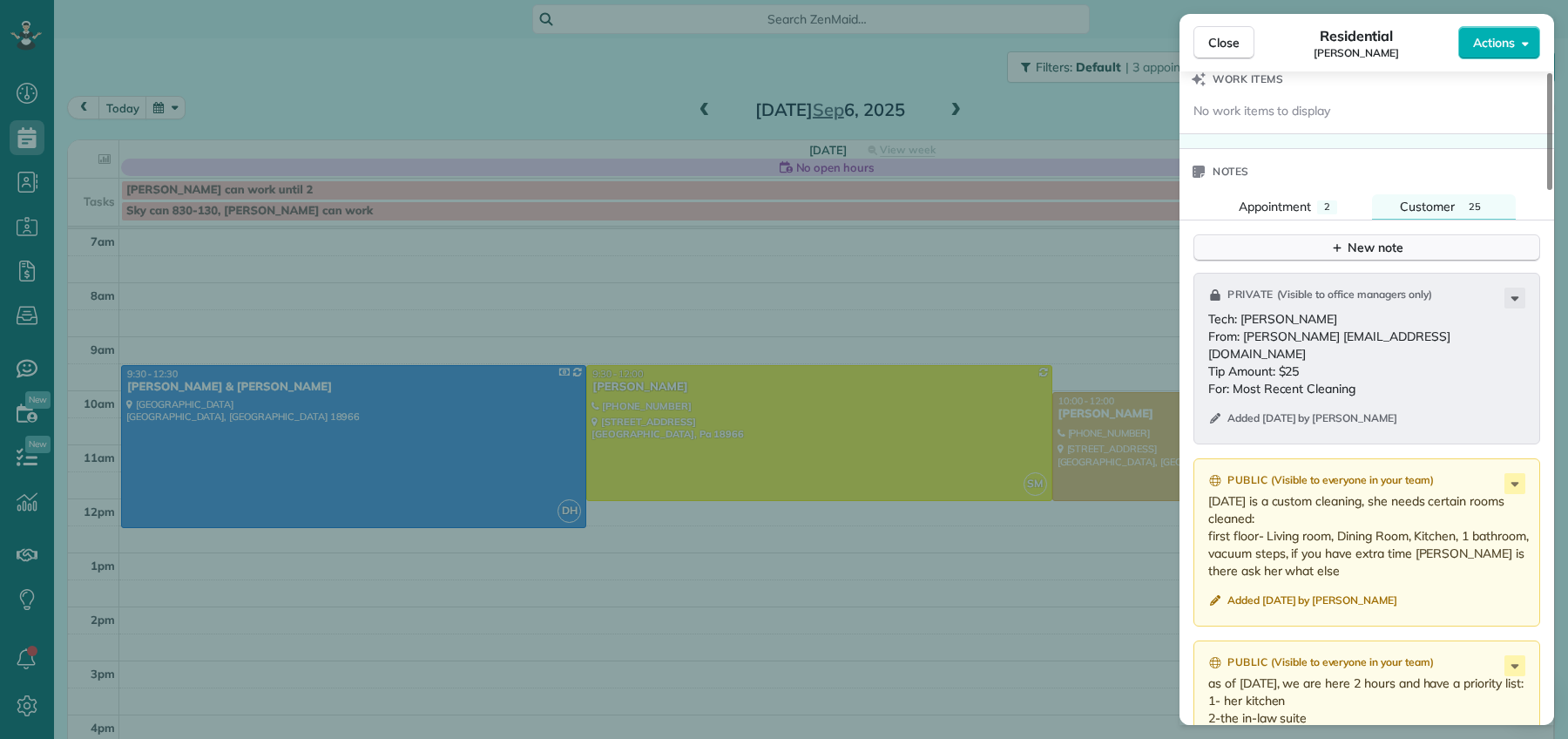
click at [1340, 251] on icon "button" at bounding box center [1337, 248] width 14 height 14
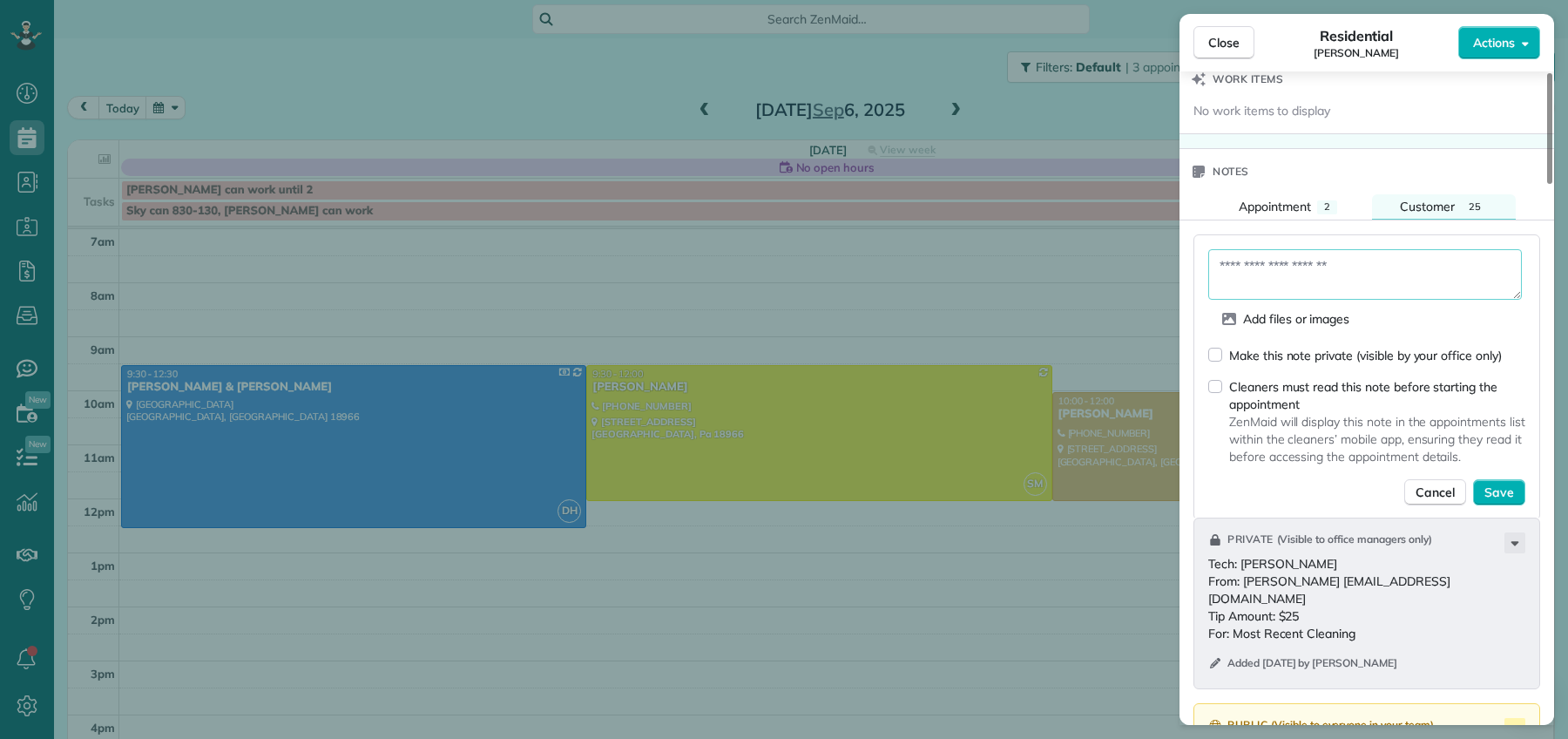
click at [1311, 288] on textarea at bounding box center [1364, 274] width 313 height 51
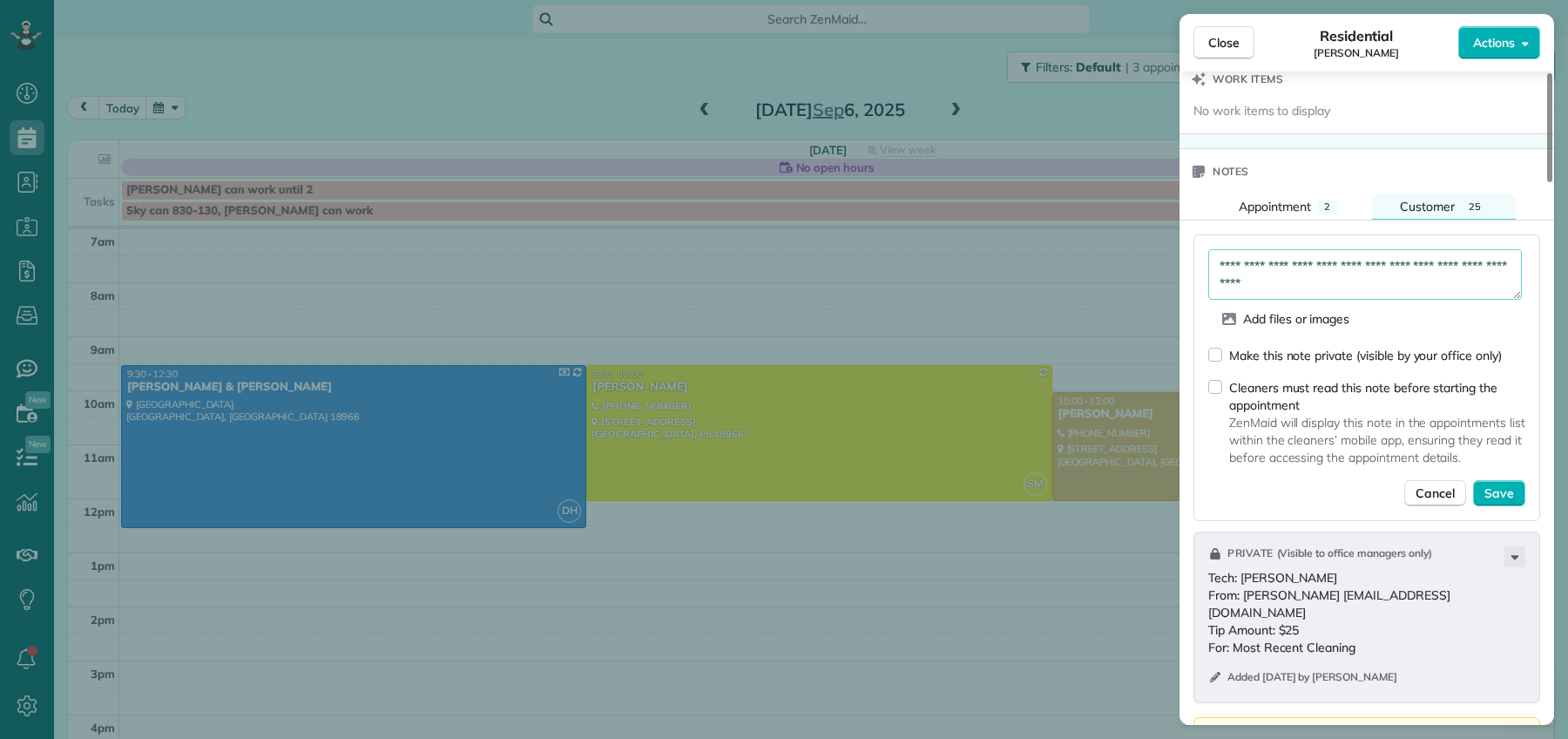
click at [1390, 273] on textarea "**********" at bounding box center [1364, 274] width 313 height 51
type textarea "**********"
click at [1223, 359] on div "Make this note private (visible by your office only)" at bounding box center [1355, 354] width 294 height 19
click at [1508, 502] on span "Save" at bounding box center [1499, 493] width 29 height 18
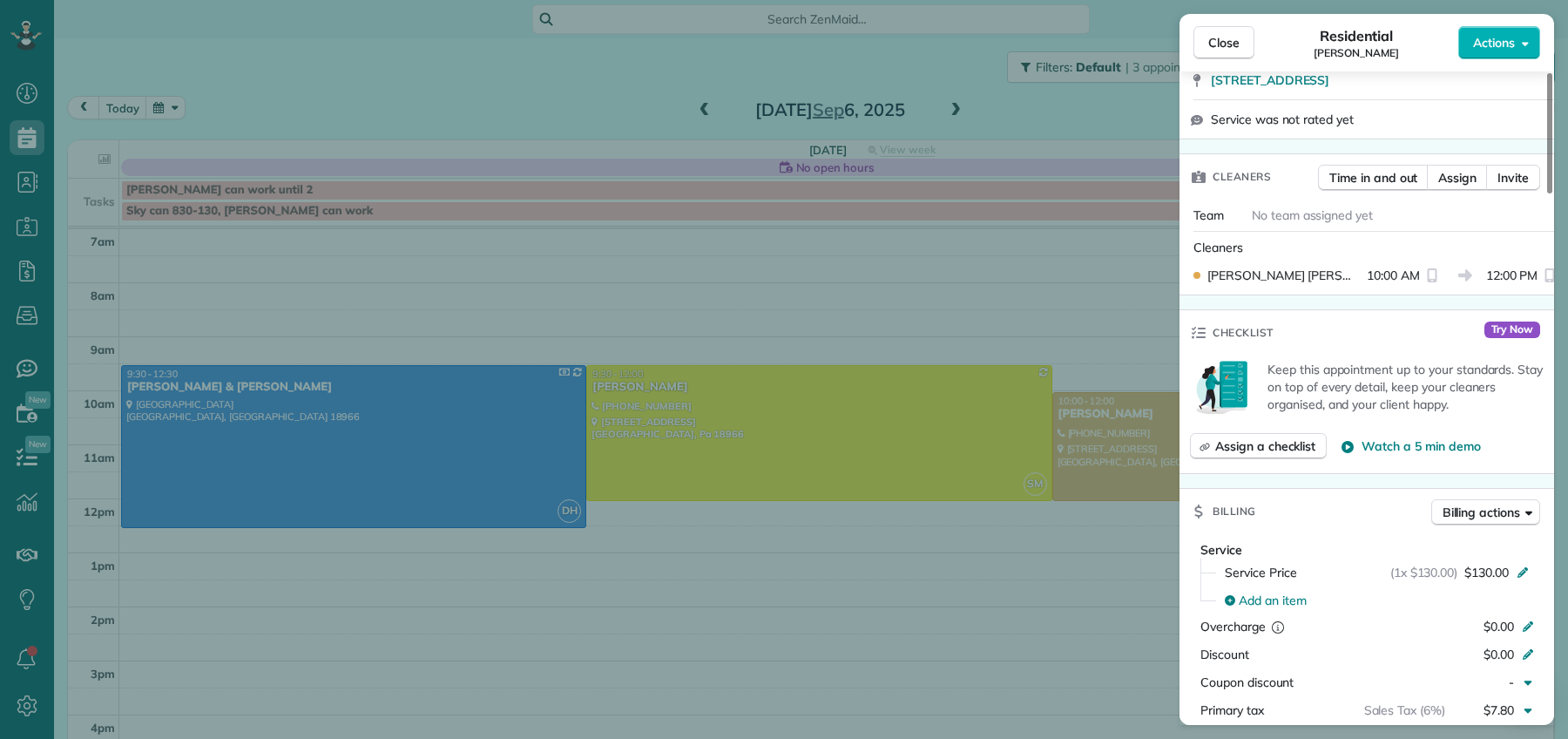
scroll to position [196, 0]
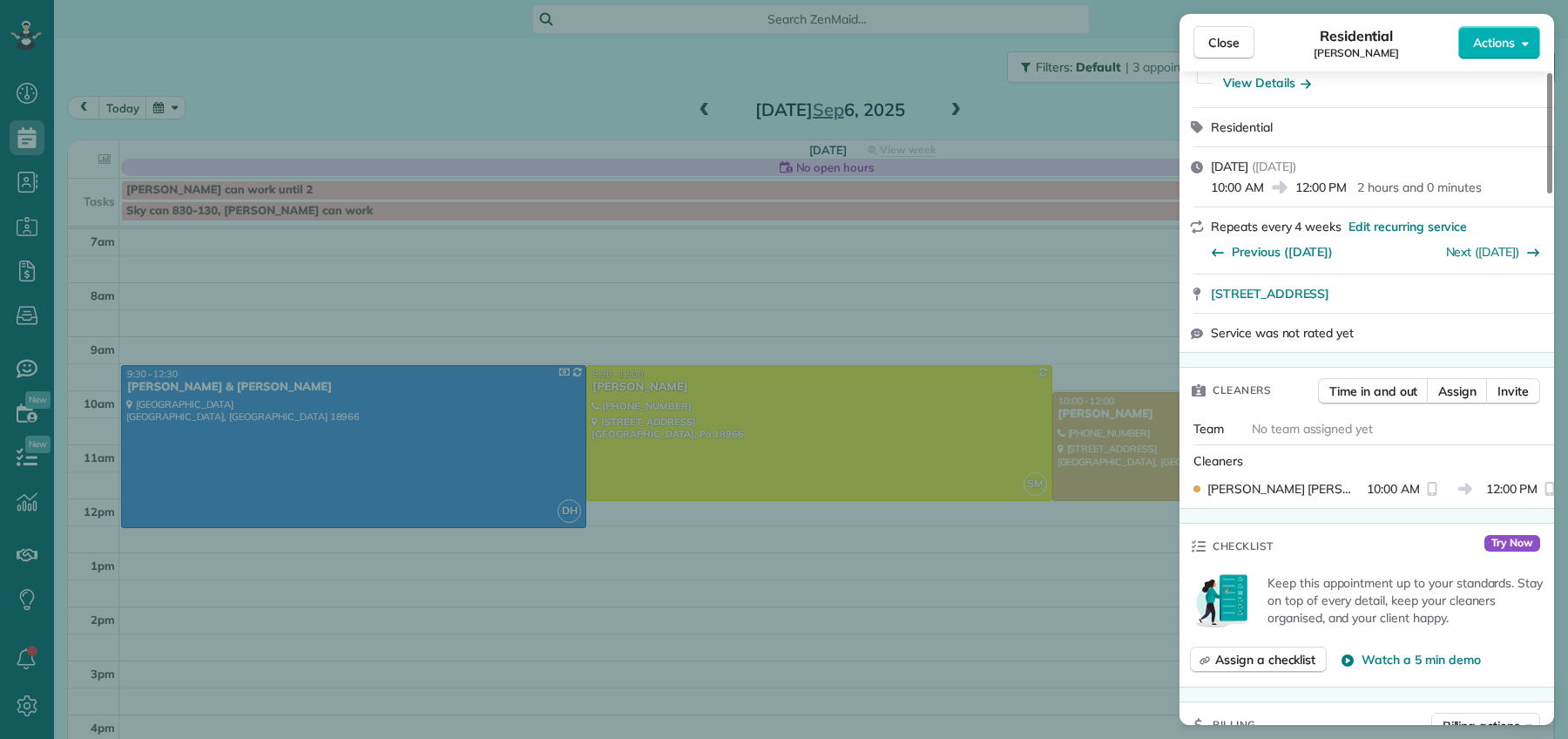
drag, startPoint x: 1238, startPoint y: 42, endPoint x: 1337, endPoint y: 504, distance: 472.5
click at [1238, 43] on span "Close" at bounding box center [1223, 43] width 31 height 18
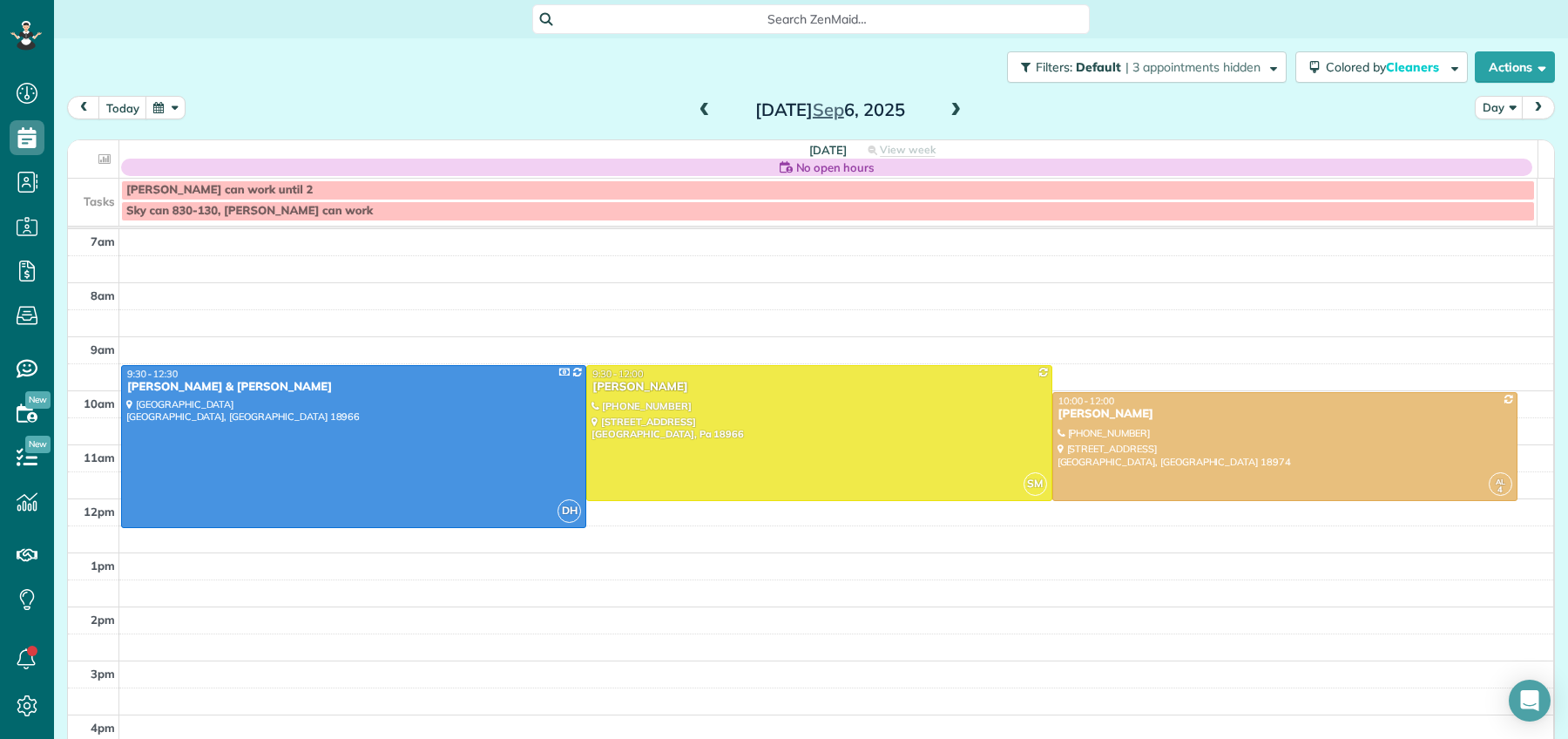
click at [696, 114] on span at bounding box center [705, 111] width 20 height 16
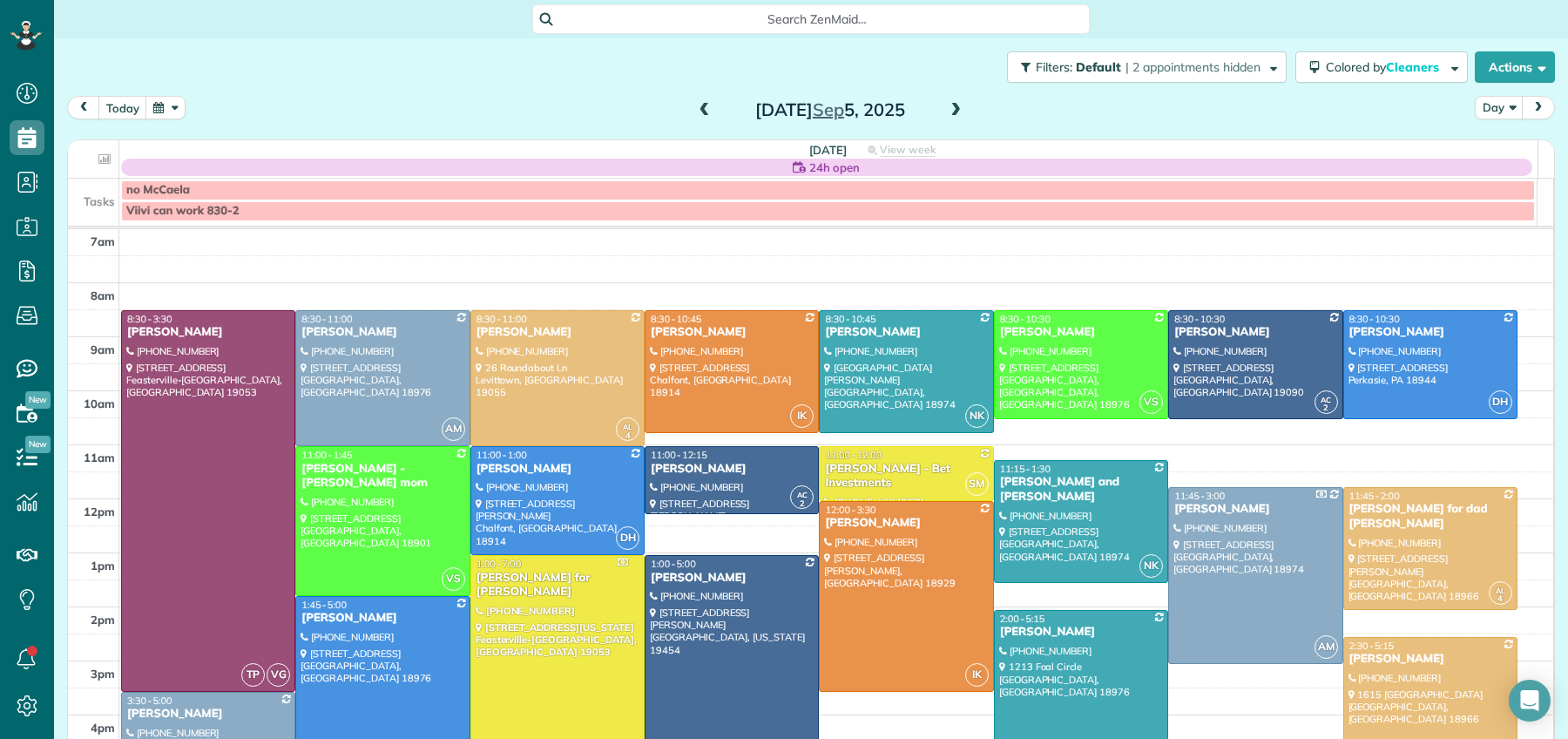
click at [696, 114] on span at bounding box center [705, 111] width 20 height 16
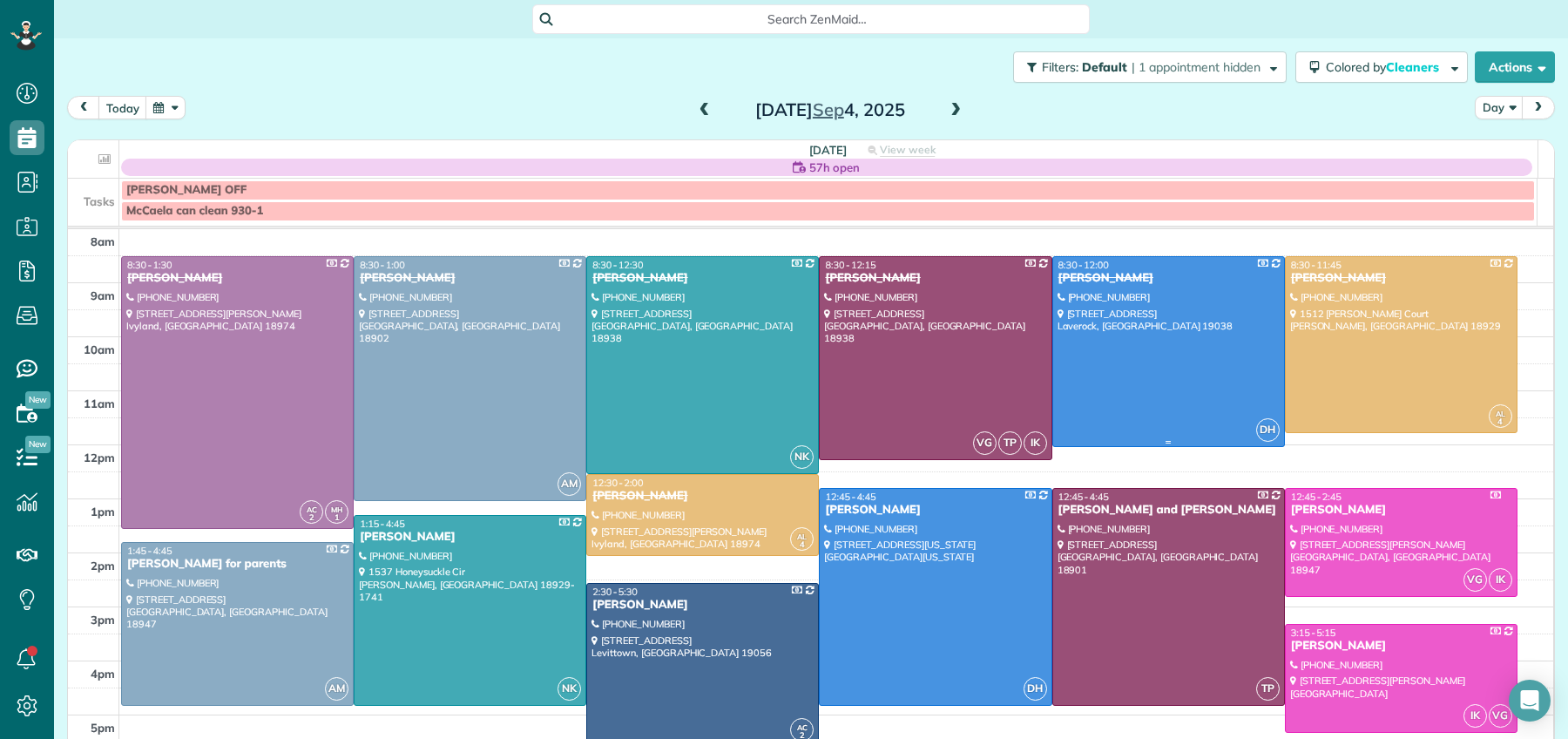
scroll to position [50, 0]
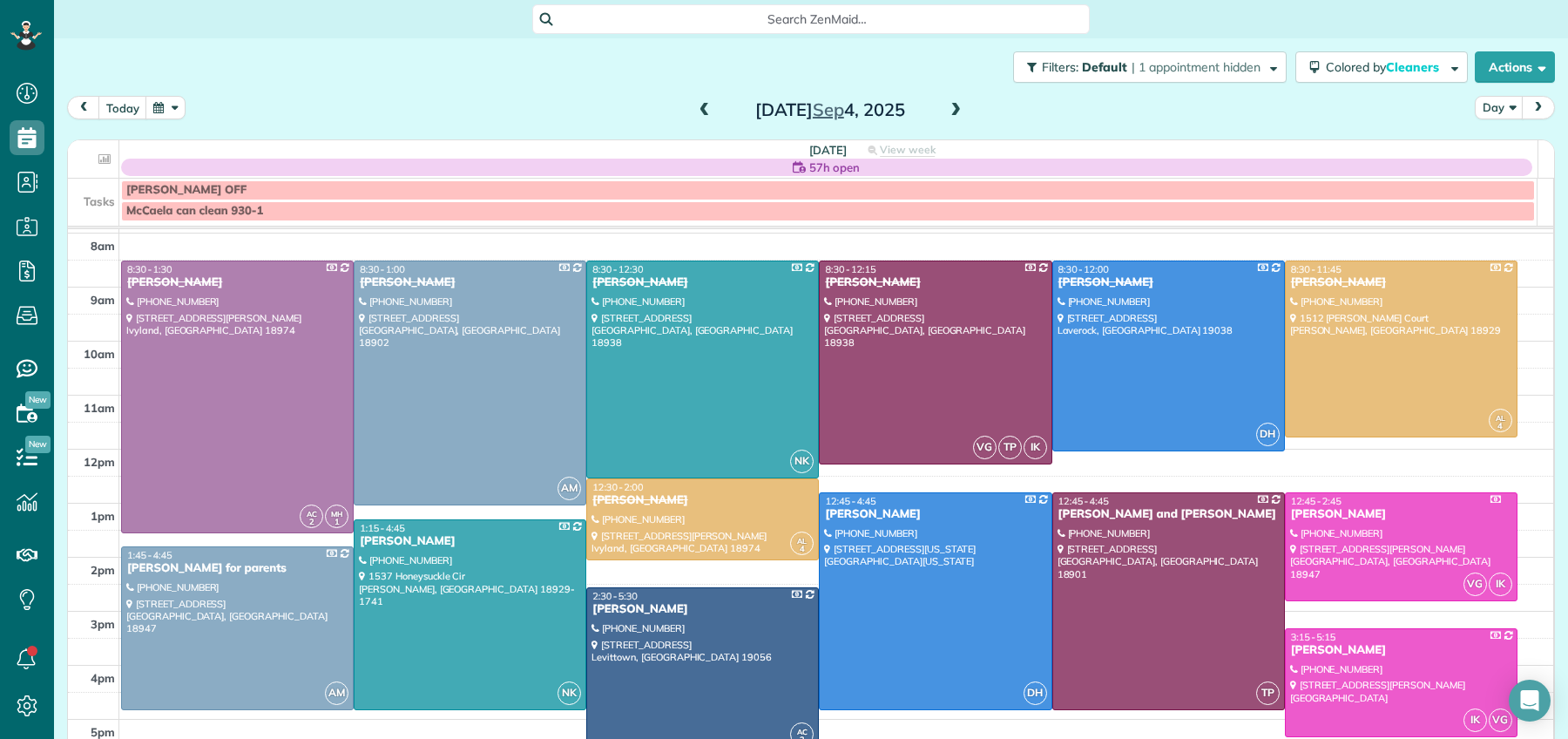
click at [947, 111] on span at bounding box center [955, 111] width 20 height 16
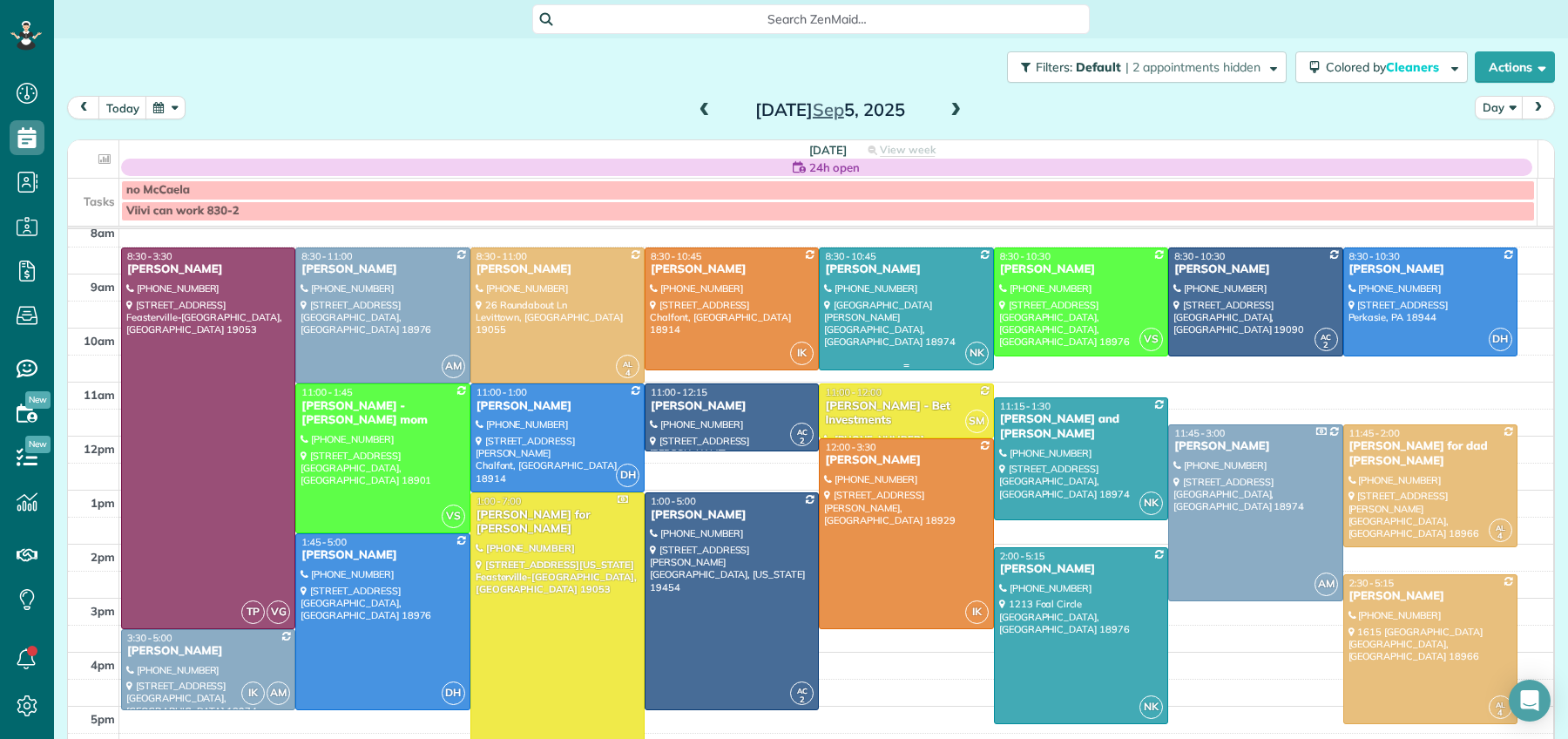
scroll to position [67, 0]
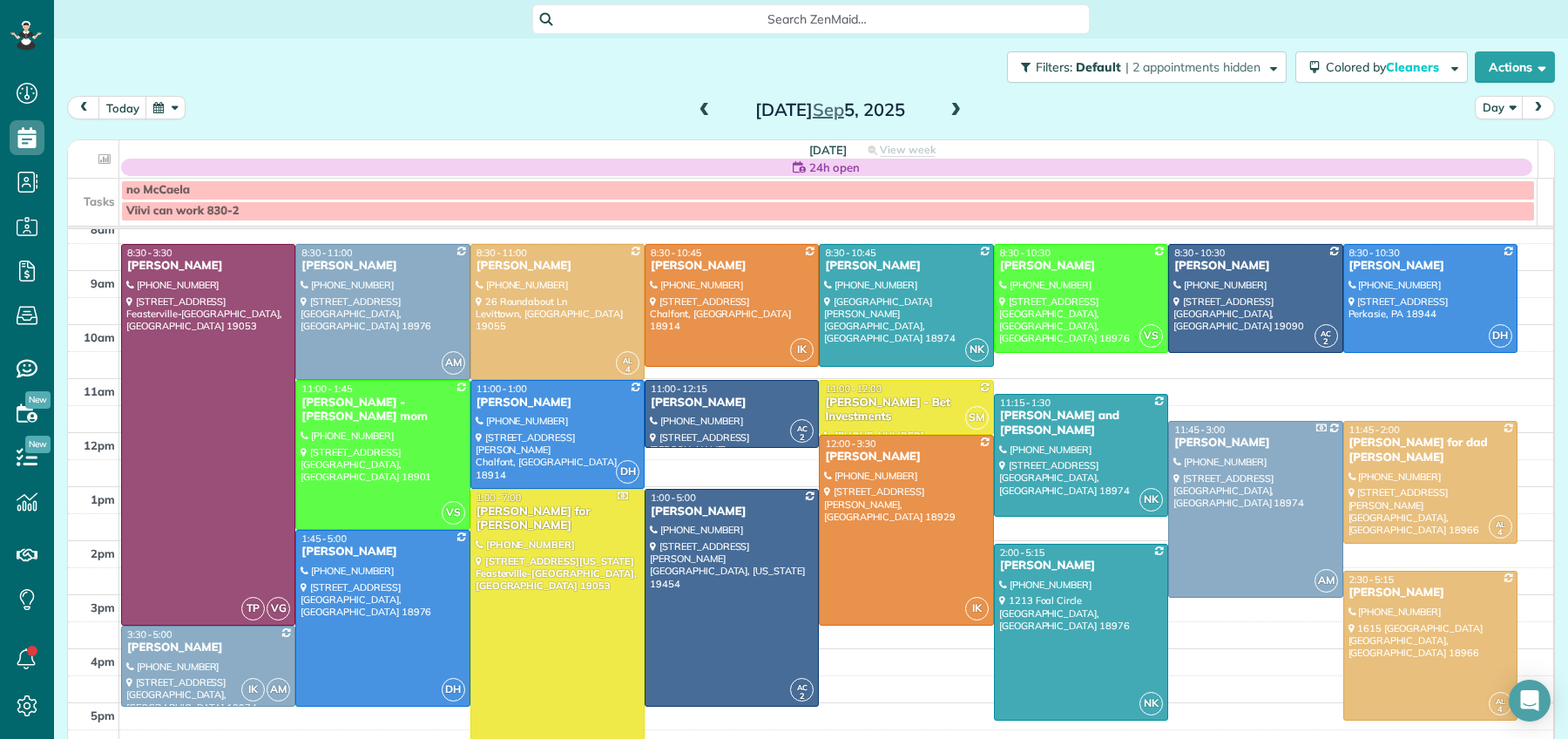
click at [695, 109] on span at bounding box center [705, 111] width 20 height 16
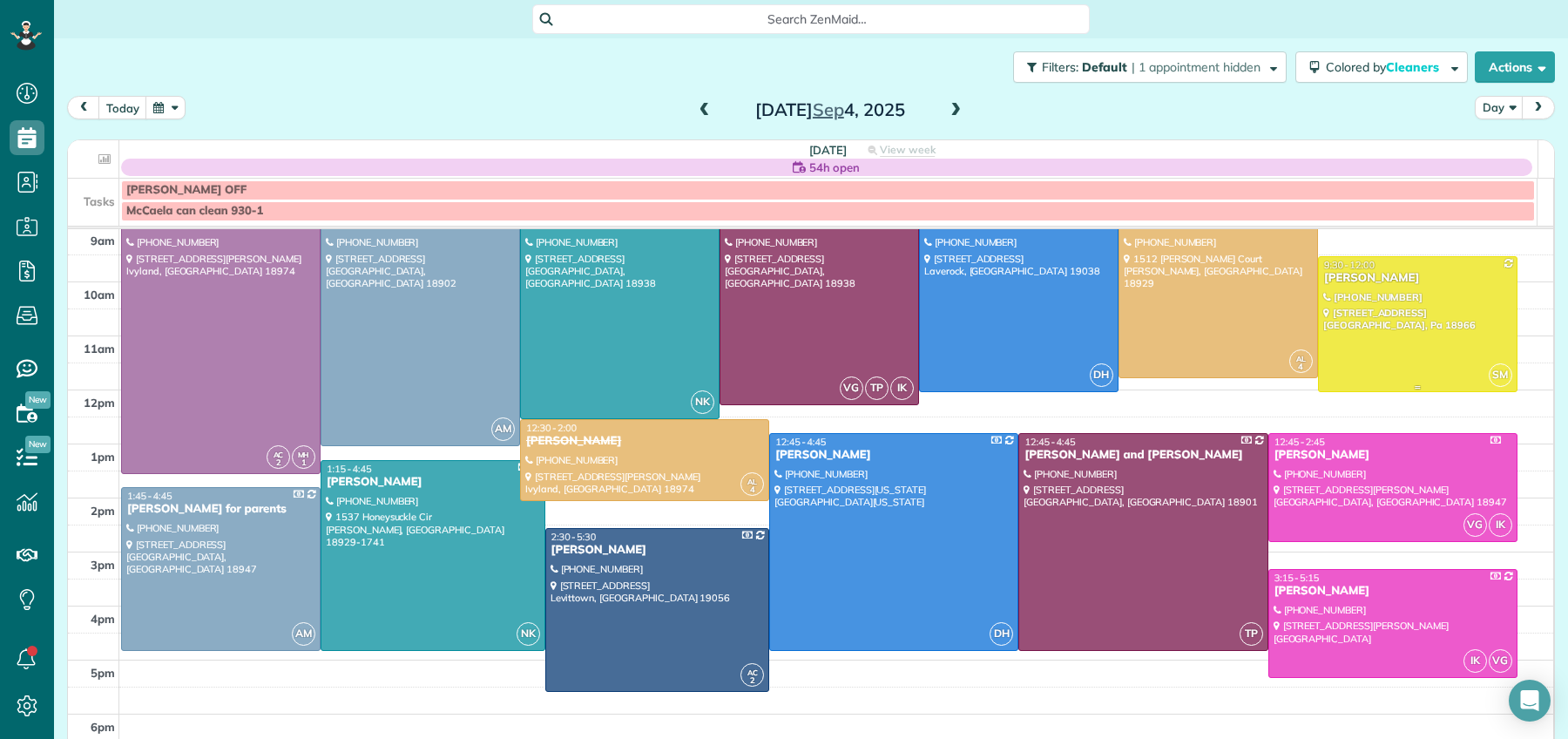
scroll to position [111, 0]
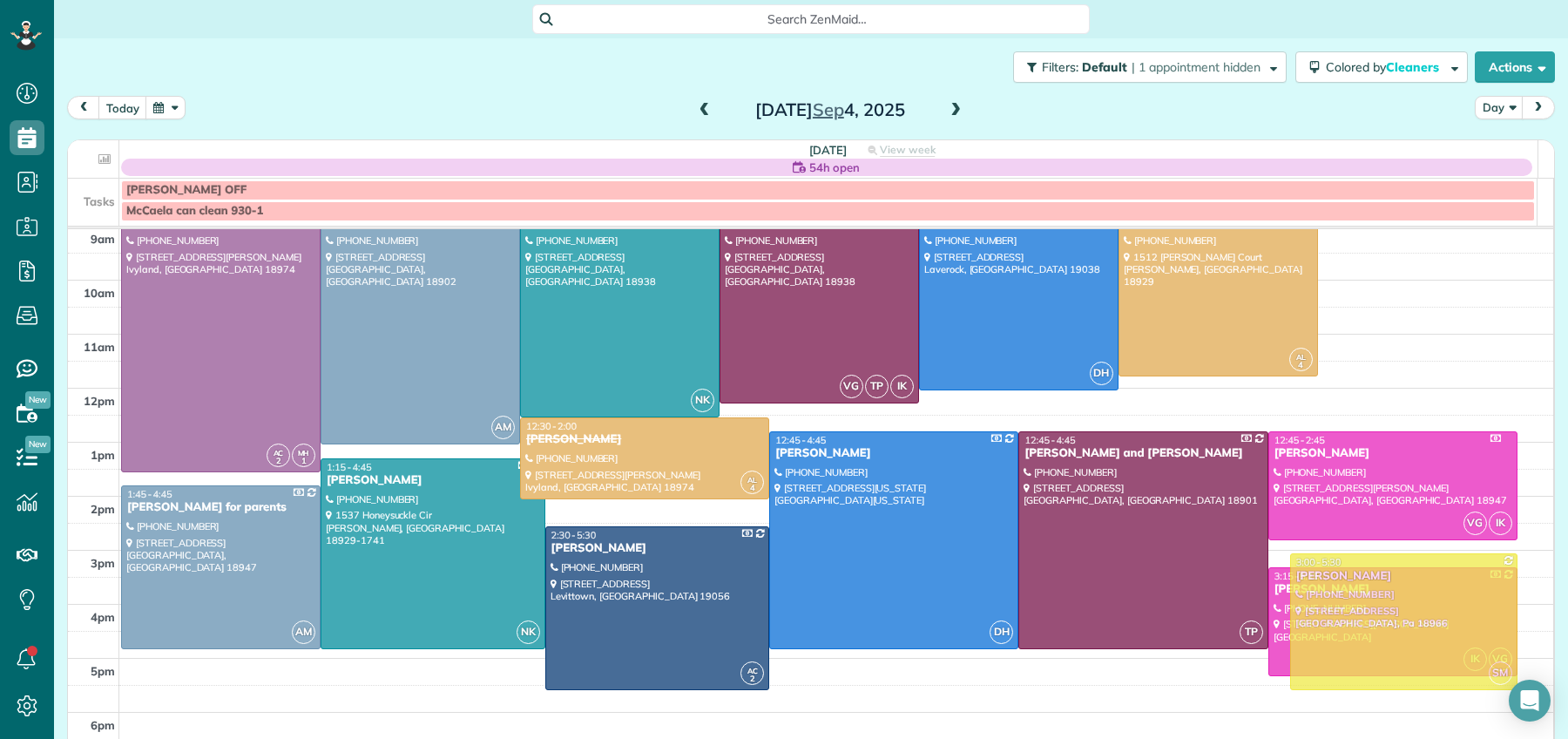
drag, startPoint x: 1400, startPoint y: 328, endPoint x: 1314, endPoint y: 628, distance: 312.1
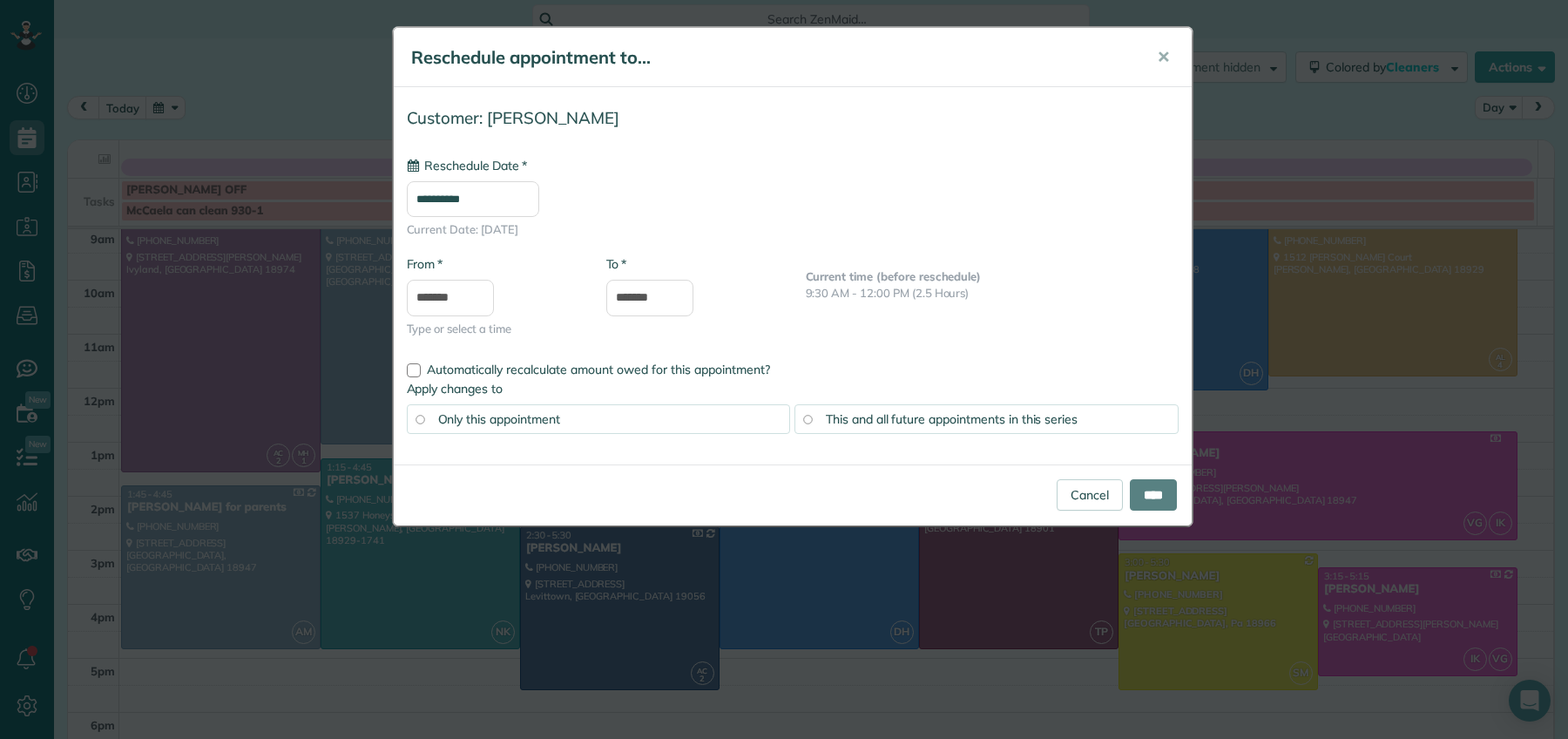
type input "**********"
click at [1145, 503] on input "****" at bounding box center [1153, 494] width 47 height 31
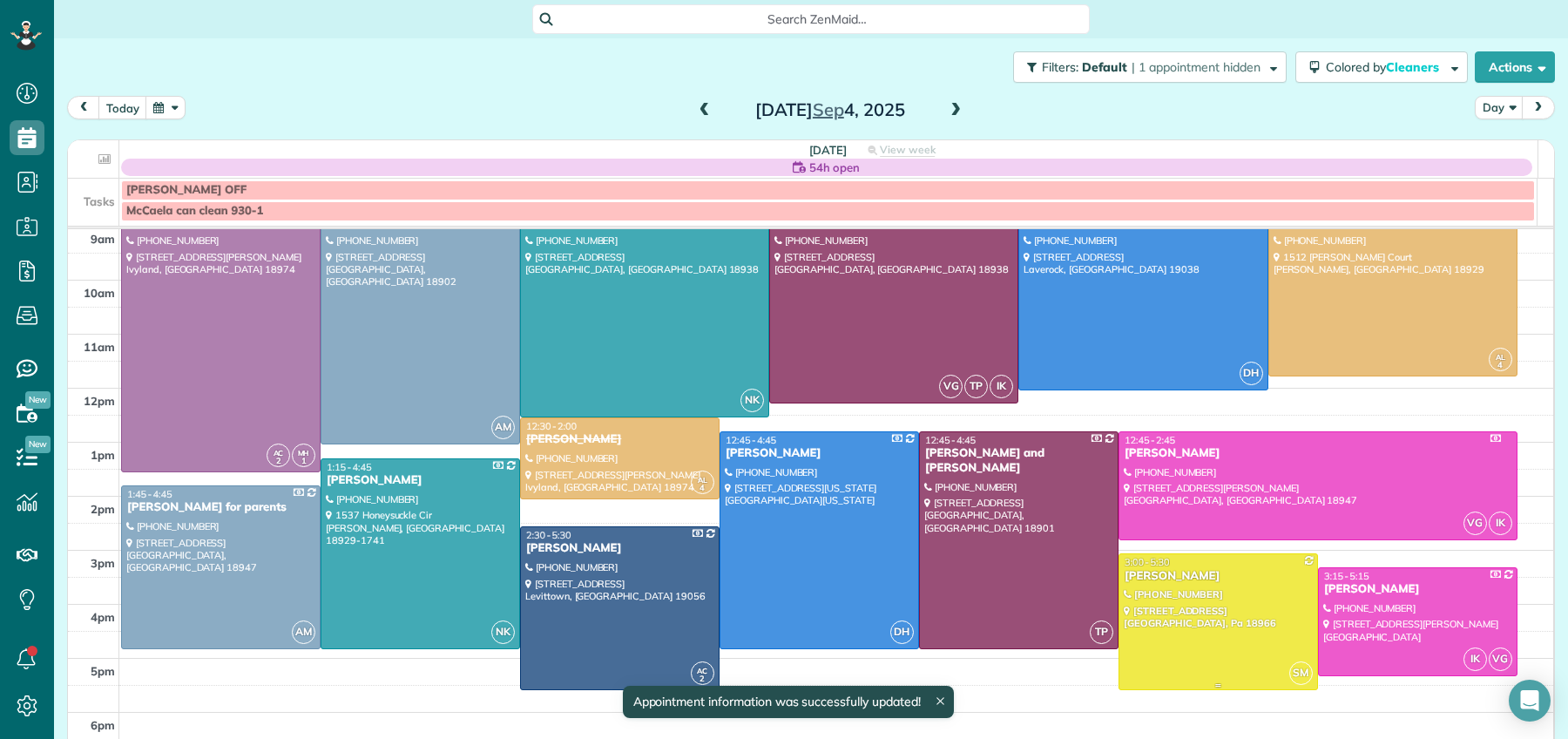
click at [1128, 577] on div "[PERSON_NAME]" at bounding box center [1218, 576] width 189 height 15
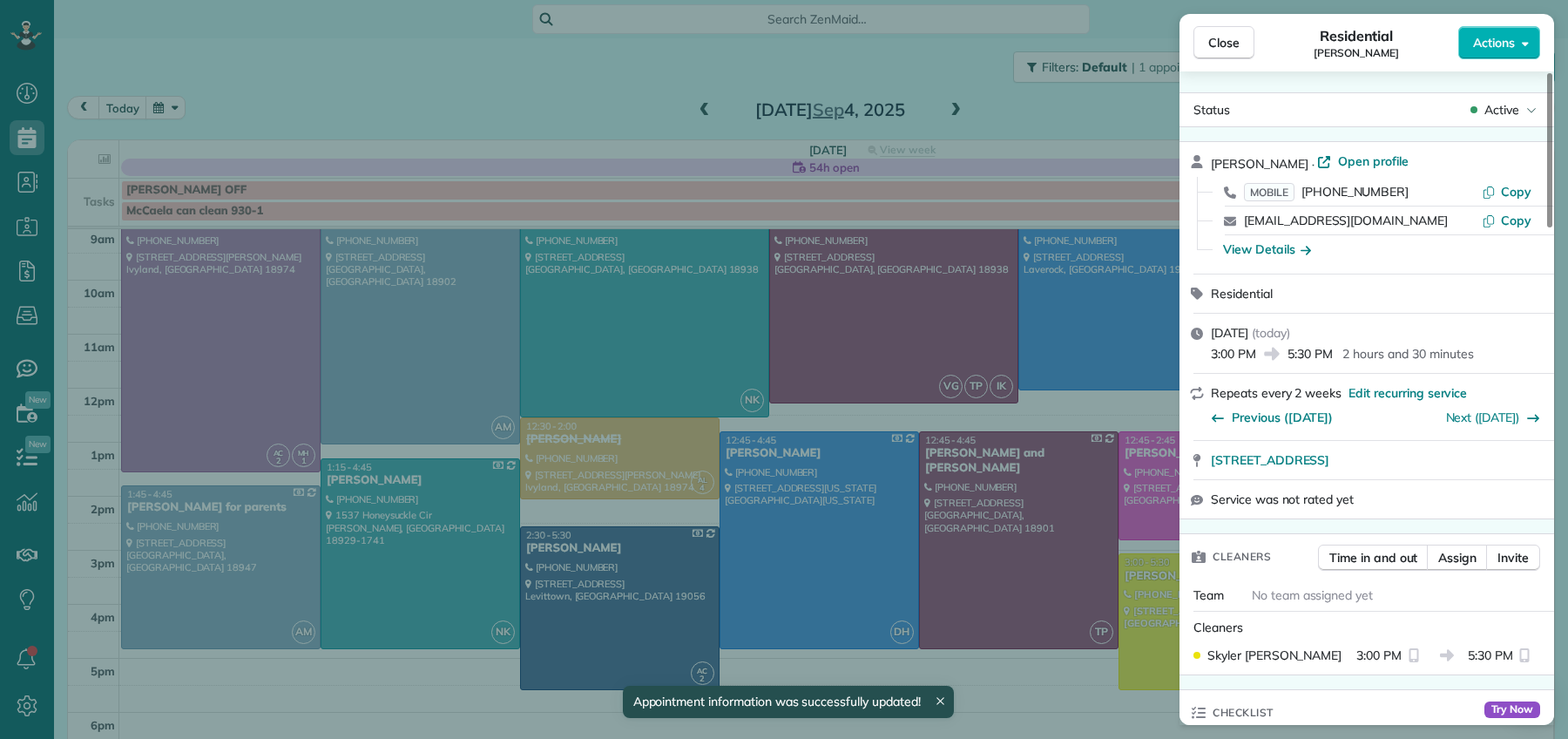
scroll to position [154, 0]
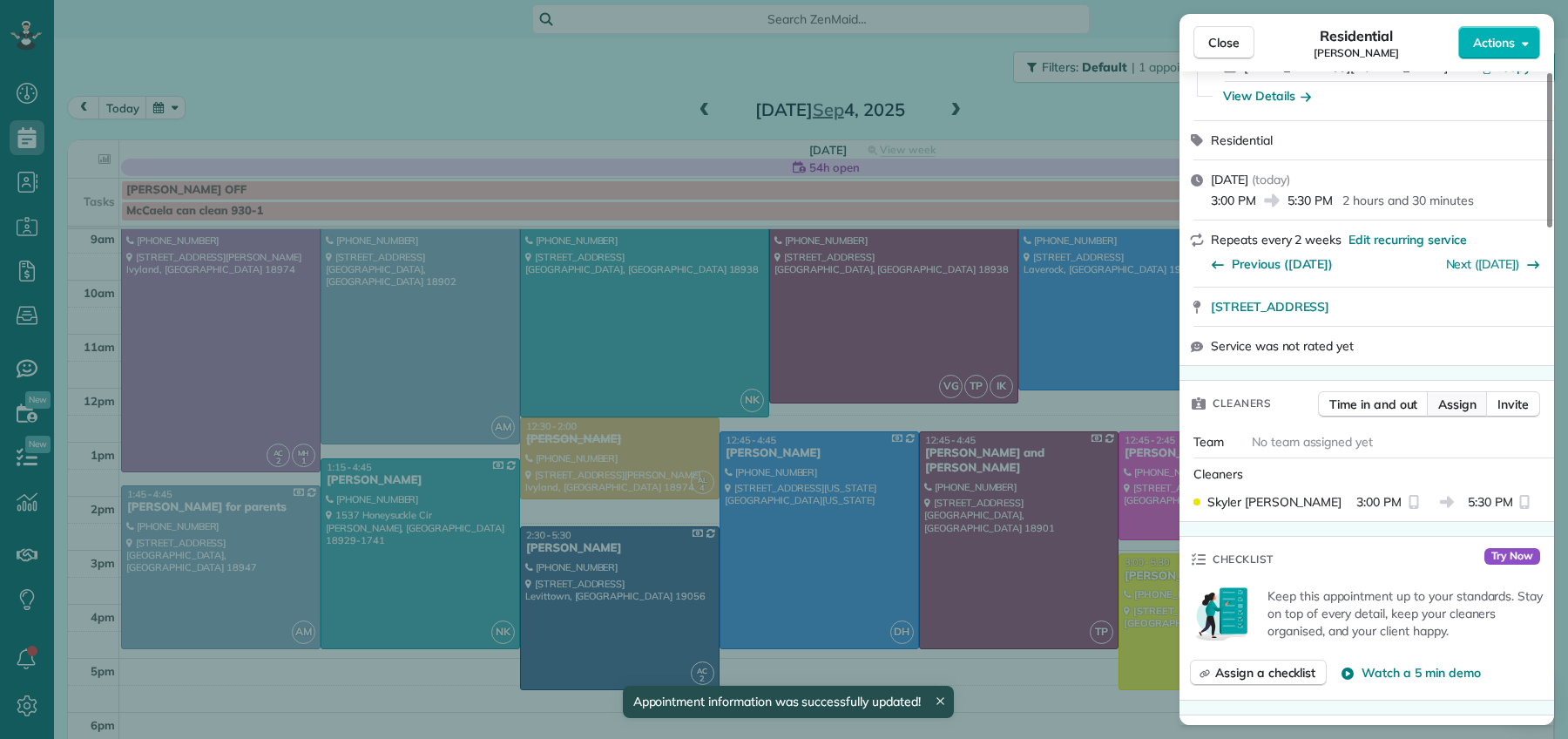
click at [1459, 396] on span "Assign" at bounding box center [1456, 404] width 38 height 18
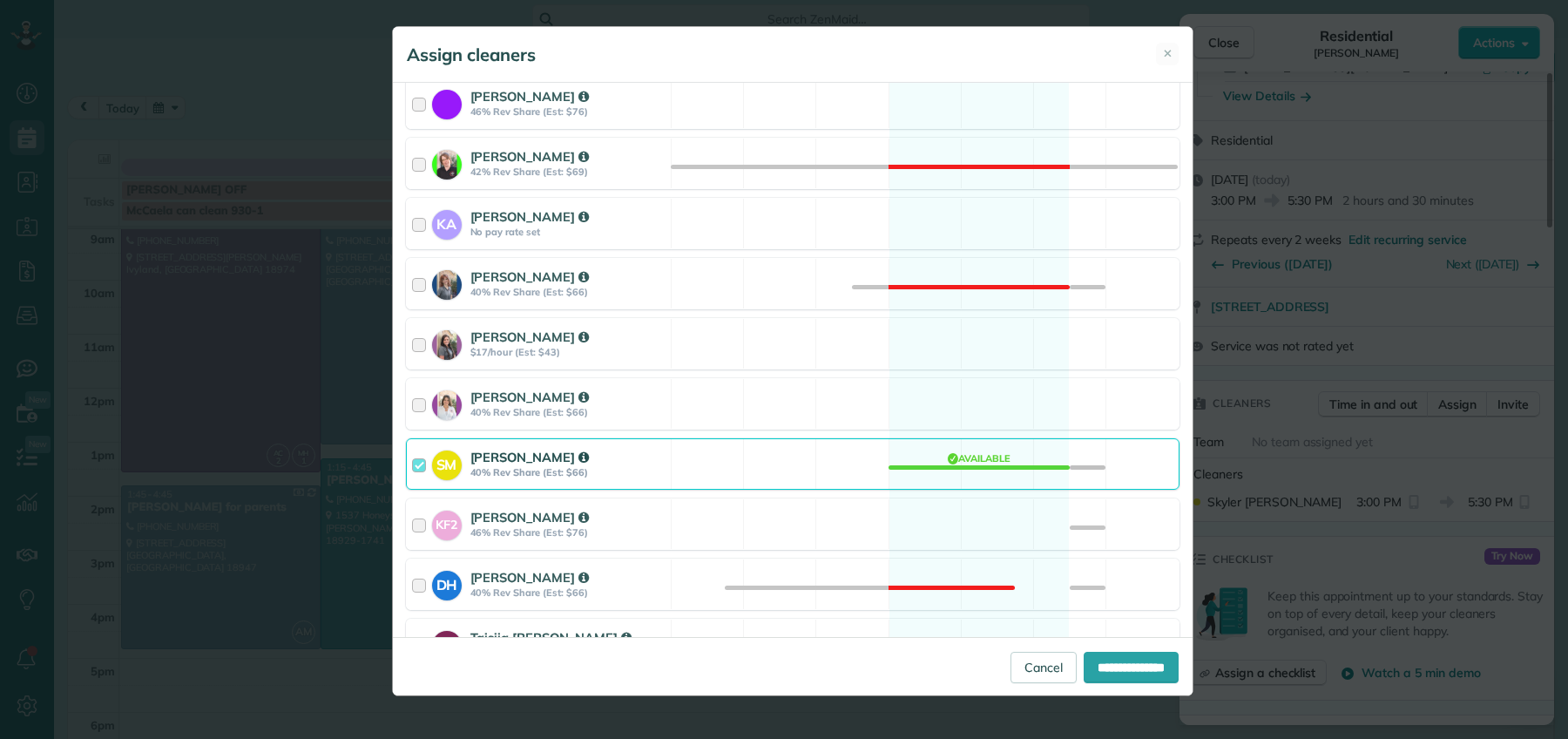
scroll to position [380, 0]
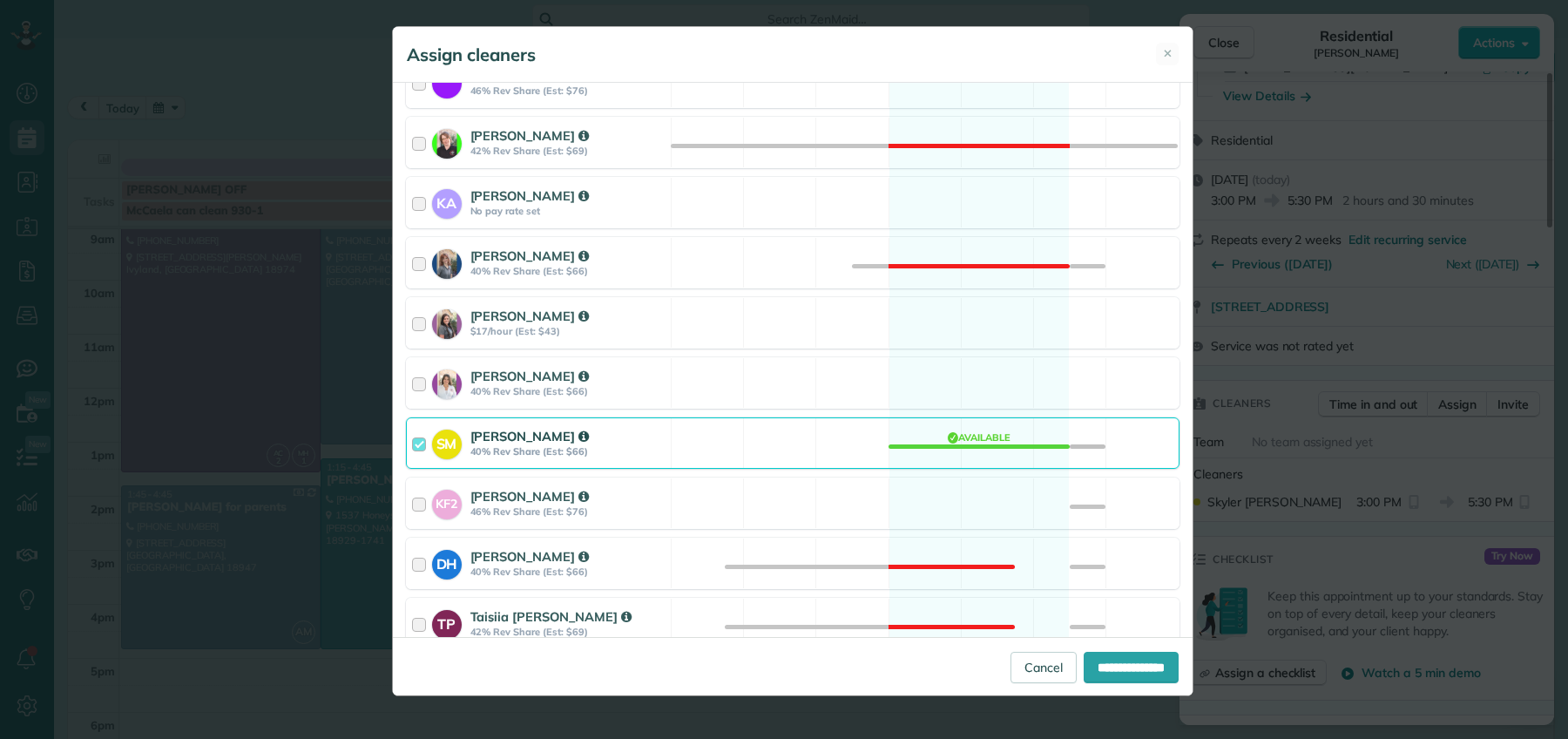
drag, startPoint x: 423, startPoint y: 450, endPoint x: 433, endPoint y: 454, distance: 10.8
click at [423, 450] on div at bounding box center [422, 442] width 20 height 32
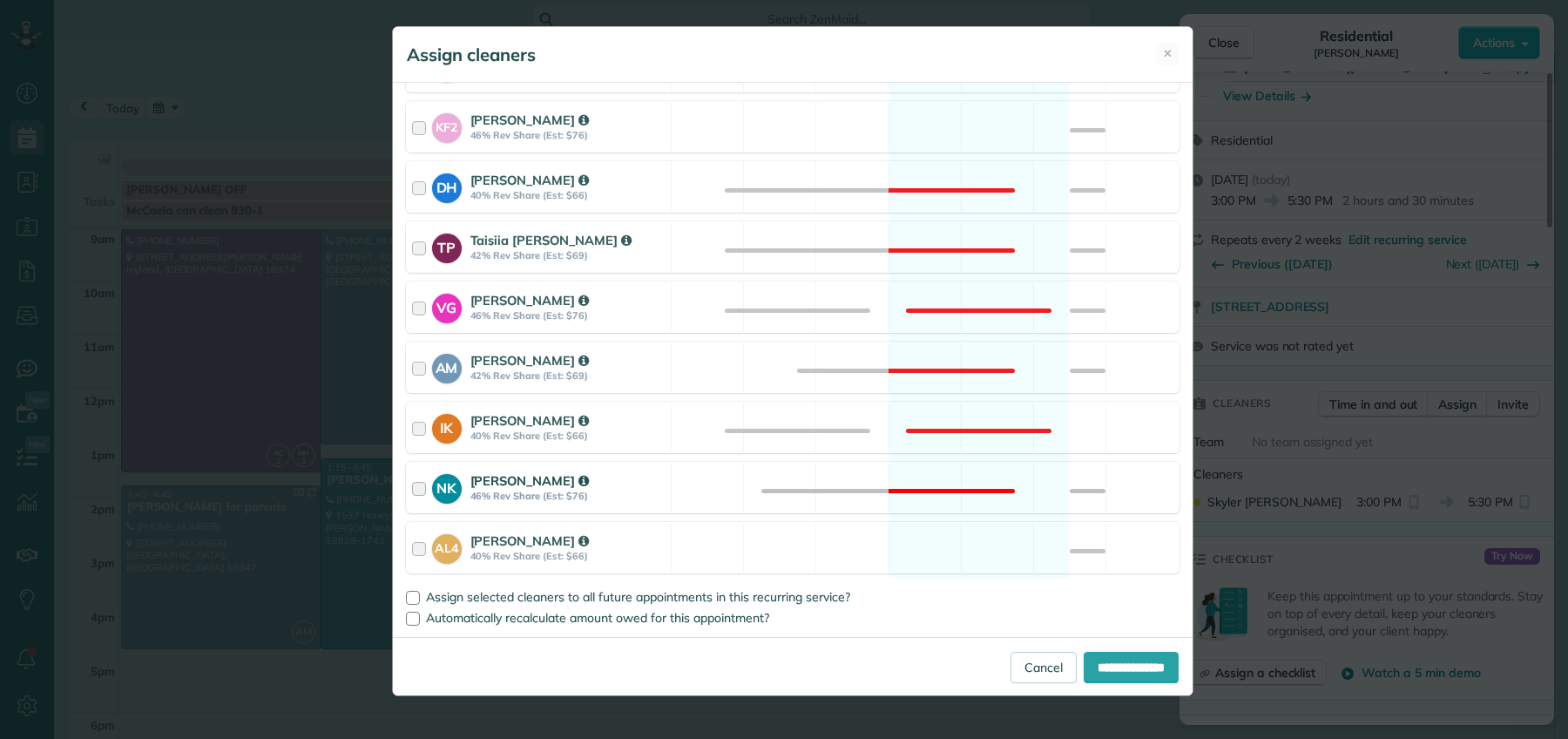
scroll to position [762, 0]
click at [420, 549] on div at bounding box center [422, 547] width 20 height 32
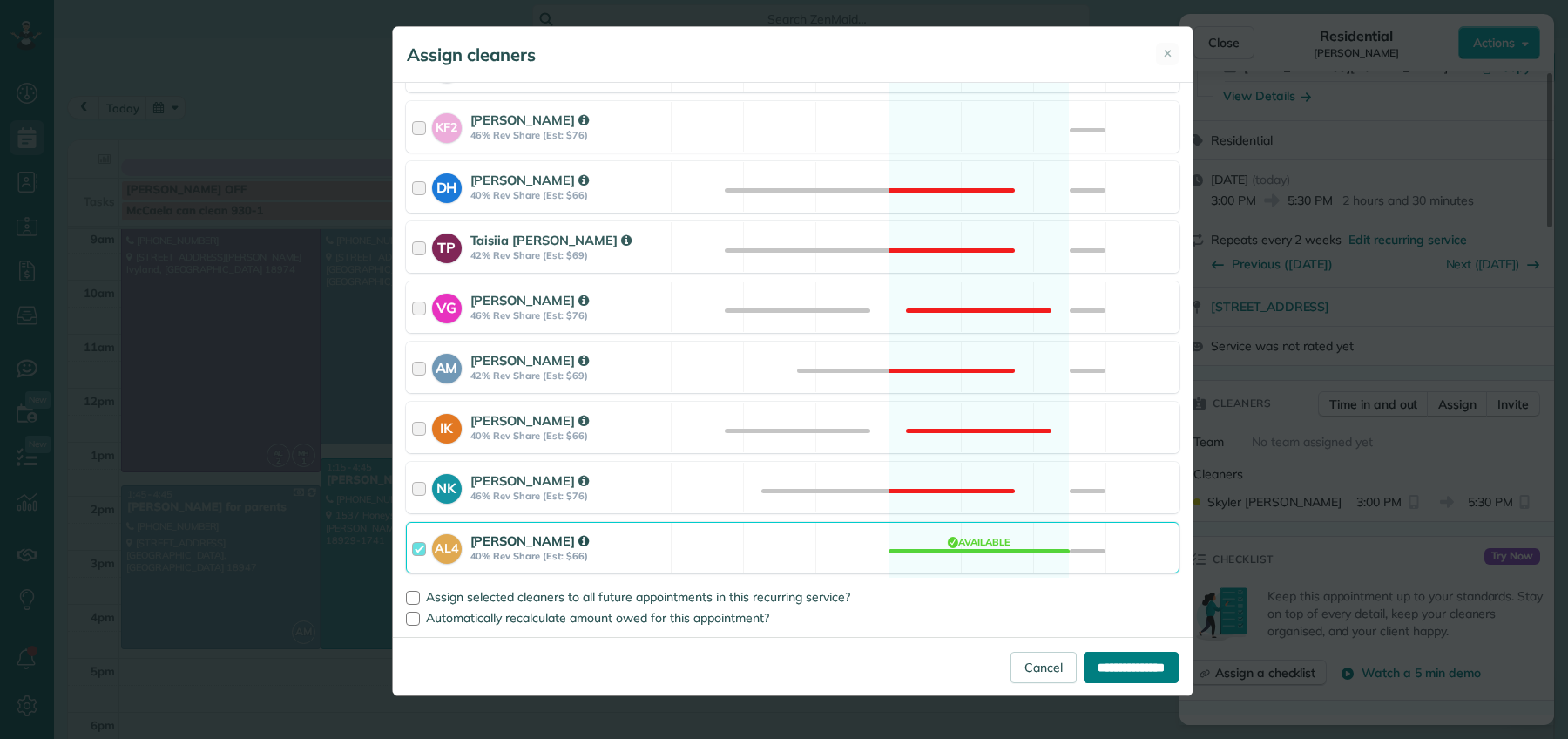
click at [1115, 676] on input "**********" at bounding box center [1130, 668] width 95 height 31
type input "**********"
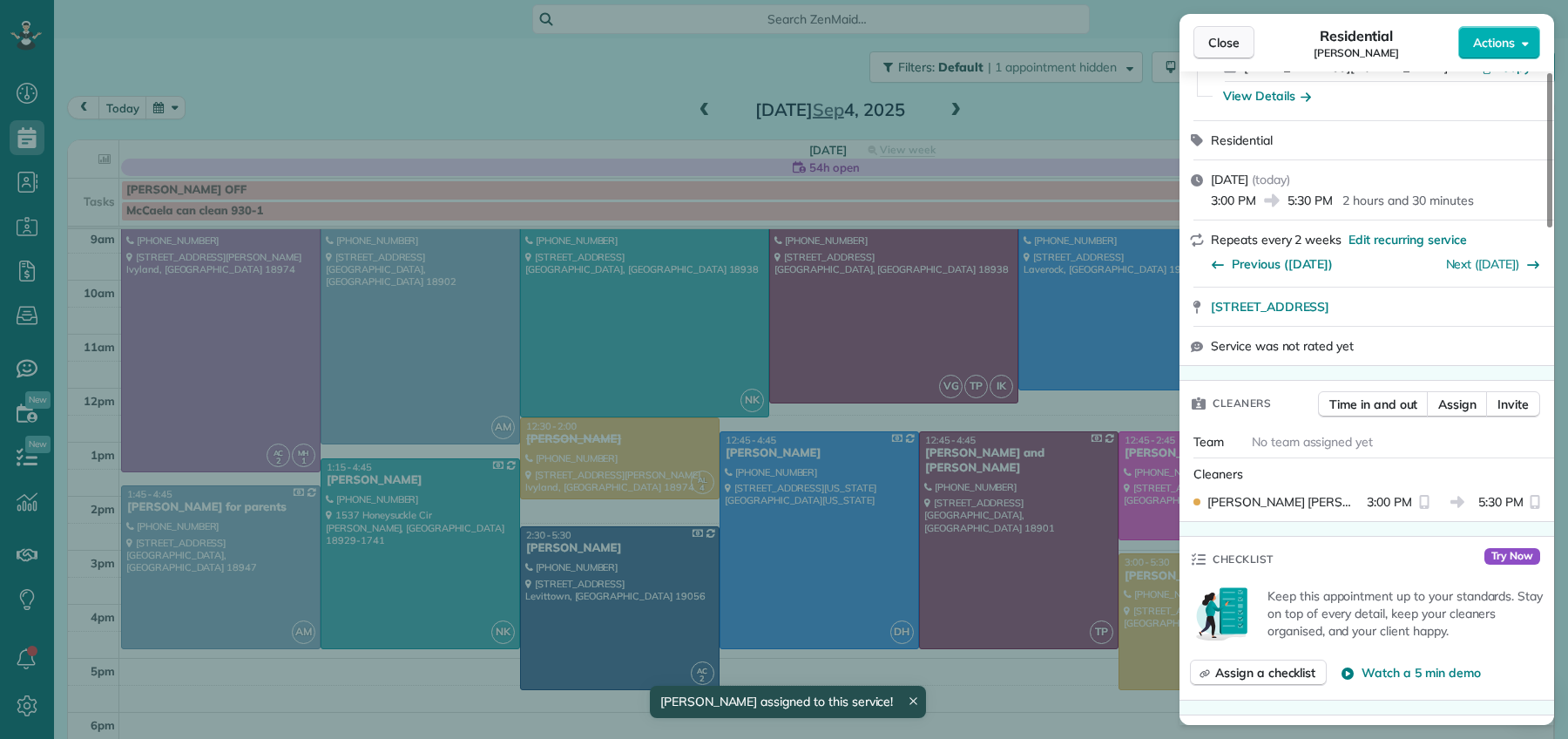
click at [1222, 34] on span "Close" at bounding box center [1223, 43] width 31 height 18
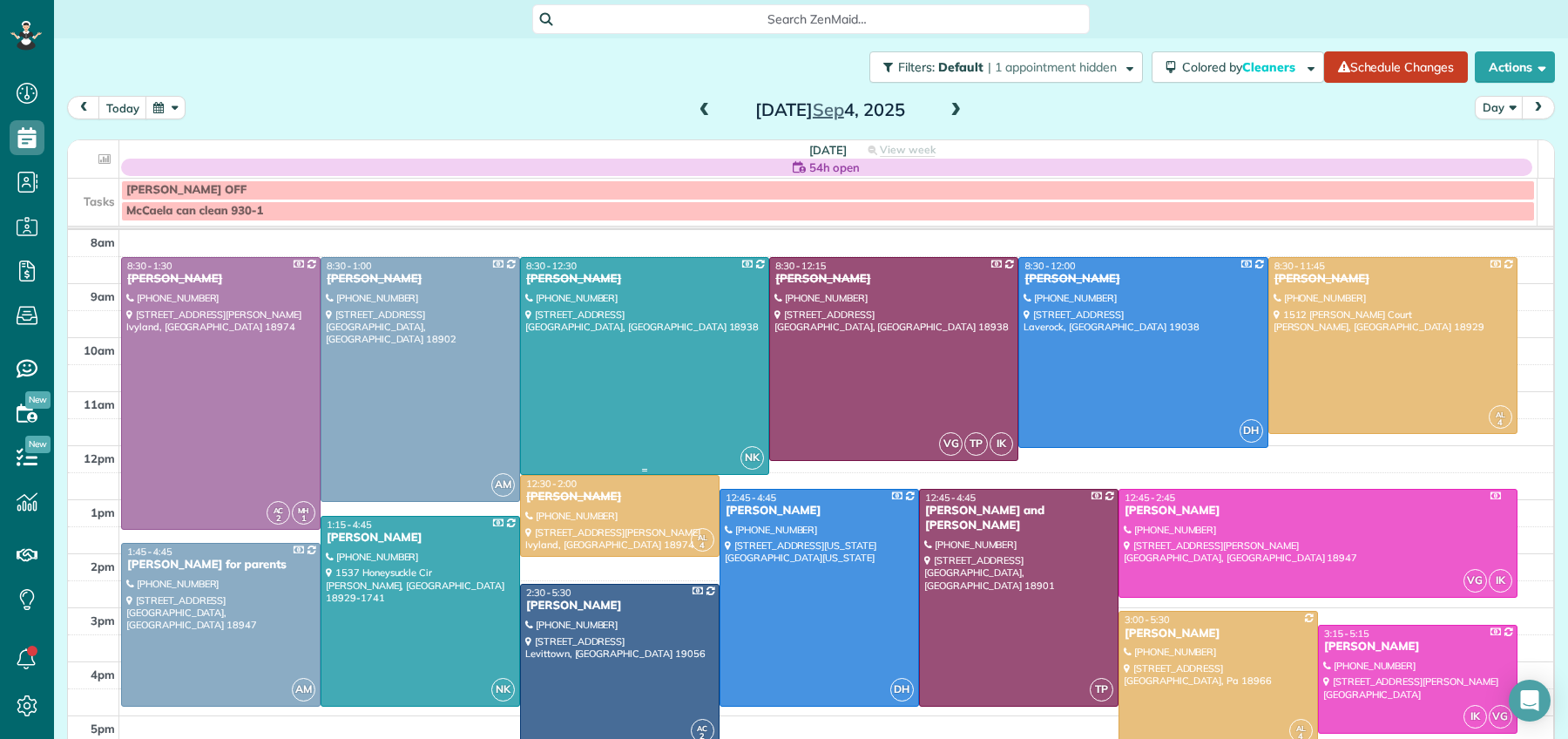
scroll to position [43, 0]
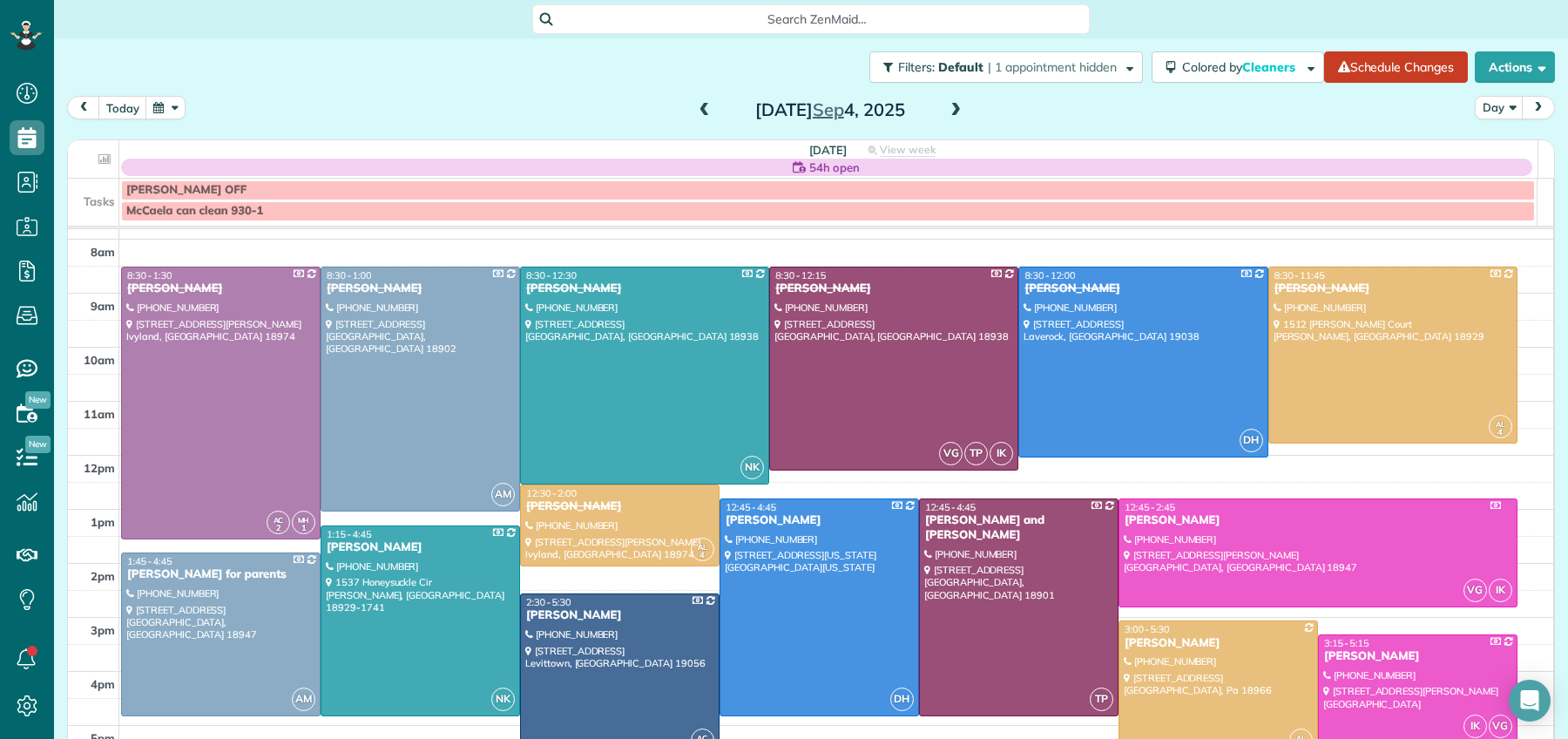
click at [945, 108] on span at bounding box center [955, 111] width 20 height 16
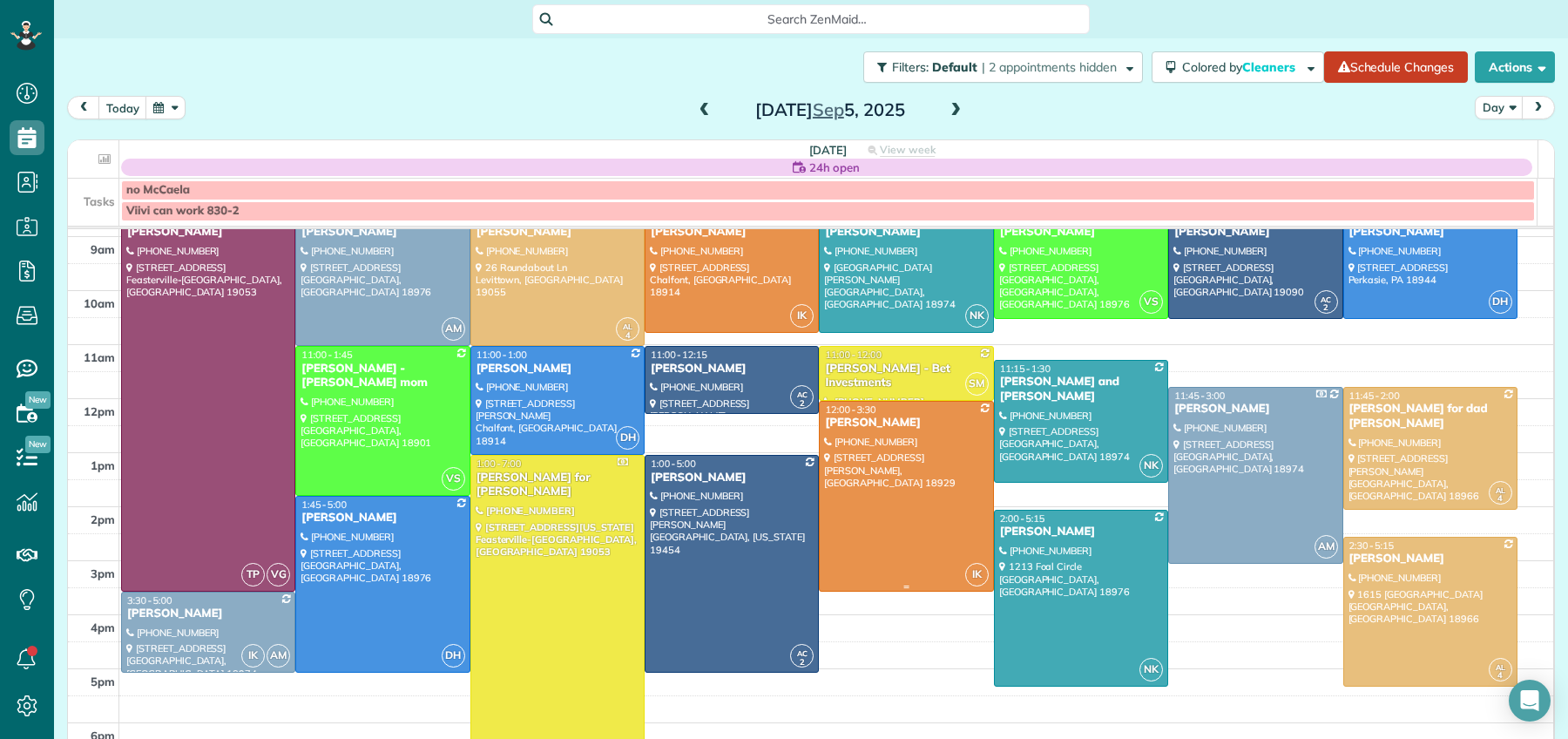
scroll to position [118, 0]
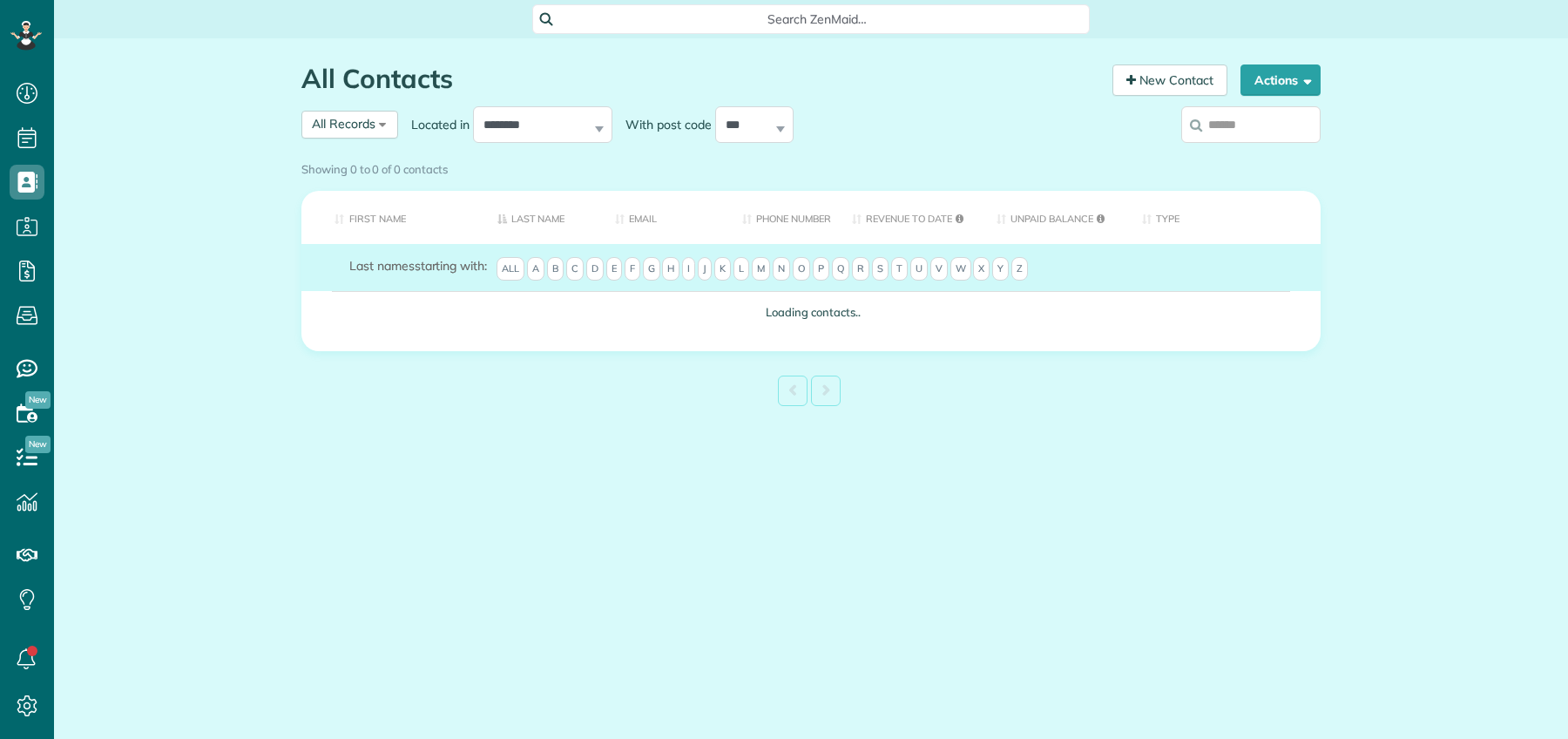
scroll to position [7, 7]
click at [1266, 154] on div "Showing 0 to 0 of 0 contacts" at bounding box center [811, 168] width 1045 height 30
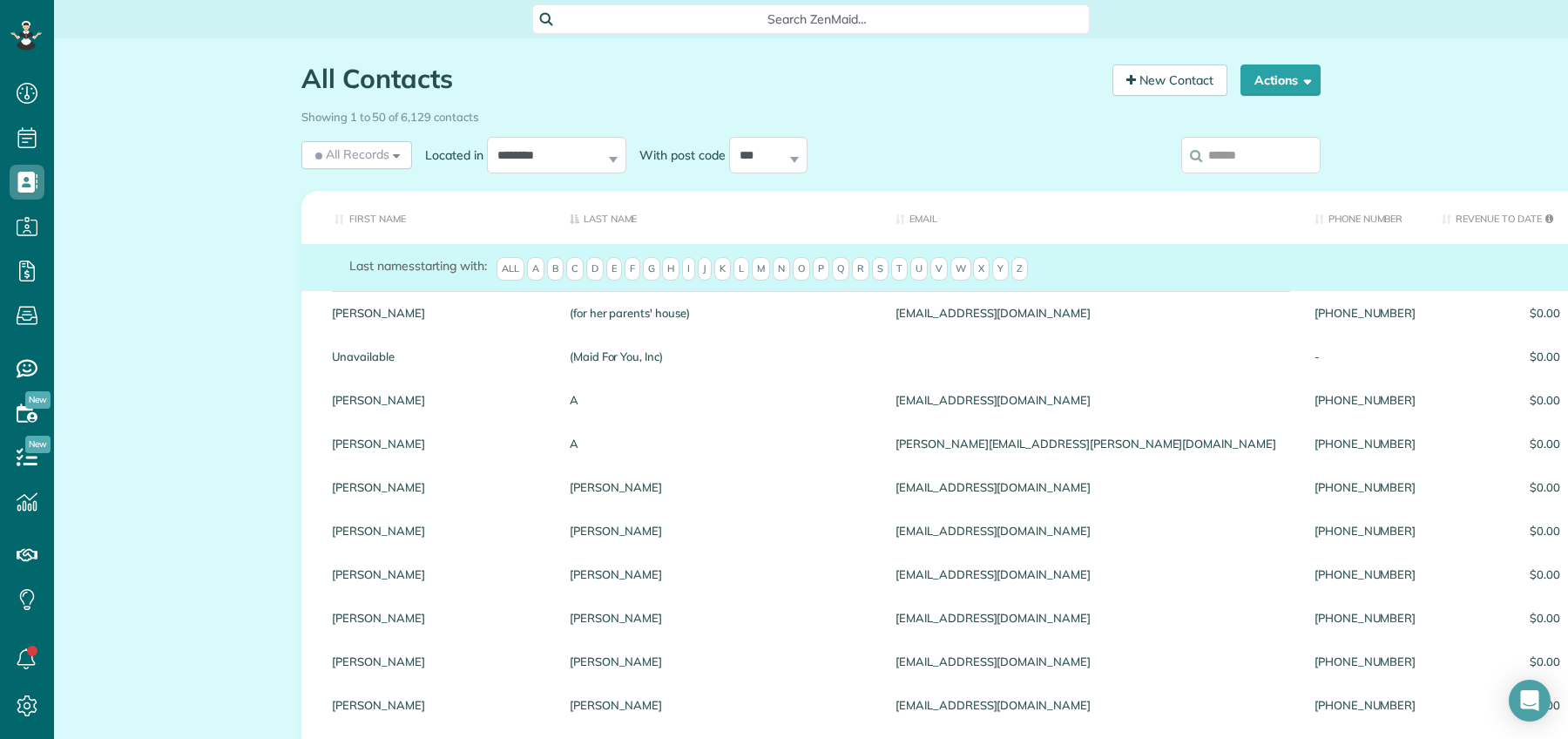
drag, startPoint x: 1232, startPoint y: 160, endPoint x: 1245, endPoint y: 149, distance: 17.0
click at [1232, 160] on input "search" at bounding box center [1251, 155] width 139 height 36
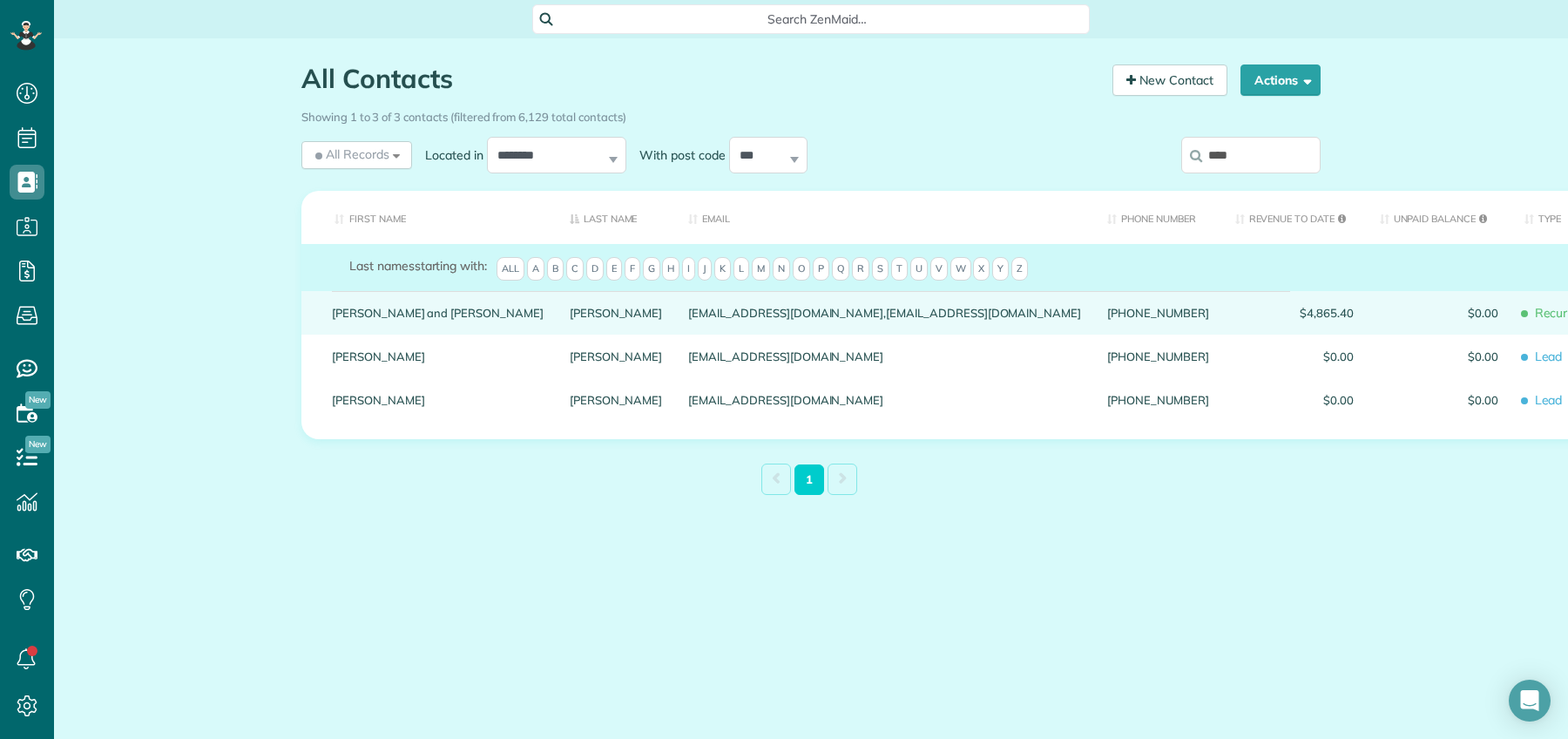
type input "****"
click at [407, 307] on link "Martin and Lynne" at bounding box center [438, 312] width 211 height 12
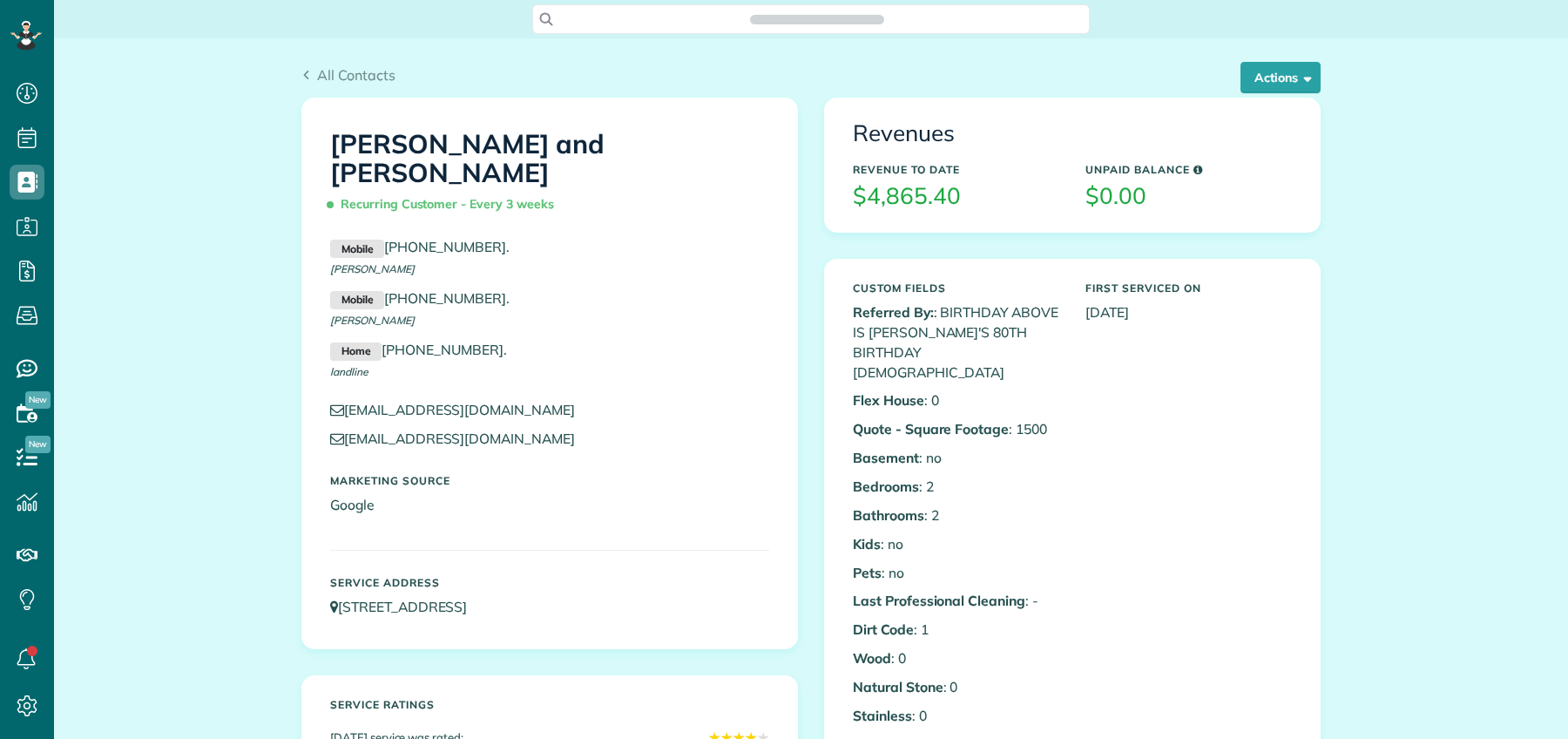
scroll to position [7, 7]
click at [1240, 85] on button "Actions" at bounding box center [1280, 77] width 80 height 31
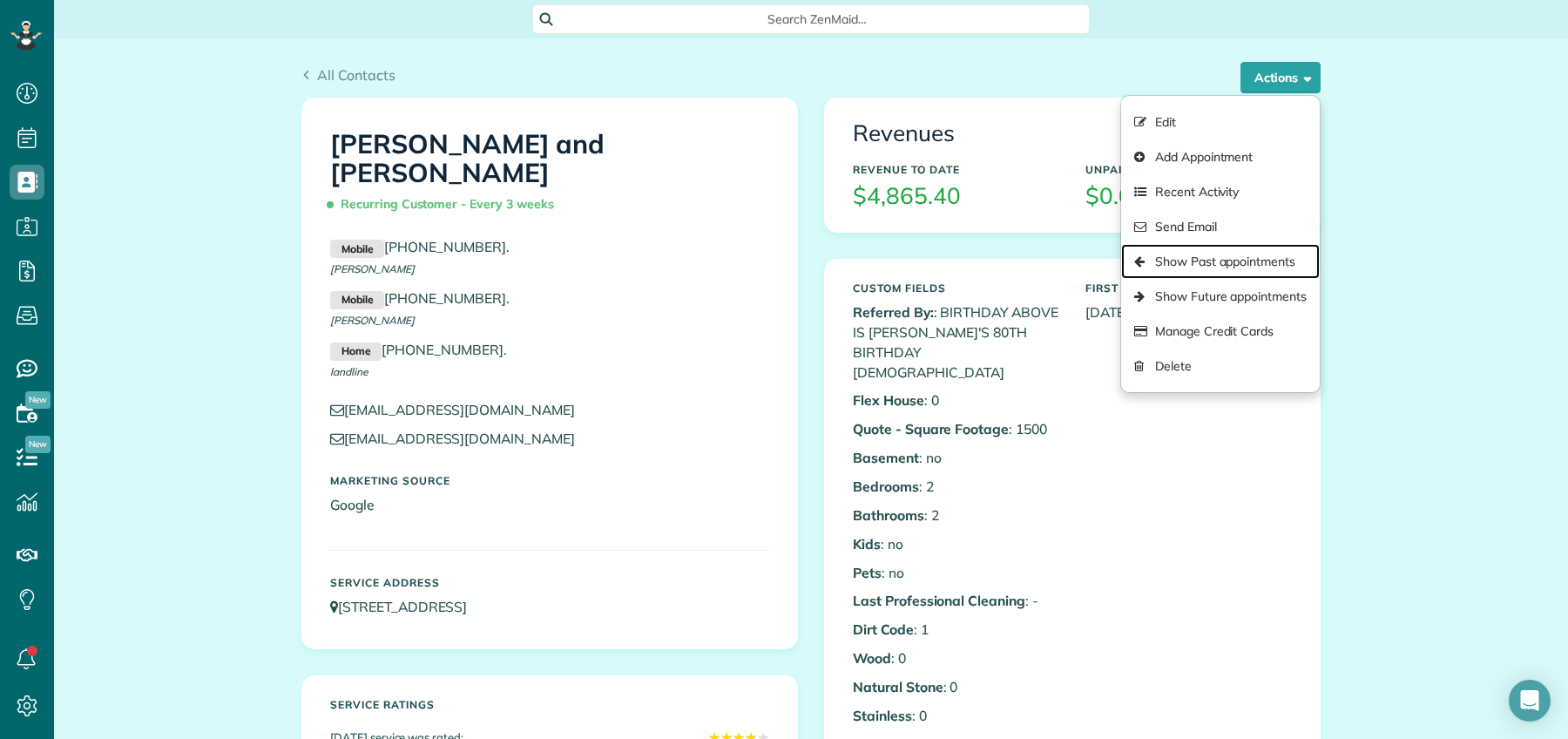
click at [1247, 267] on link "Show Past appointments" at bounding box center [1220, 261] width 199 height 35
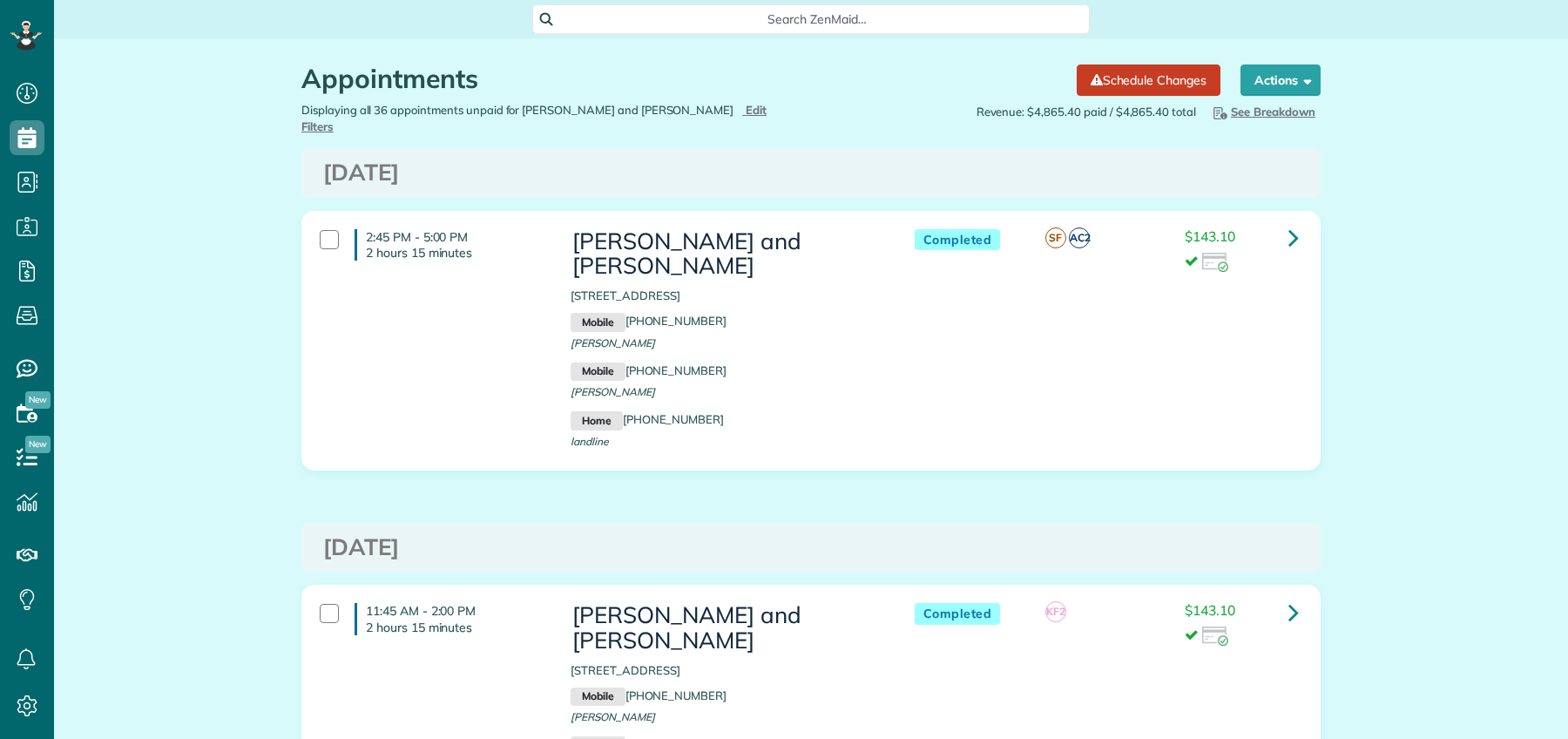
scroll to position [7, 7]
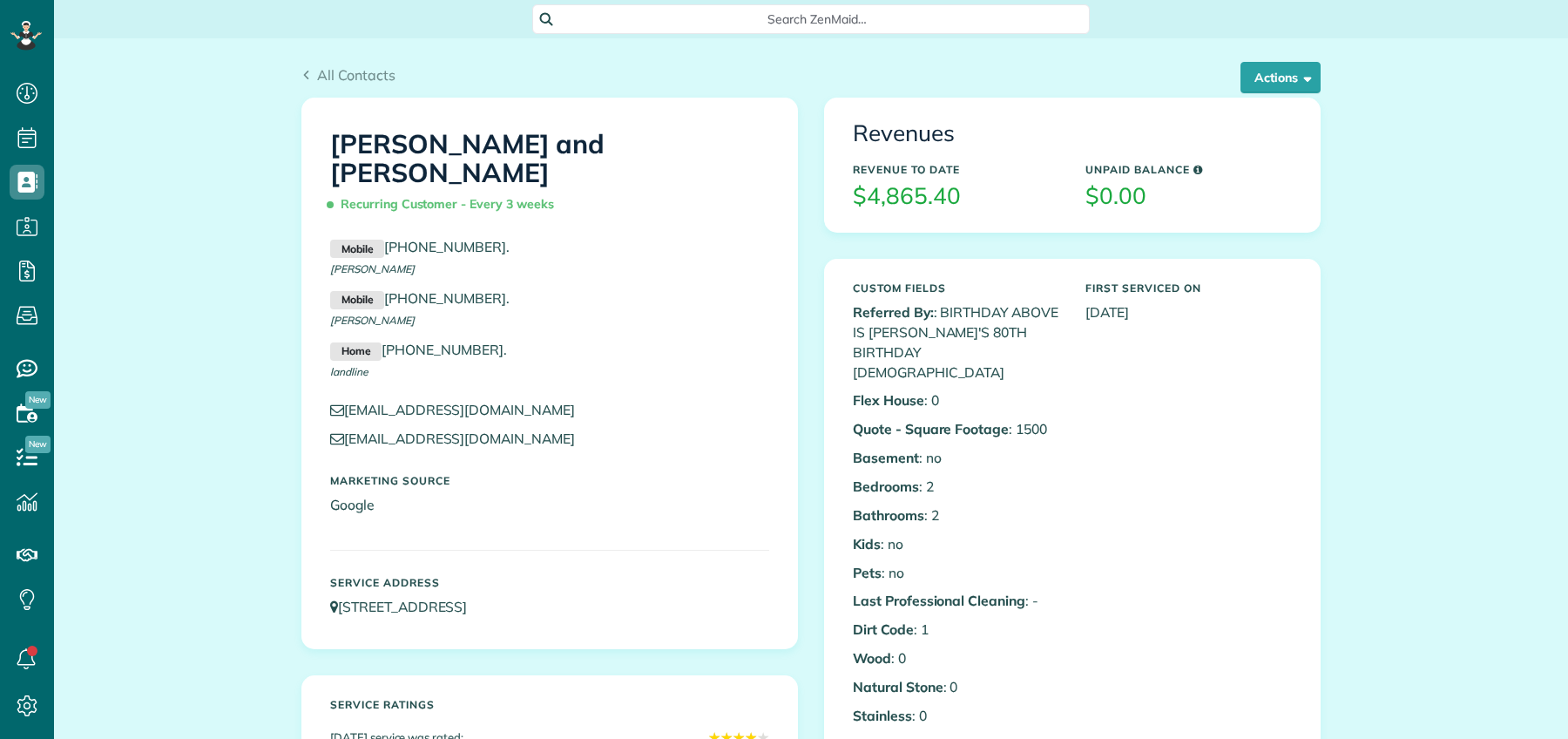
scroll to position [7, 7]
click at [1272, 74] on button "Actions" at bounding box center [1280, 77] width 80 height 31
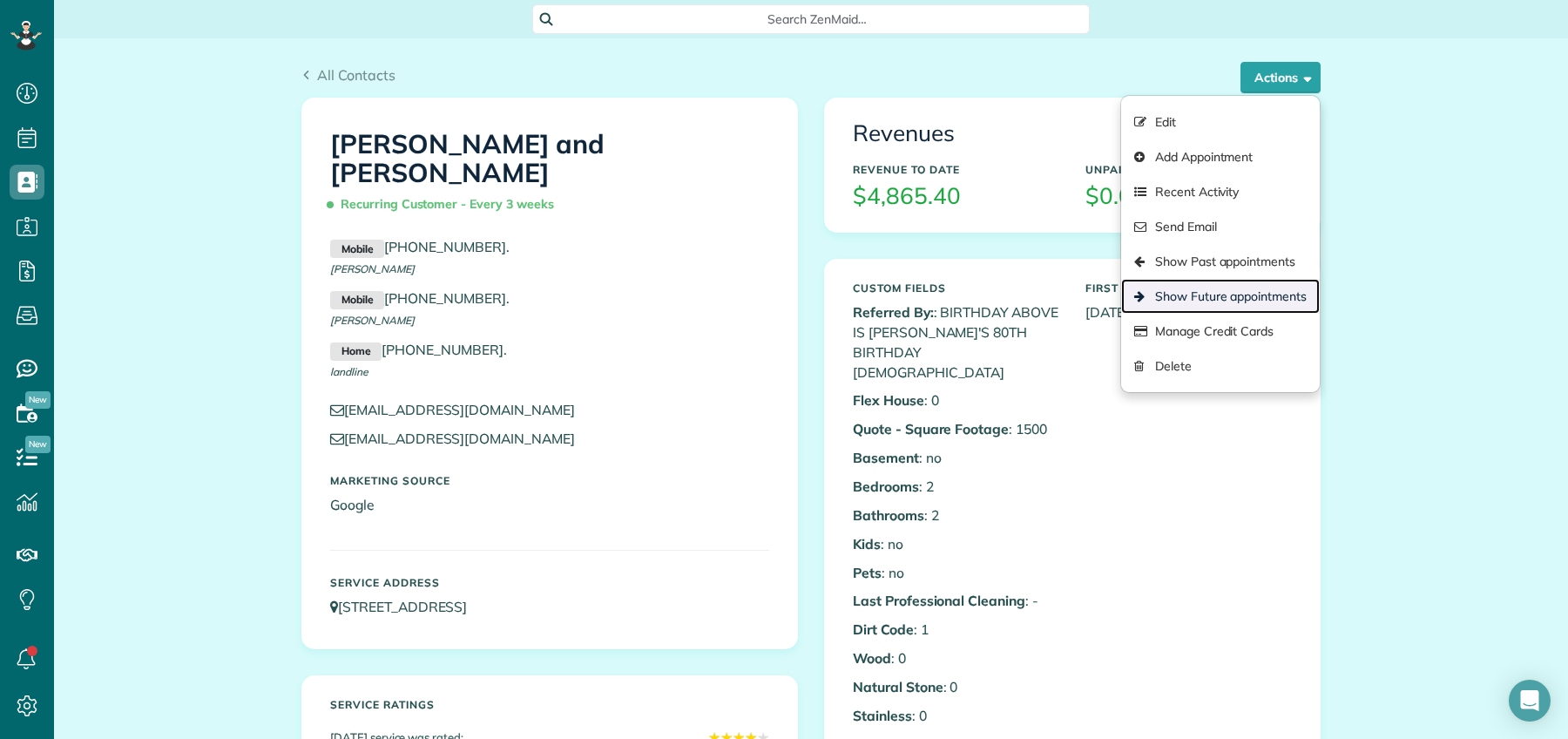
click at [1240, 304] on link "Show Future appointments" at bounding box center [1220, 297] width 199 height 35
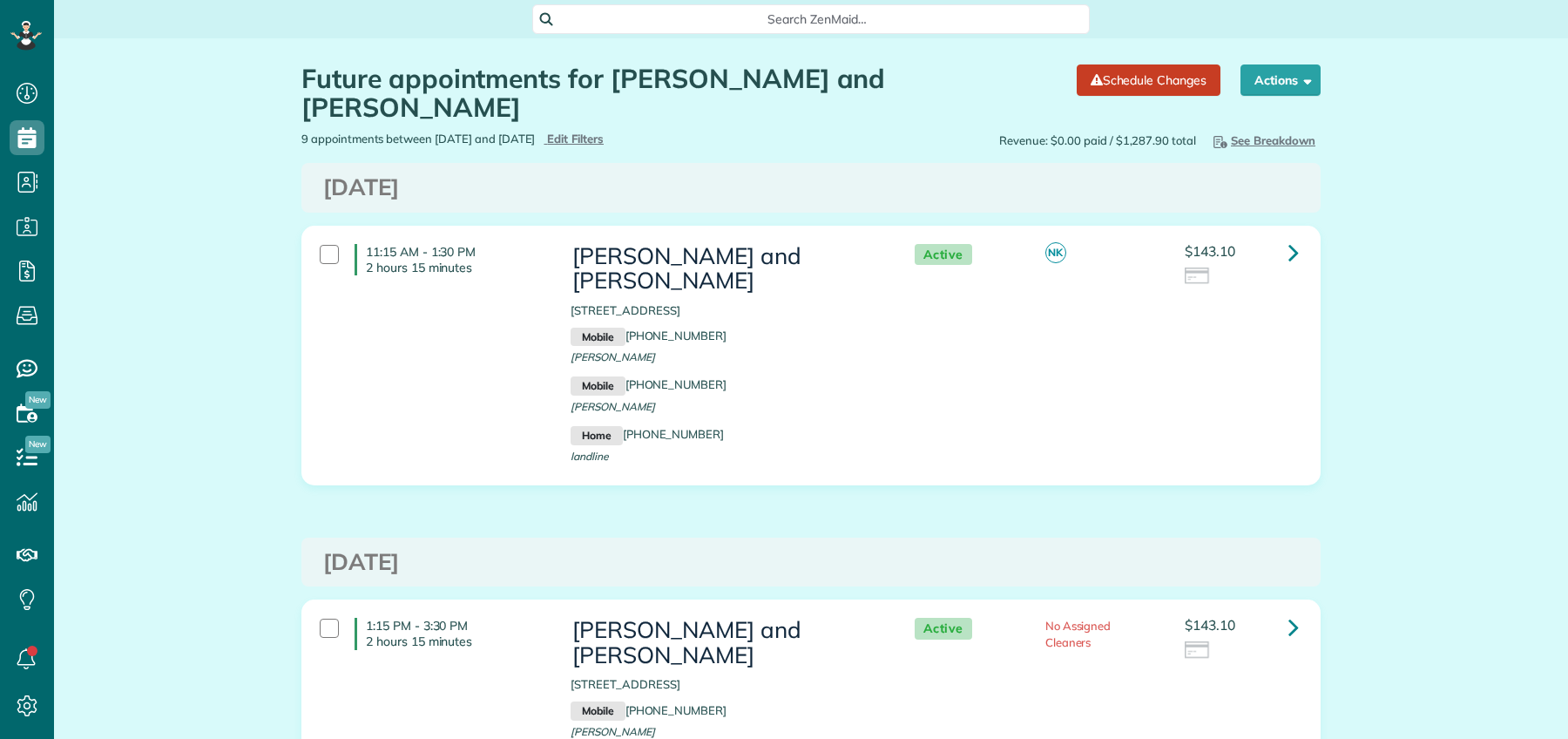
scroll to position [7, 7]
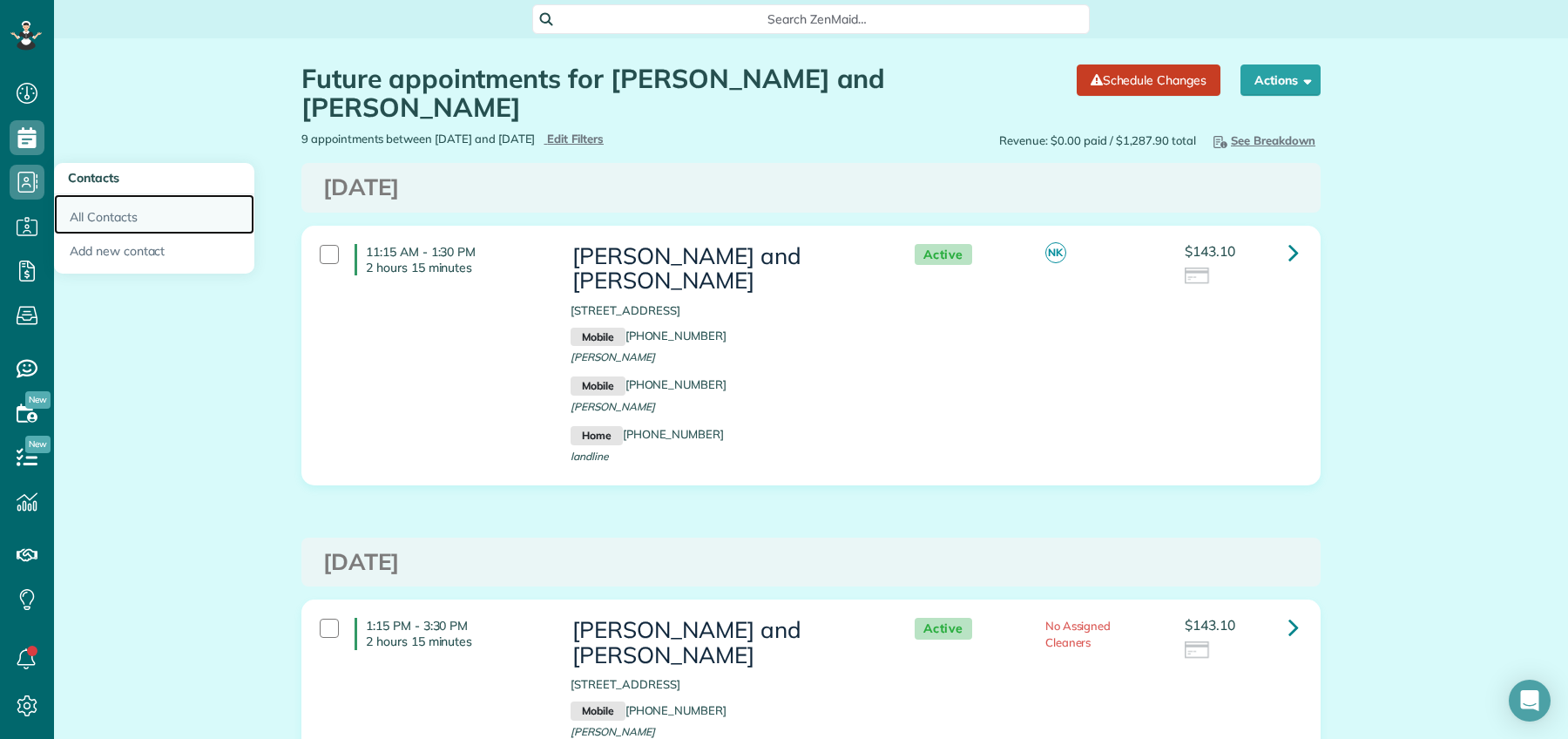
click at [131, 214] on link "All Contacts" at bounding box center [154, 213] width 201 height 40
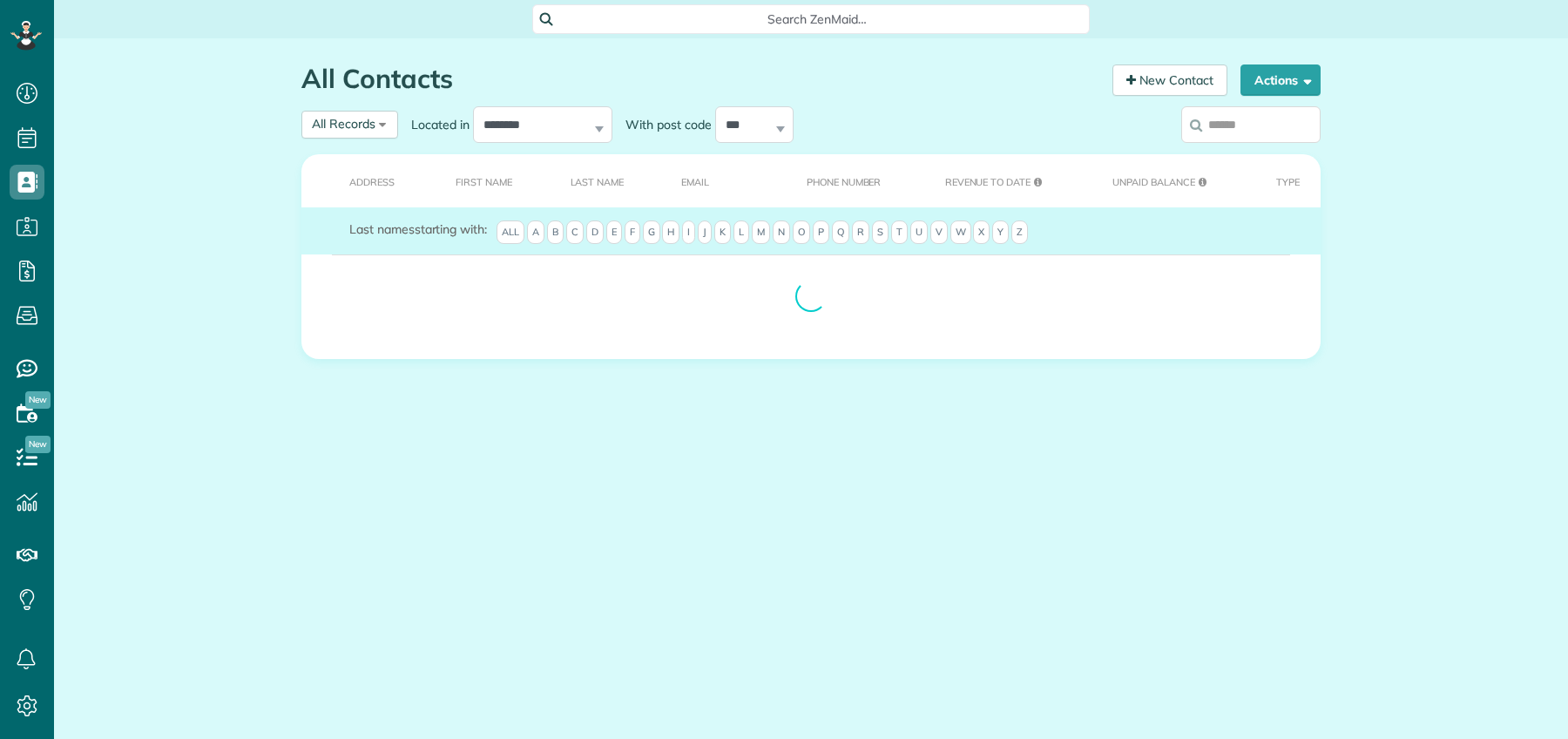
scroll to position [7, 7]
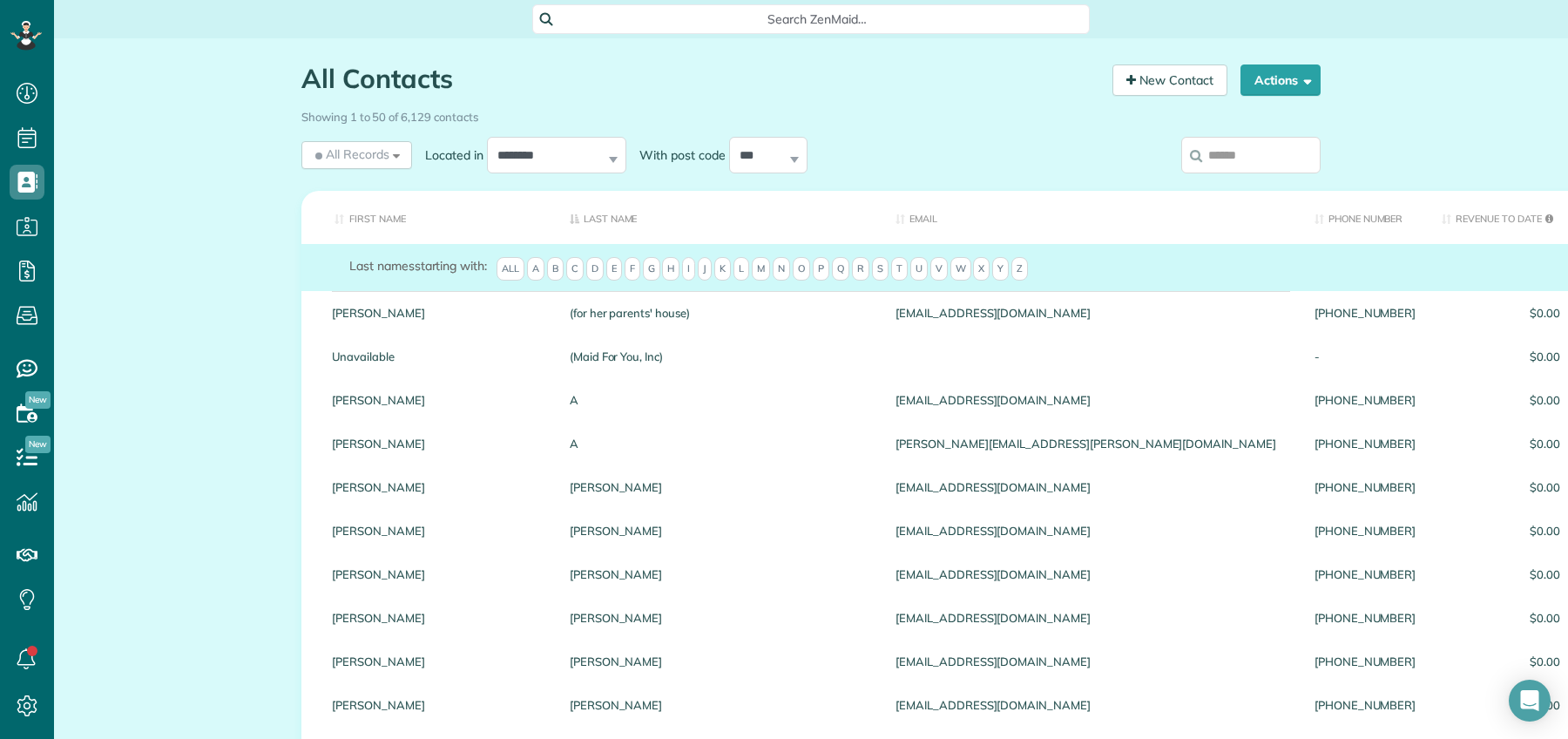
click at [1234, 151] on input "search" at bounding box center [1251, 155] width 139 height 36
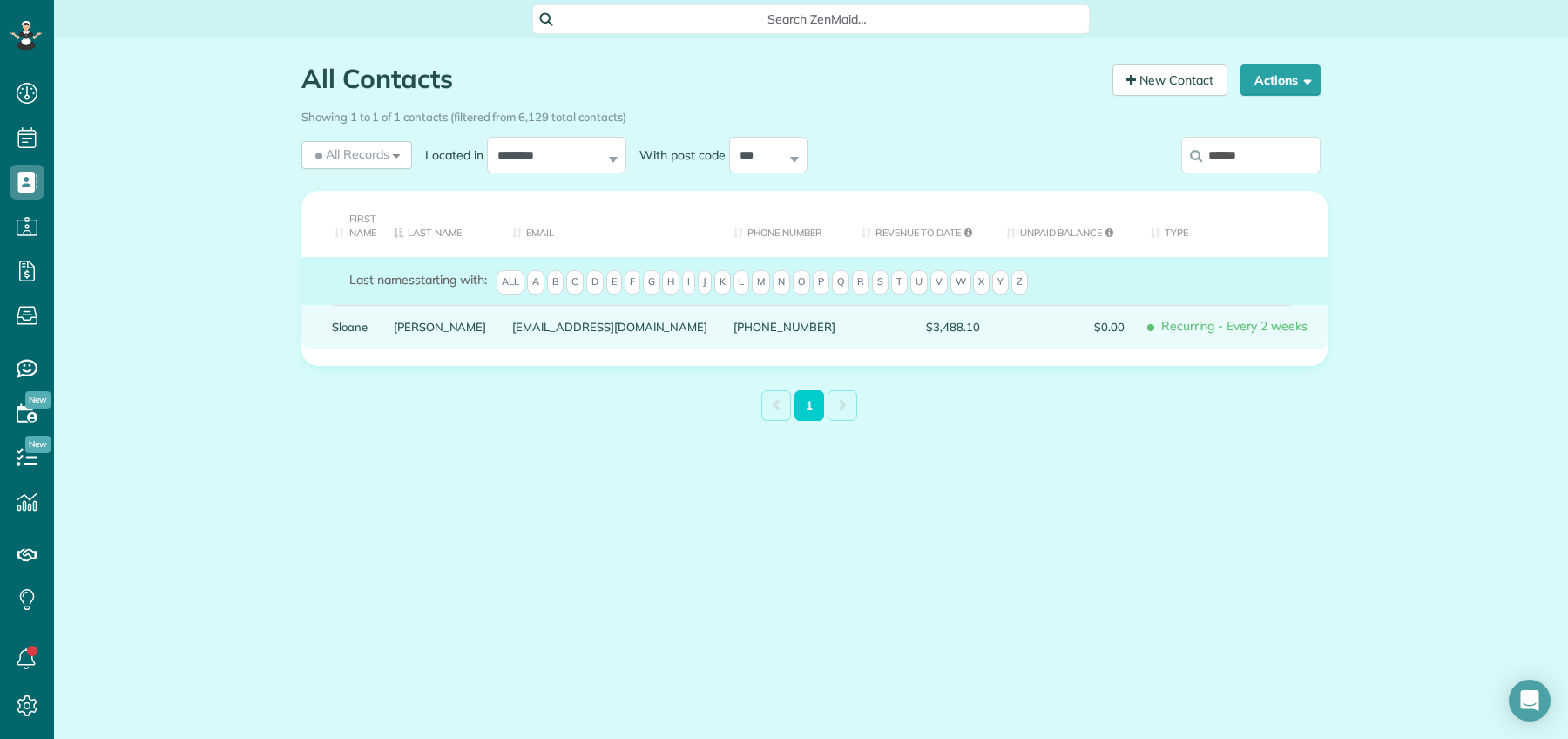
type input "******"
click at [422, 327] on link "Speer" at bounding box center [439, 326] width 93 height 12
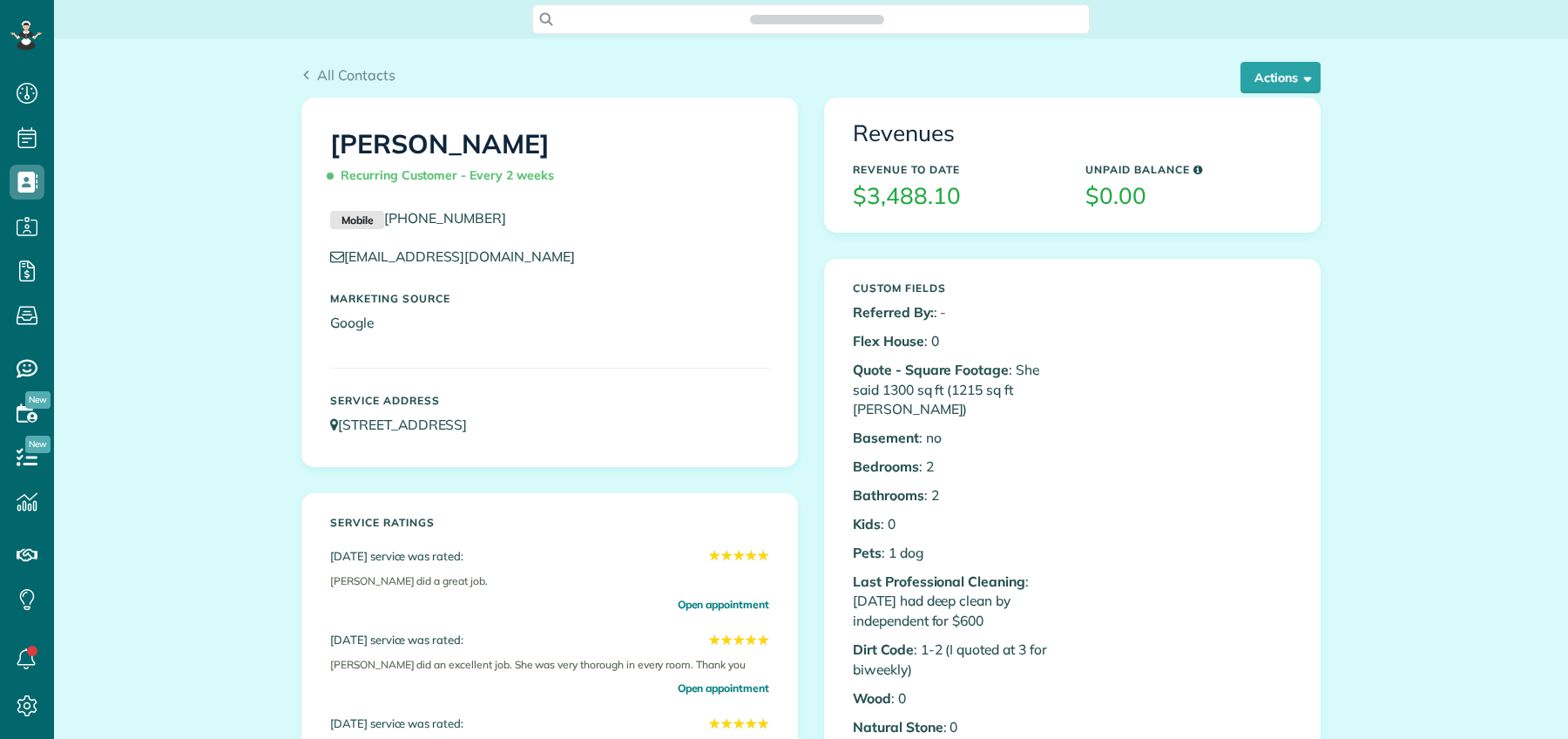
scroll to position [7, 7]
click at [1289, 83] on button "Actions" at bounding box center [1280, 77] width 80 height 31
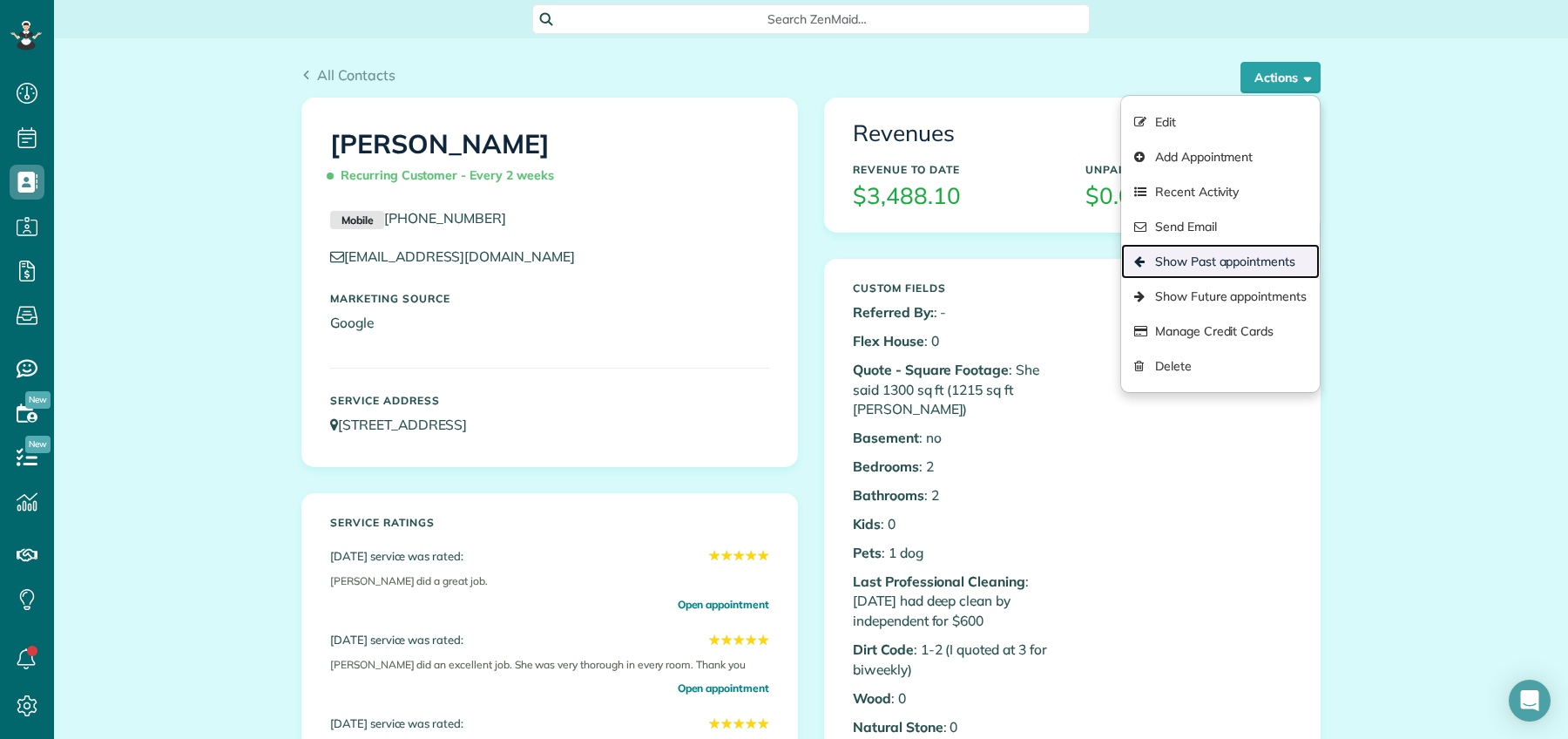
click at [1270, 273] on link "Show Past appointments" at bounding box center [1220, 261] width 199 height 35
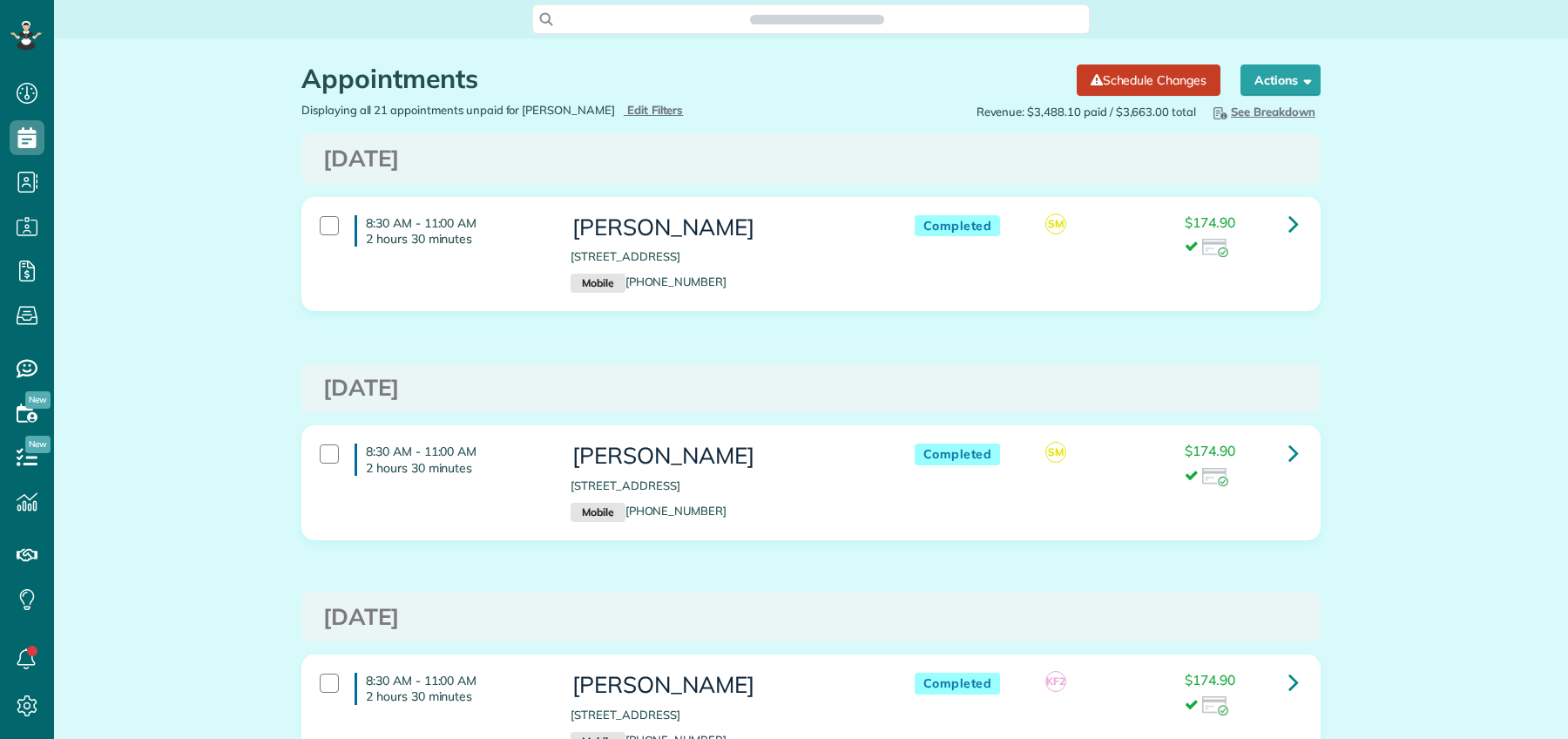
scroll to position [7, 7]
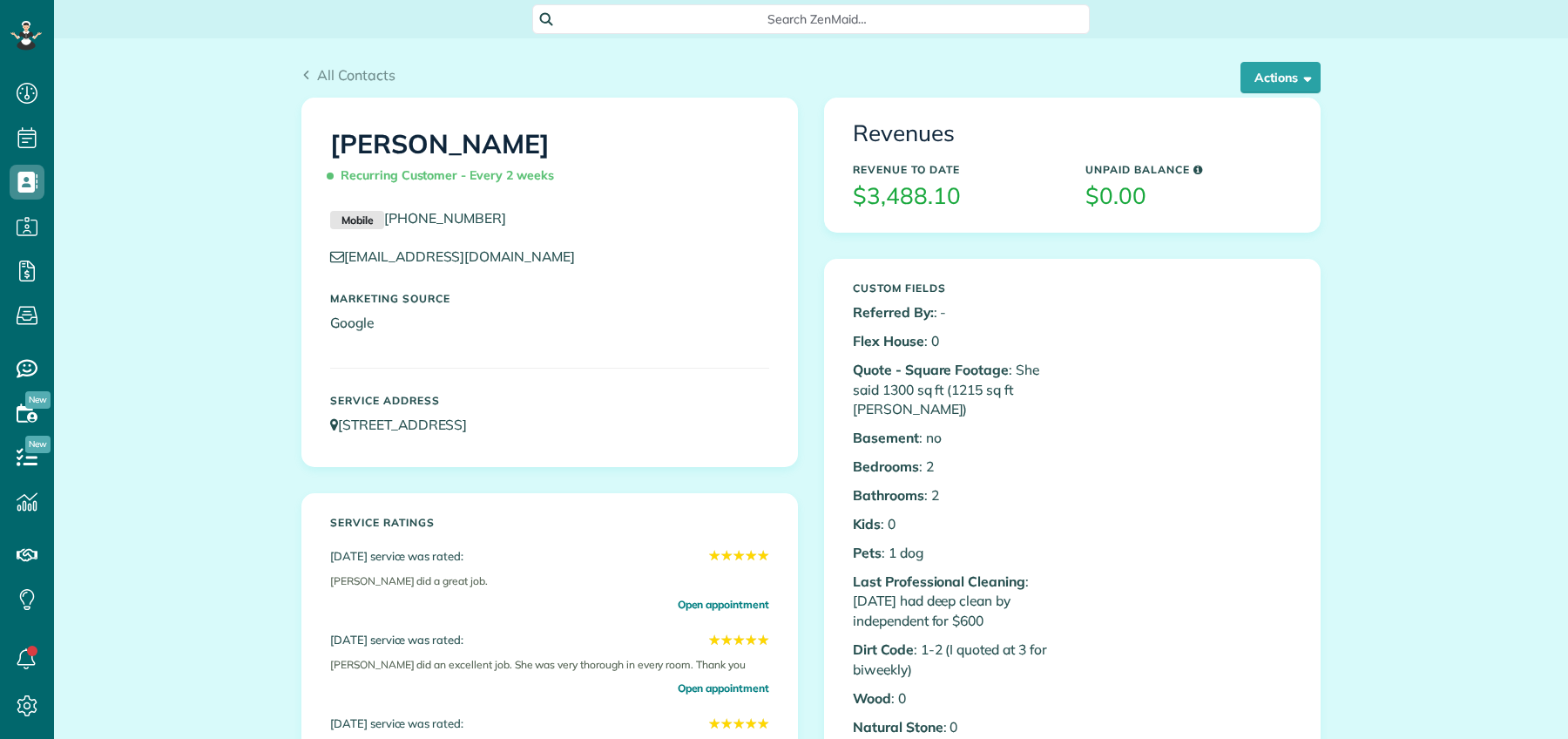
scroll to position [7, 7]
click at [1277, 84] on button "Actions" at bounding box center [1280, 77] width 80 height 31
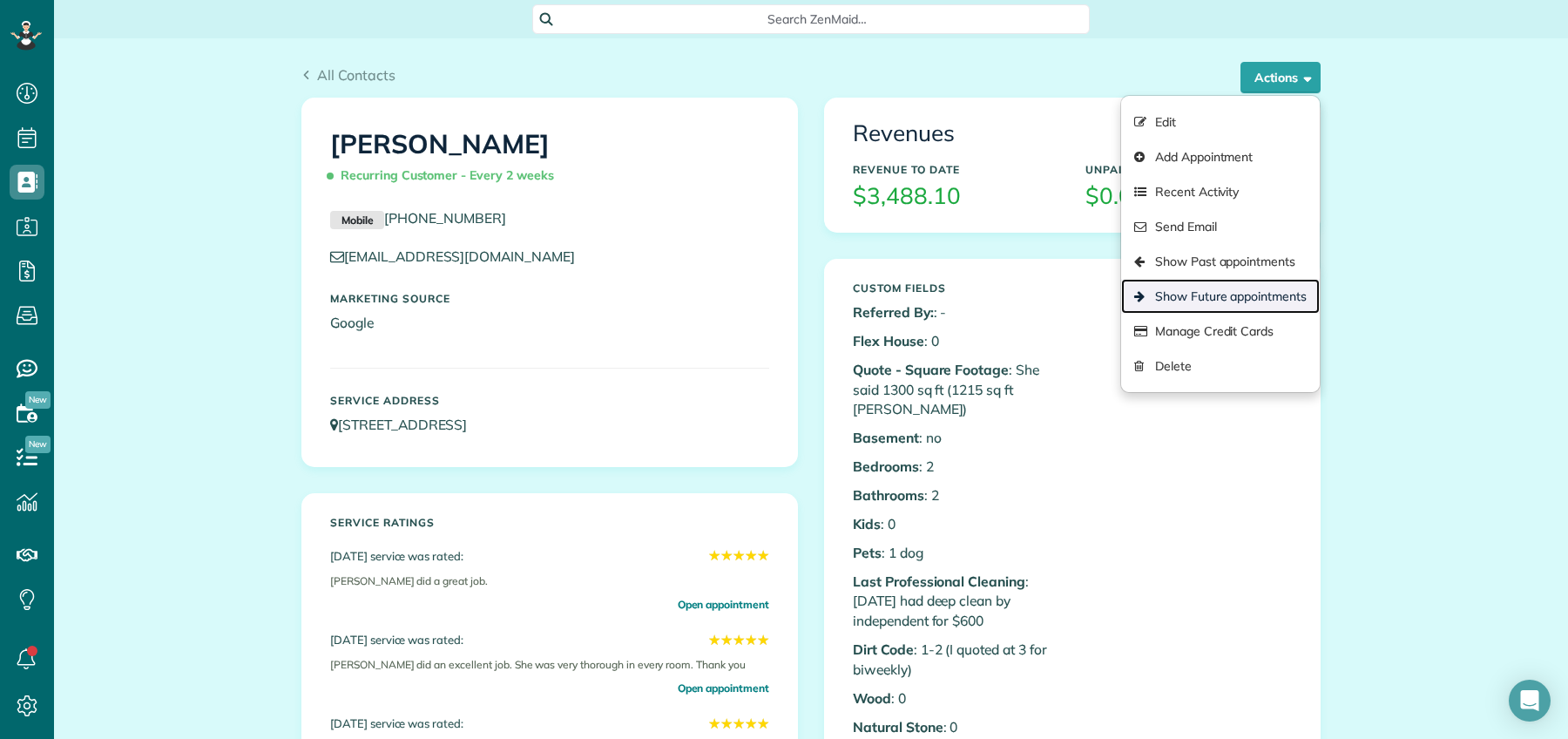
click at [1265, 290] on link "Show Future appointments" at bounding box center [1220, 297] width 199 height 35
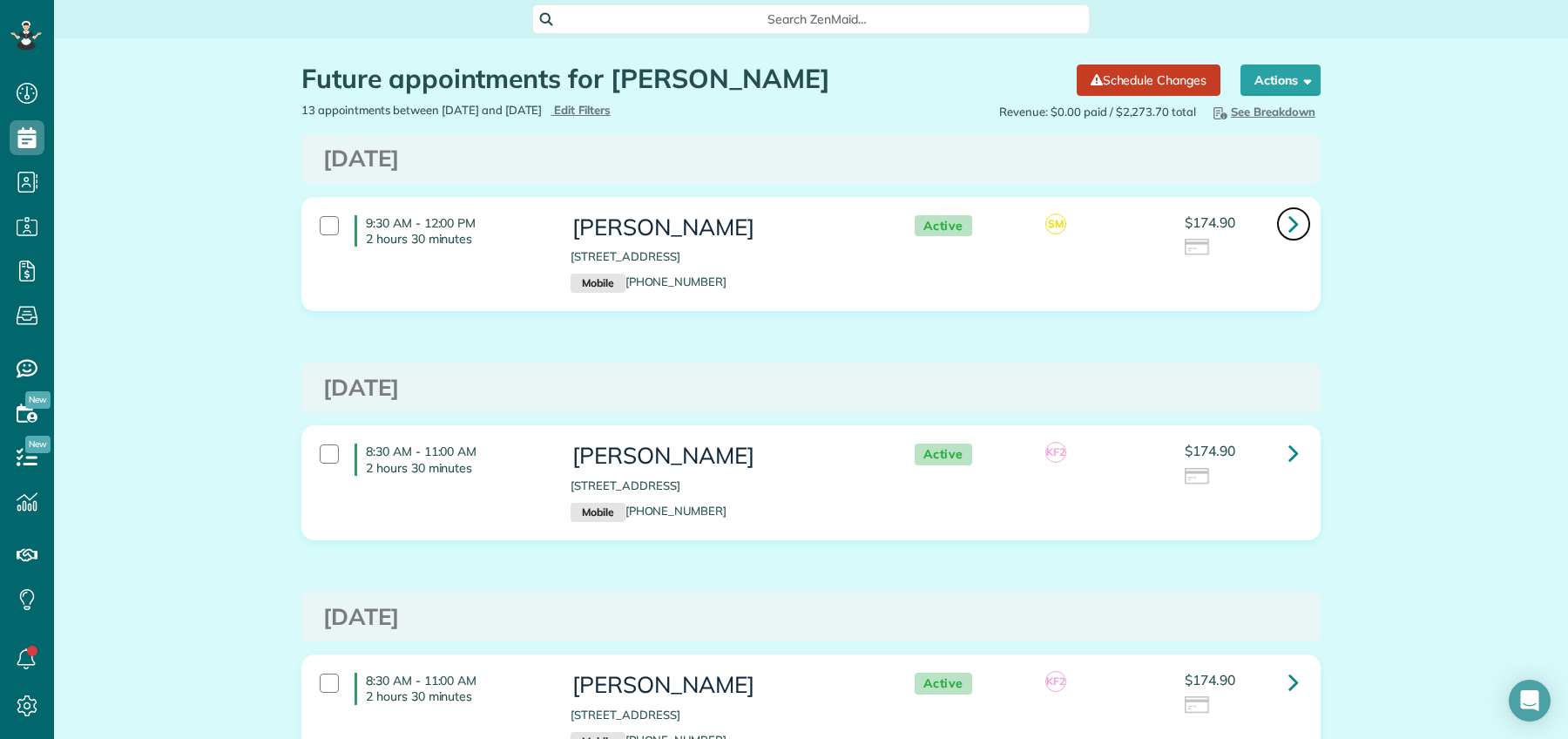
click at [1276, 233] on link at bounding box center [1294, 224] width 35 height 35
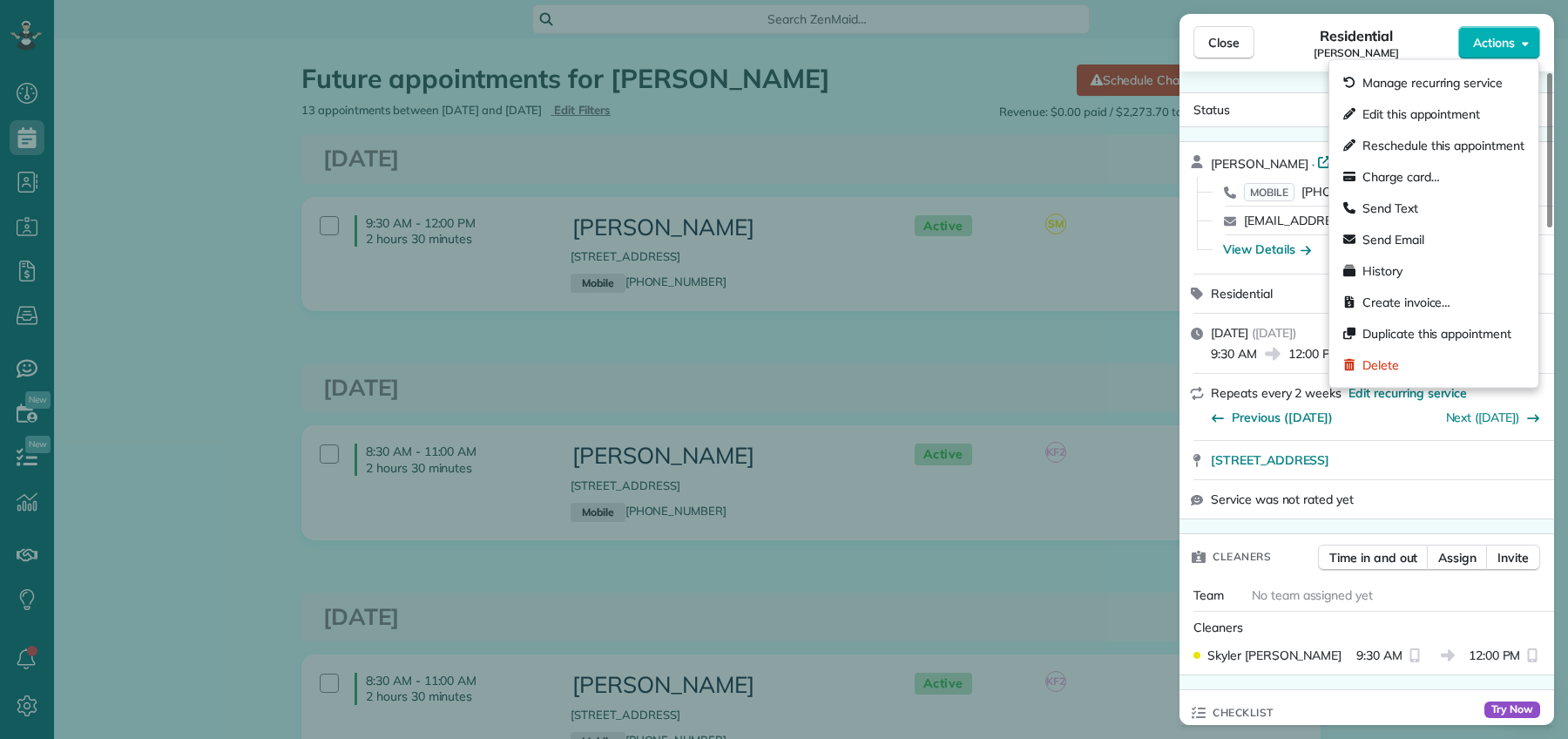
click at [1490, 48] on span "Actions" at bounding box center [1494, 43] width 42 height 18
click at [1430, 107] on span "Edit this appointment" at bounding box center [1421, 115] width 117 height 18
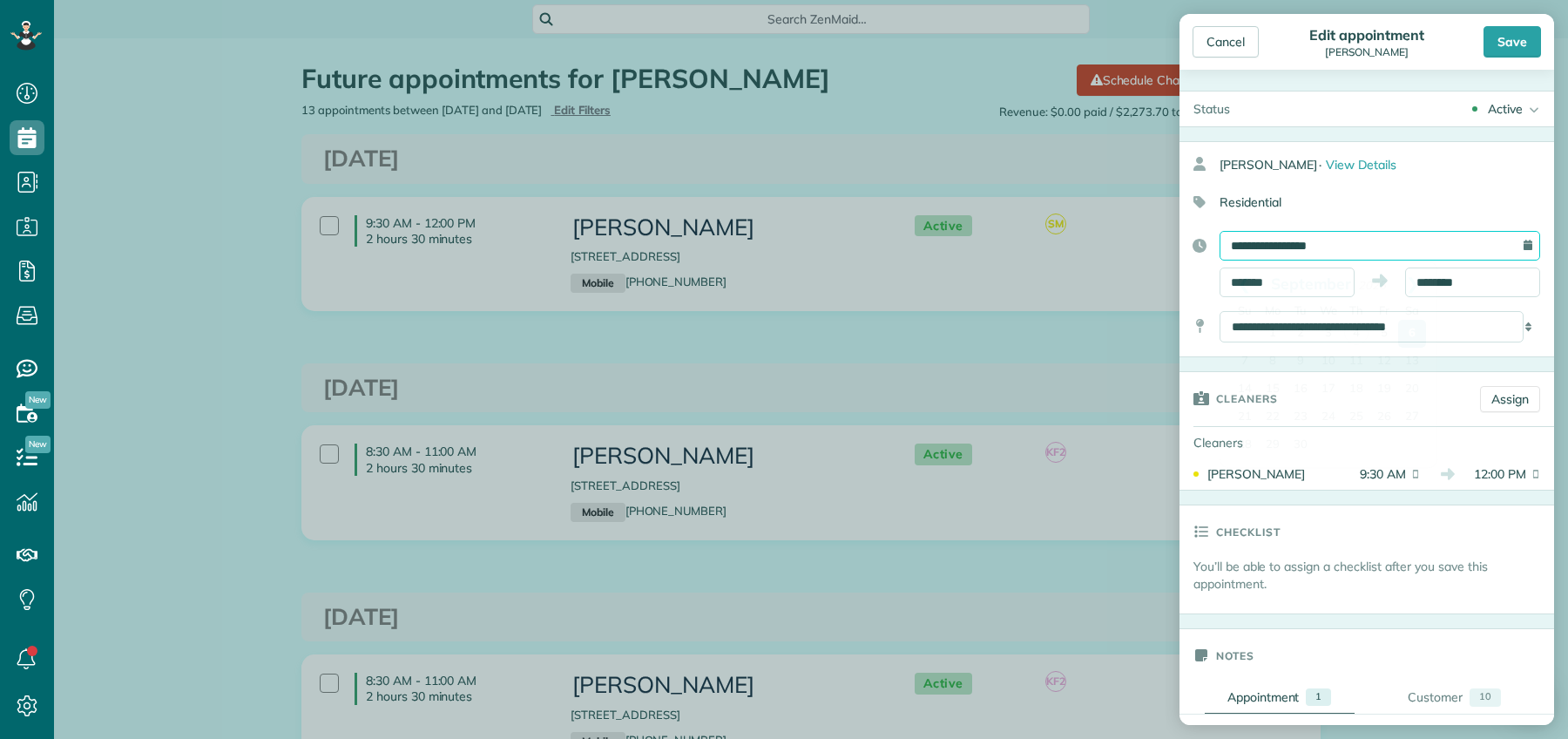
click at [1316, 242] on input "**********" at bounding box center [1379, 246] width 320 height 29
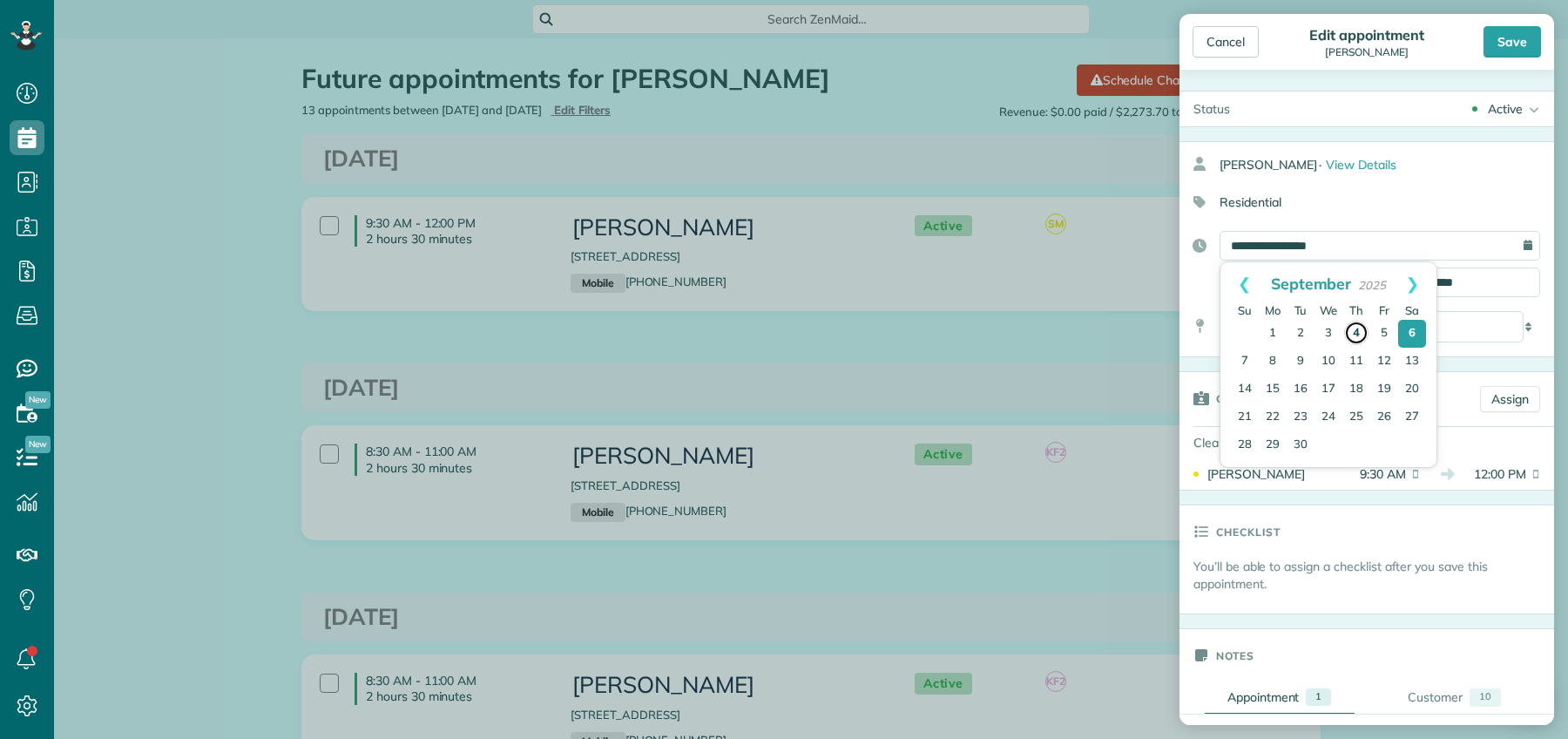
click at [1355, 333] on link "4" at bounding box center [1356, 332] width 24 height 24
type input "**********"
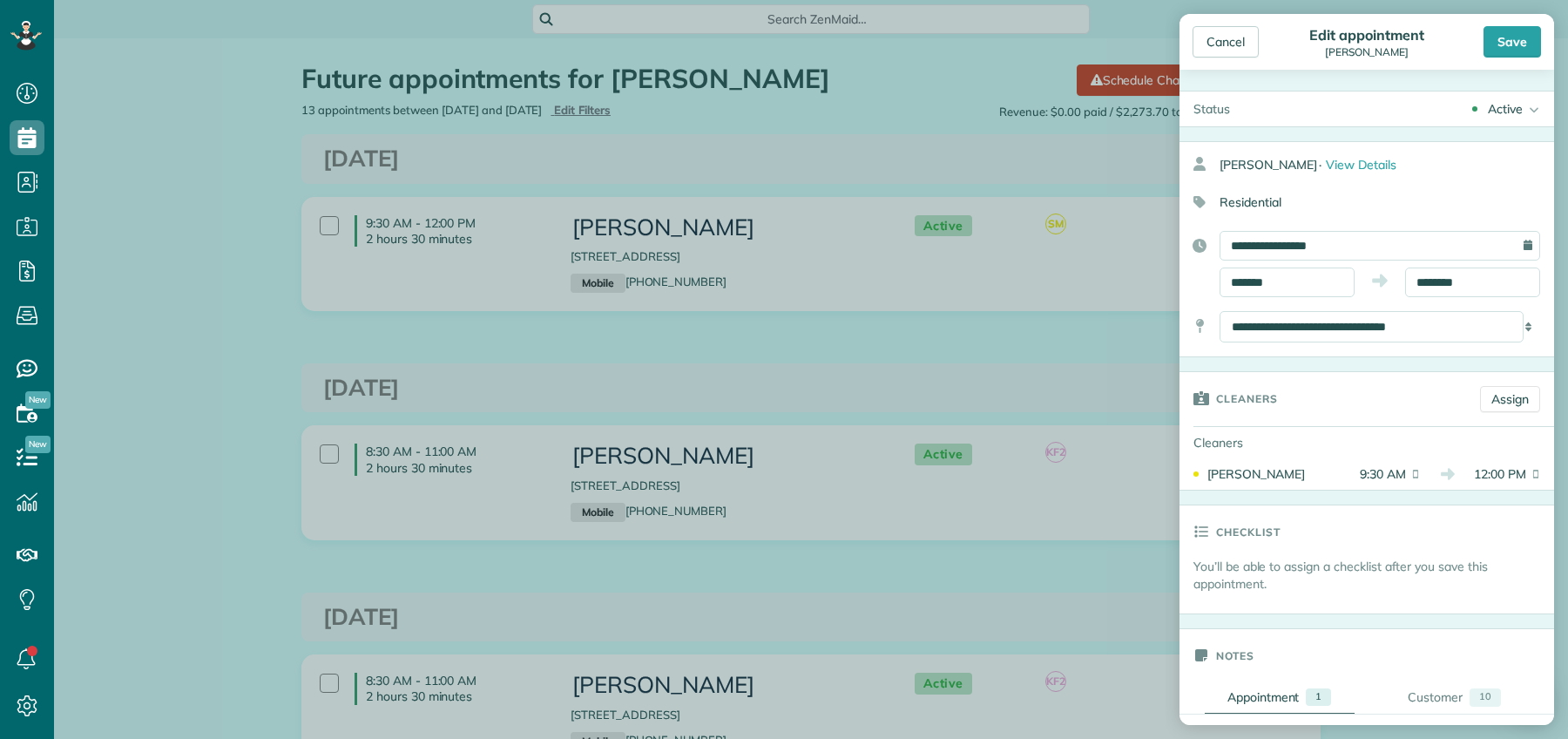
click at [1524, 34] on div "Save" at bounding box center [1511, 42] width 58 height 31
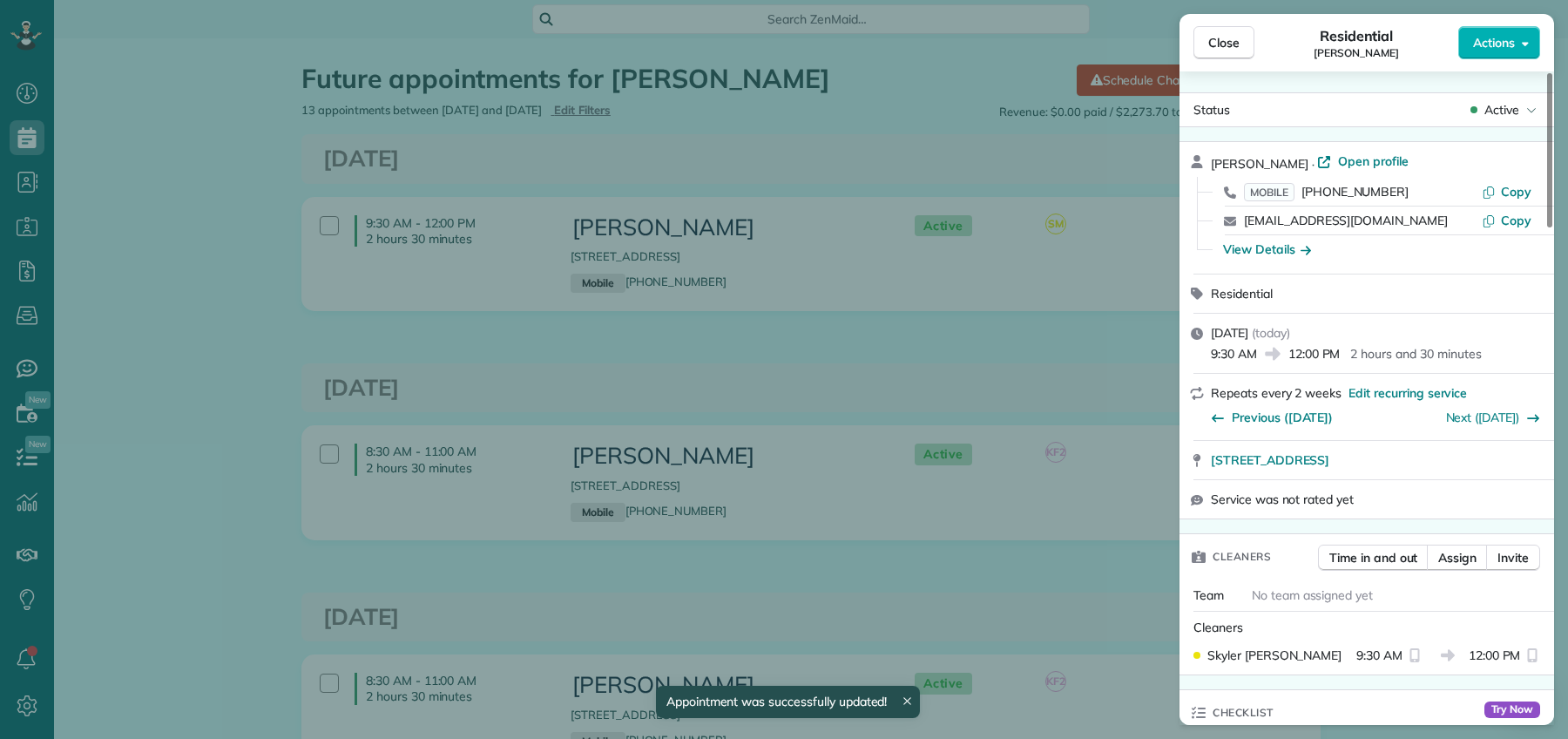
drag, startPoint x: 1226, startPoint y: 52, endPoint x: 917, endPoint y: 67, distance: 309.4
click at [1226, 53] on button "Close" at bounding box center [1223, 43] width 61 height 33
